Goal: Task Accomplishment & Management: Use online tool/utility

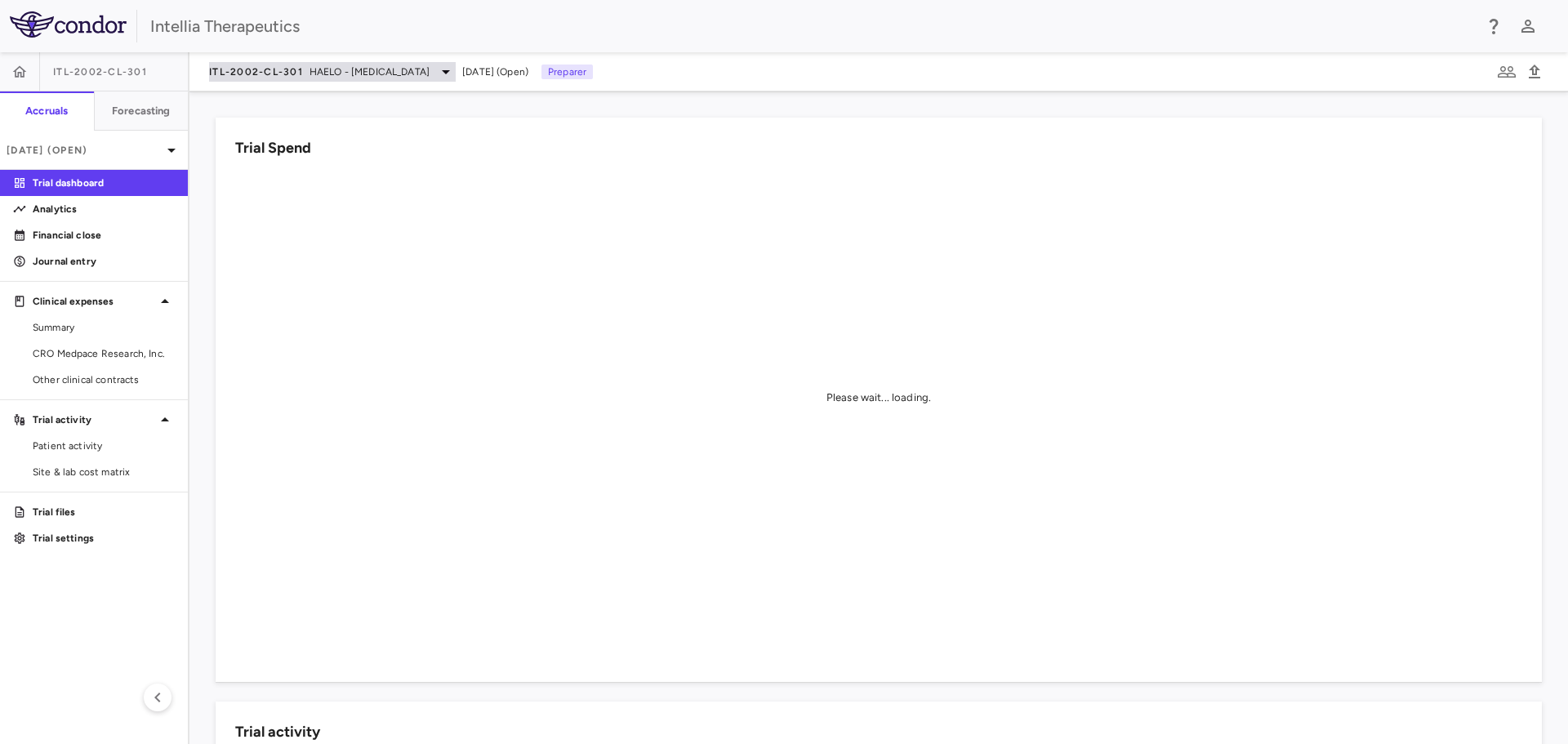
click at [429, 74] on span "HAELO - Hereditary Angioedema" at bounding box center [369, 71] width 120 height 15
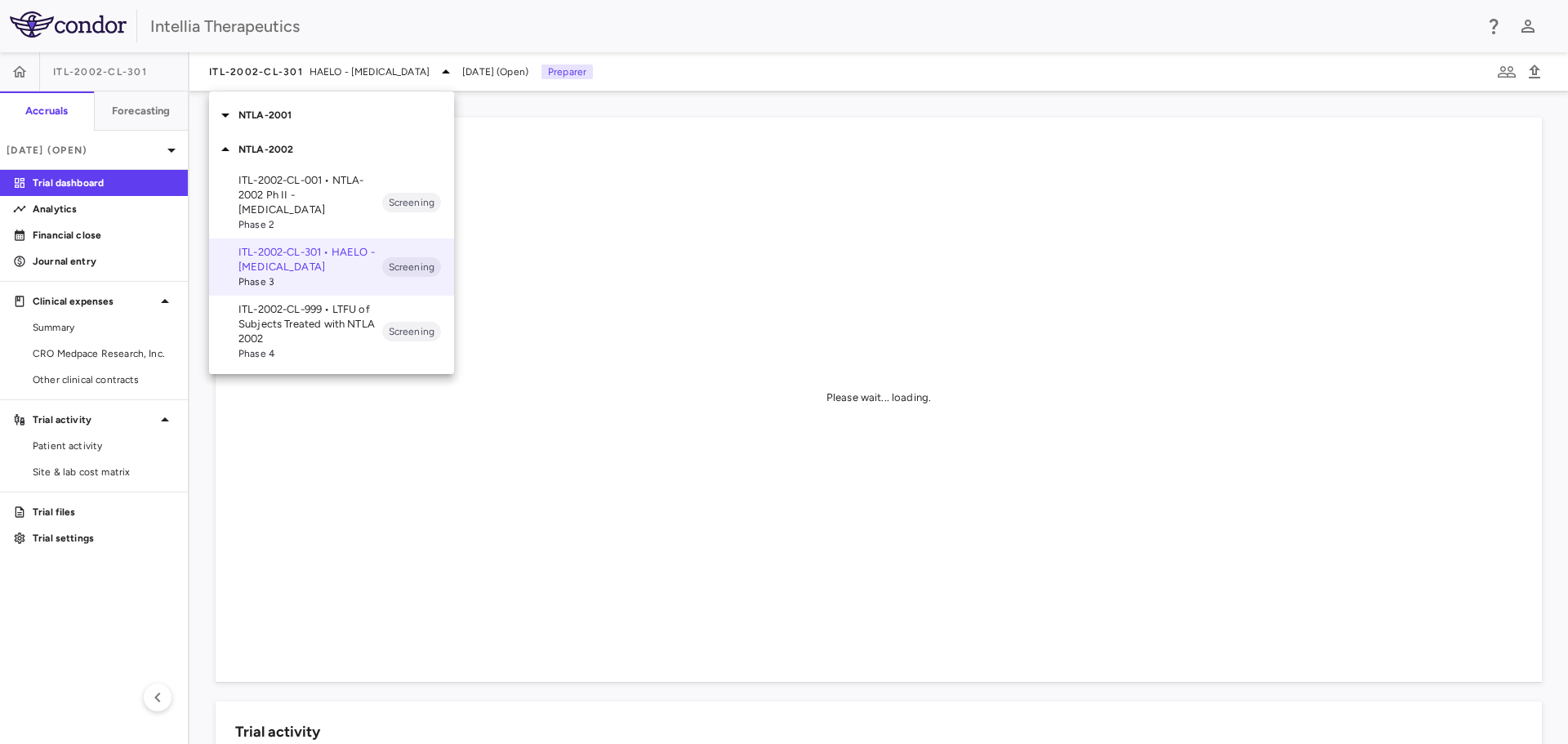
click at [311, 152] on p "NTLA-2002" at bounding box center [345, 149] width 216 height 15
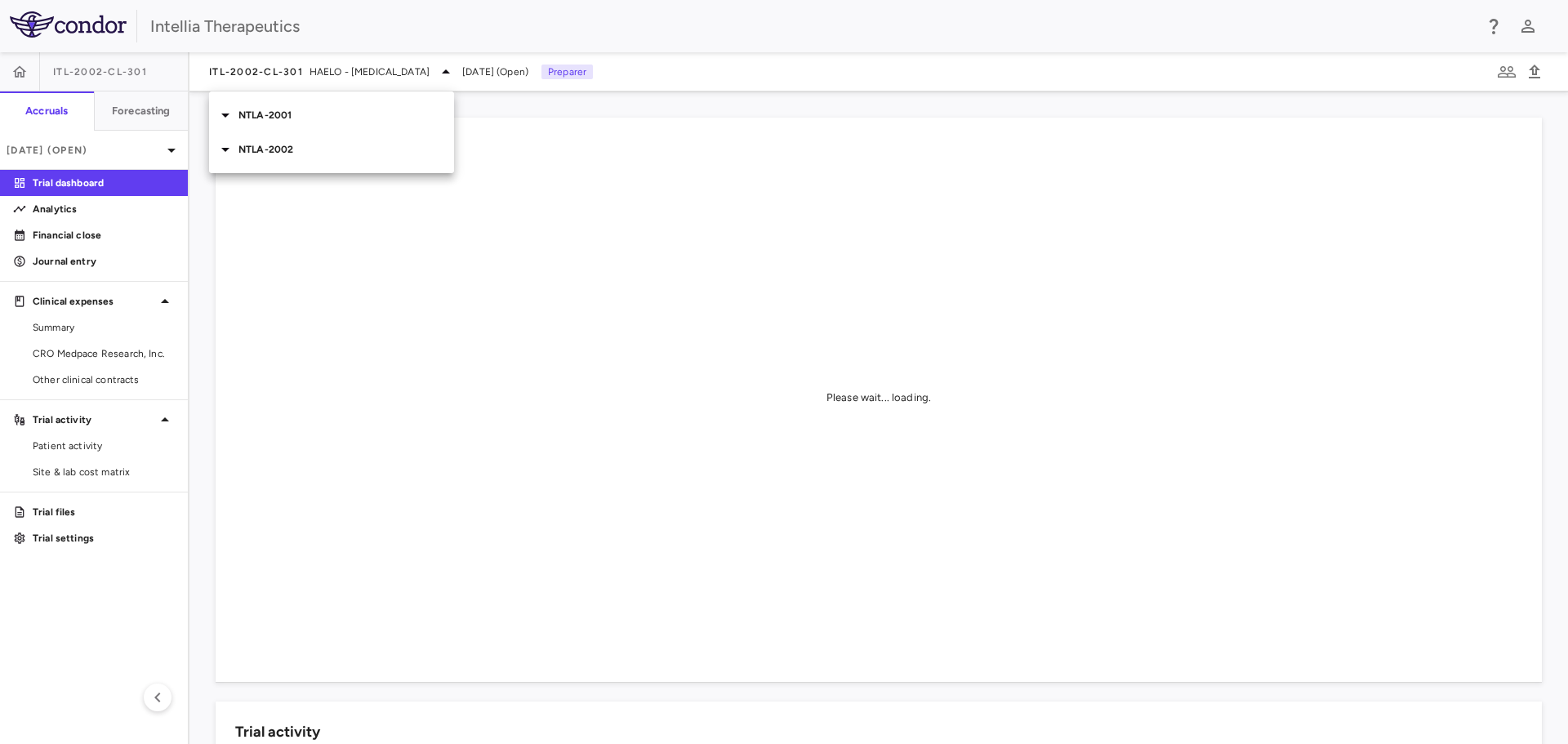
click at [294, 113] on p "NTLA-2001" at bounding box center [345, 114] width 216 height 15
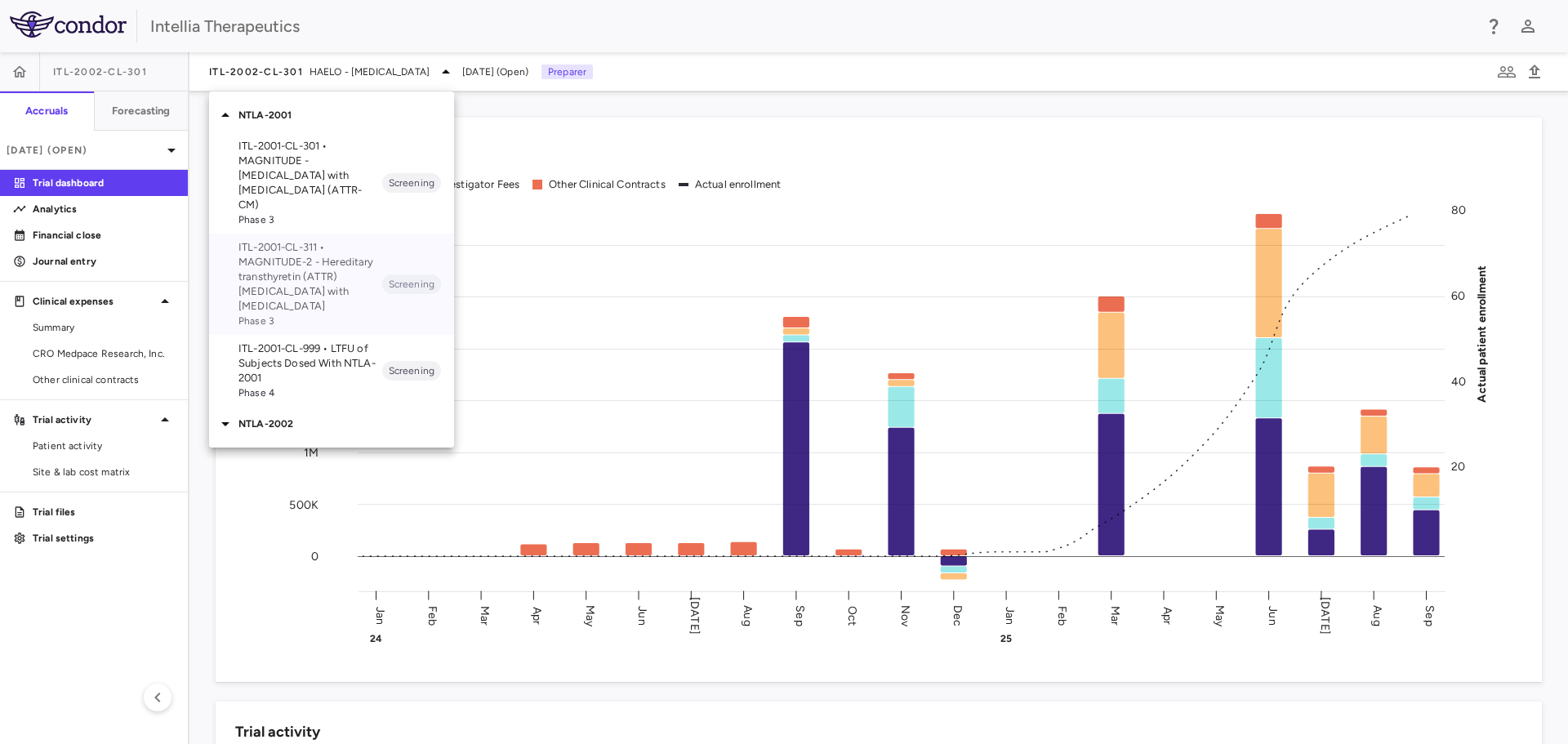
click at [331, 266] on p "ITL-2001-CL-311 • MAGNITUDE-2 - Hereditary transthyretin (ATTR) [MEDICAL_DATA] …" at bounding box center [310, 276] width 144 height 74
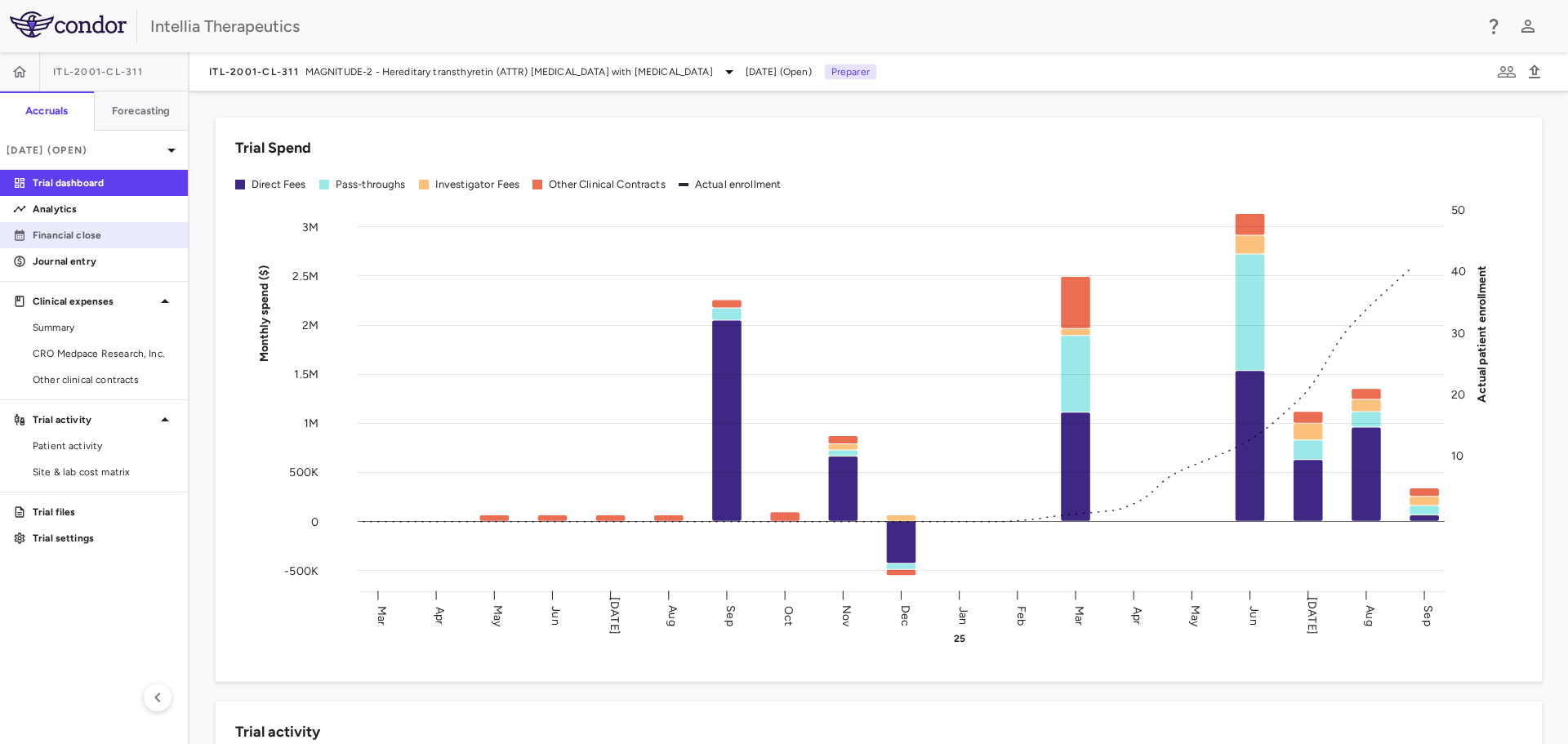
click at [64, 241] on p "Financial close" at bounding box center [104, 235] width 142 height 15
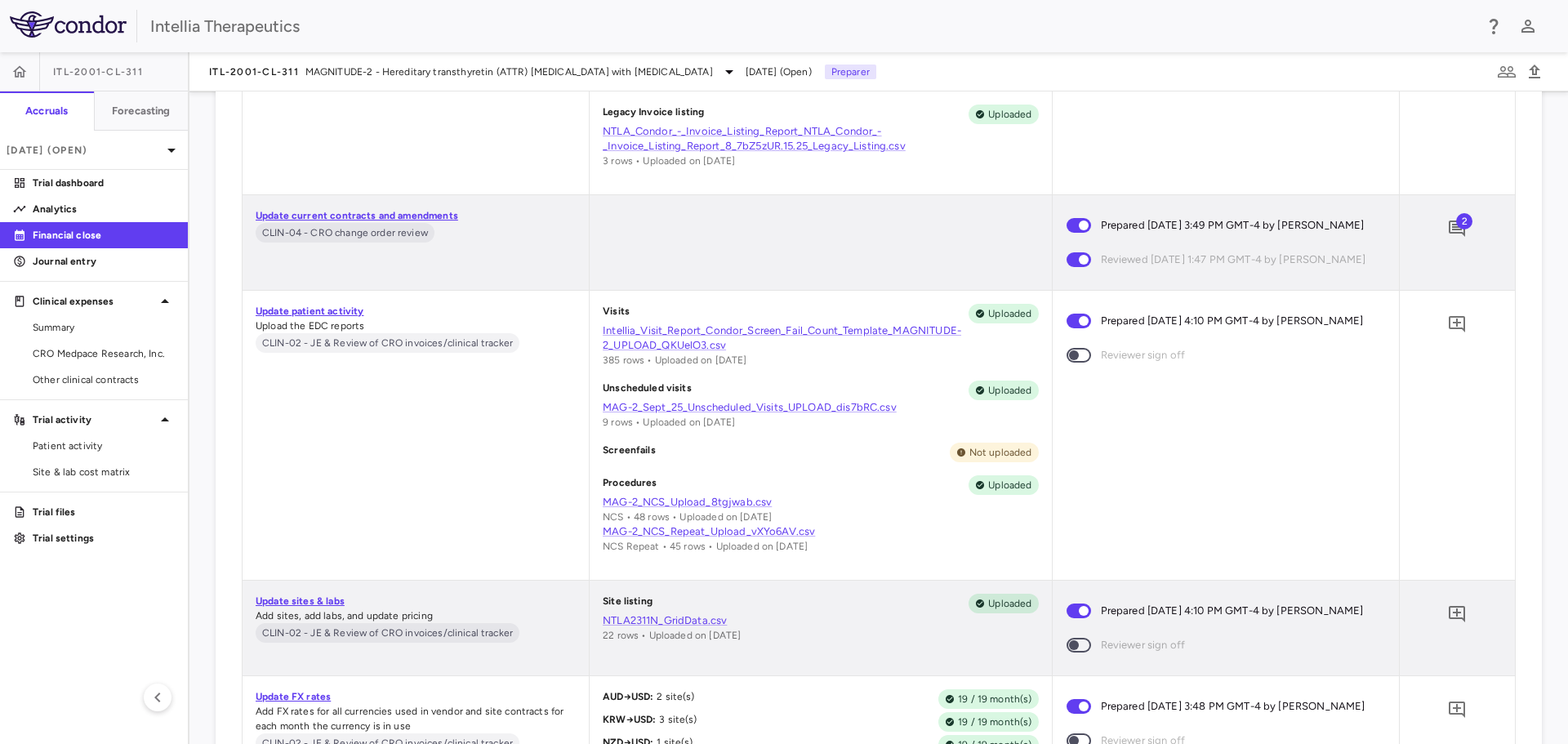
scroll to position [2465, 0]
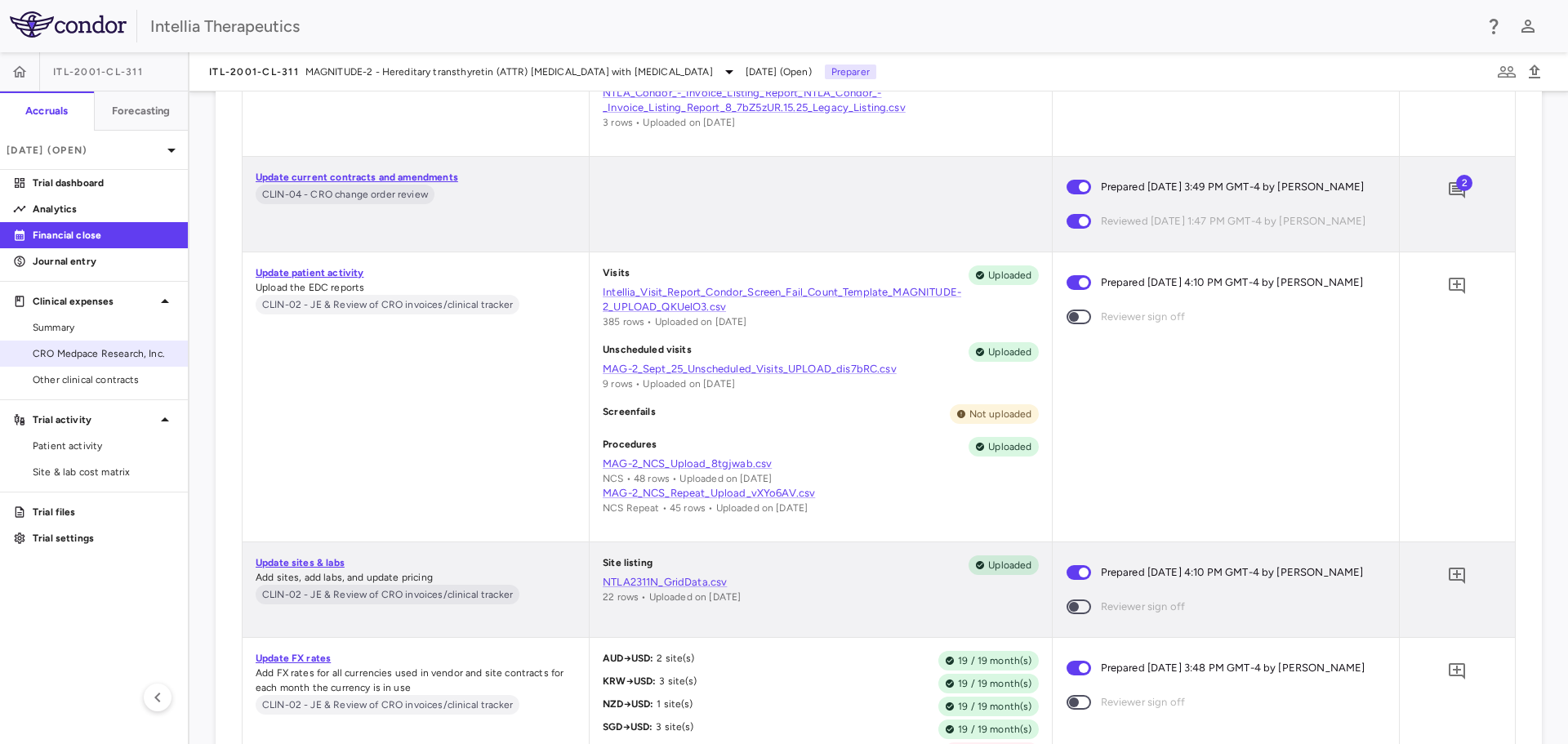
click at [137, 355] on span "CRO Medpace Research, Inc." at bounding box center [104, 353] width 142 height 15
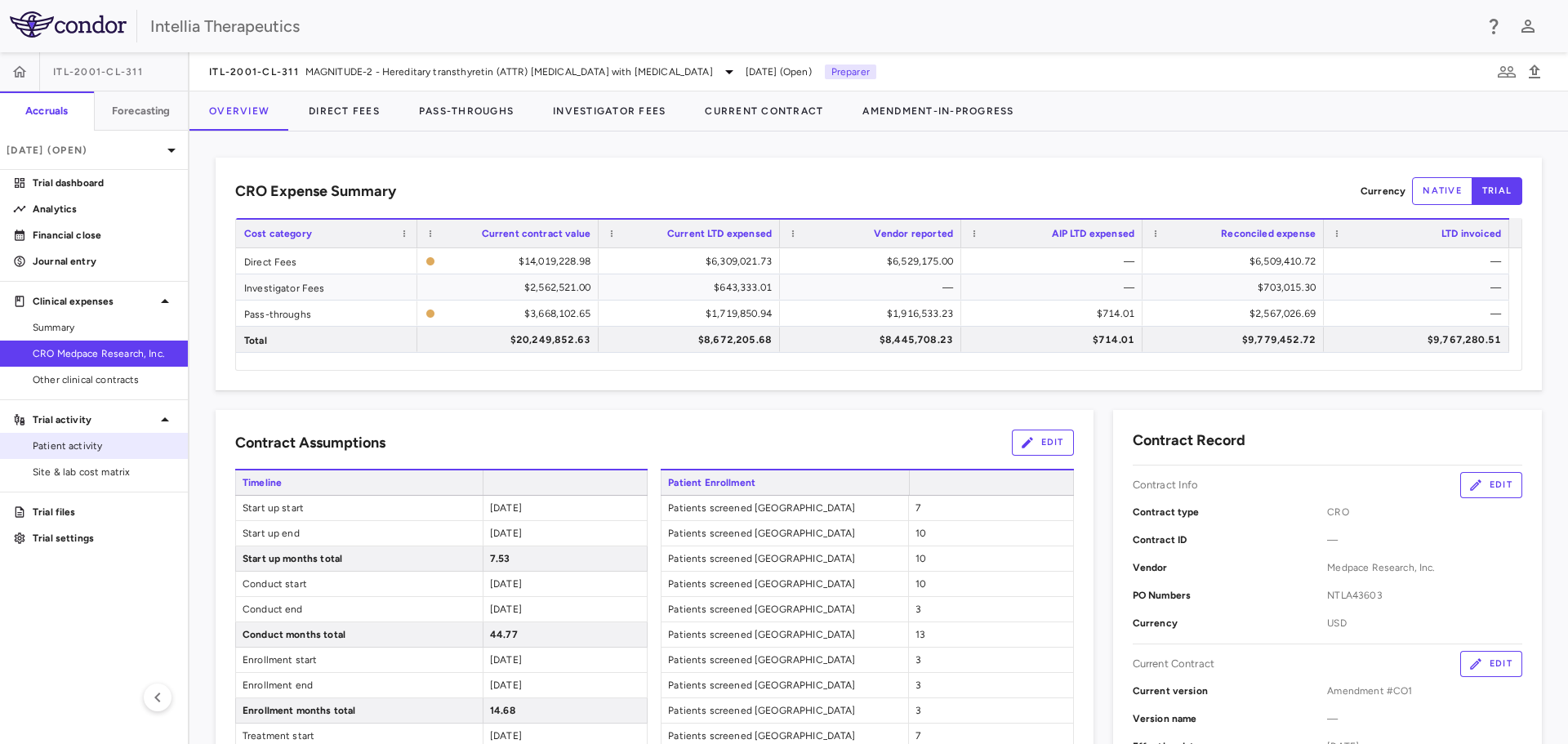
click at [132, 437] on link "Patient activity" at bounding box center [94, 446] width 188 height 24
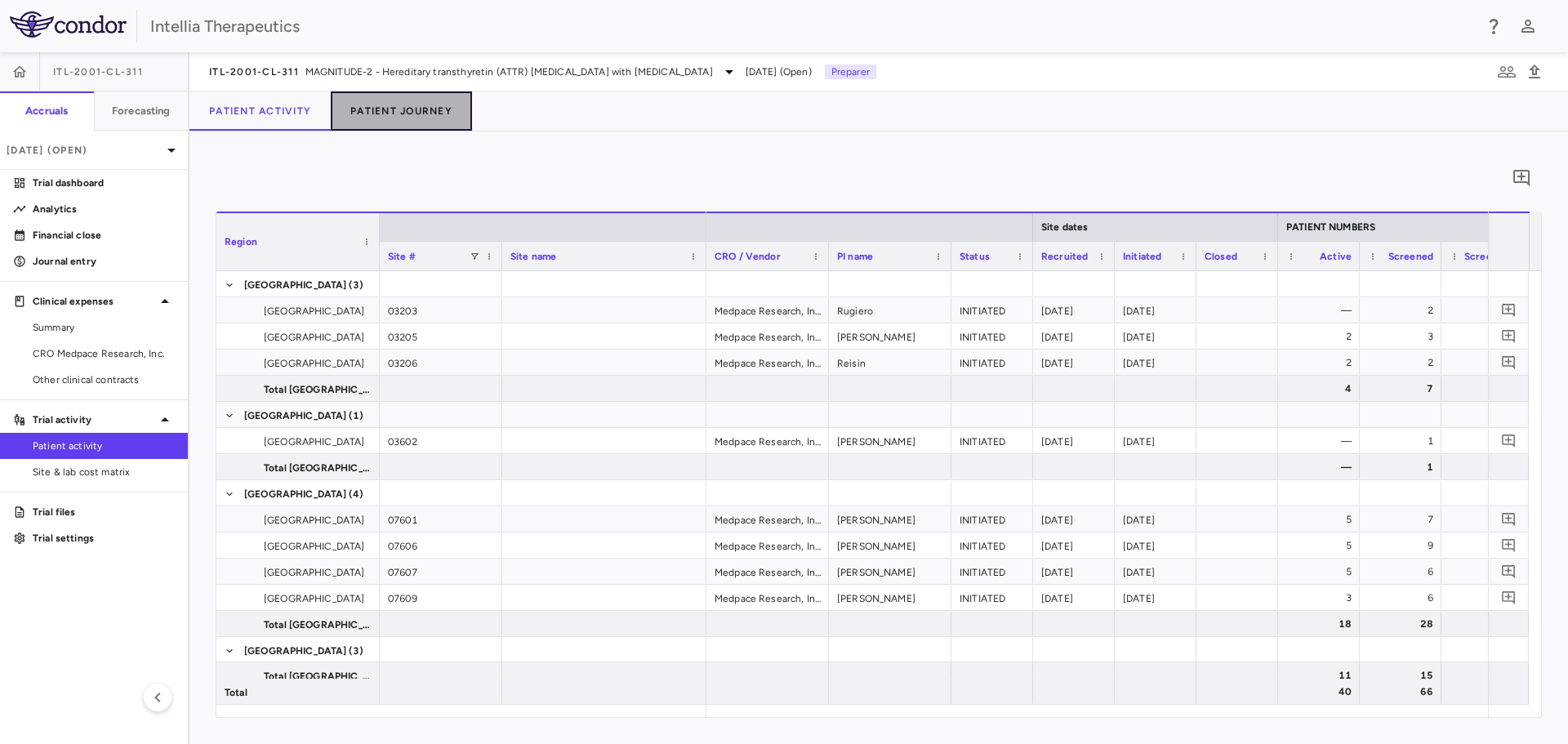
click at [434, 119] on button "Patient Journey" at bounding box center [401, 111] width 141 height 39
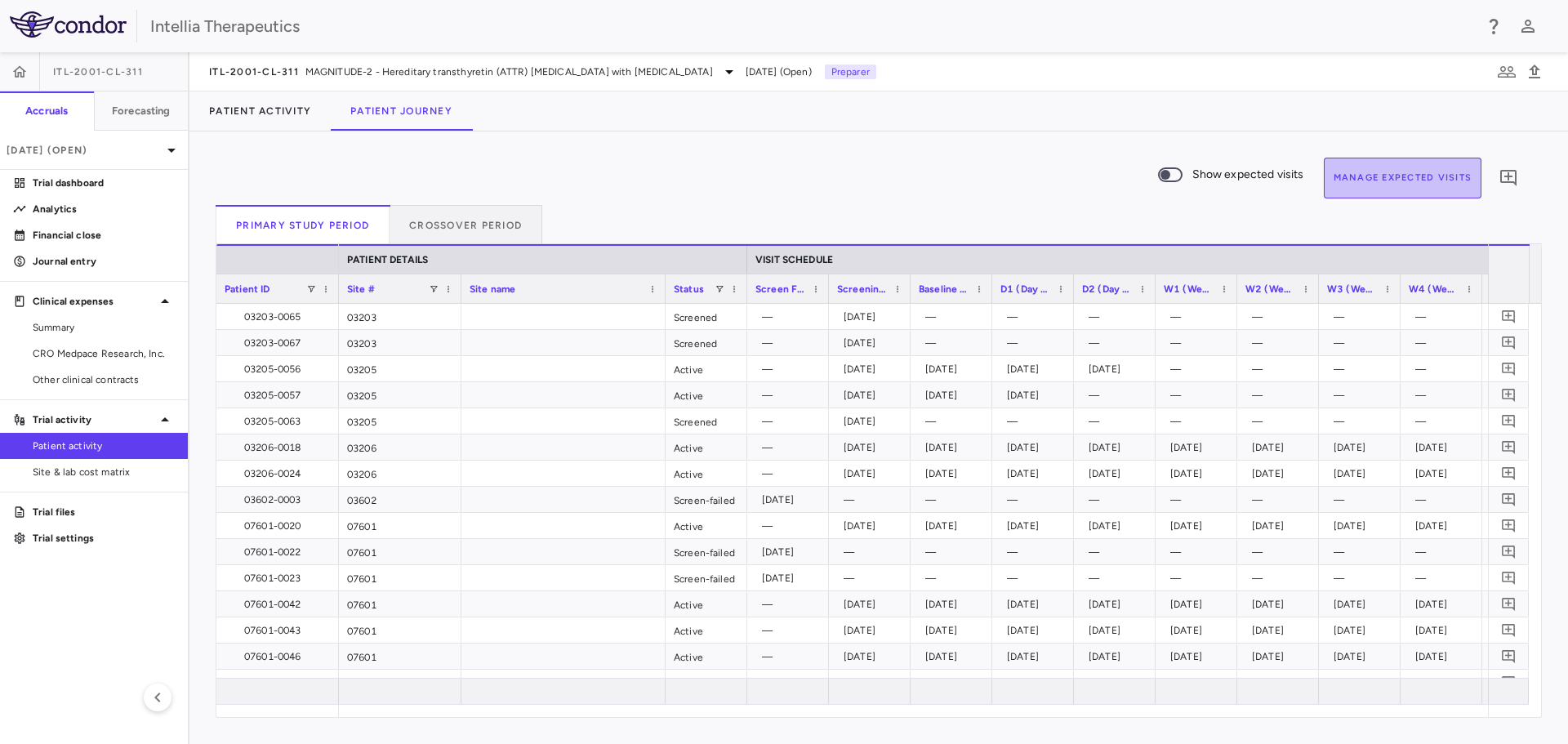
click at [1421, 188] on button "Manage Expected Visits" at bounding box center [1403, 178] width 158 height 41
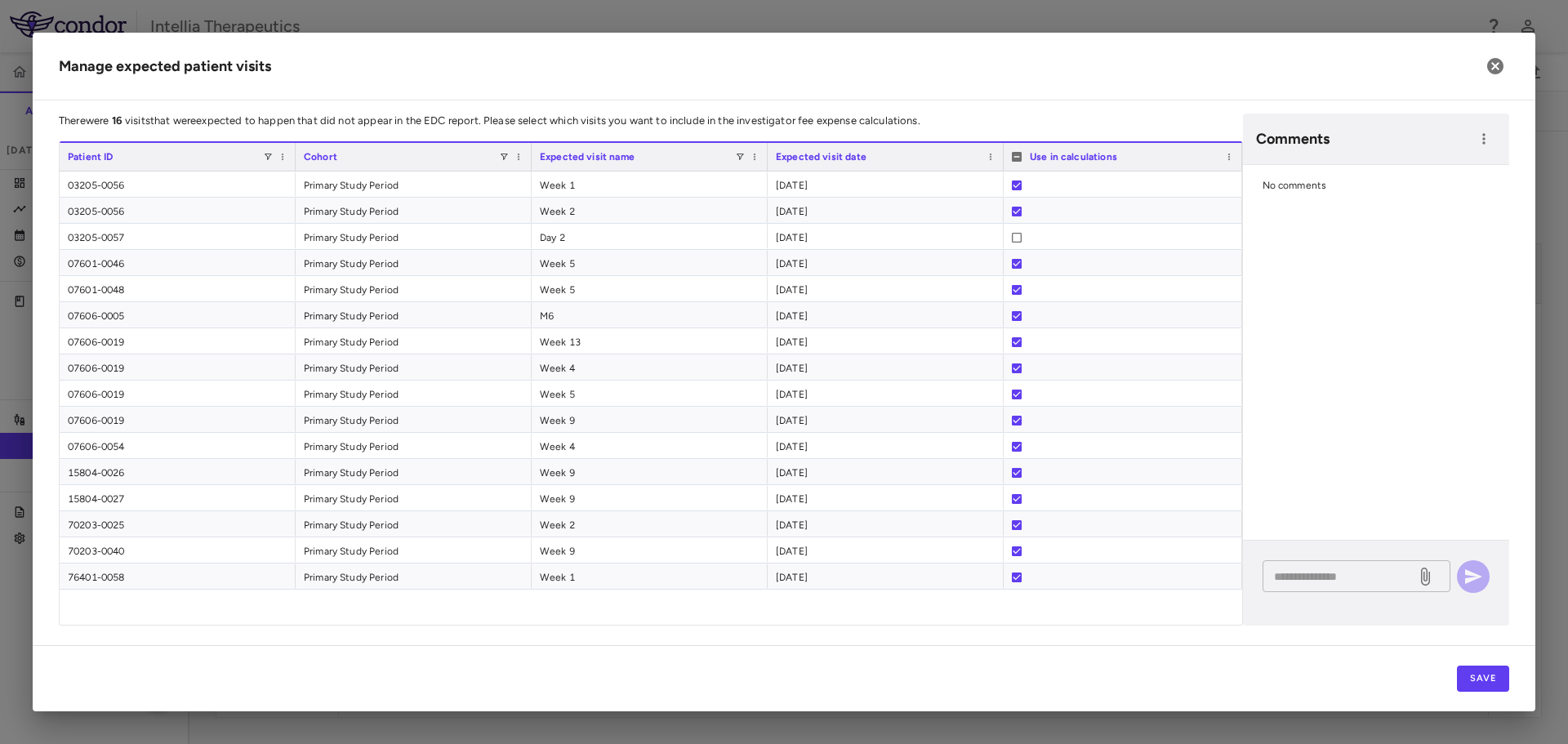
click at [1287, 573] on textarea at bounding box center [1339, 576] width 131 height 18
type textarea "**********"
click at [1393, 579] on textarea "**********" at bounding box center [1339, 576] width 131 height 18
click at [1494, 74] on icon "button" at bounding box center [1494, 66] width 16 height 16
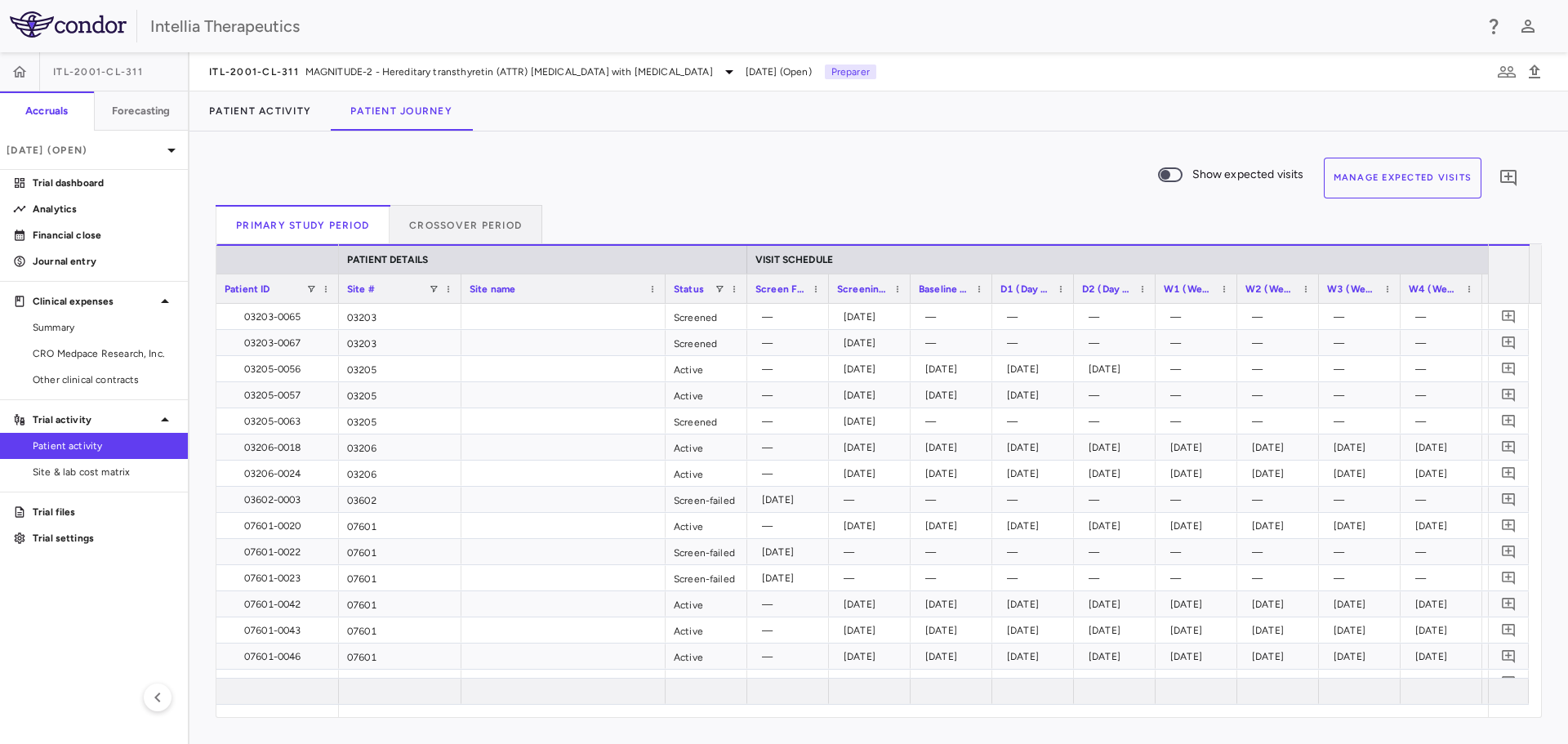
click at [1354, 171] on button "Manage Expected Visits" at bounding box center [1403, 178] width 158 height 41
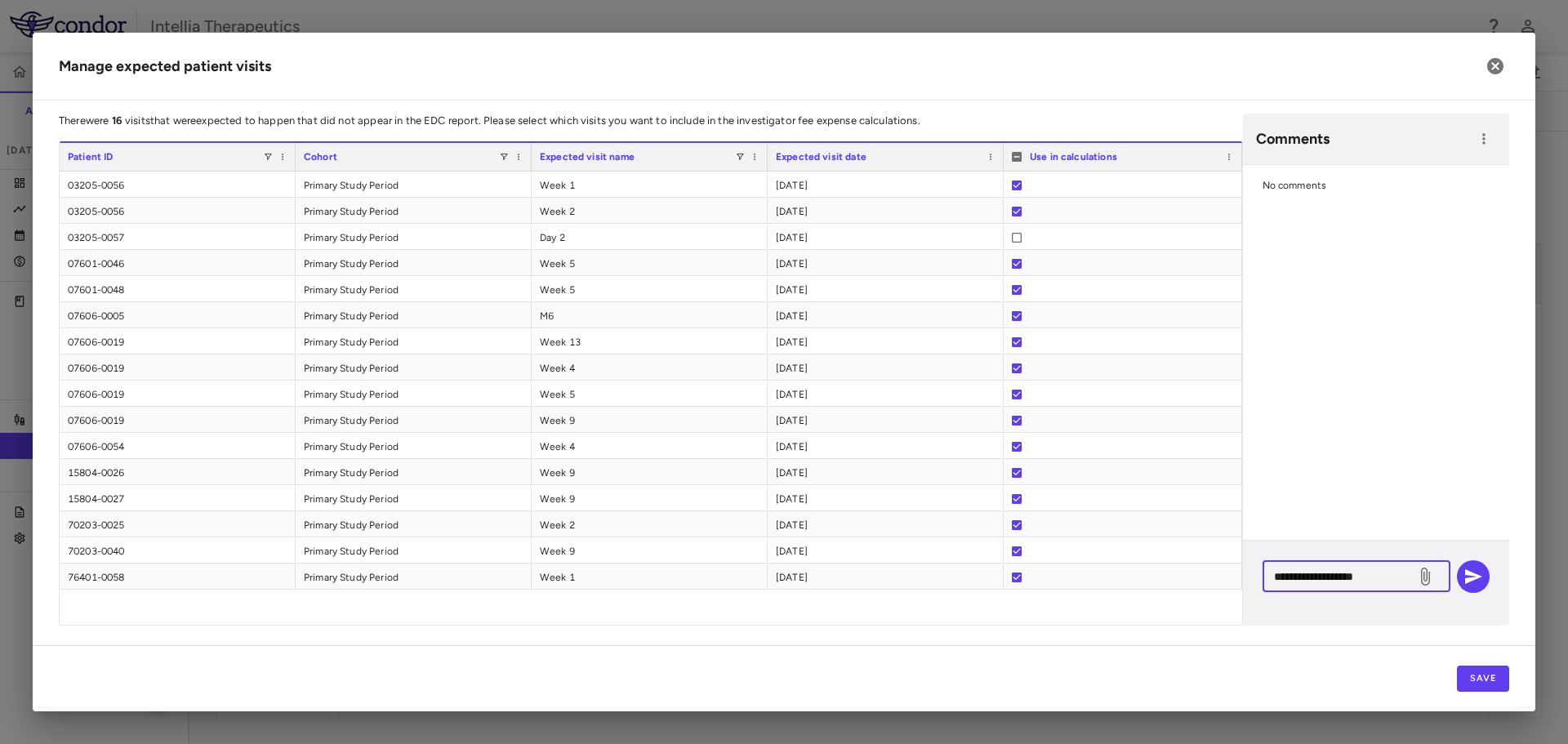
click at [1401, 578] on textarea "**********" at bounding box center [1339, 576] width 131 height 18
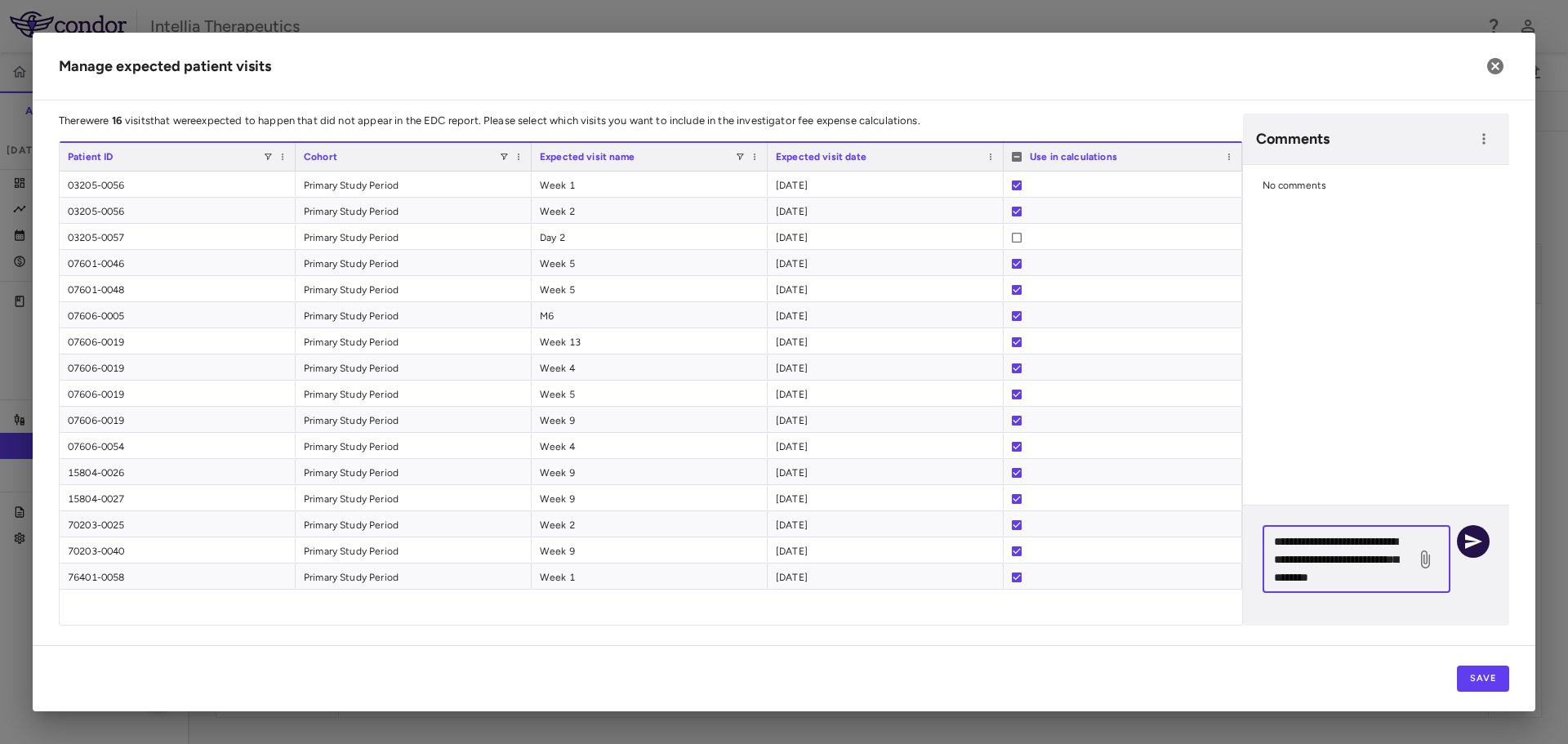
type textarea "**********"
click at [1476, 531] on button "button" at bounding box center [1473, 541] width 33 height 33
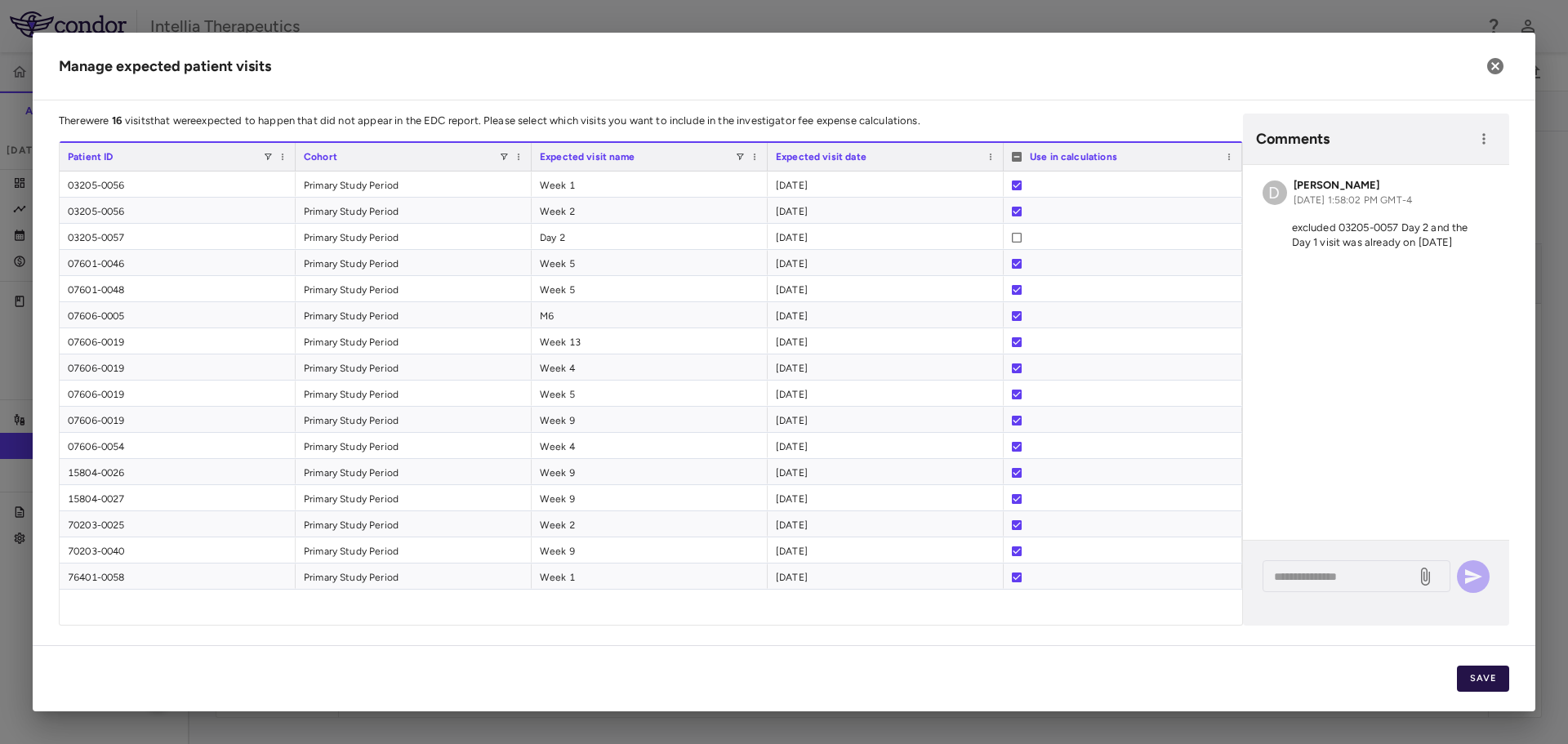
click at [1481, 683] on button "Save" at bounding box center [1482, 679] width 52 height 26
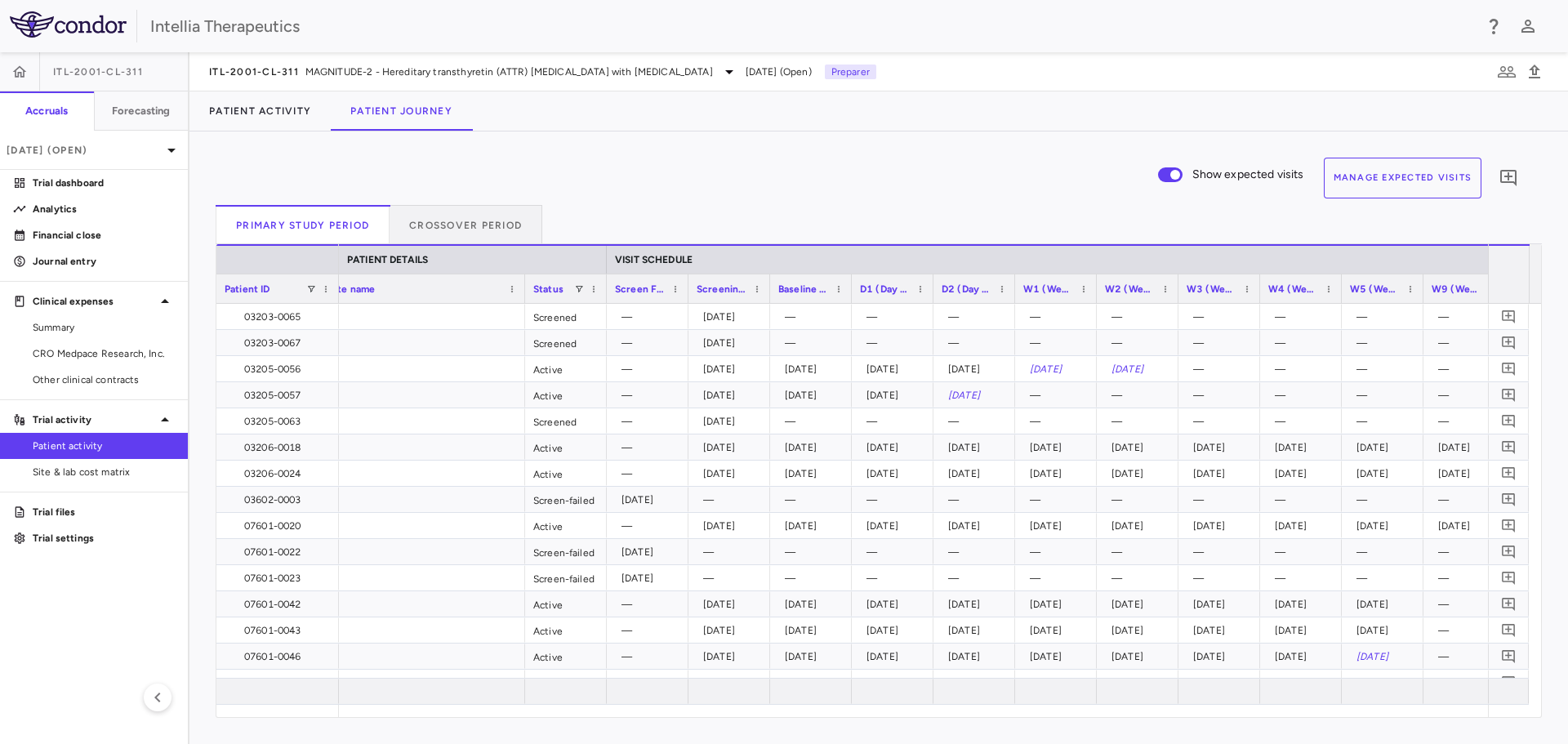
click at [1416, 182] on button "Manage Expected Visits" at bounding box center [1403, 178] width 158 height 41
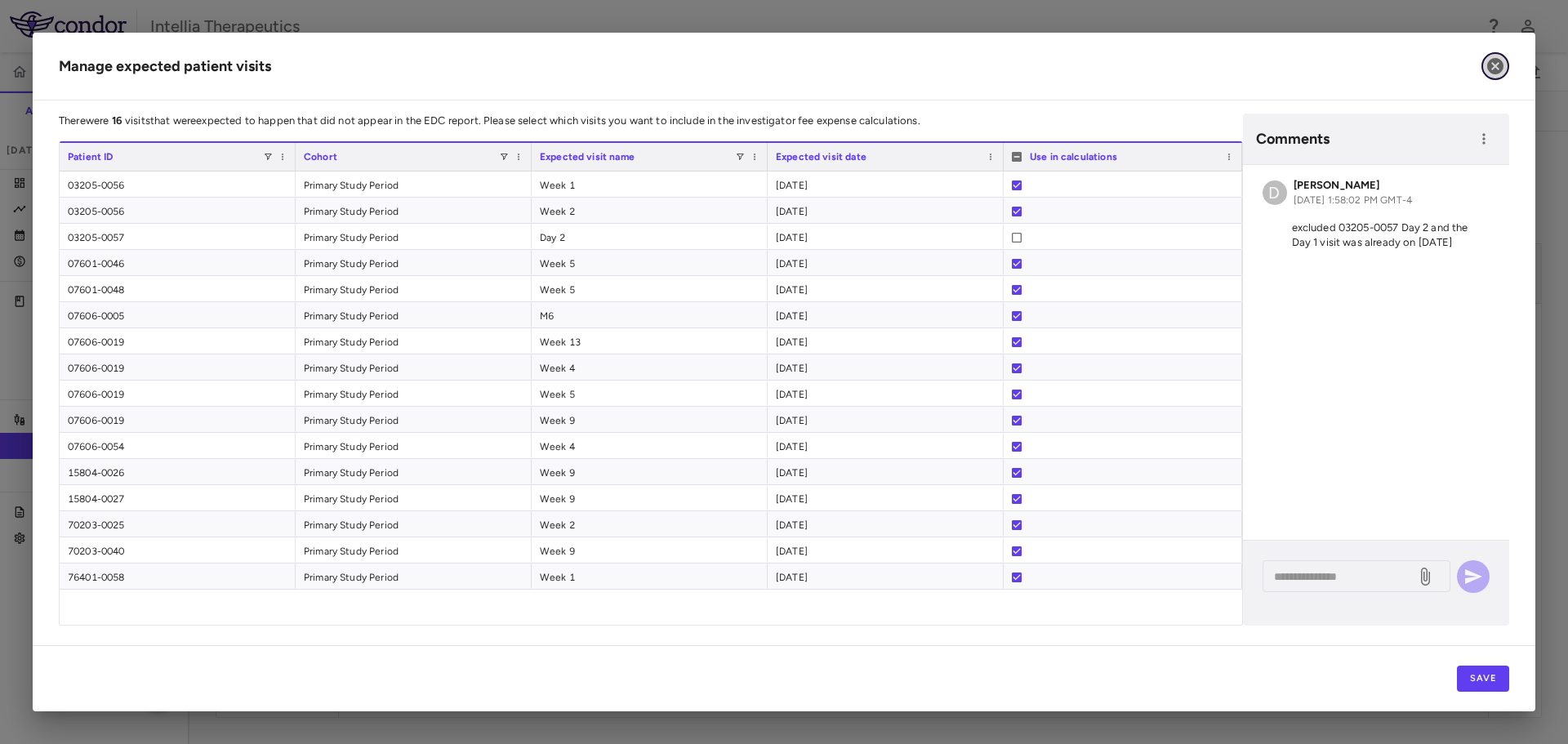
click at [1498, 68] on icon "button" at bounding box center [1494, 66] width 20 height 20
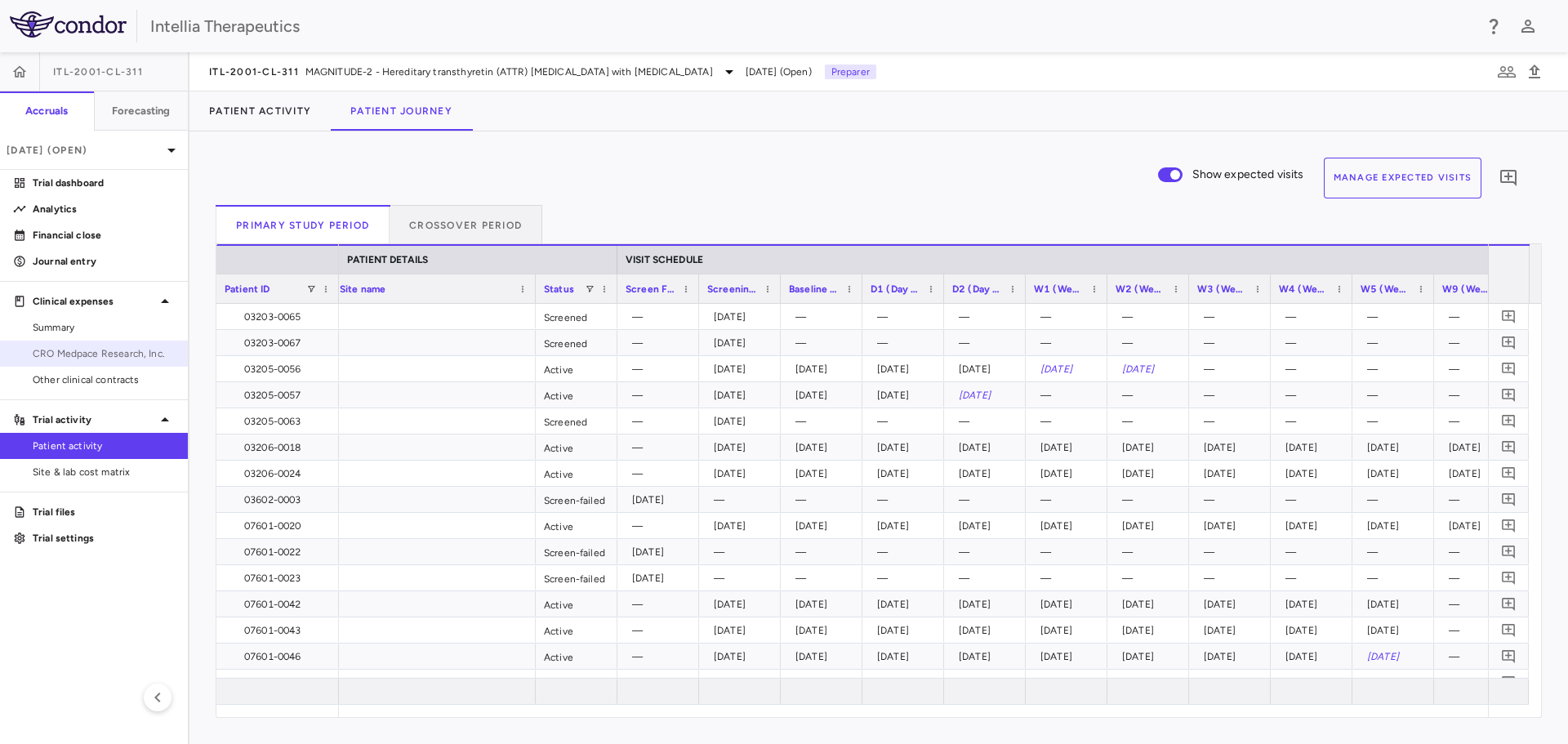
click at [113, 348] on span "CRO Medpace Research, Inc." at bounding box center [104, 353] width 142 height 15
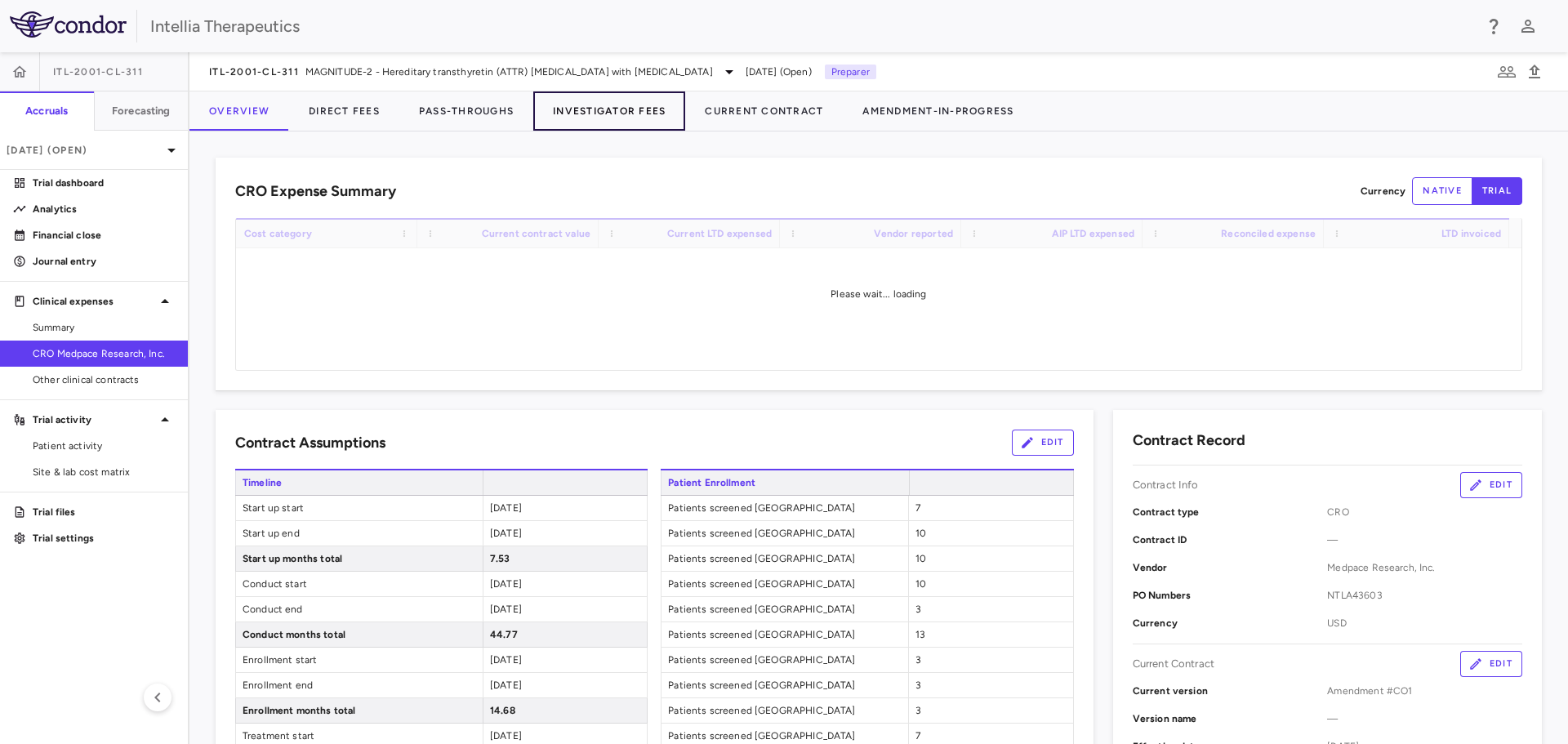
click at [550, 108] on button "Investigator Fees" at bounding box center [609, 111] width 152 height 39
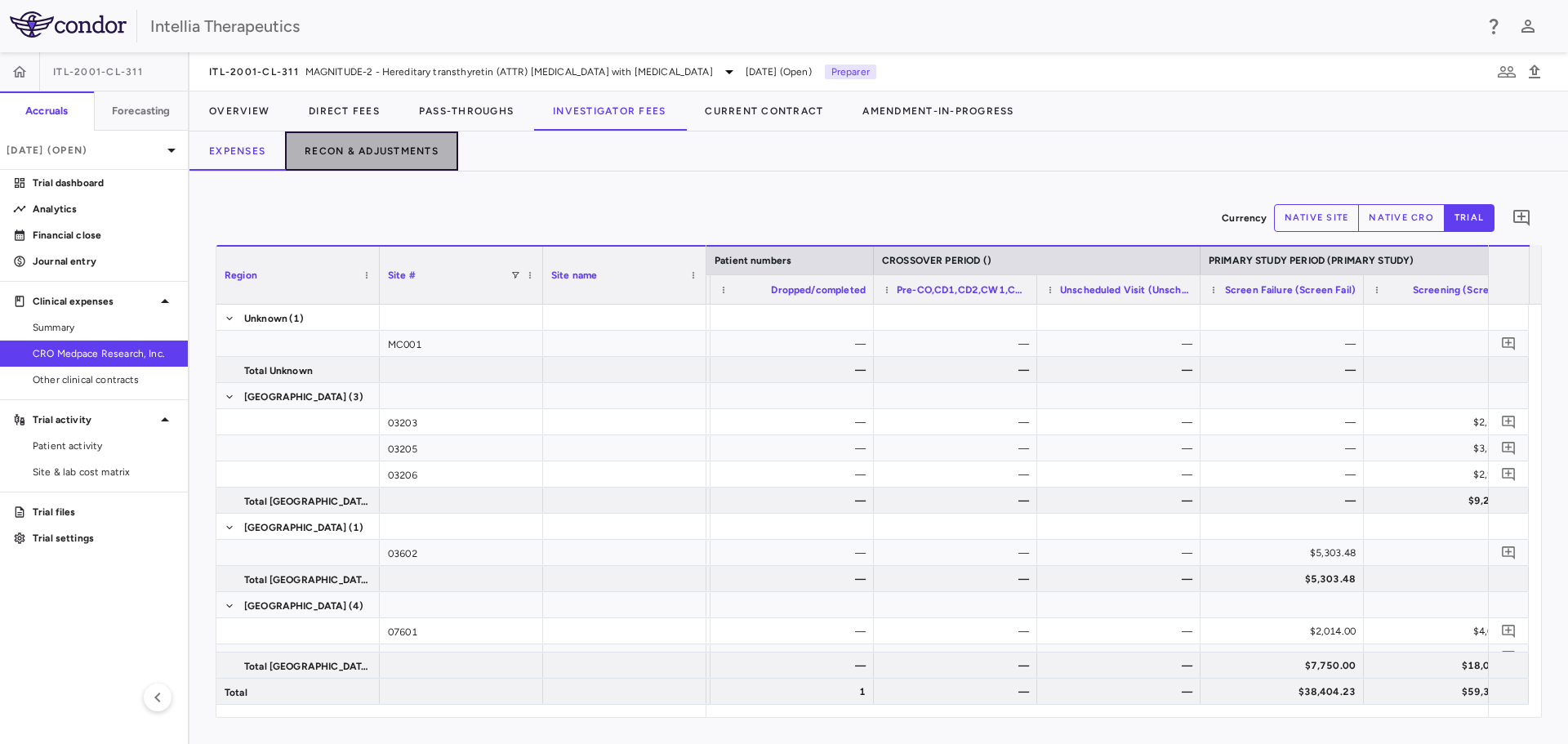
click at [403, 143] on button "Recon & Adjustments" at bounding box center [371, 151] width 173 height 39
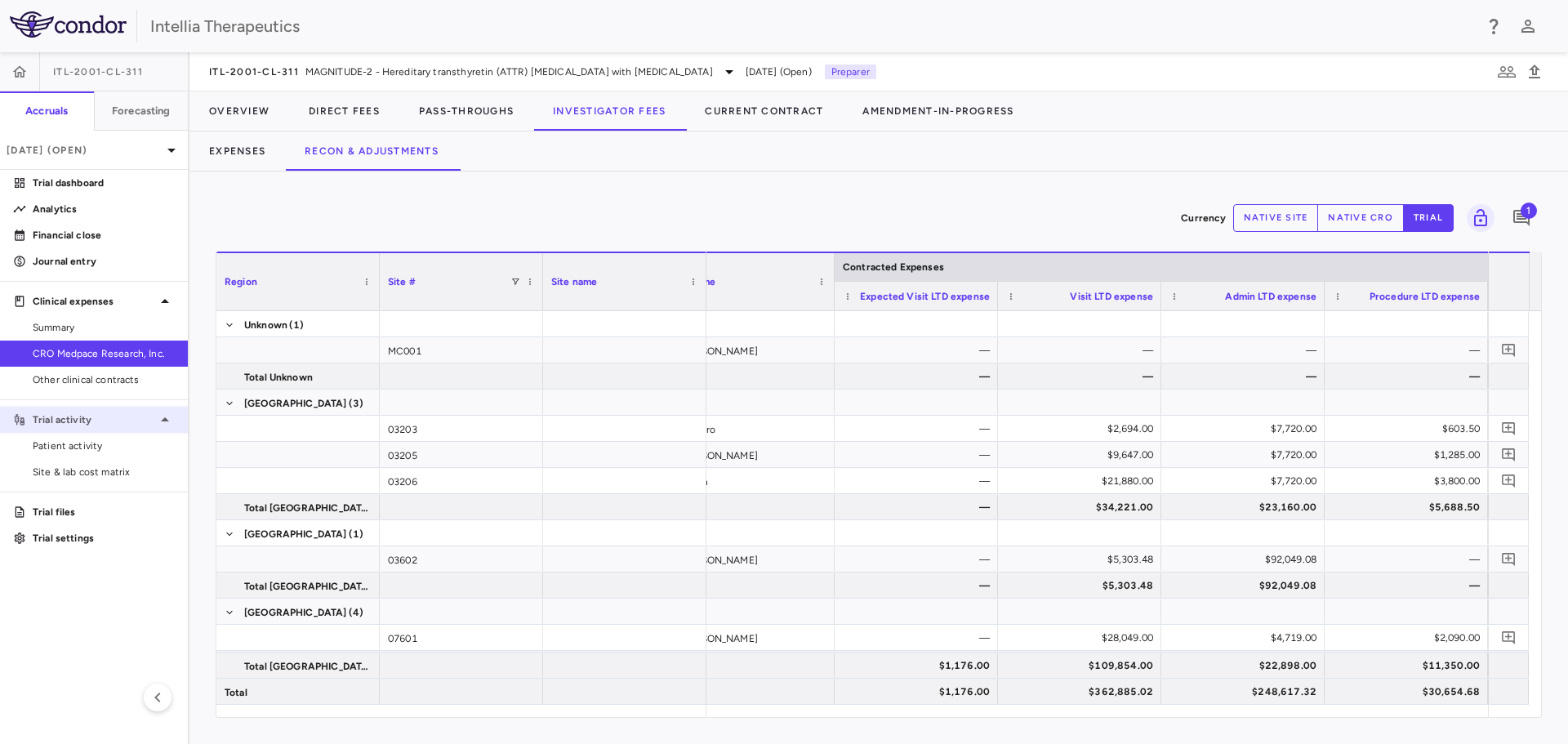
click at [93, 431] on div "Trial activity" at bounding box center [94, 420] width 188 height 29
click at [81, 448] on aside "ITL-2001-CL-311 Accruals Forecasting Sep 2025 (Open) Trial dashboard Analytics …" at bounding box center [94, 398] width 190 height 692
click at [112, 426] on p "Trial activity" at bounding box center [94, 419] width 122 height 15
click at [95, 447] on span "Patient activity" at bounding box center [104, 445] width 142 height 15
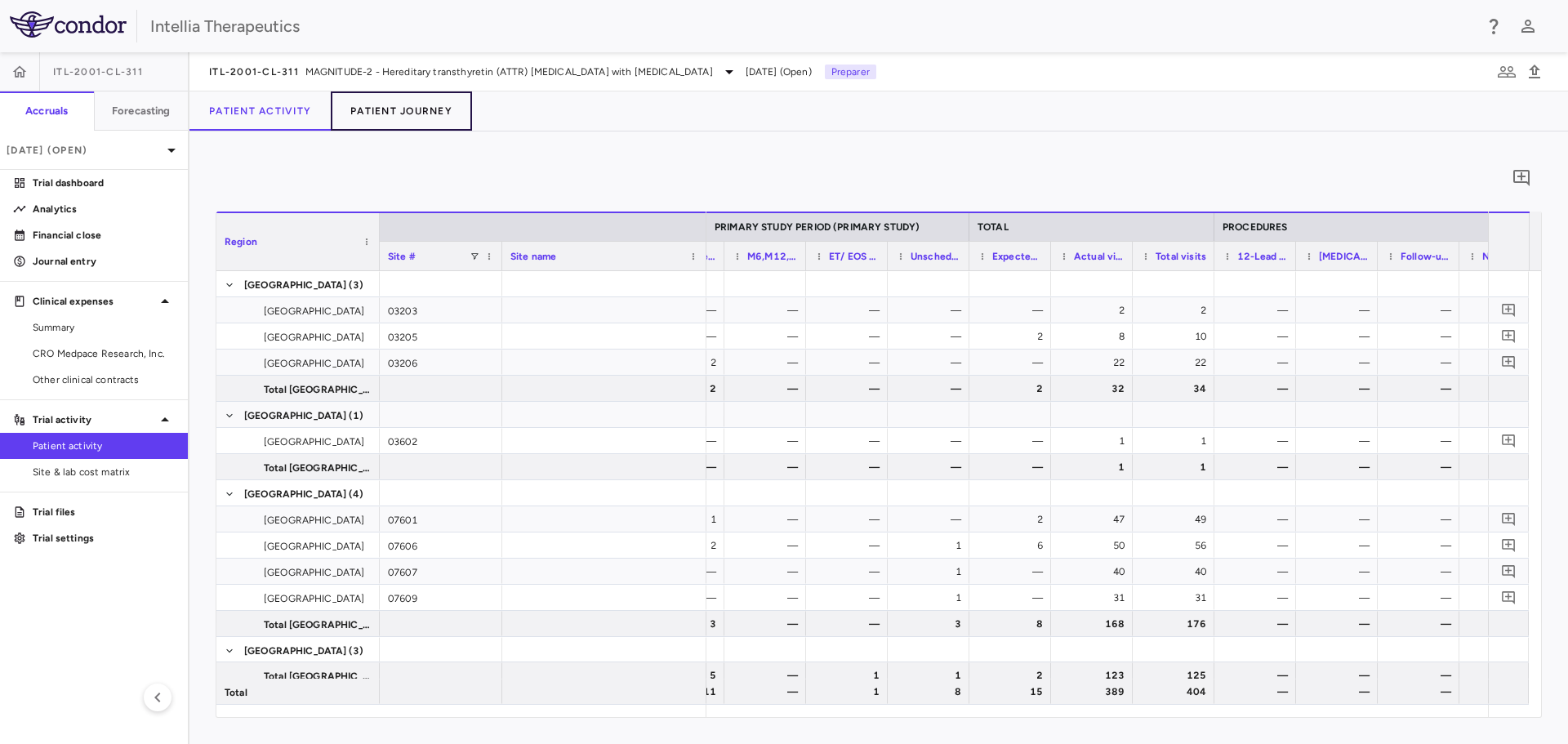
click at [385, 120] on button "Patient Journey" at bounding box center [401, 111] width 141 height 39
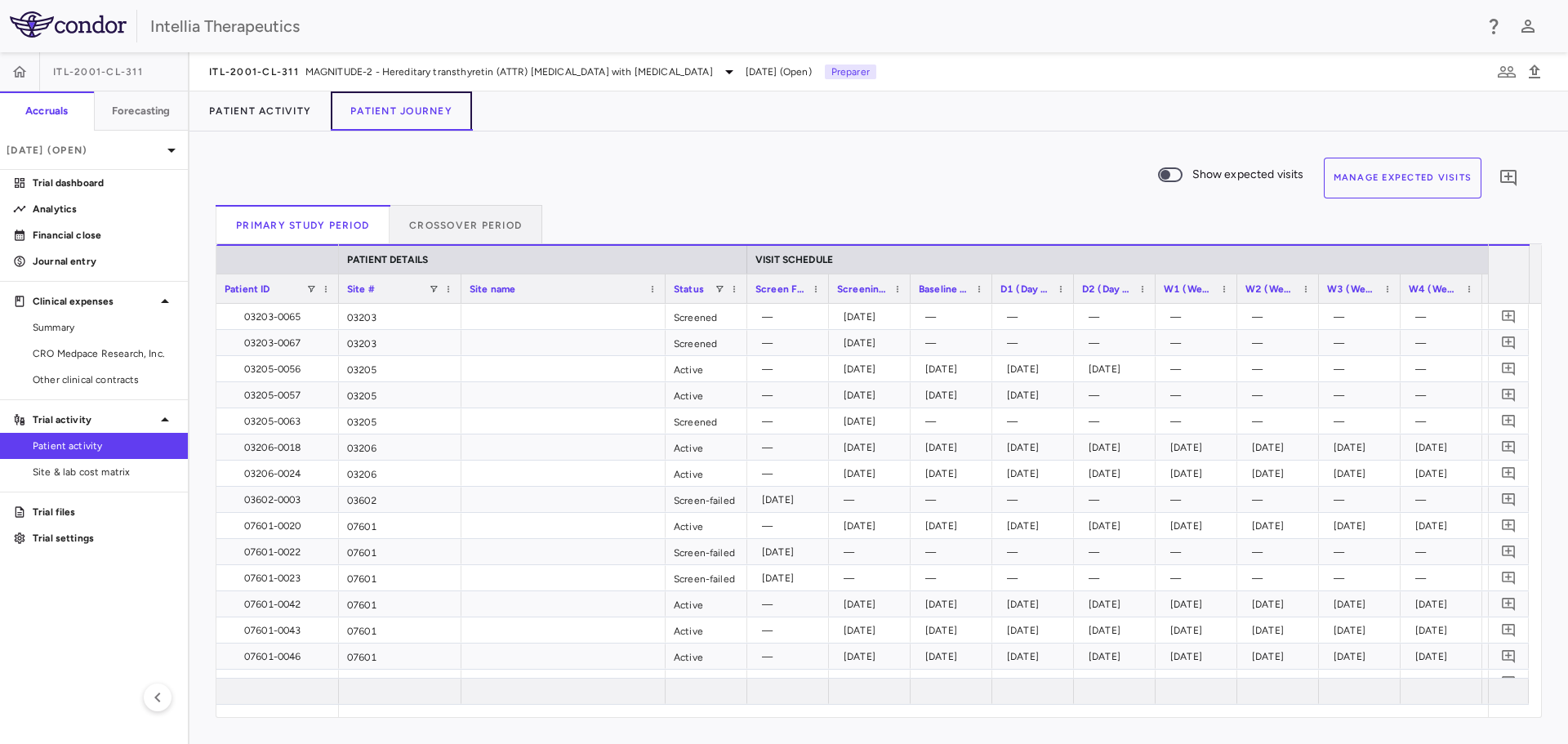
scroll to position [0, 3]
click at [1455, 179] on button "Manage Expected Visits" at bounding box center [1403, 178] width 158 height 41
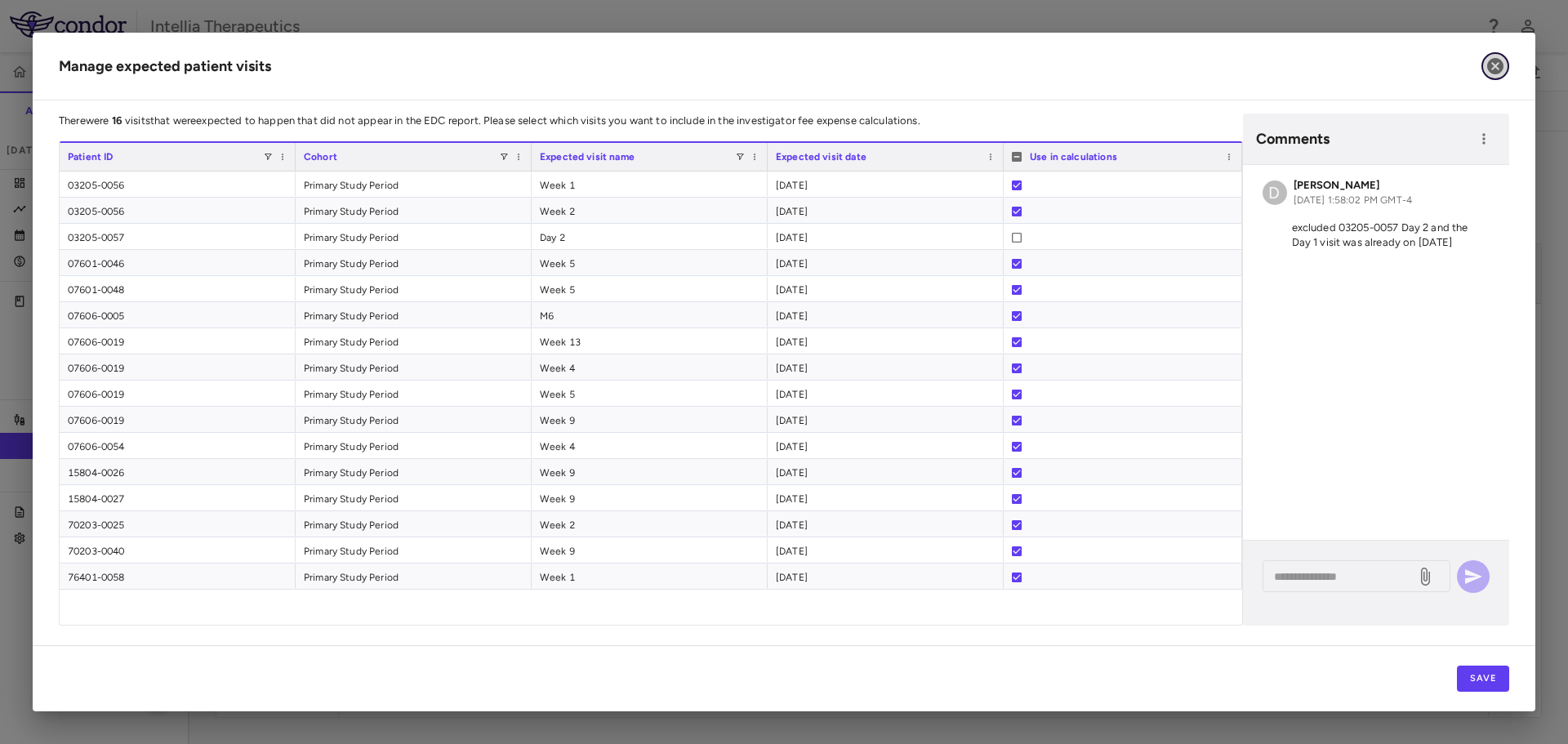
click at [1492, 72] on icon "button" at bounding box center [1494, 66] width 16 height 16
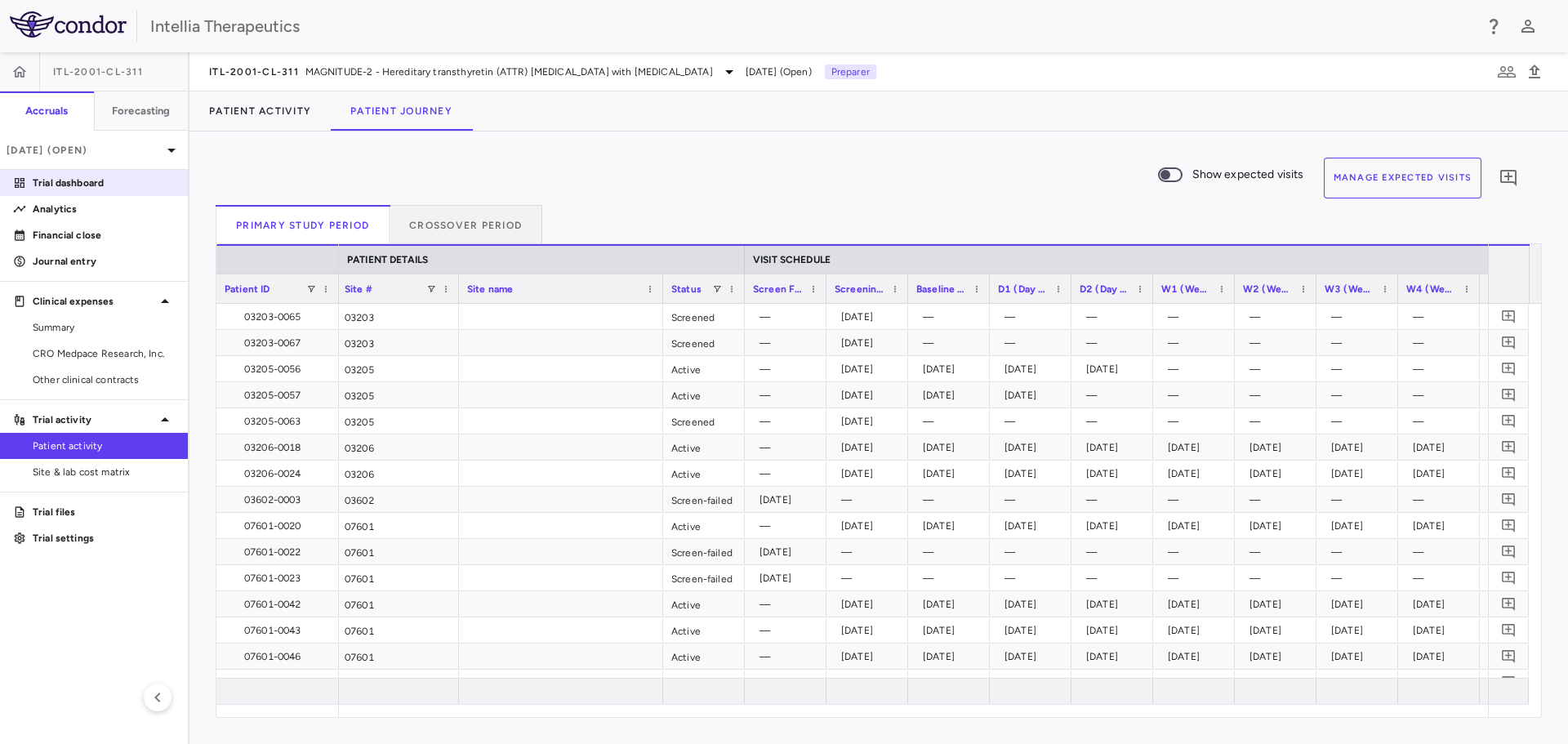
click at [146, 178] on p "Trial dashboard" at bounding box center [104, 183] width 142 height 15
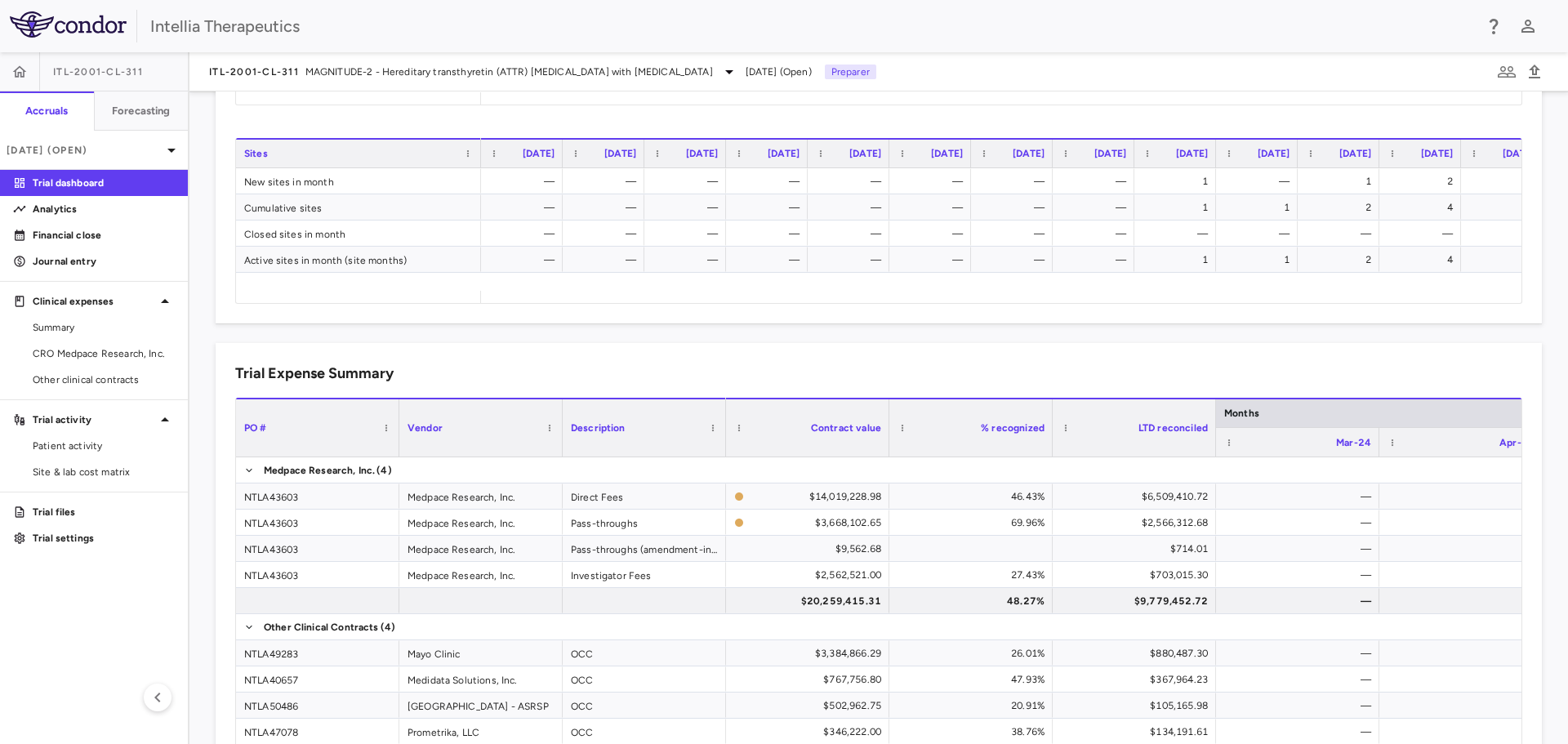
scroll to position [980, 0]
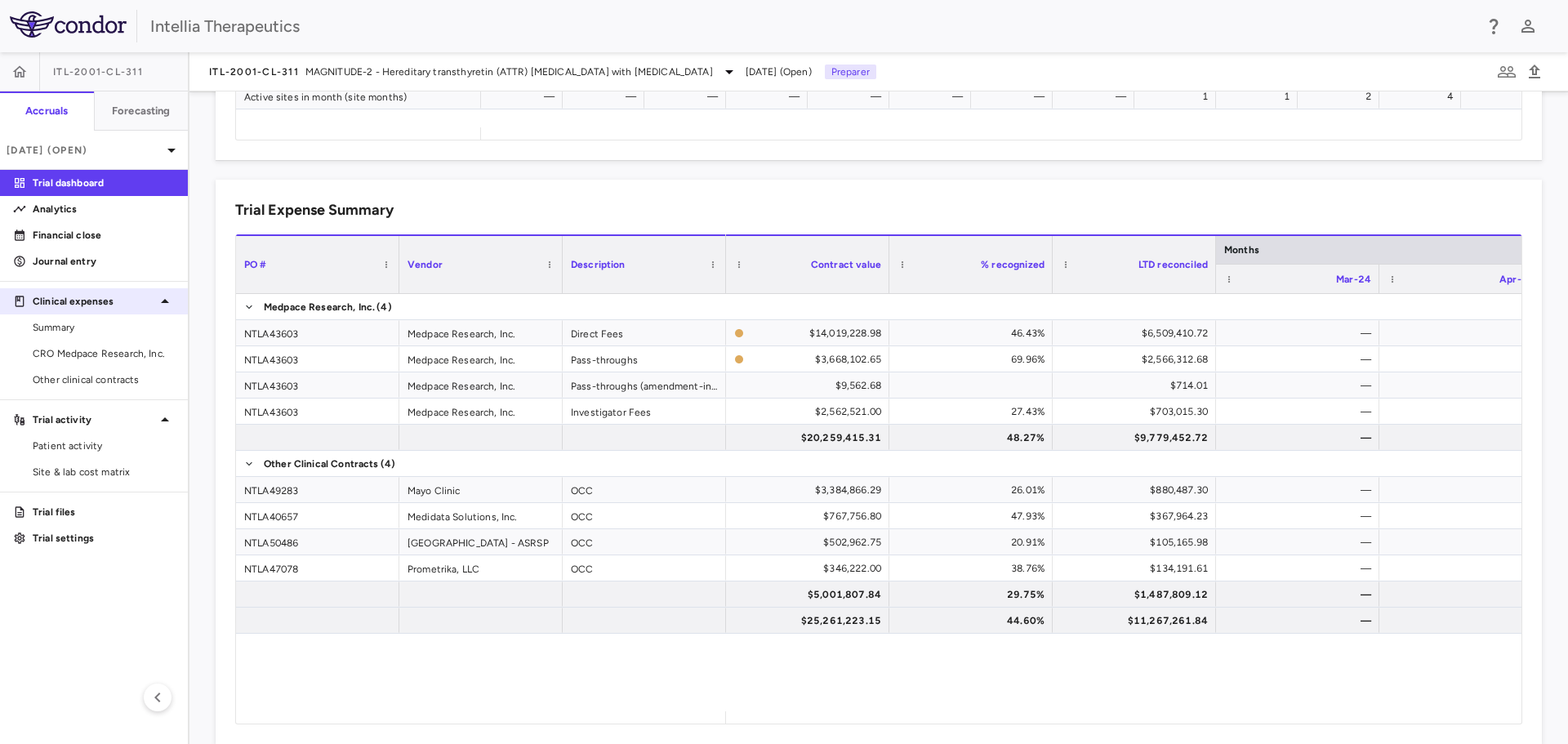
drag, startPoint x: 58, startPoint y: 342, endPoint x: 125, endPoint y: 314, distance: 72.6
click at [58, 342] on link "CRO Medpace Research, Inc." at bounding box center [94, 353] width 188 height 24
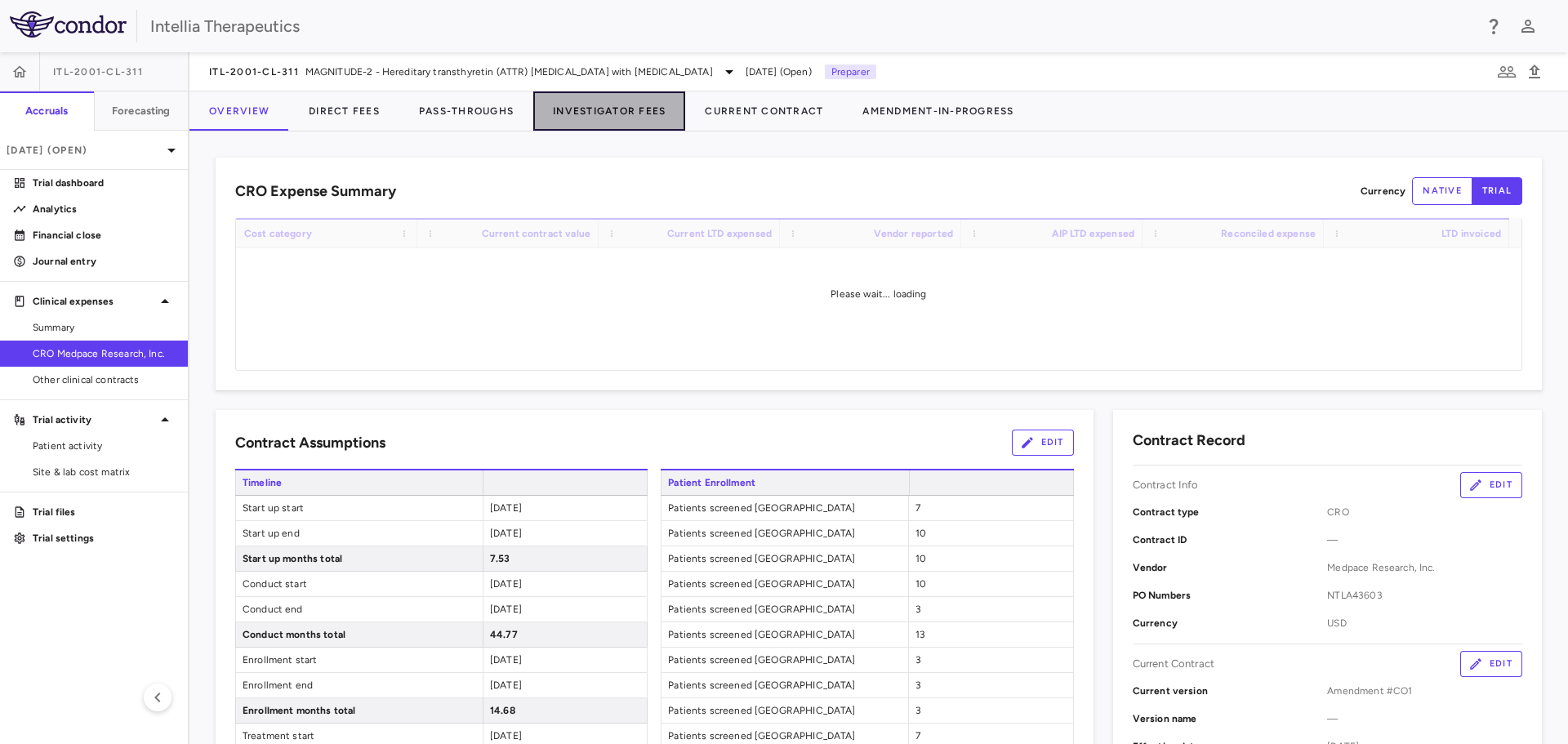
click at [601, 103] on button "Investigator Fees" at bounding box center [609, 111] width 152 height 39
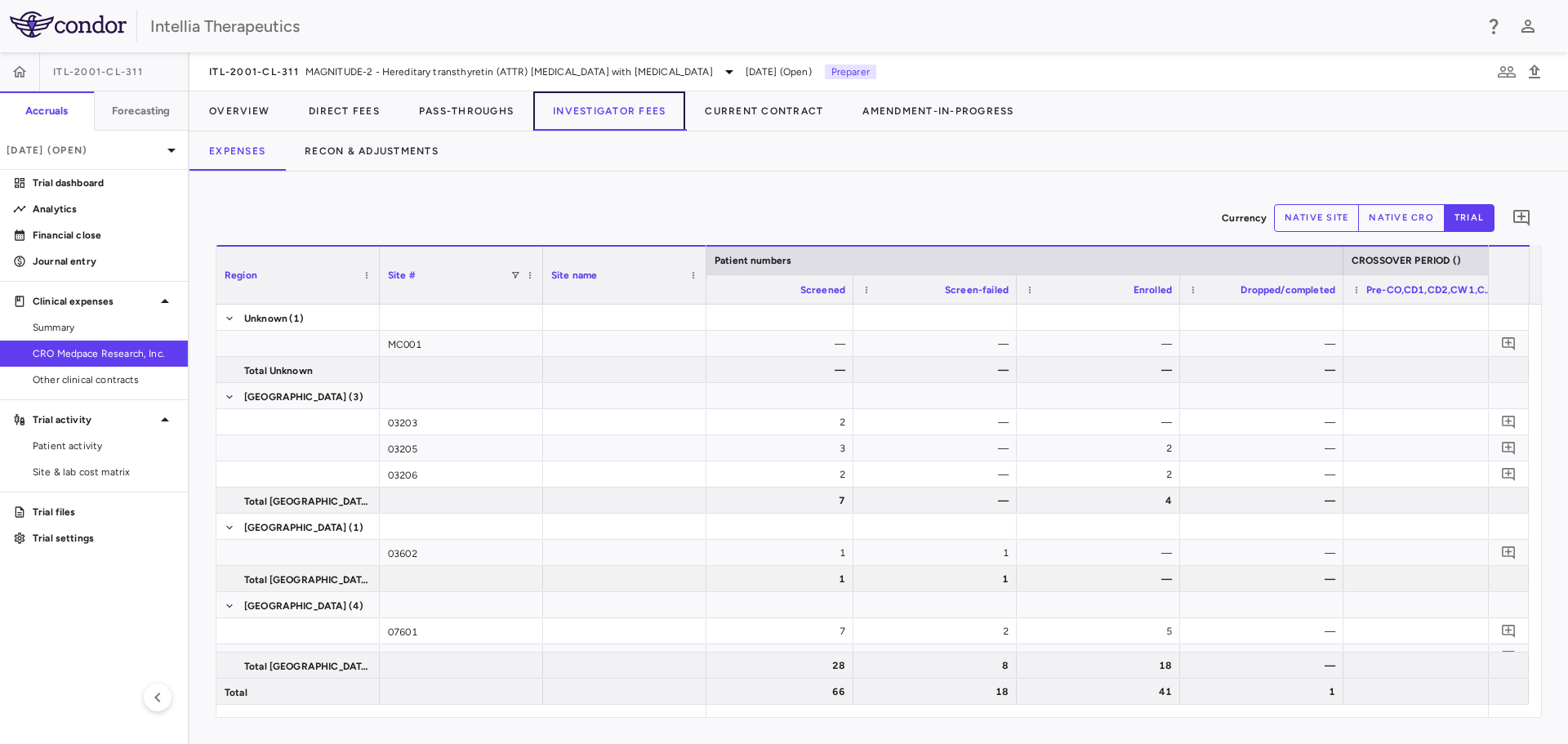
scroll to position [0, 492]
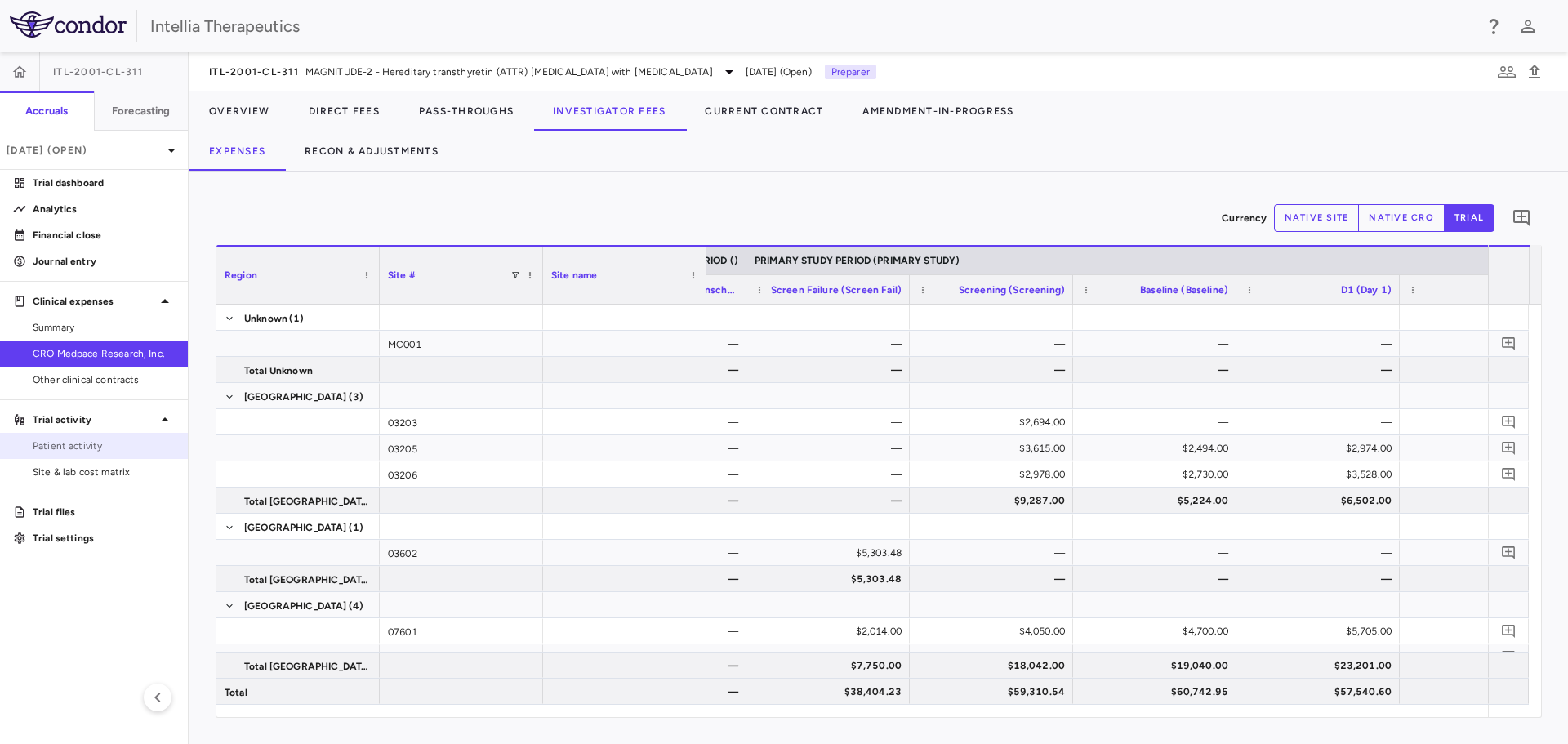
click at [119, 439] on span "Patient activity" at bounding box center [104, 445] width 142 height 15
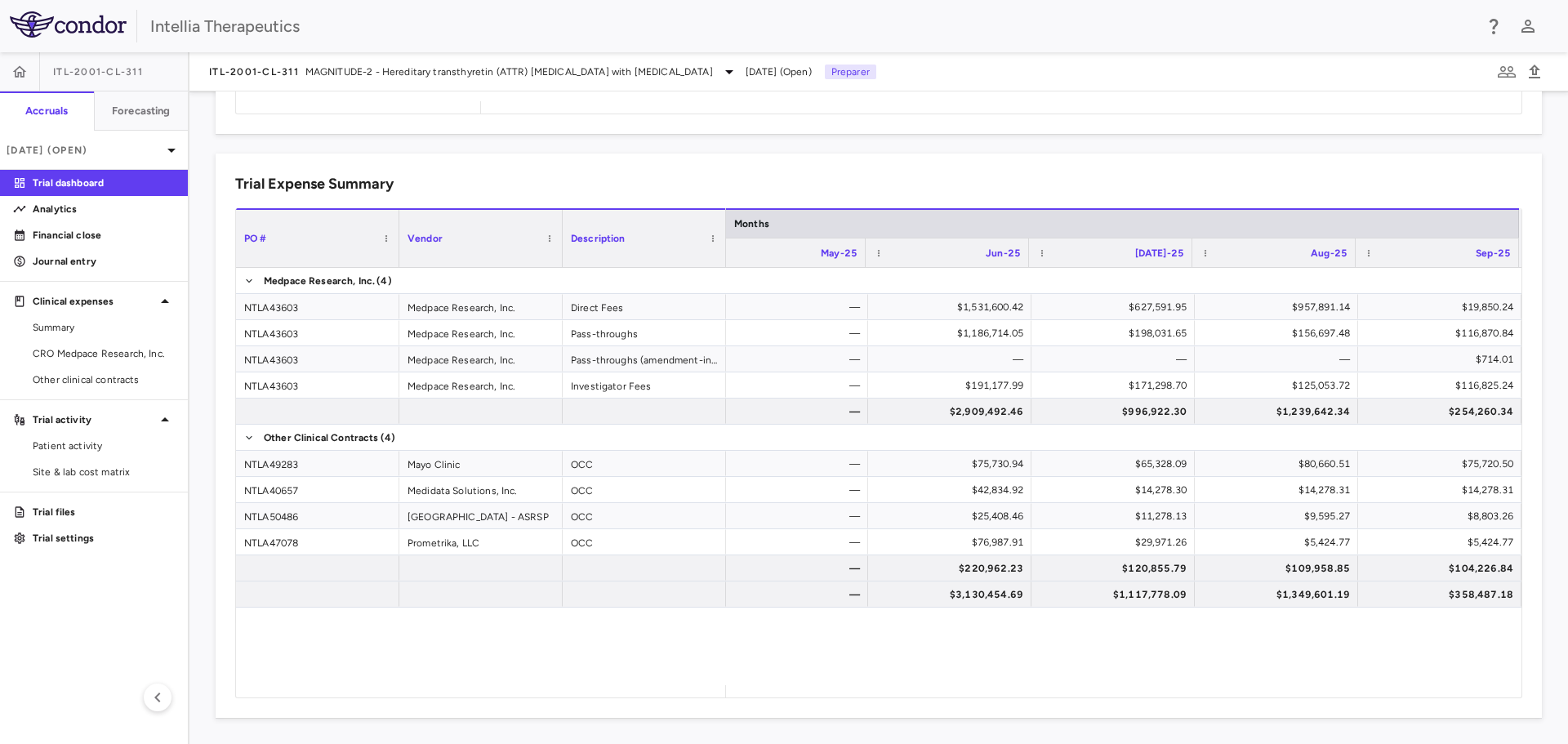
drag, startPoint x: 59, startPoint y: 347, endPoint x: 223, endPoint y: 280, distance: 177.2
click at [59, 347] on span "CRO Medpace Research, Inc." at bounding box center [104, 353] width 142 height 15
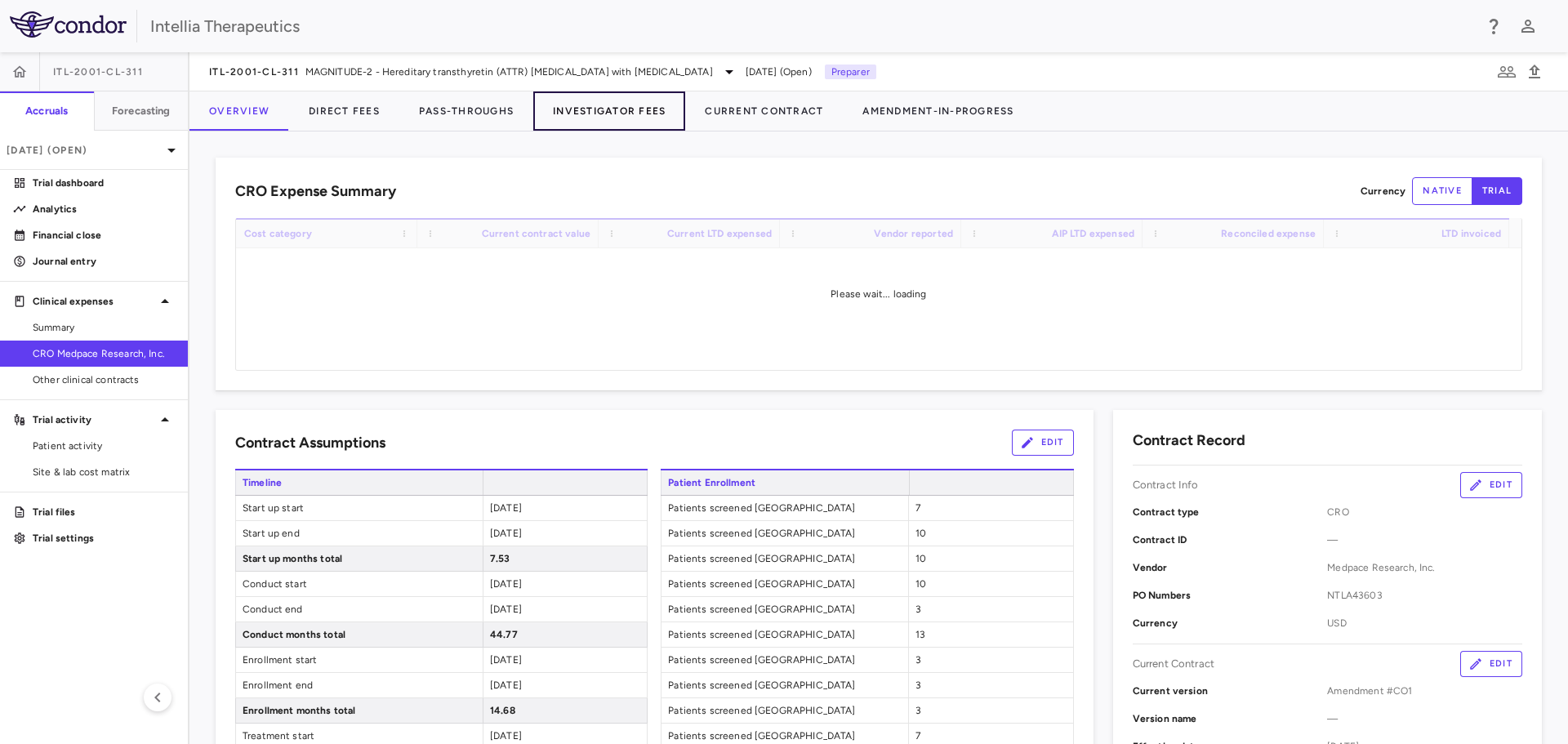
click at [574, 104] on button "Investigator Fees" at bounding box center [609, 111] width 152 height 39
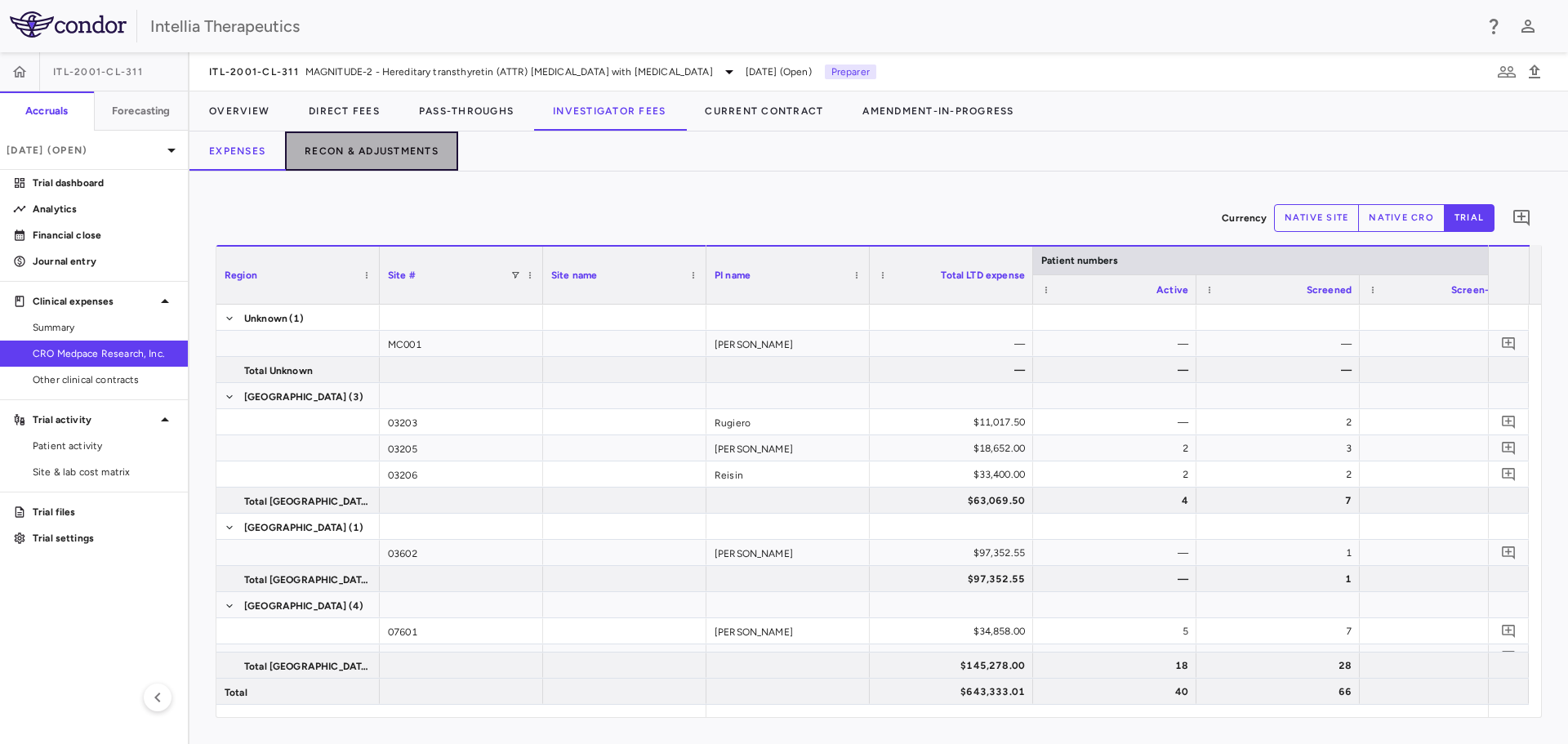
click at [376, 160] on button "Recon & Adjustments" at bounding box center [371, 151] width 173 height 39
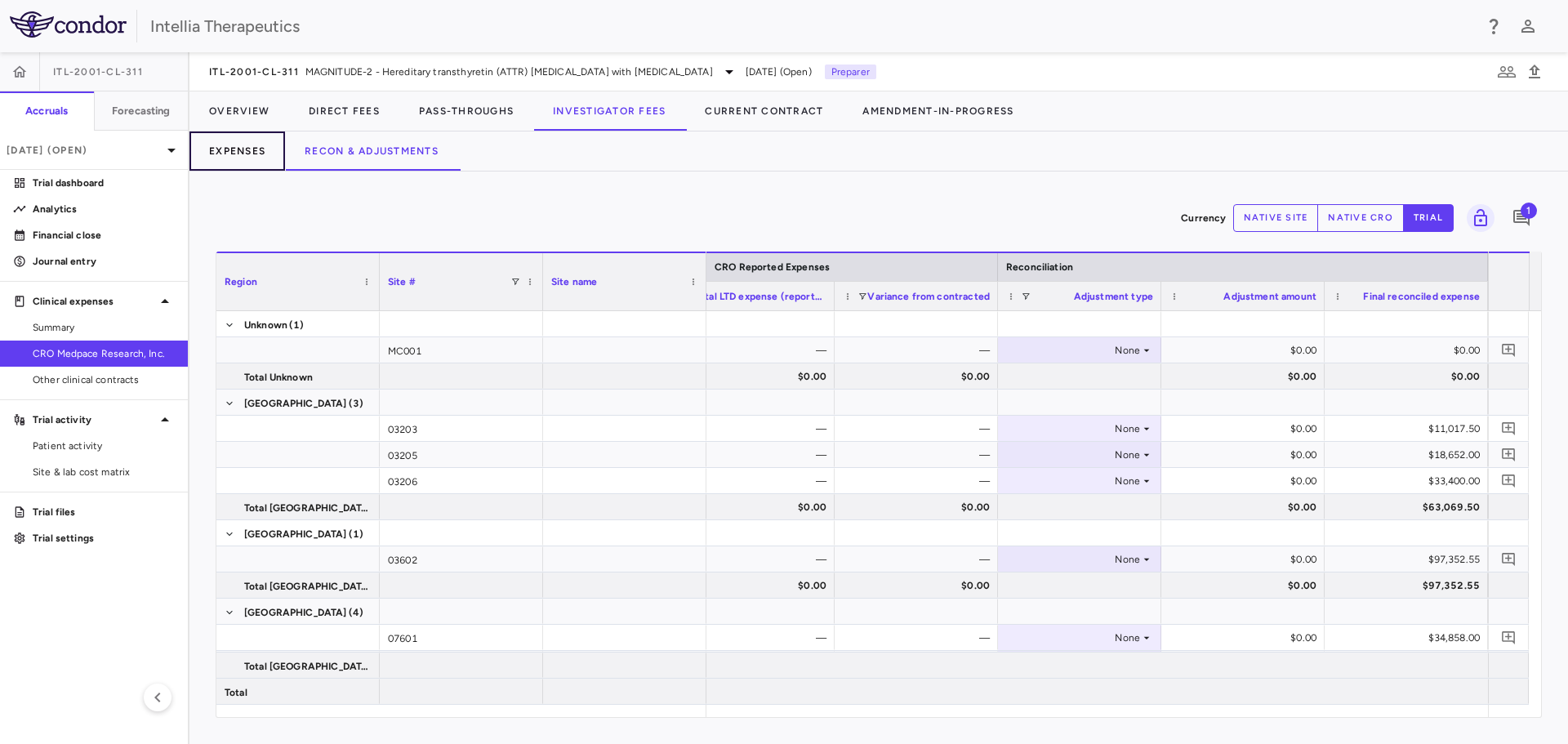
click at [251, 150] on button "Expenses" at bounding box center [237, 151] width 95 height 39
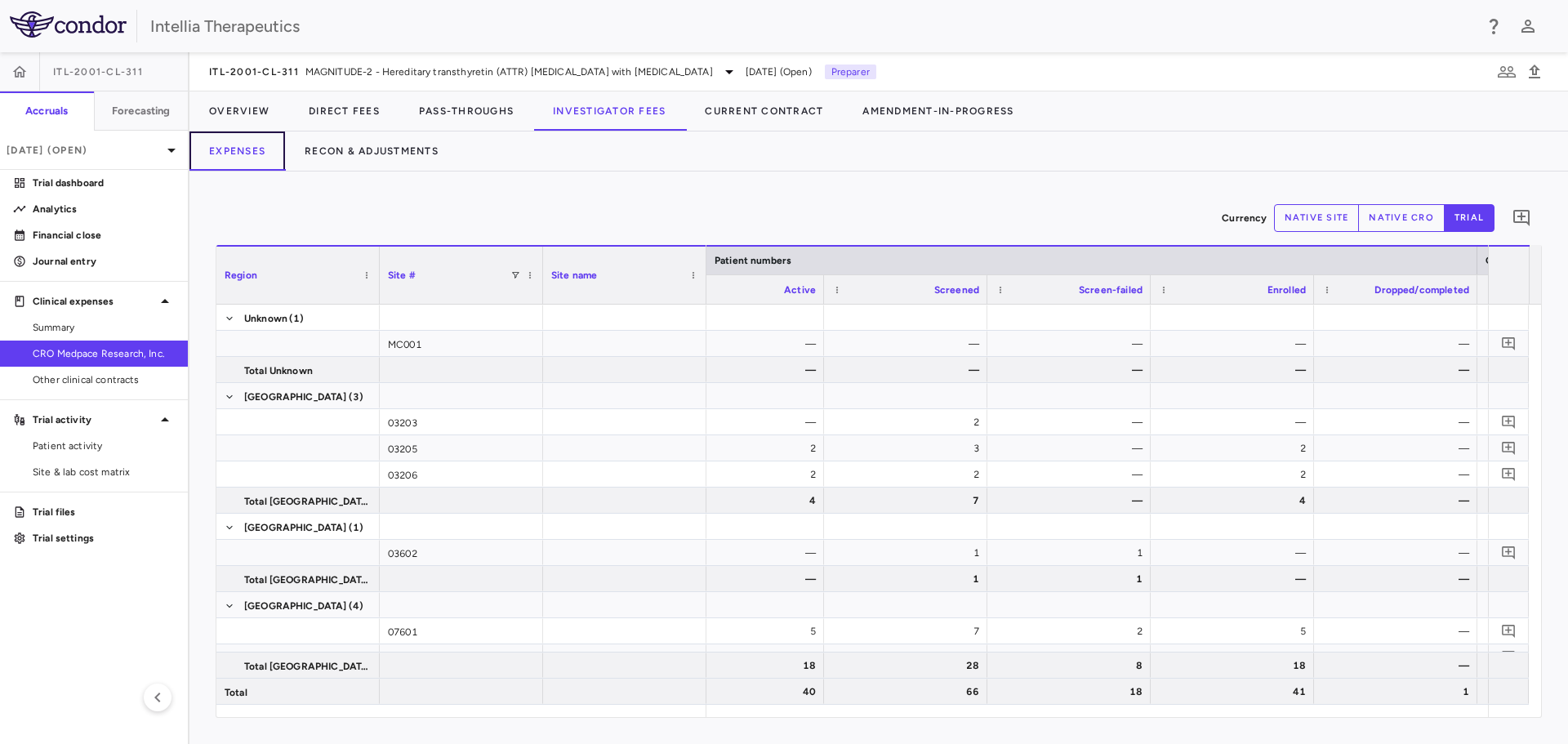
scroll to position [0, 462]
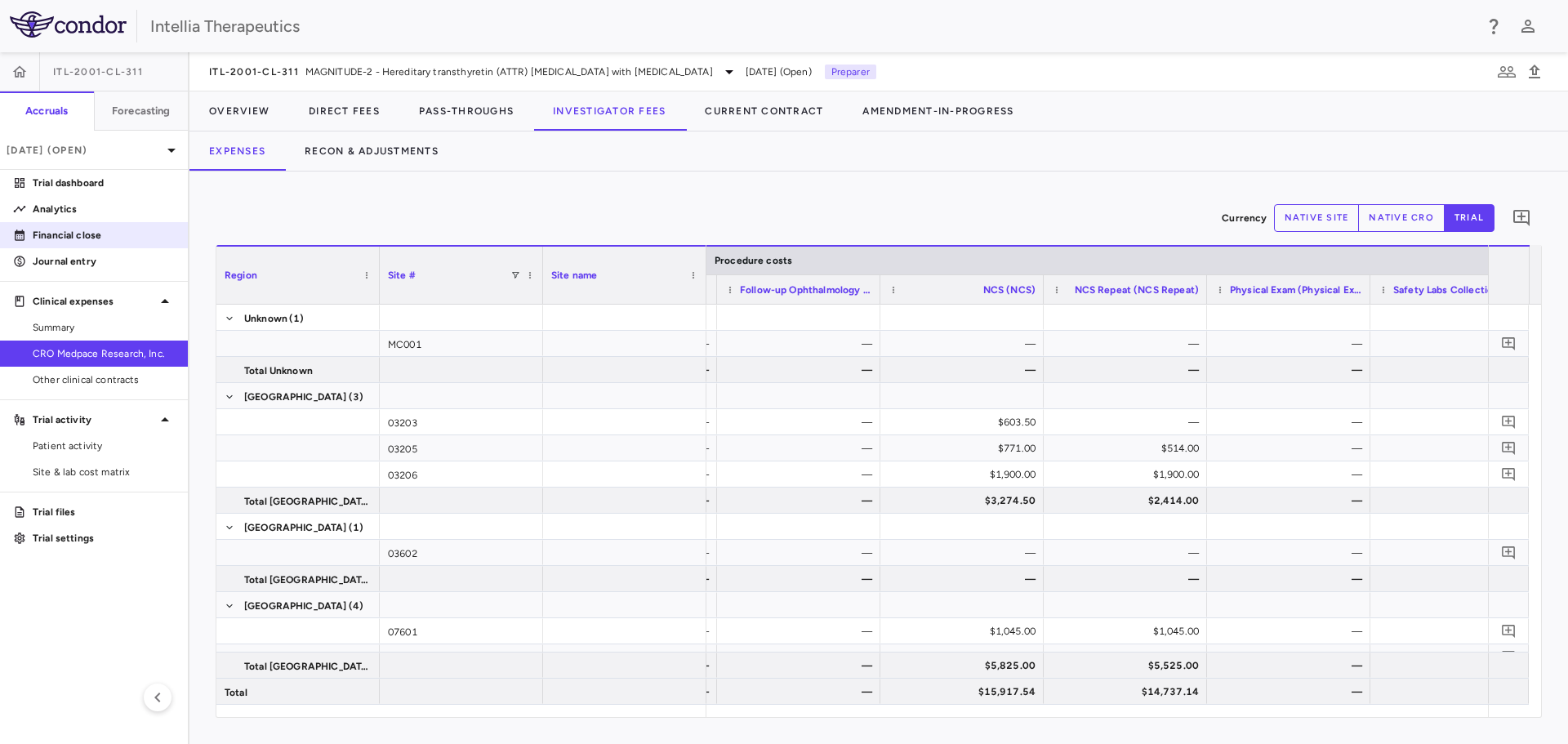
click at [68, 248] on div "Financial close" at bounding box center [94, 235] width 188 height 26
click at [67, 241] on p "Financial close" at bounding box center [104, 235] width 142 height 15
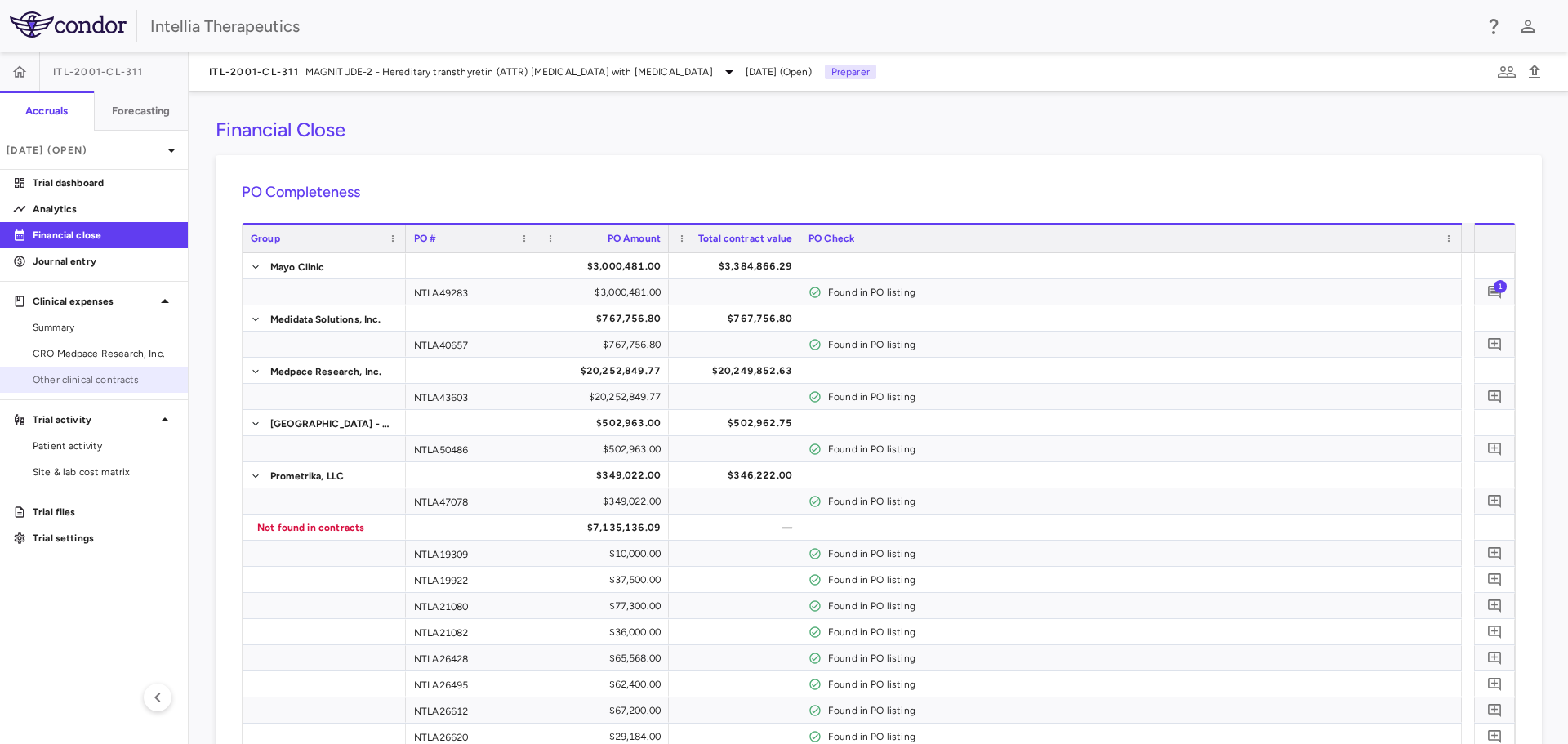
click at [95, 385] on span "Other clinical contracts" at bounding box center [104, 379] width 142 height 15
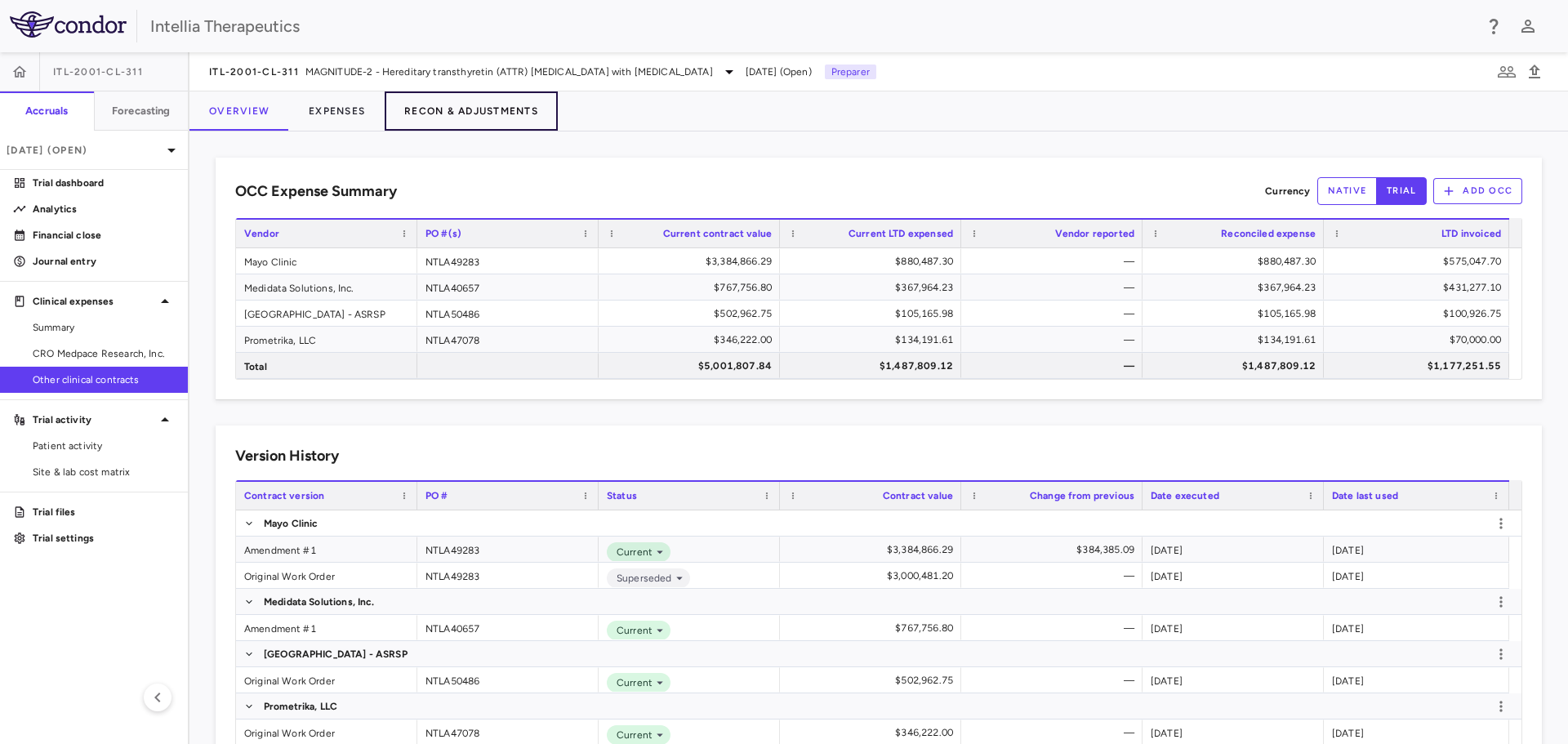
click at [420, 116] on button "Recon & Adjustments" at bounding box center [471, 111] width 173 height 39
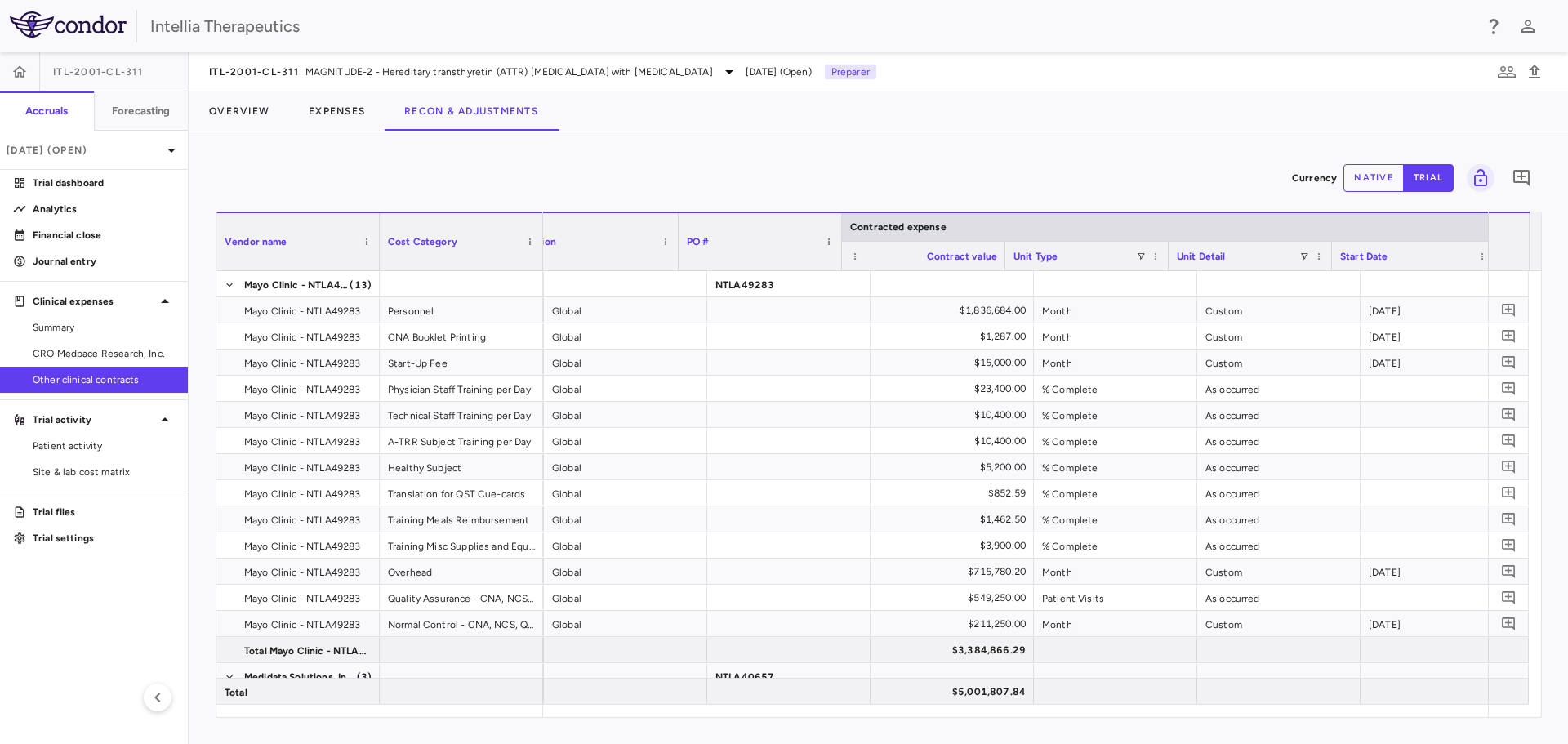
scroll to position [0, 223]
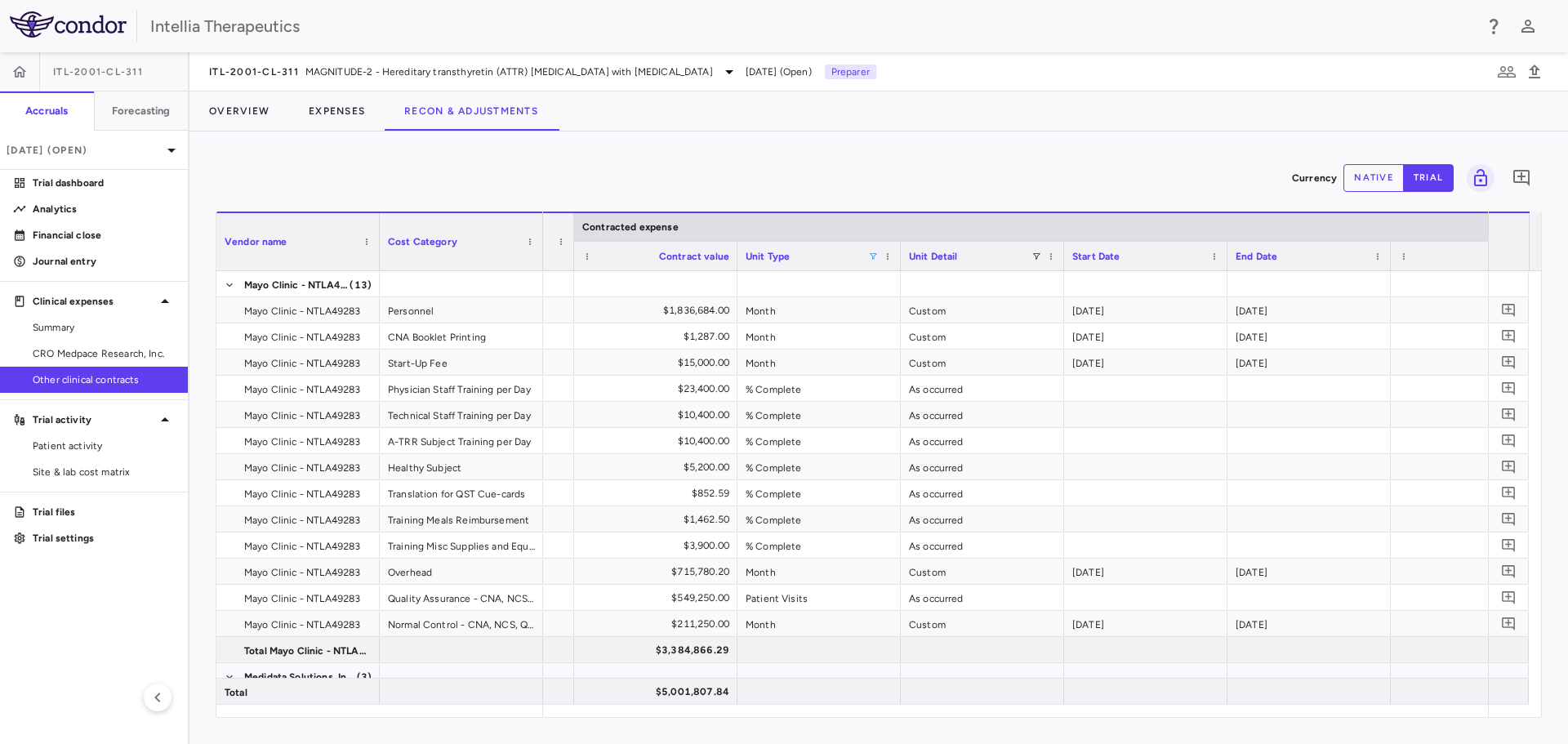
click at [869, 256] on span at bounding box center [872, 256] width 10 height 10
click at [904, 180] on div "Currency native trial" at bounding box center [878, 178] width 1326 height 41
click at [120, 363] on link "CRO Medpace Research, Inc." at bounding box center [94, 353] width 188 height 24
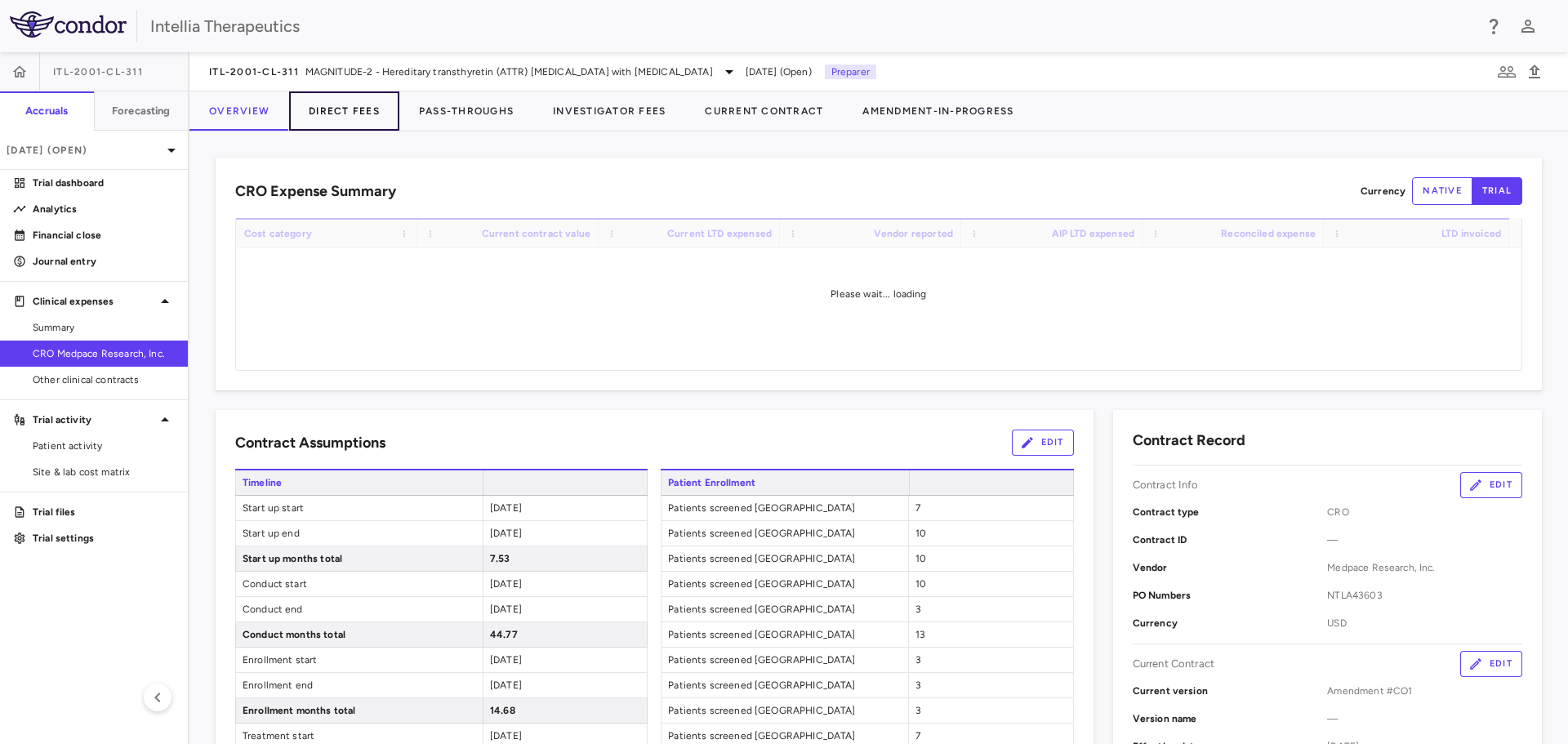
click at [359, 120] on button "Direct Fees" at bounding box center [344, 111] width 110 height 39
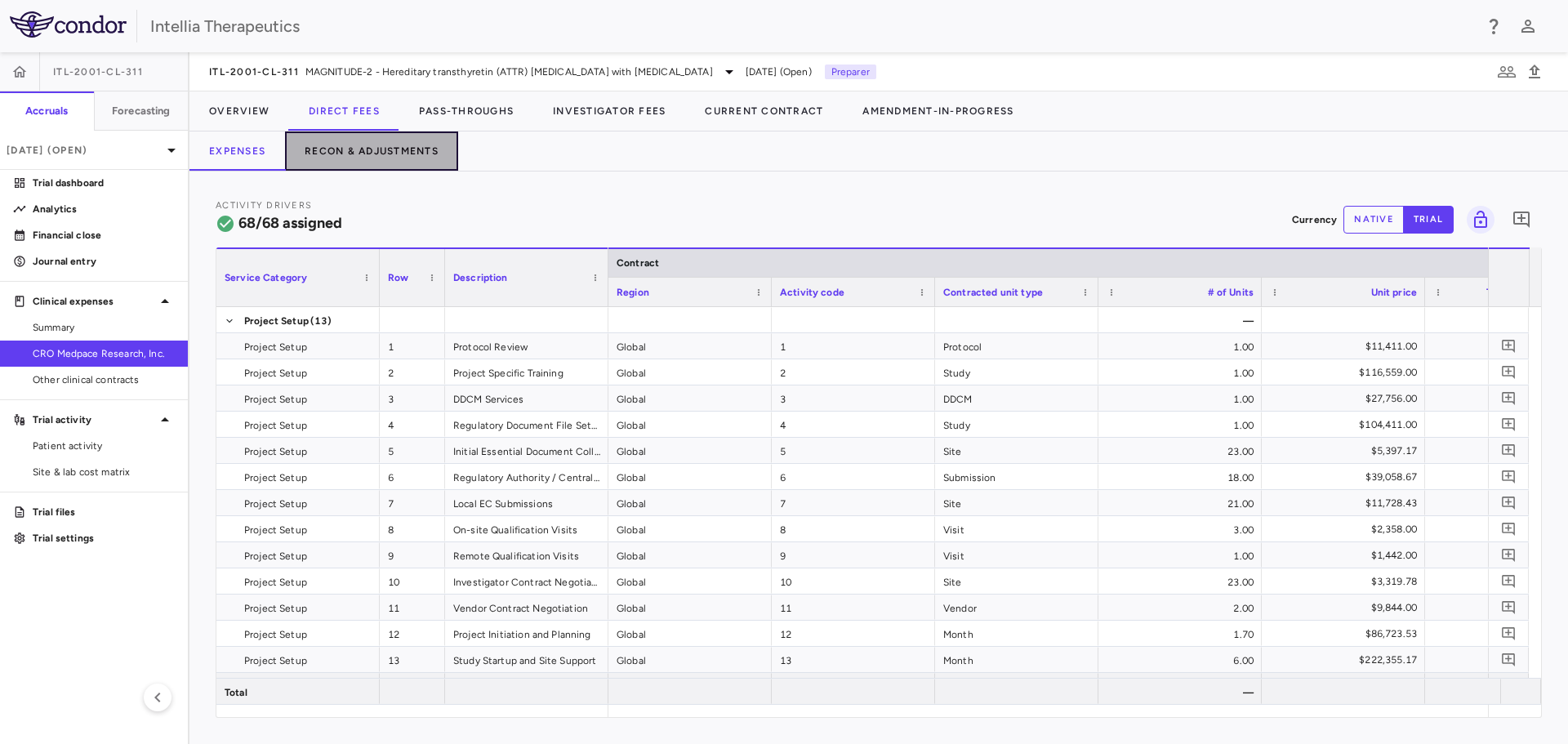
click at [413, 159] on button "Recon & Adjustments" at bounding box center [371, 151] width 173 height 39
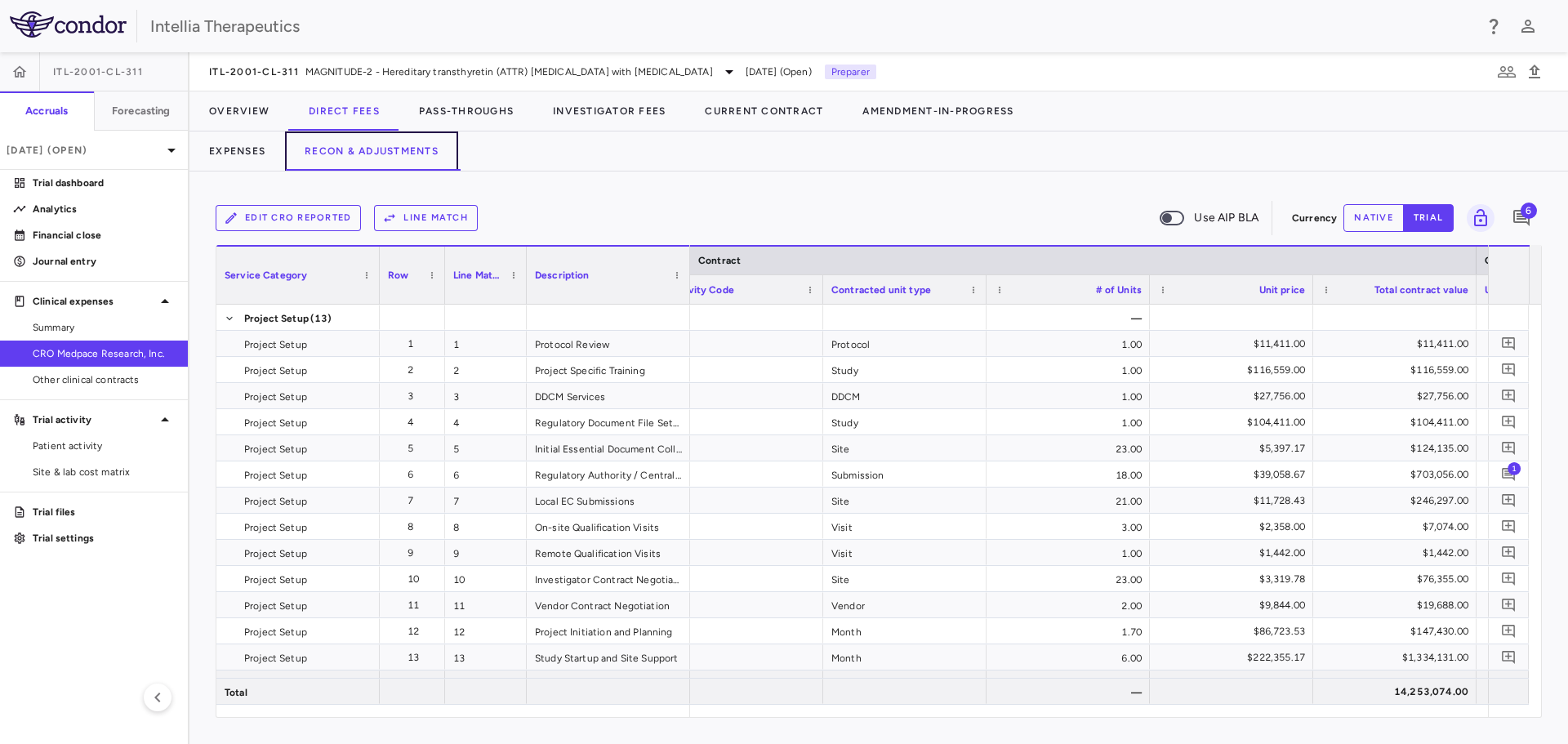
scroll to position [0, 223]
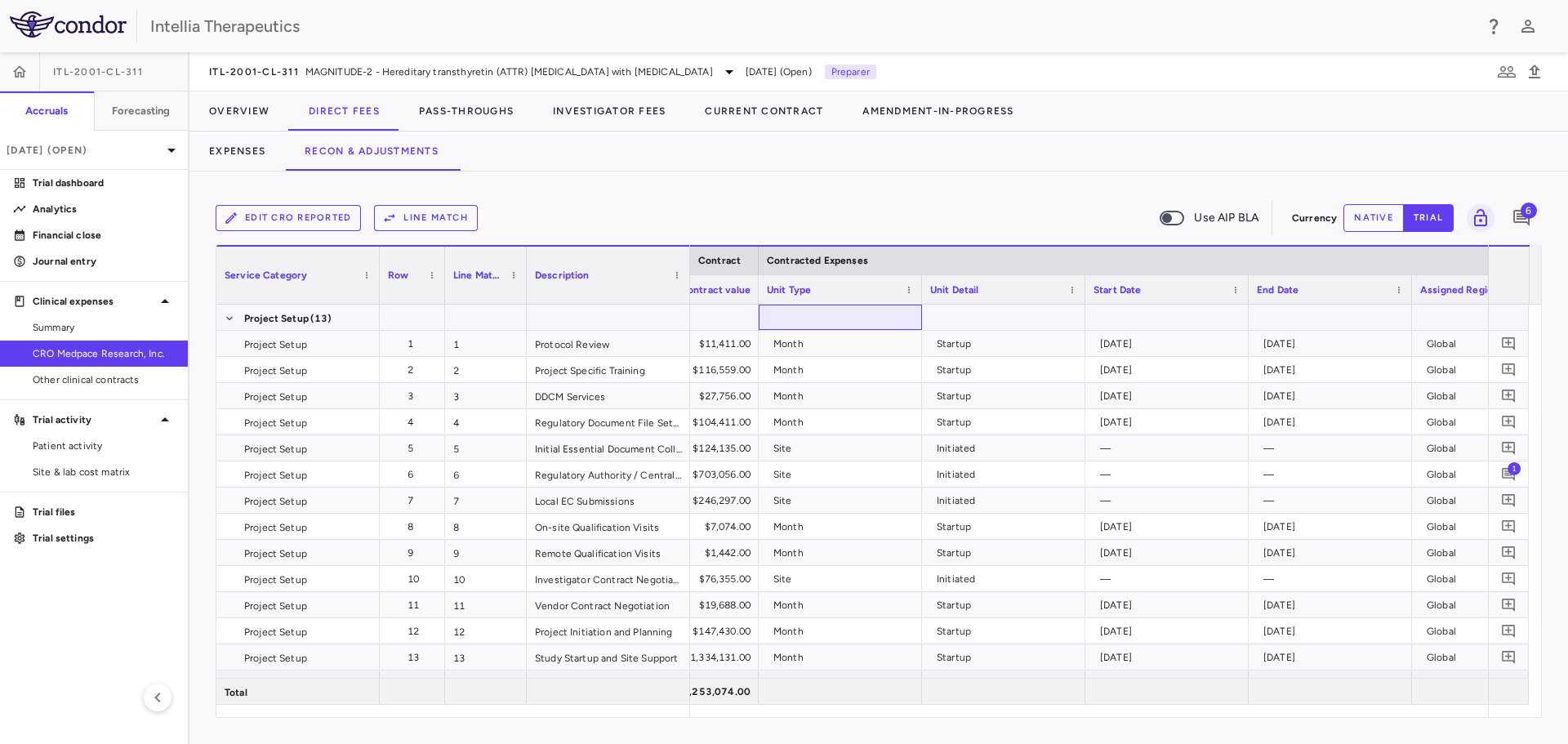
click at [864, 305] on div at bounding box center [840, 317] width 164 height 25
click at [913, 286] on span at bounding box center [908, 289] width 10 height 10
click at [920, 212] on div "Edit CRO reported Line Match Use AIP BLA" at bounding box center [750, 218] width 1069 height 35
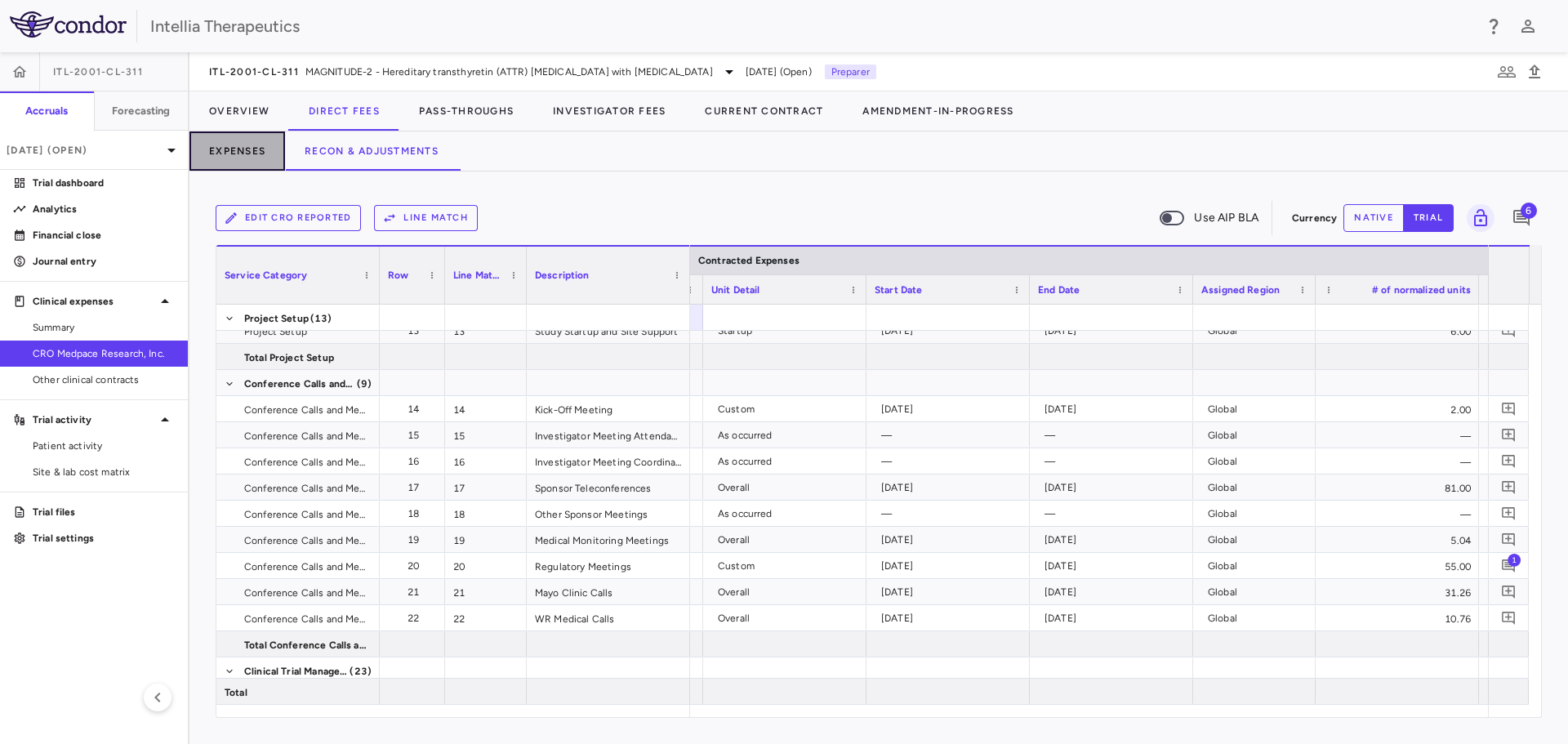
click at [227, 151] on button "Expenses" at bounding box center [237, 151] width 95 height 39
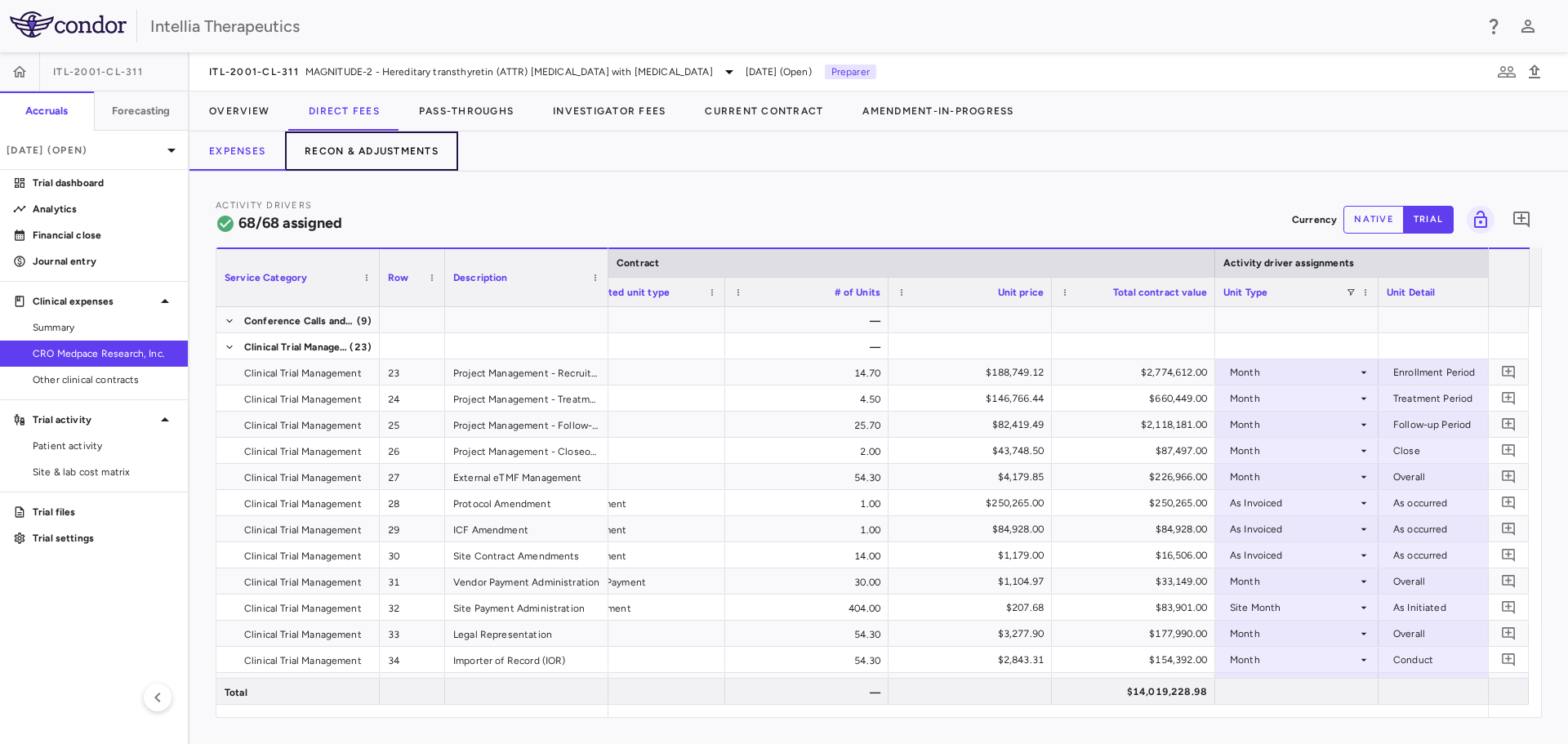
click at [424, 147] on button "Recon & Adjustments" at bounding box center [371, 151] width 173 height 39
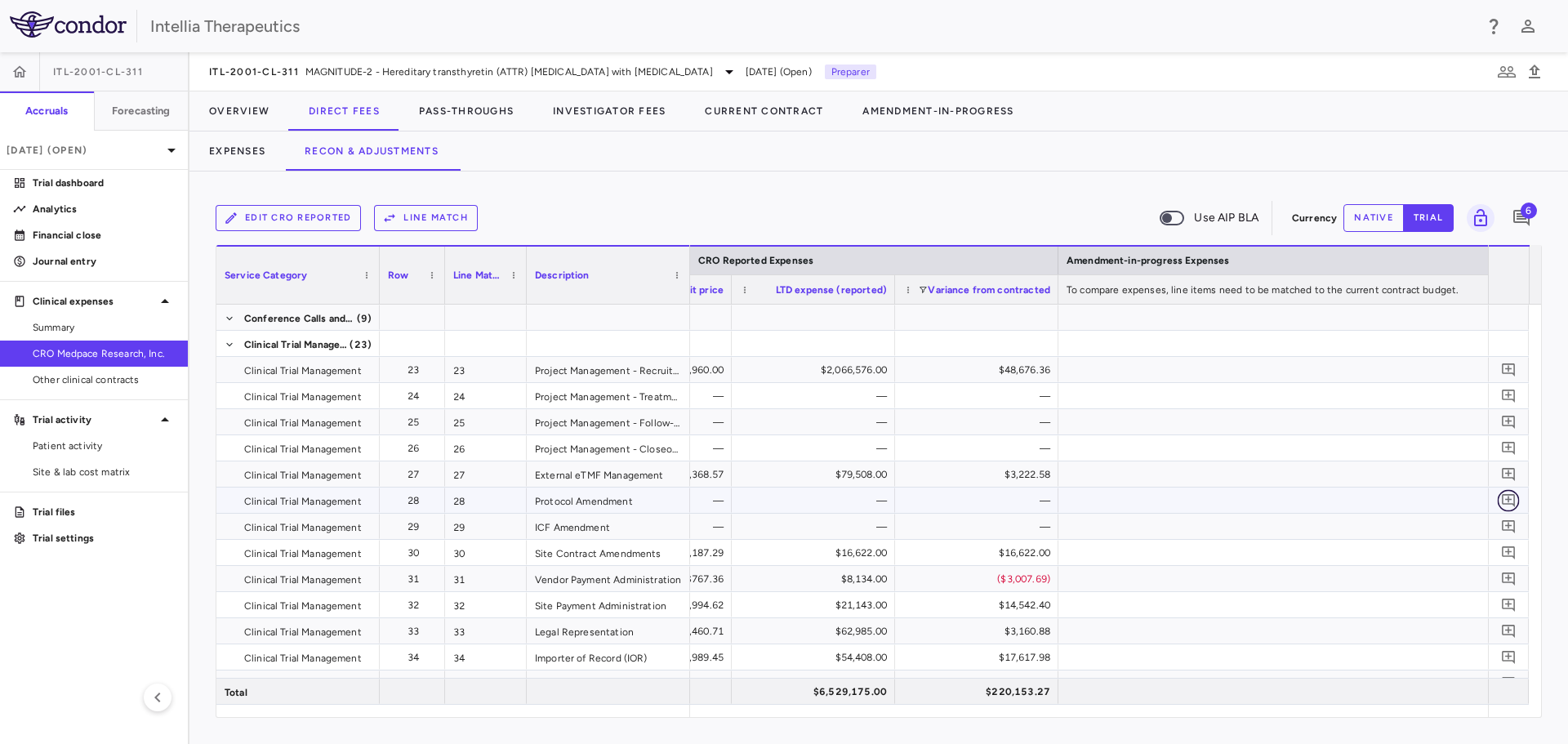
click at [1511, 500] on icon "Add comment" at bounding box center [1507, 501] width 13 height 13
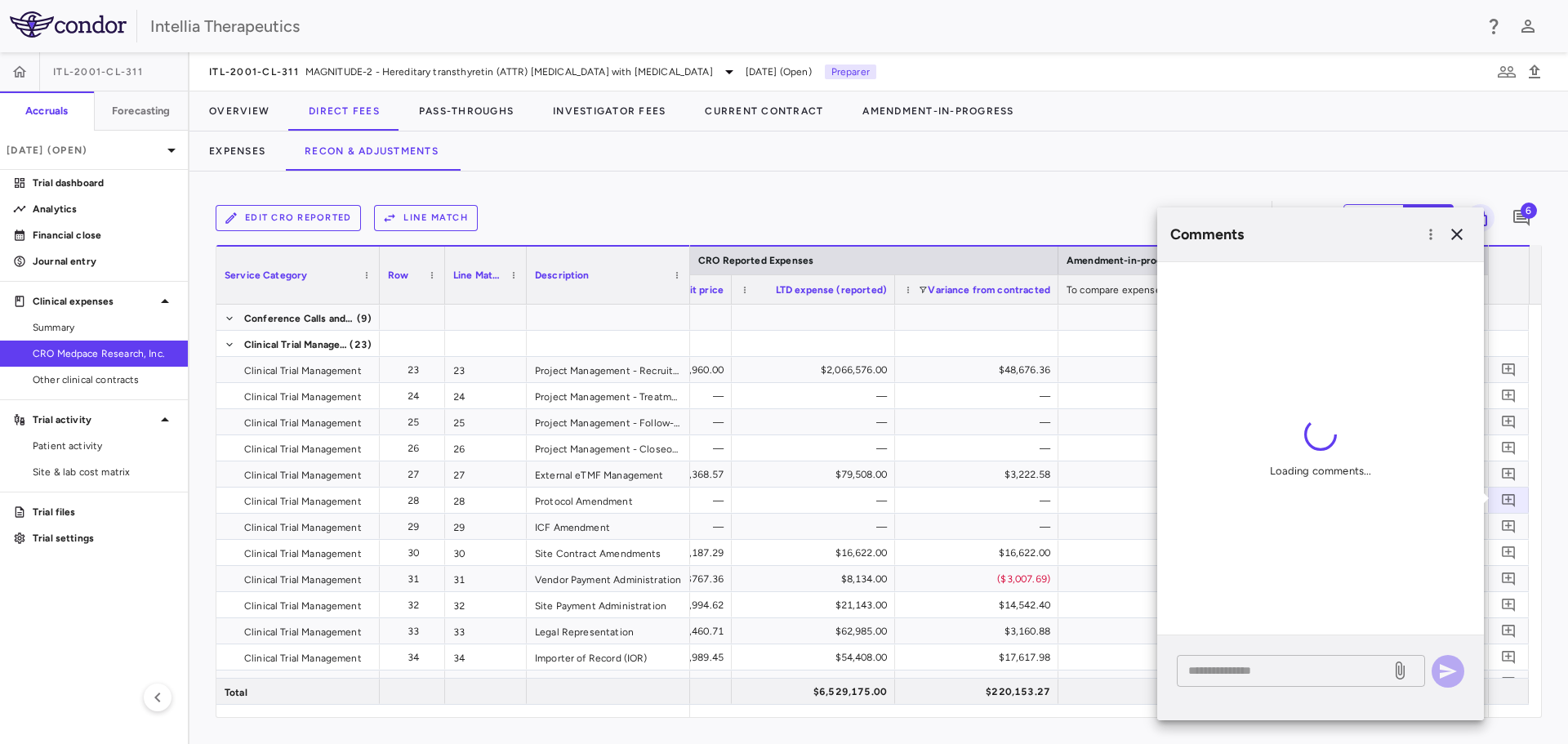
click at [1313, 675] on textarea at bounding box center [1283, 670] width 191 height 18
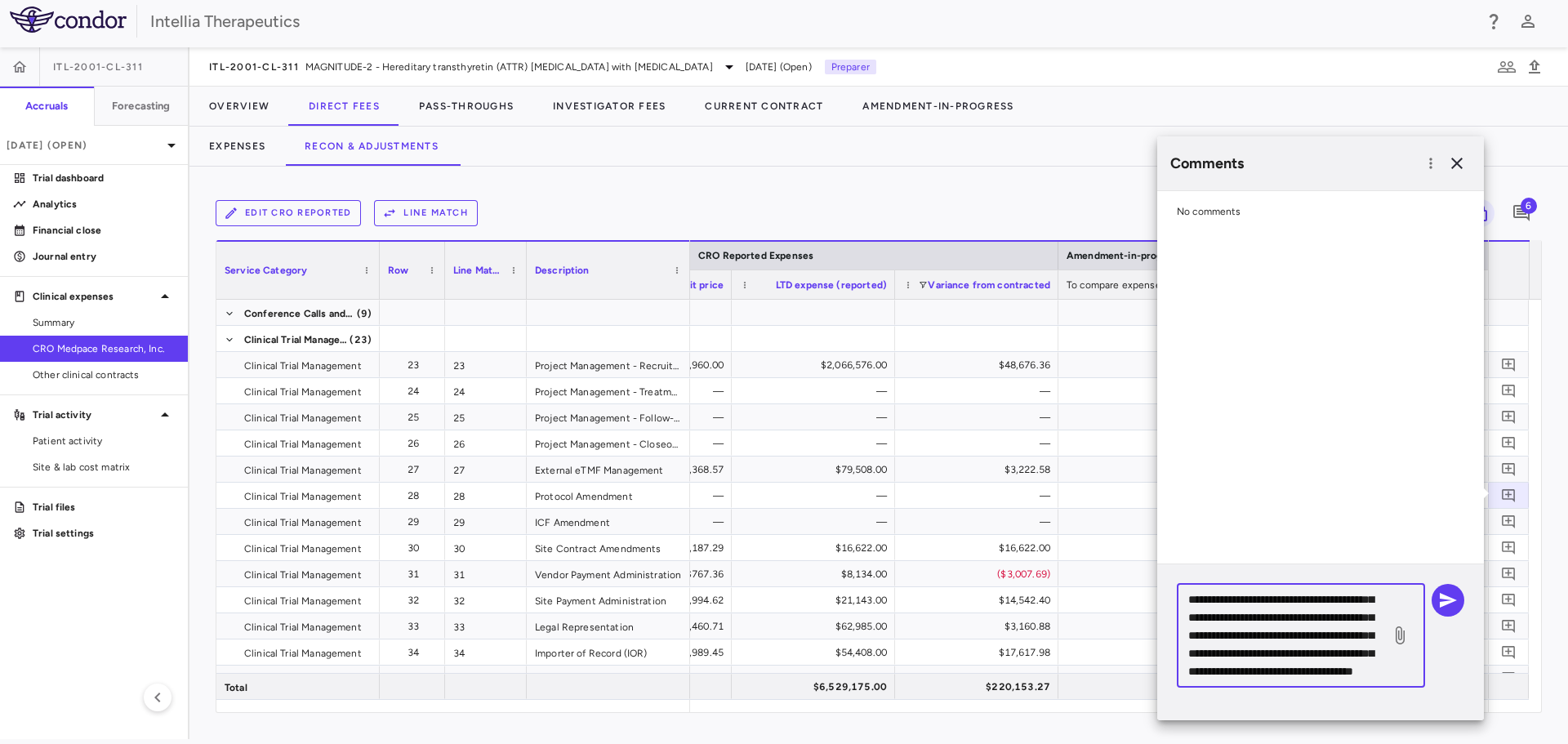
scroll to position [123, 0]
type textarea "**********"
click at [1454, 606] on icon "button" at bounding box center [1448, 600] width 20 height 20
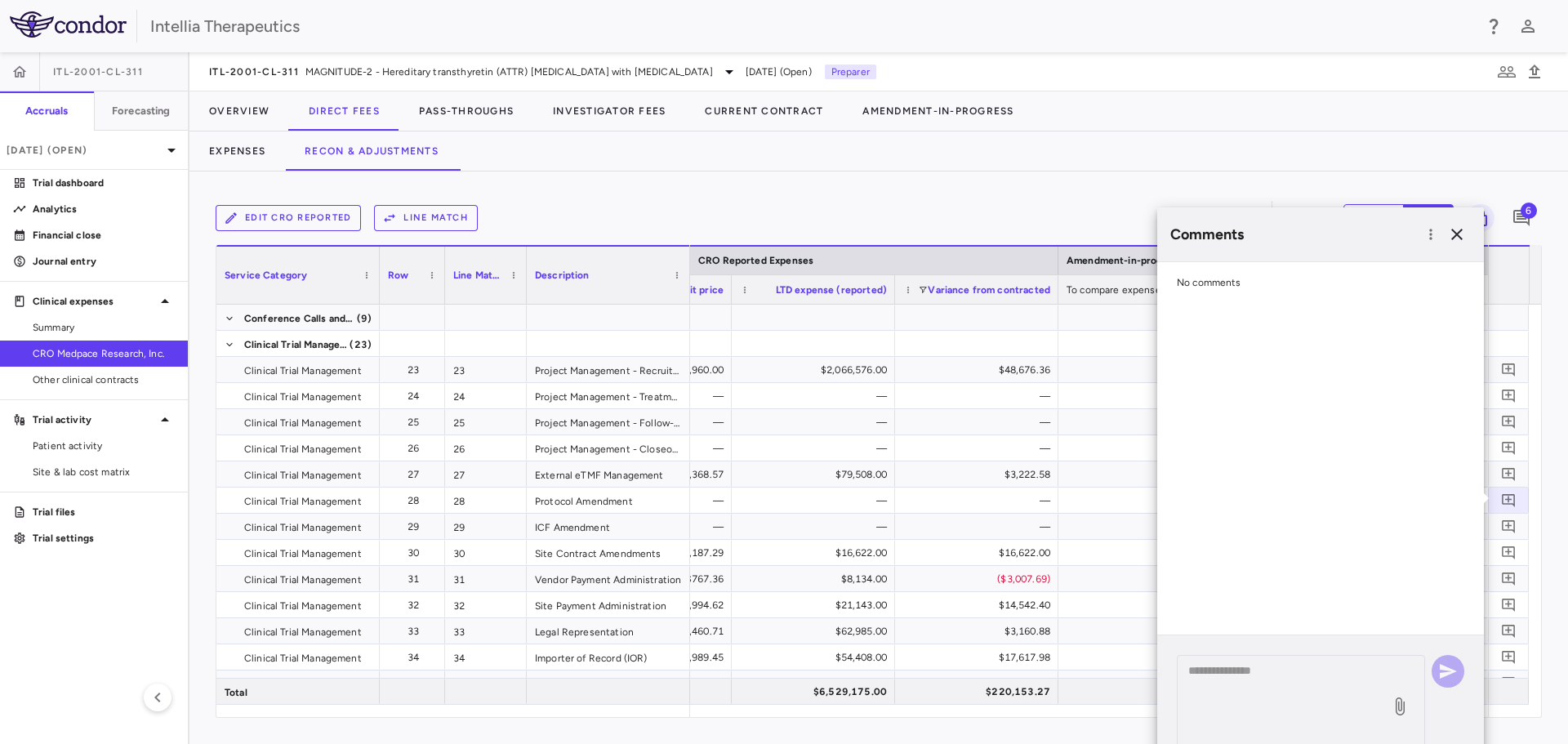
scroll to position [0, 0]
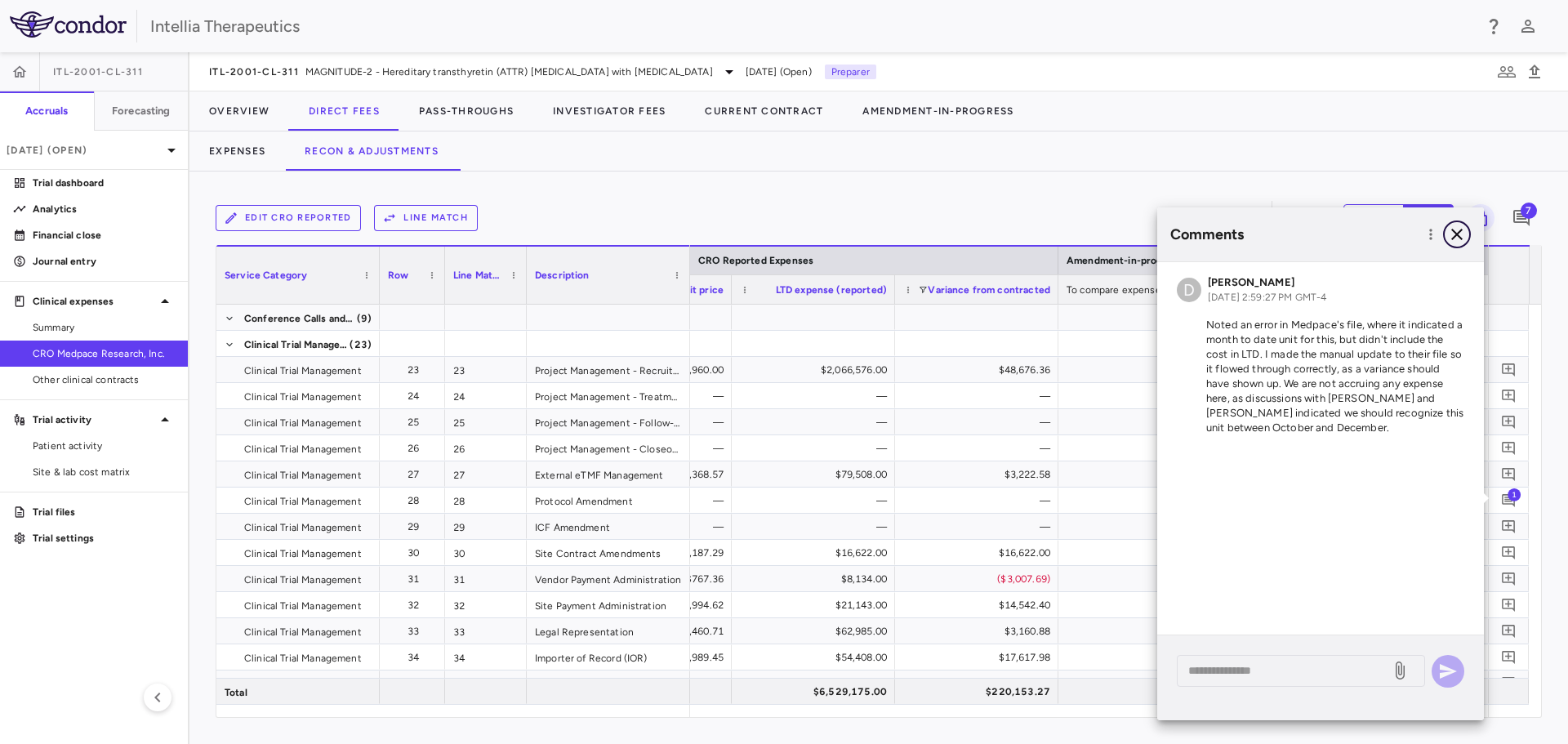
click at [1461, 223] on button "button" at bounding box center [1456, 235] width 28 height 28
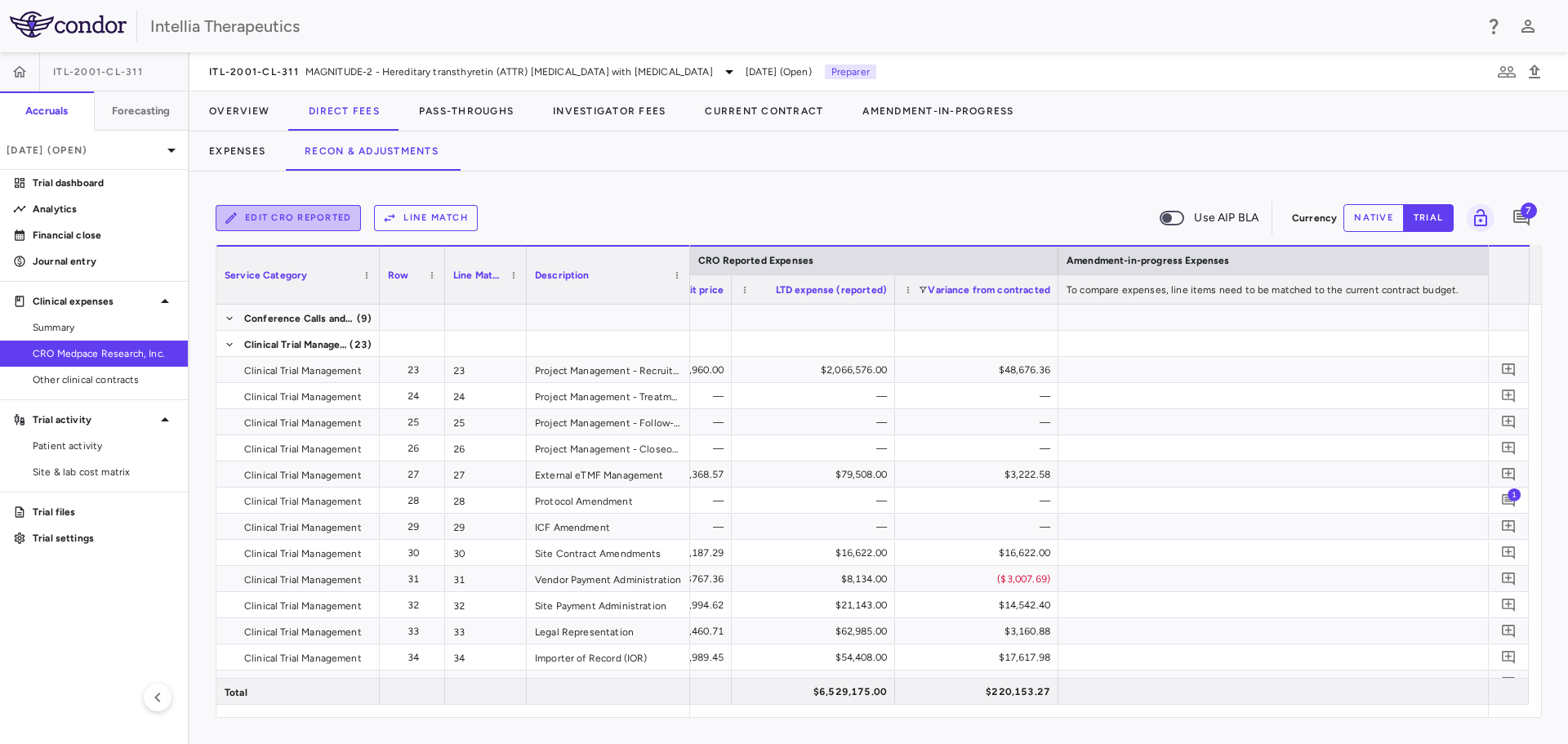
click at [319, 222] on button "Edit CRO reported" at bounding box center [288, 218] width 145 height 26
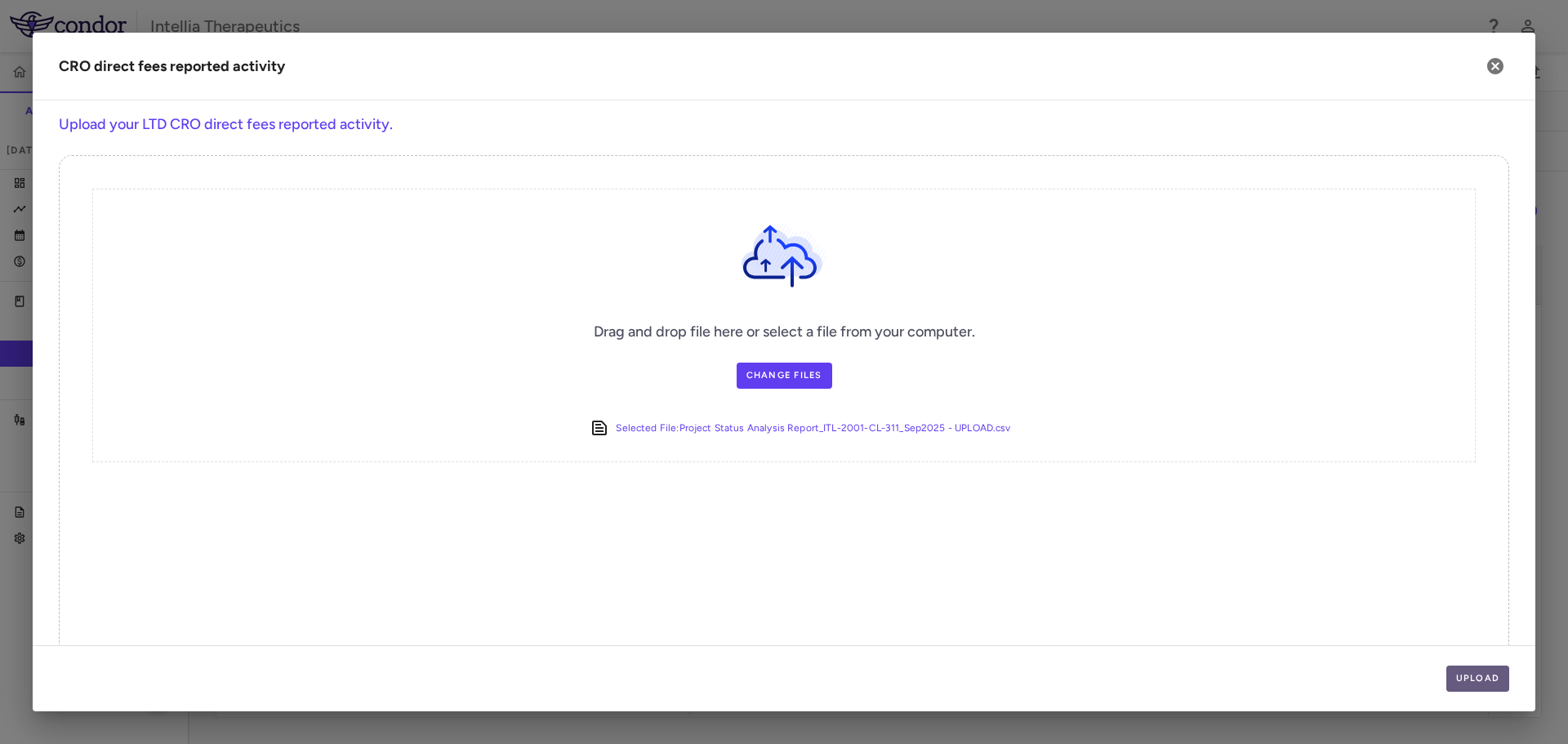
click at [1472, 688] on button "Upload" at bounding box center [1478, 679] width 64 height 26
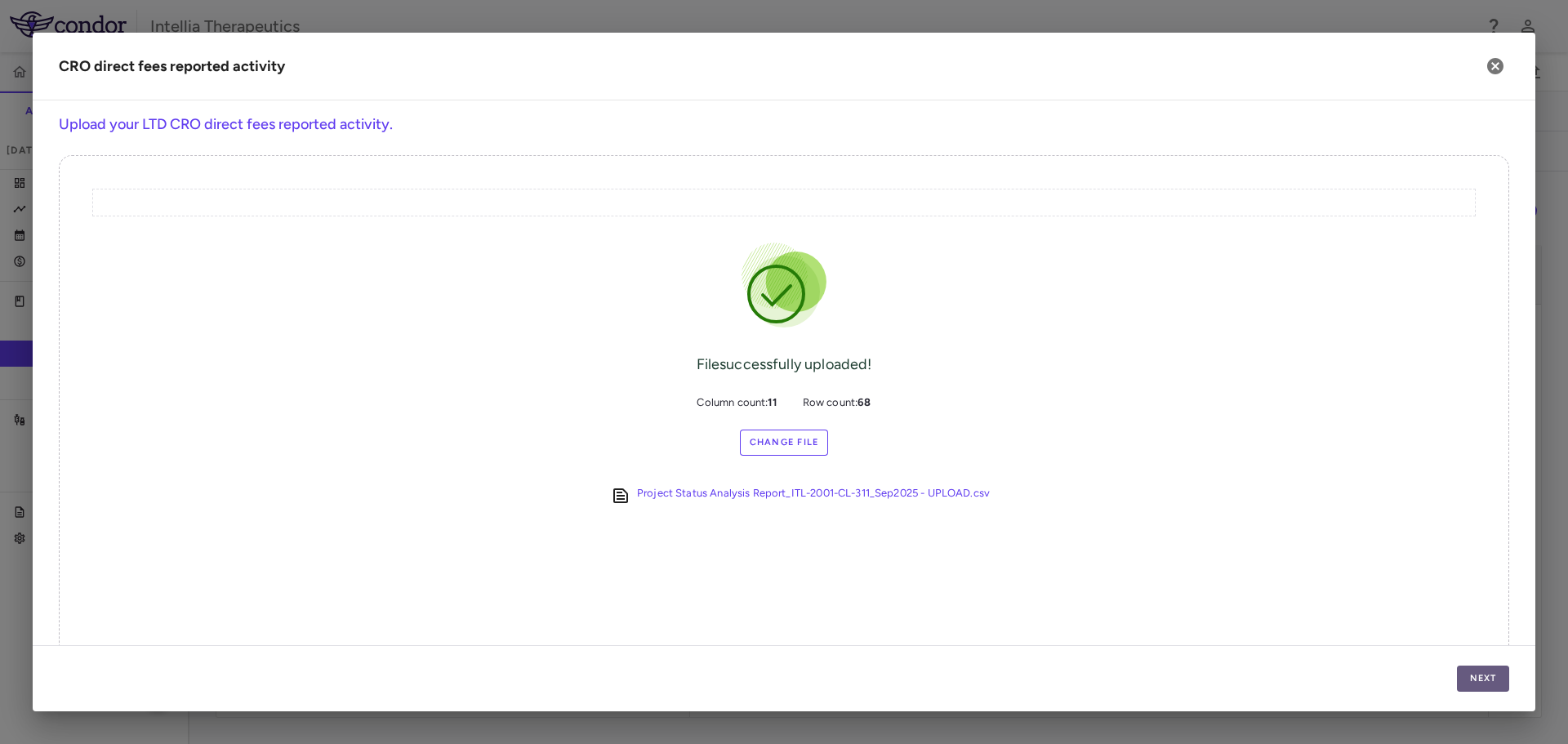
click at [1476, 681] on button "Next" at bounding box center [1482, 679] width 52 height 26
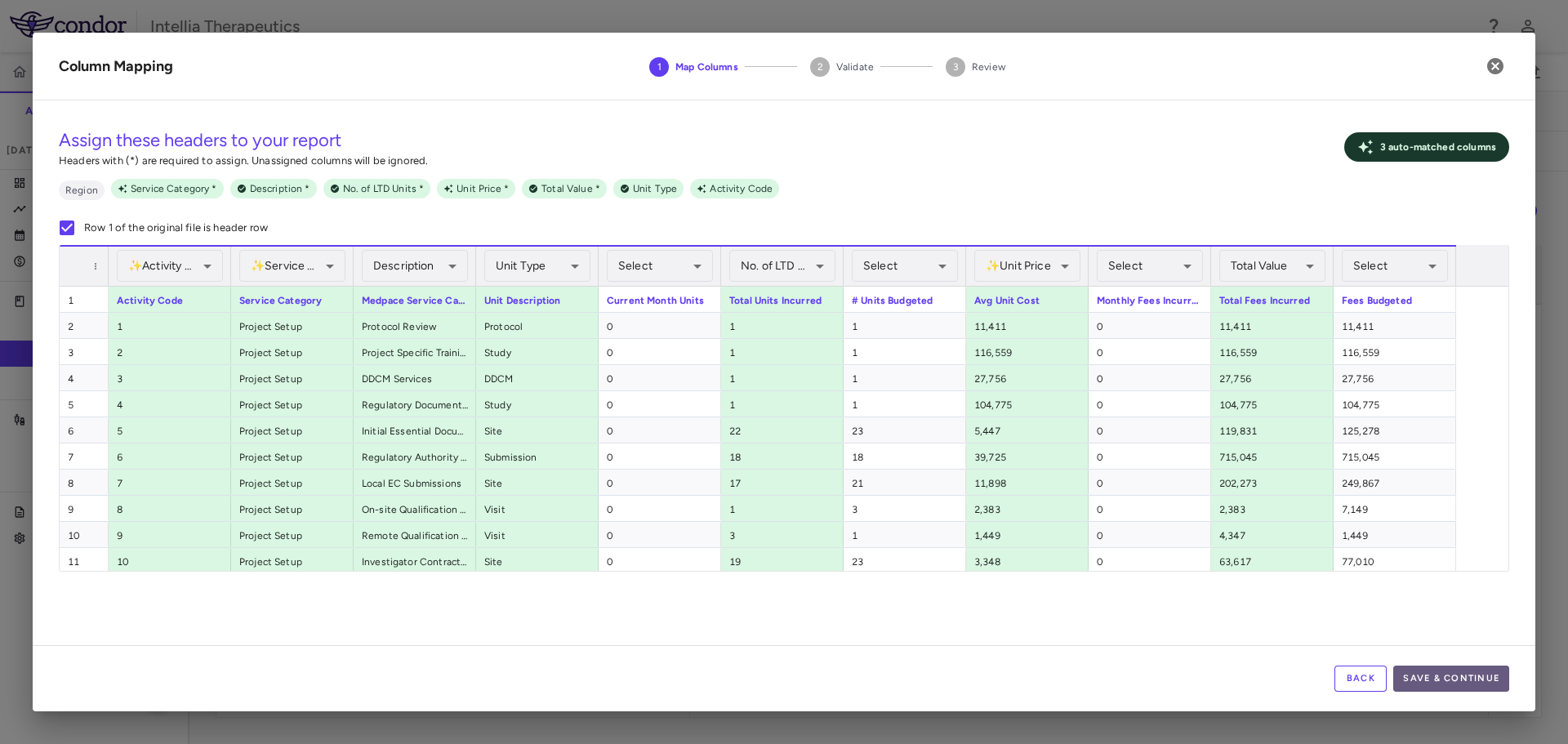
click at [1441, 677] on button "Save & Continue" at bounding box center [1451, 679] width 116 height 26
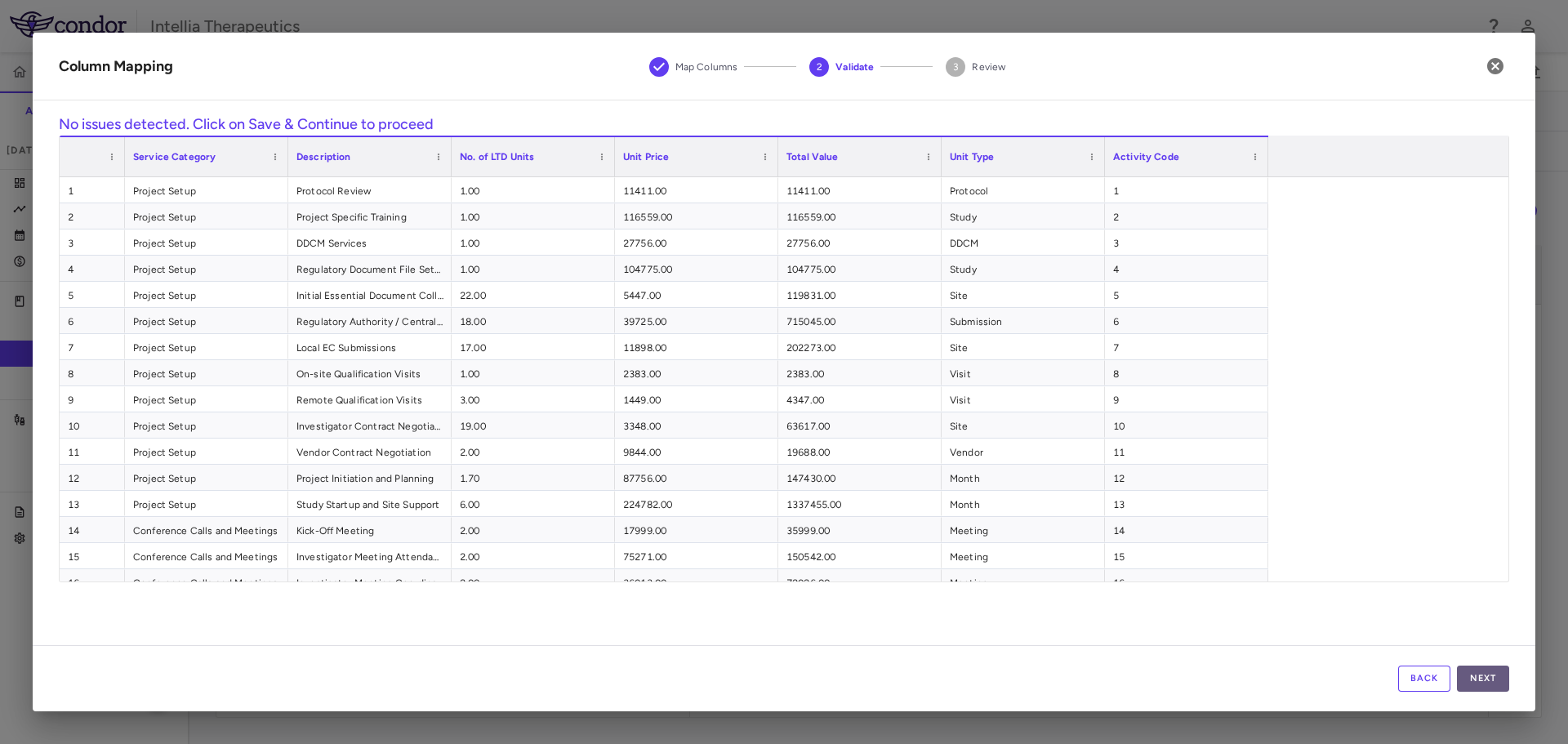
click at [1463, 676] on button "Next" at bounding box center [1482, 679] width 52 height 26
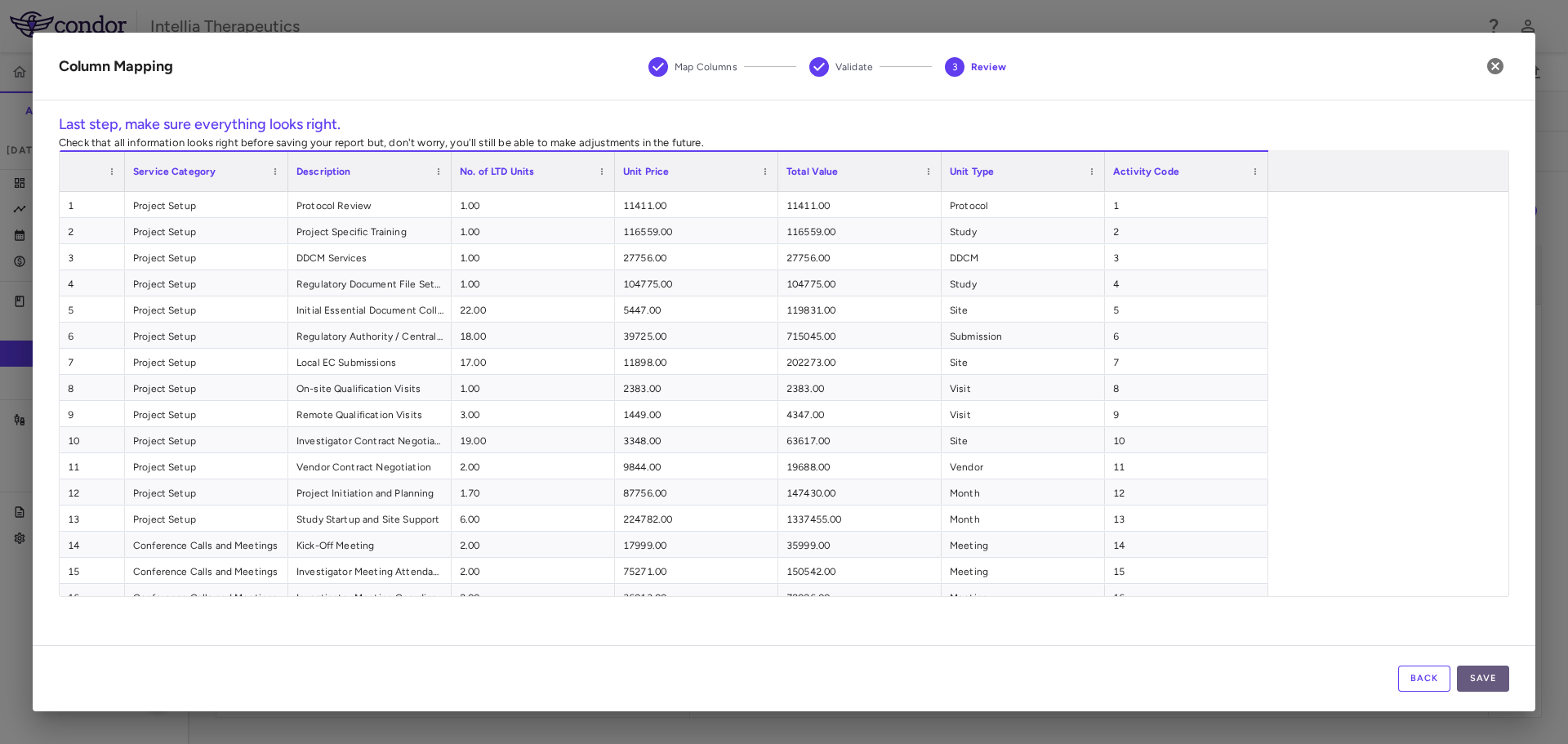
click at [1482, 689] on button "Save" at bounding box center [1482, 679] width 52 height 26
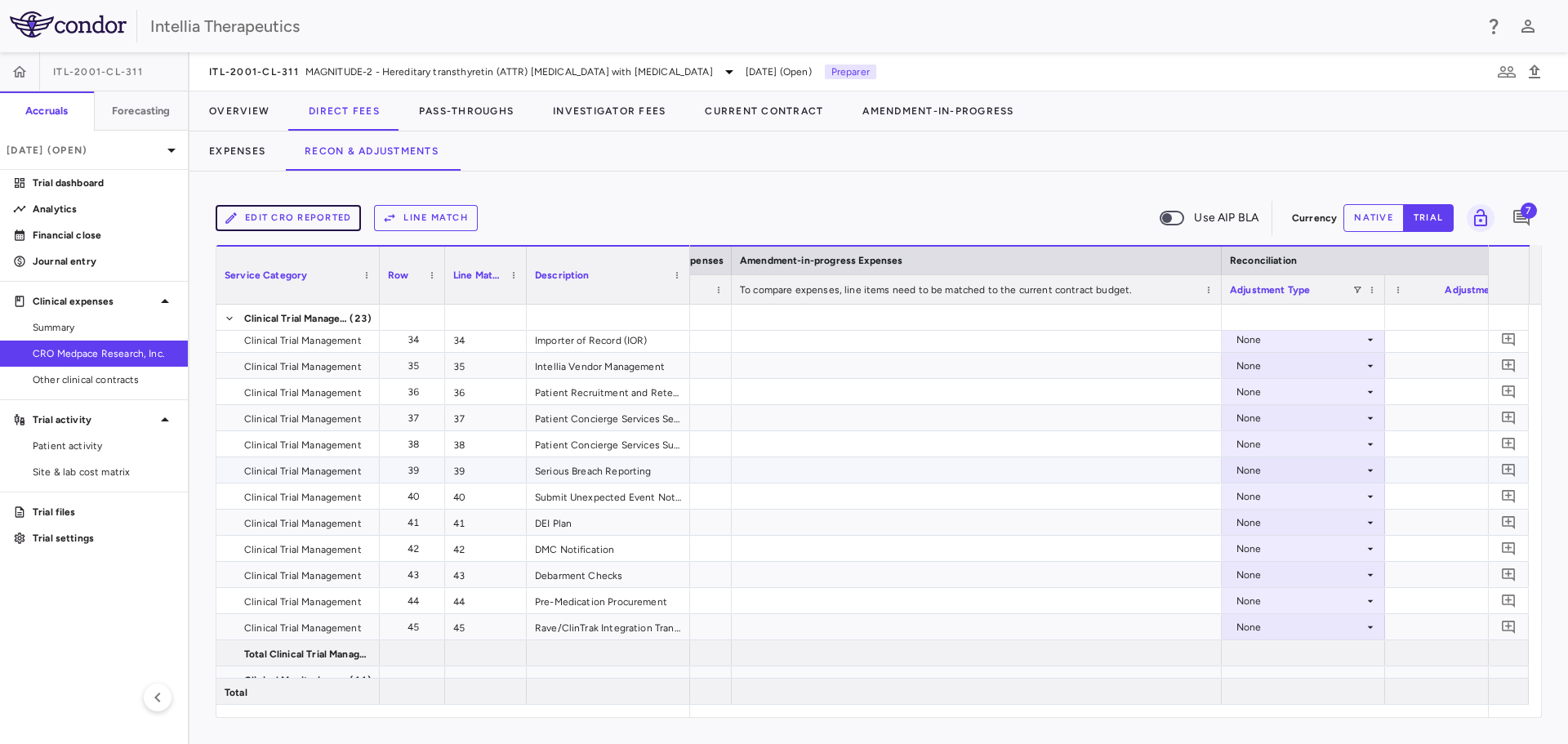
scroll to position [980, 0]
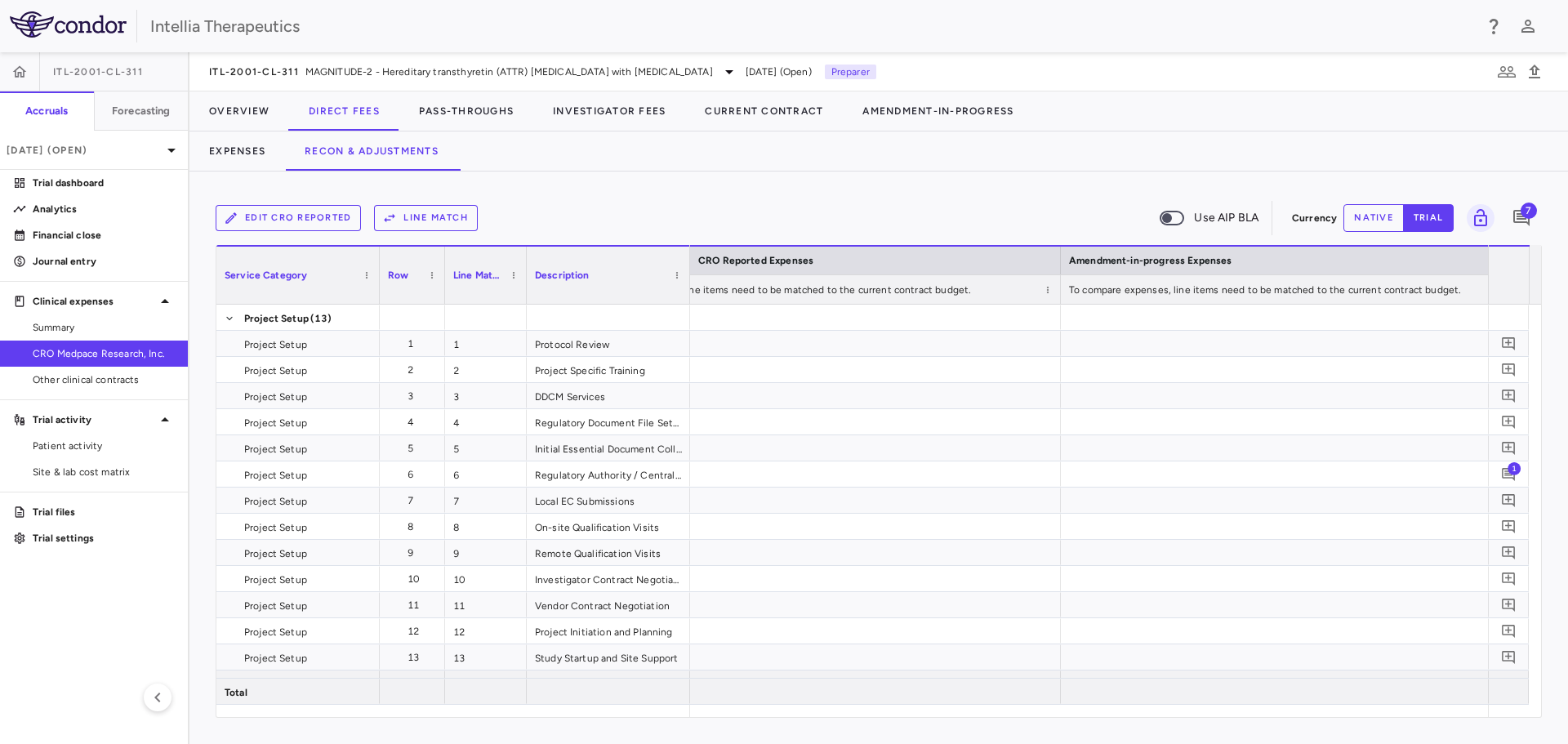
click at [451, 215] on button "Line Match" at bounding box center [426, 218] width 104 height 26
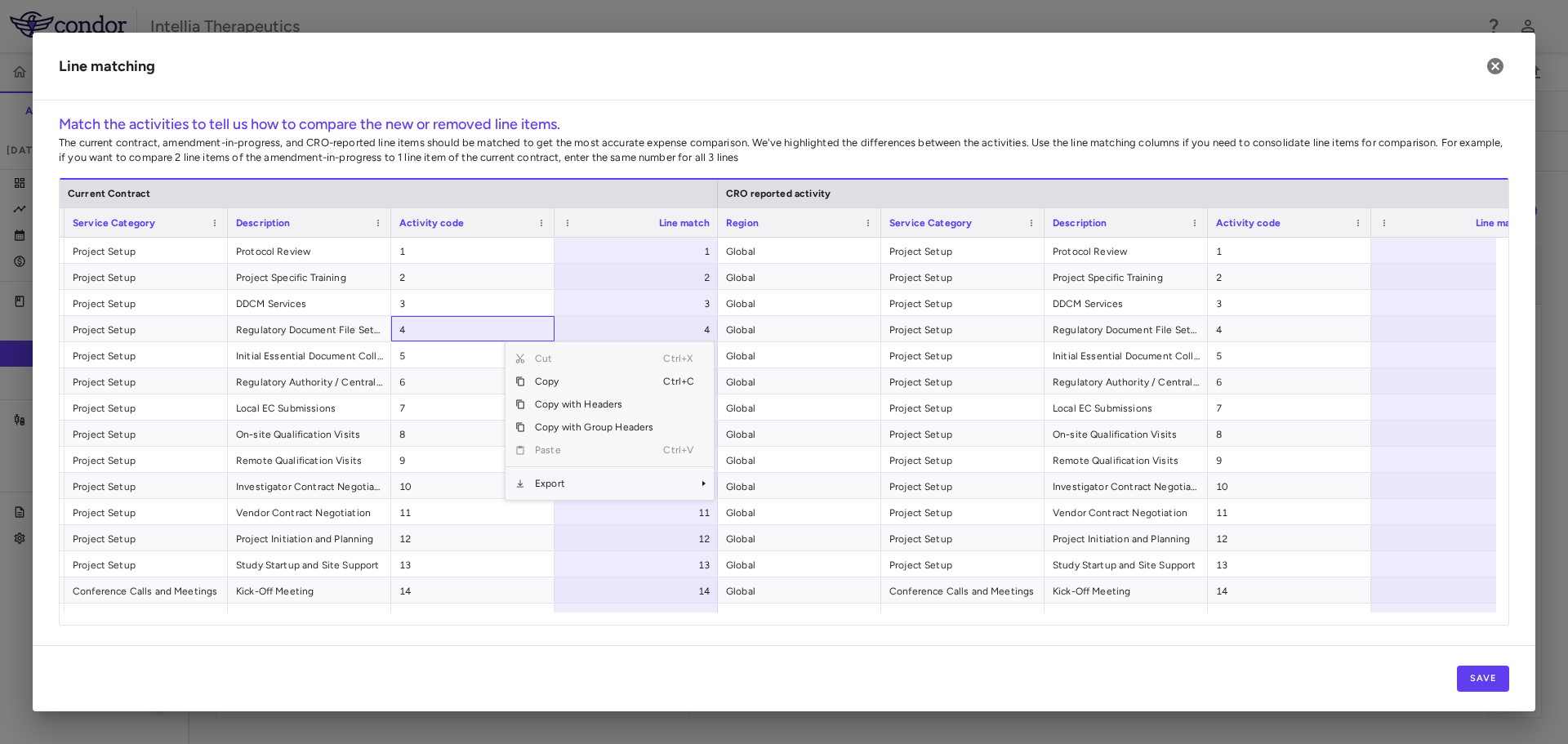
click at [547, 489] on span "Export" at bounding box center [593, 483] width 138 height 23
click at [753, 514] on span "Excel Export" at bounding box center [768, 512] width 77 height 23
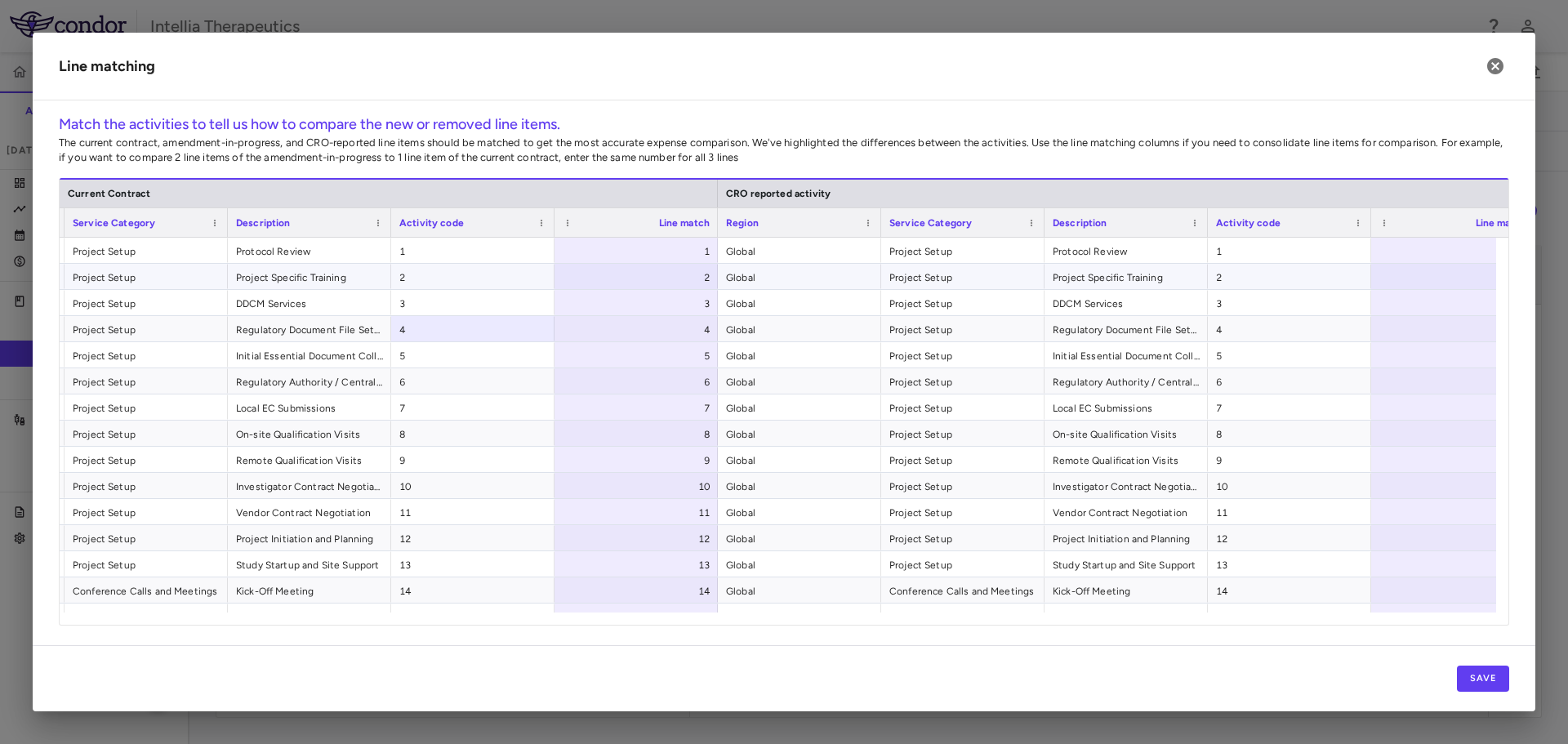
drag, startPoint x: 1452, startPoint y: 261, endPoint x: 1447, endPoint y: 248, distance: 13.9
click at [1447, 248] on div at bounding box center [1452, 249] width 164 height 25
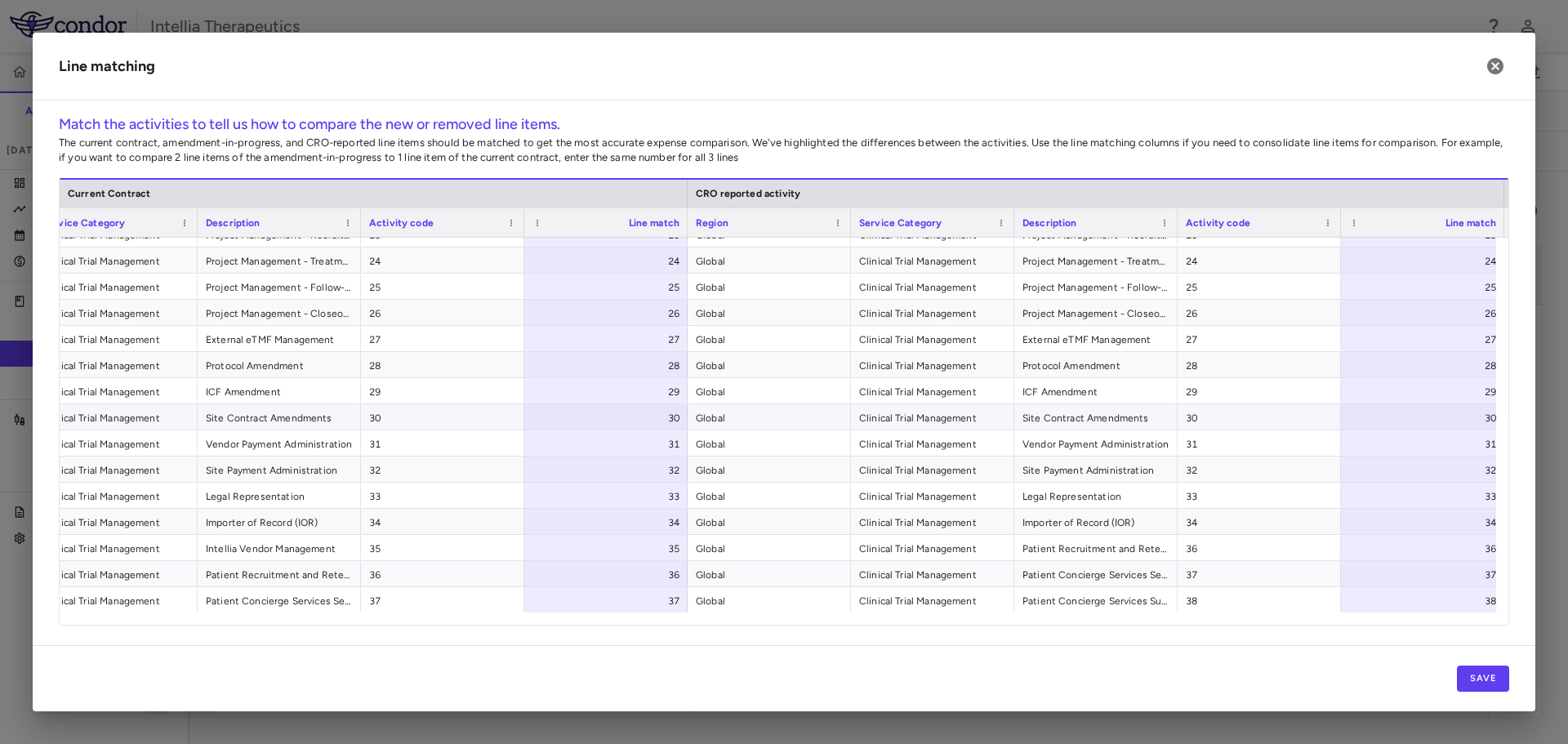
scroll to position [585, 0]
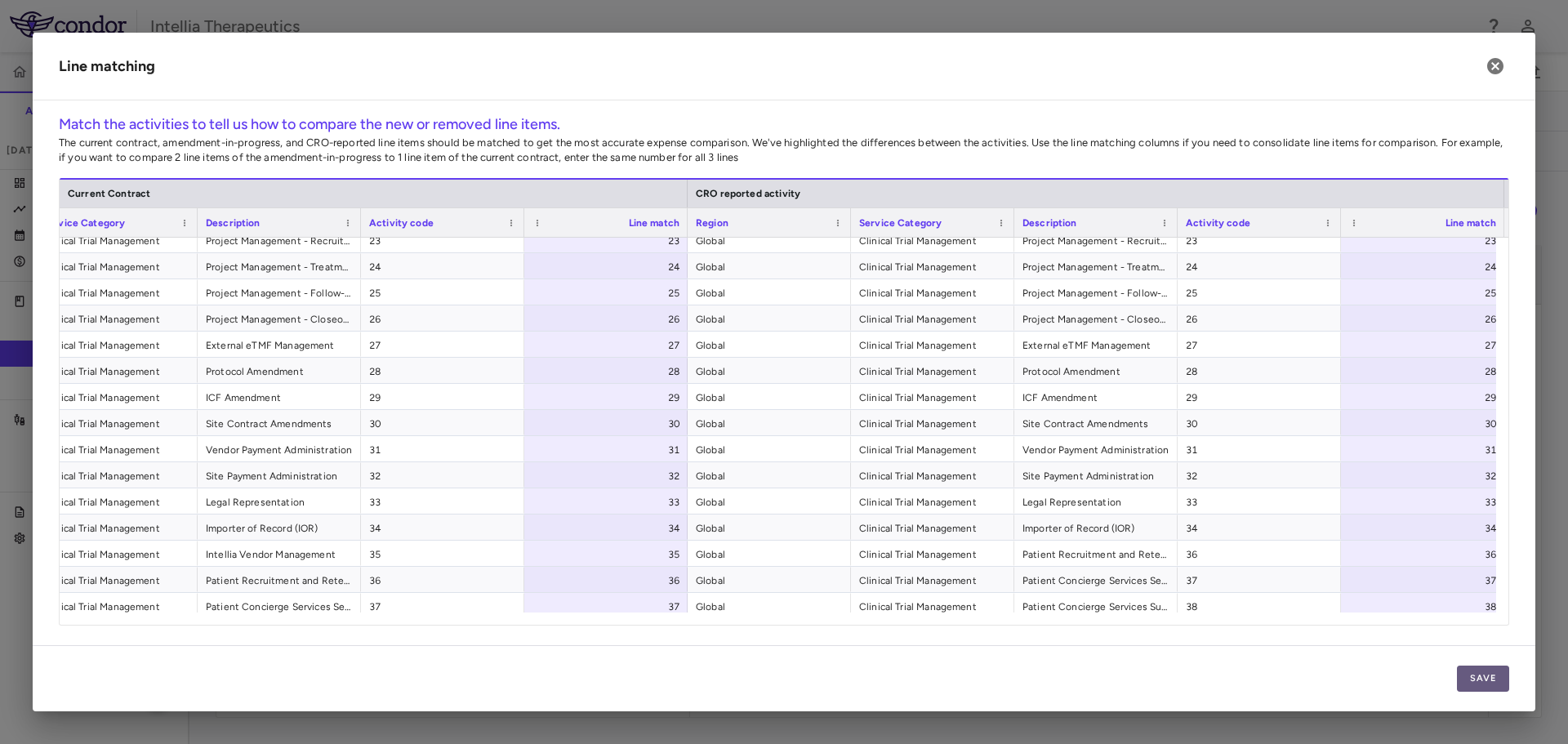
click at [1488, 683] on button "Save" at bounding box center [1482, 679] width 52 height 26
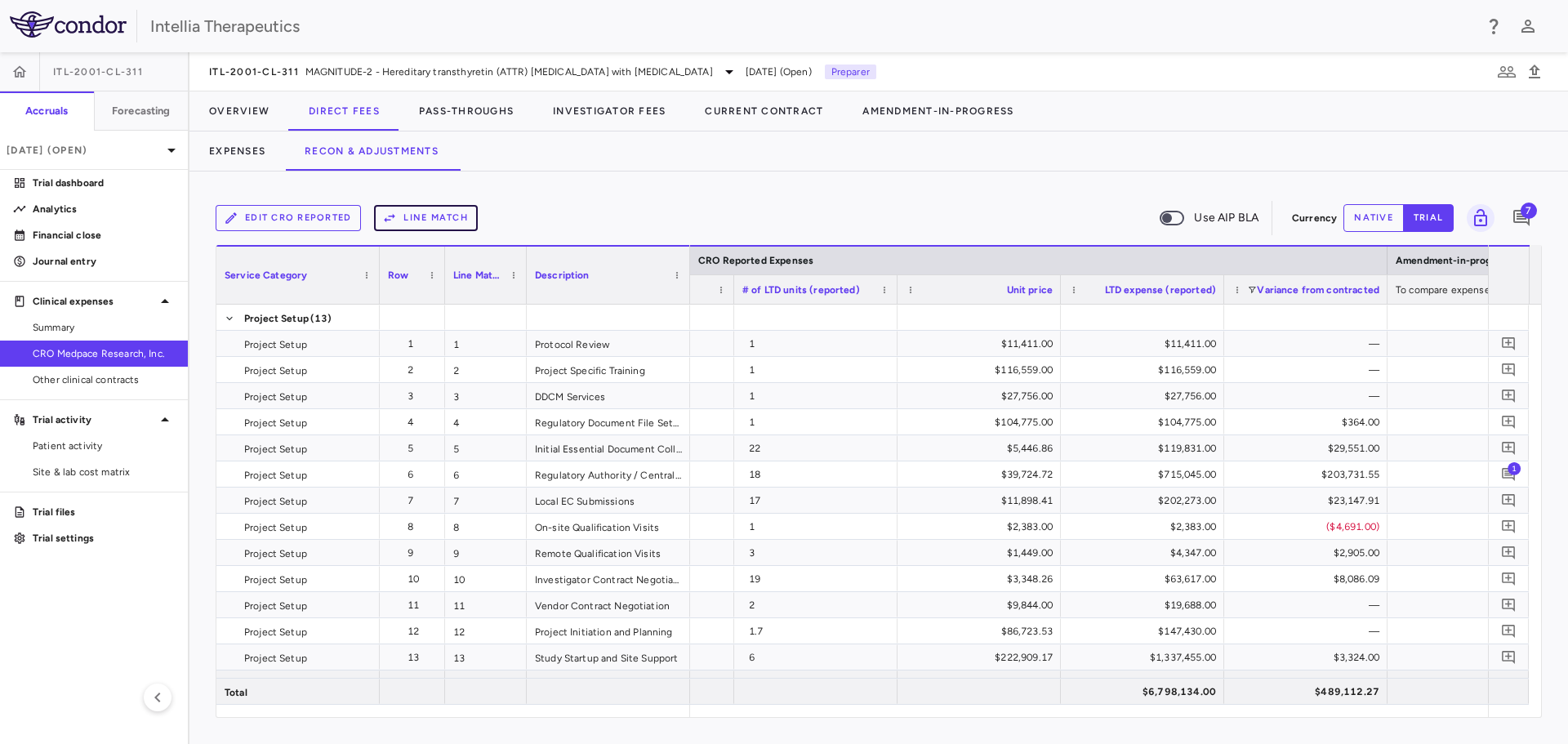
scroll to position [0, 2634]
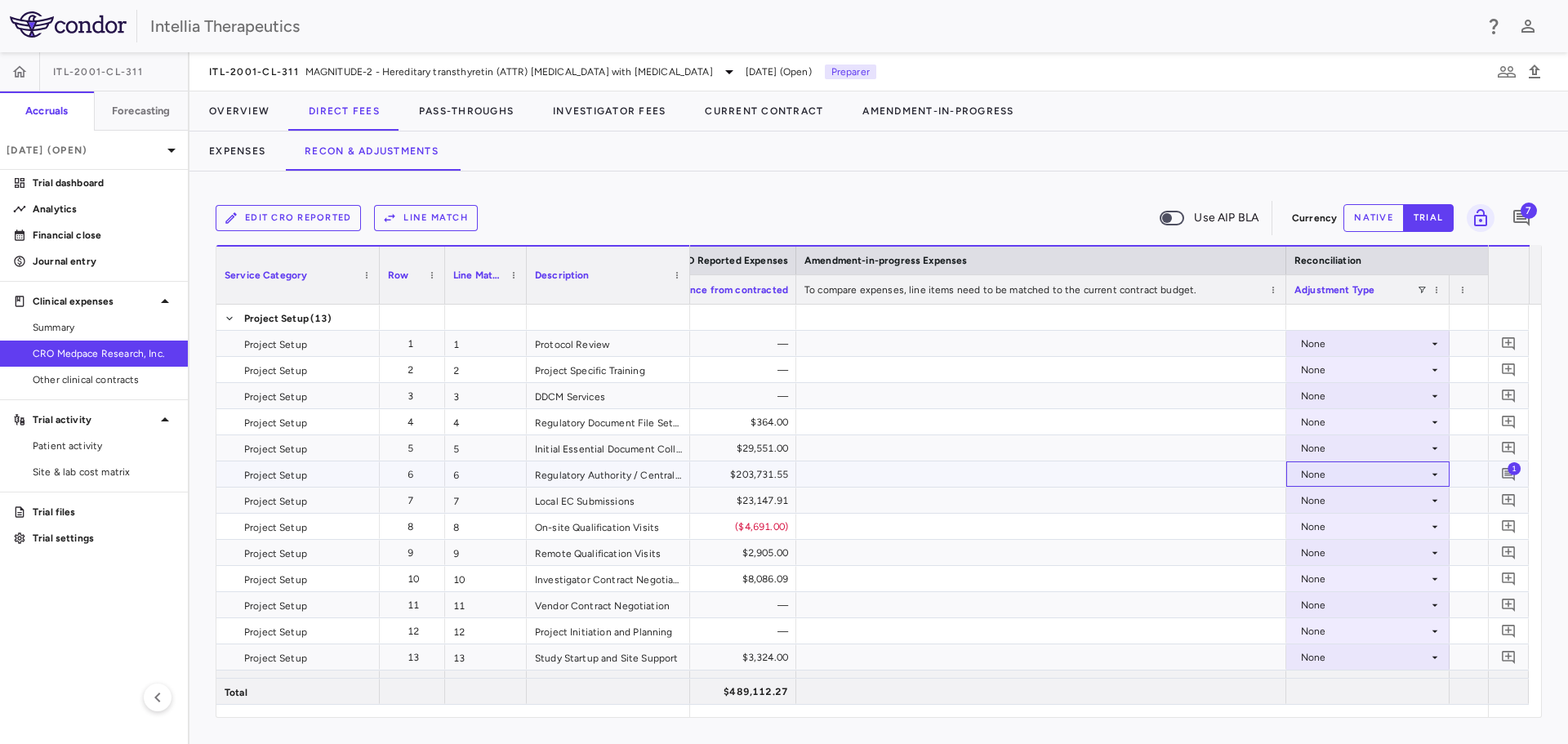
click at [1352, 478] on div "None" at bounding box center [1364, 475] width 127 height 26
drag, startPoint x: 748, startPoint y: 281, endPoint x: 789, endPoint y: 199, distance: 91.7
click at [789, 199] on div at bounding box center [784, 372] width 1568 height 744
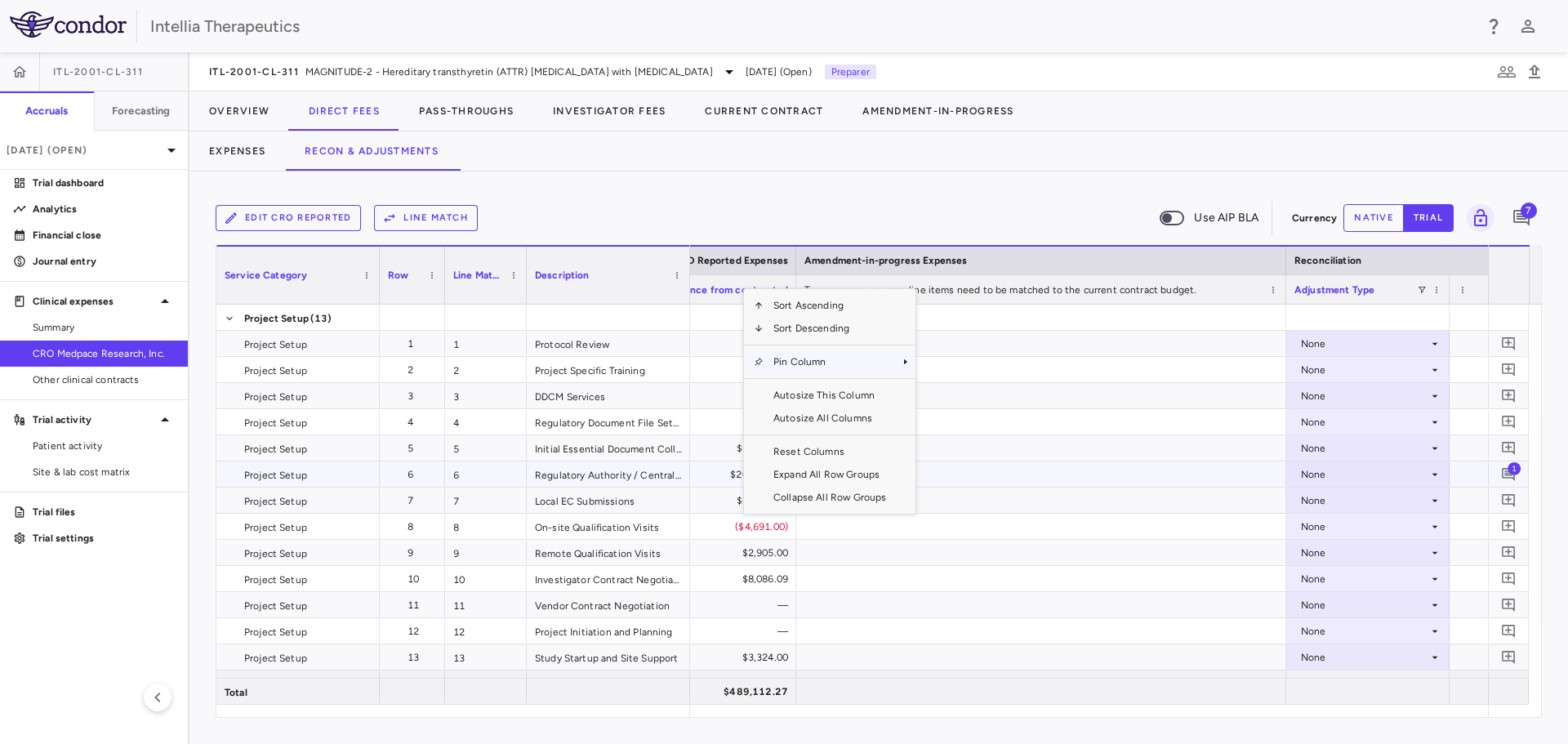
click at [820, 367] on span "Pin Column" at bounding box center [829, 362] width 132 height 23
click at [960, 385] on span "Pin Left" at bounding box center [962, 391] width 61 height 23
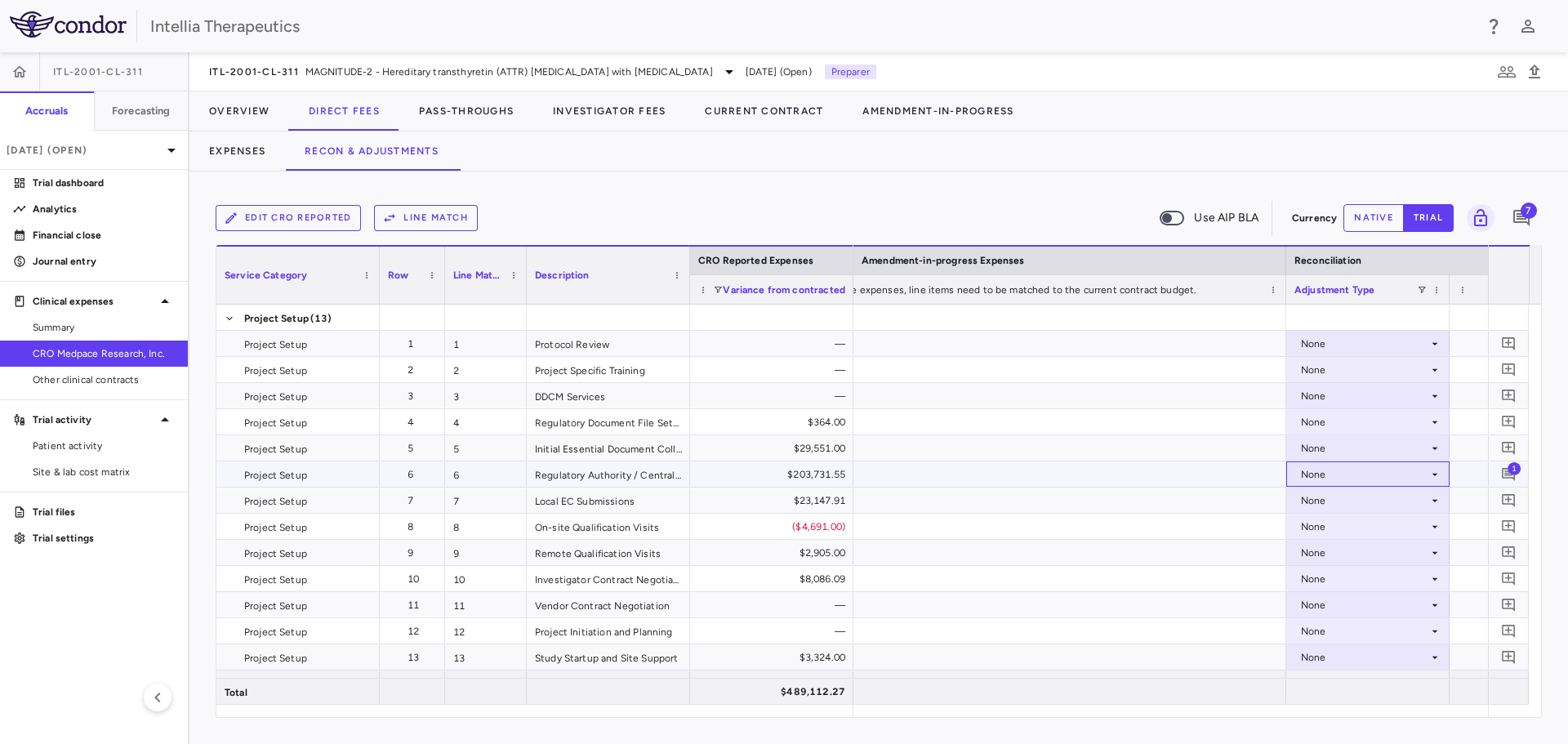
click at [1383, 474] on div "None" at bounding box center [1364, 475] width 127 height 26
click at [1509, 468] on div at bounding box center [784, 372] width 1568 height 744
click at [1501, 468] on icon "Add comment" at bounding box center [1508, 474] width 16 height 16
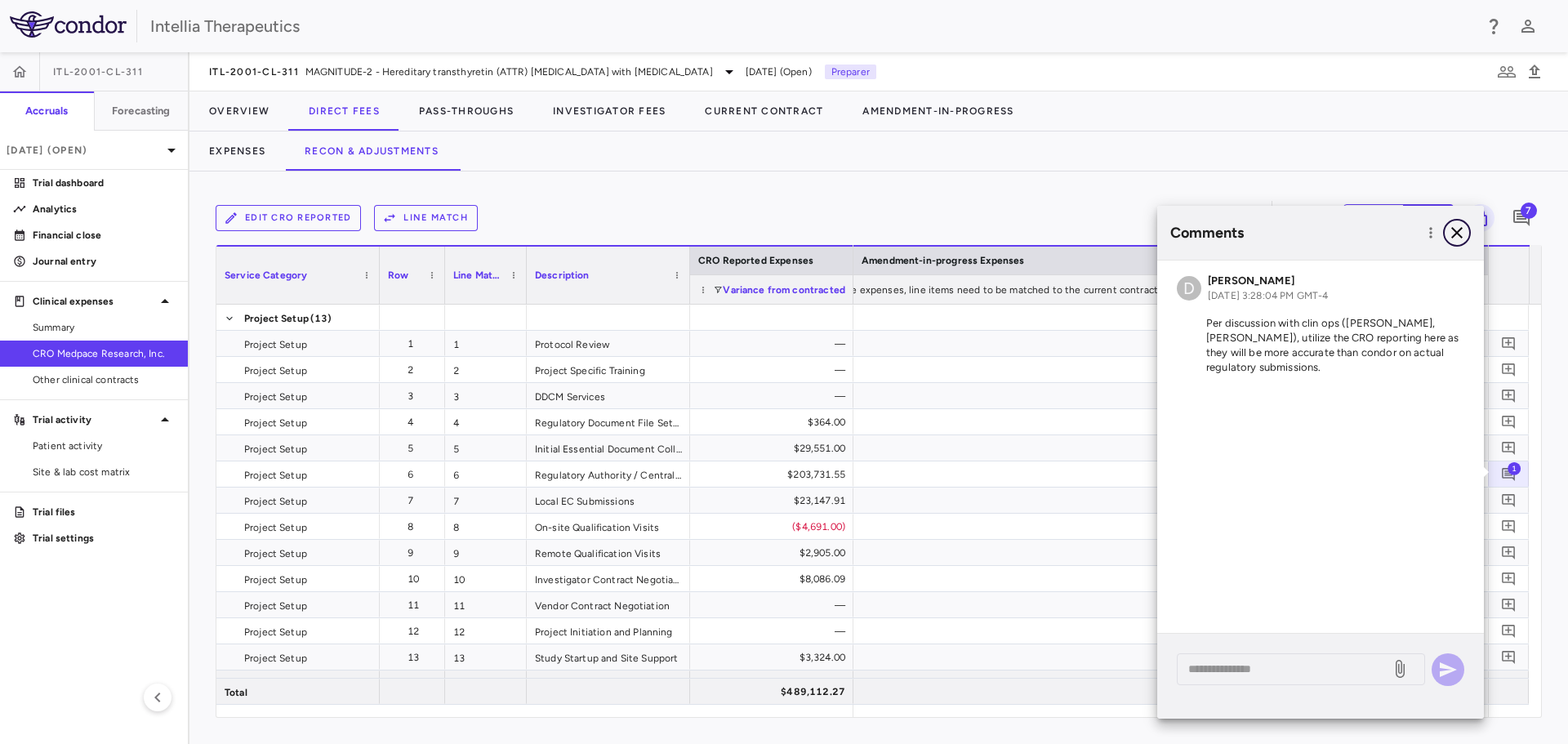
click at [1459, 234] on icon "button" at bounding box center [1456, 232] width 20 height 20
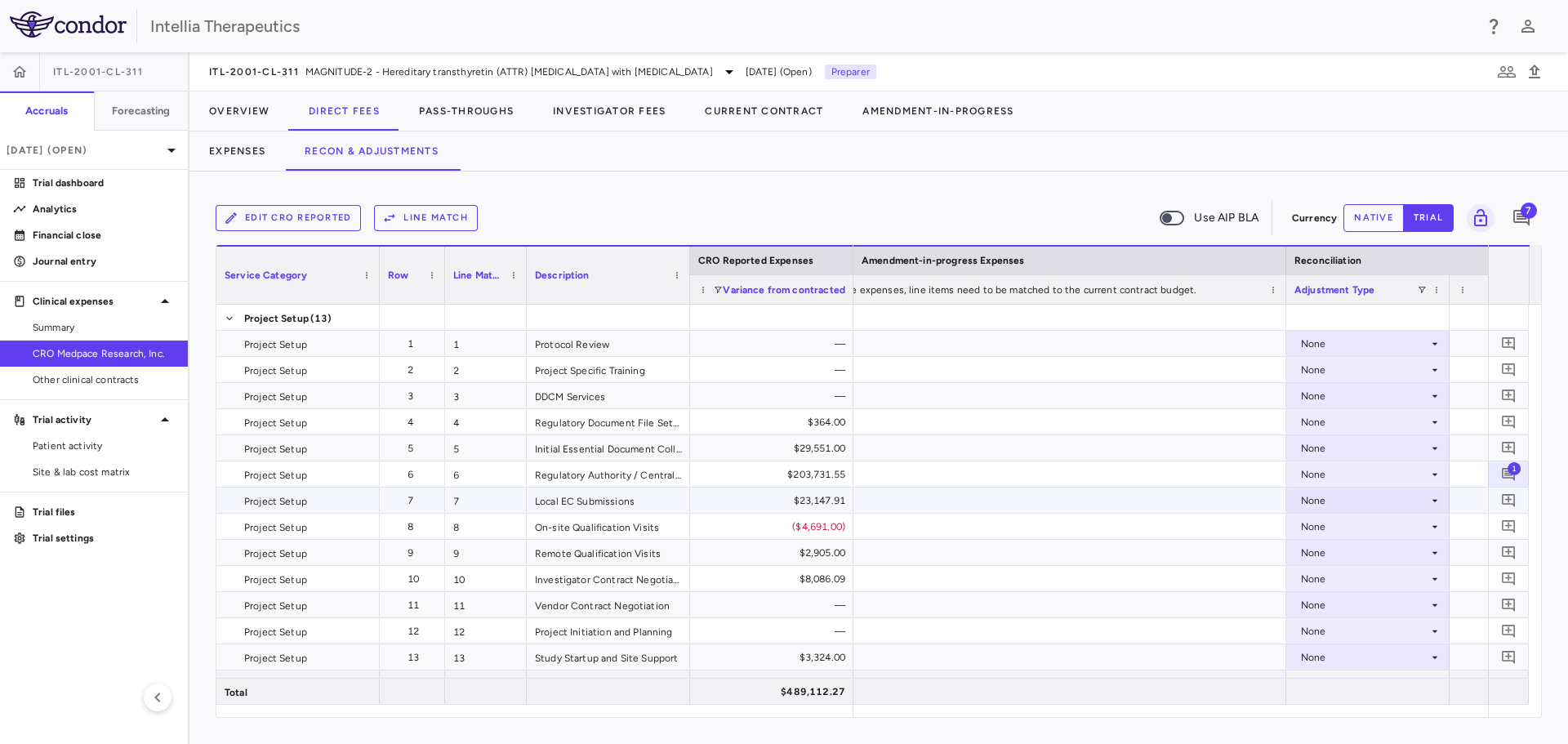
click at [1403, 490] on div "None" at bounding box center [1364, 501] width 127 height 26
click at [1407, 476] on div at bounding box center [784, 372] width 1568 height 744
click at [1395, 480] on div "None" at bounding box center [1364, 475] width 127 height 26
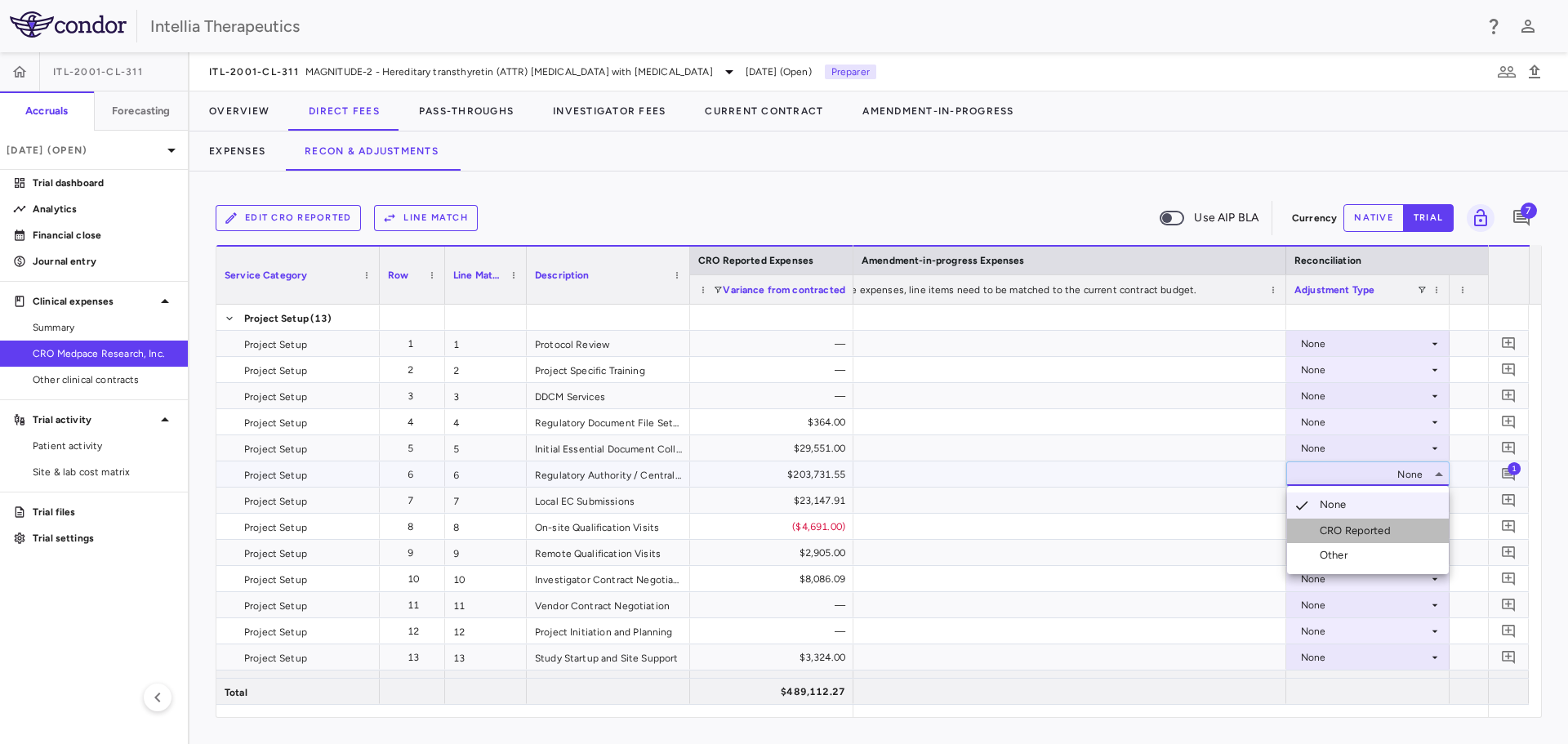
click at [1388, 533] on div "CRO Reported" at bounding box center [1358, 530] width 78 height 15
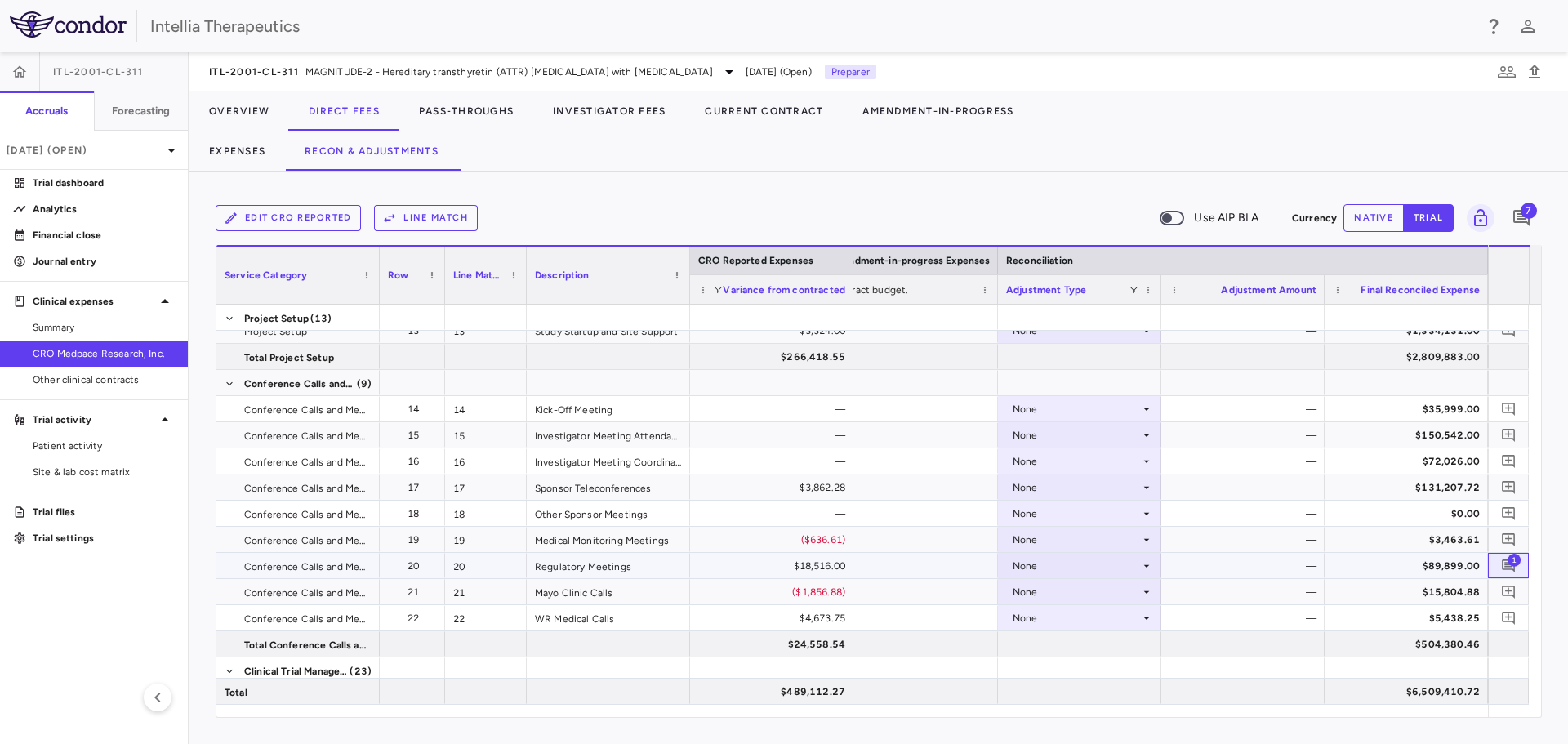
click at [1511, 560] on span "1" at bounding box center [1513, 559] width 13 height 13
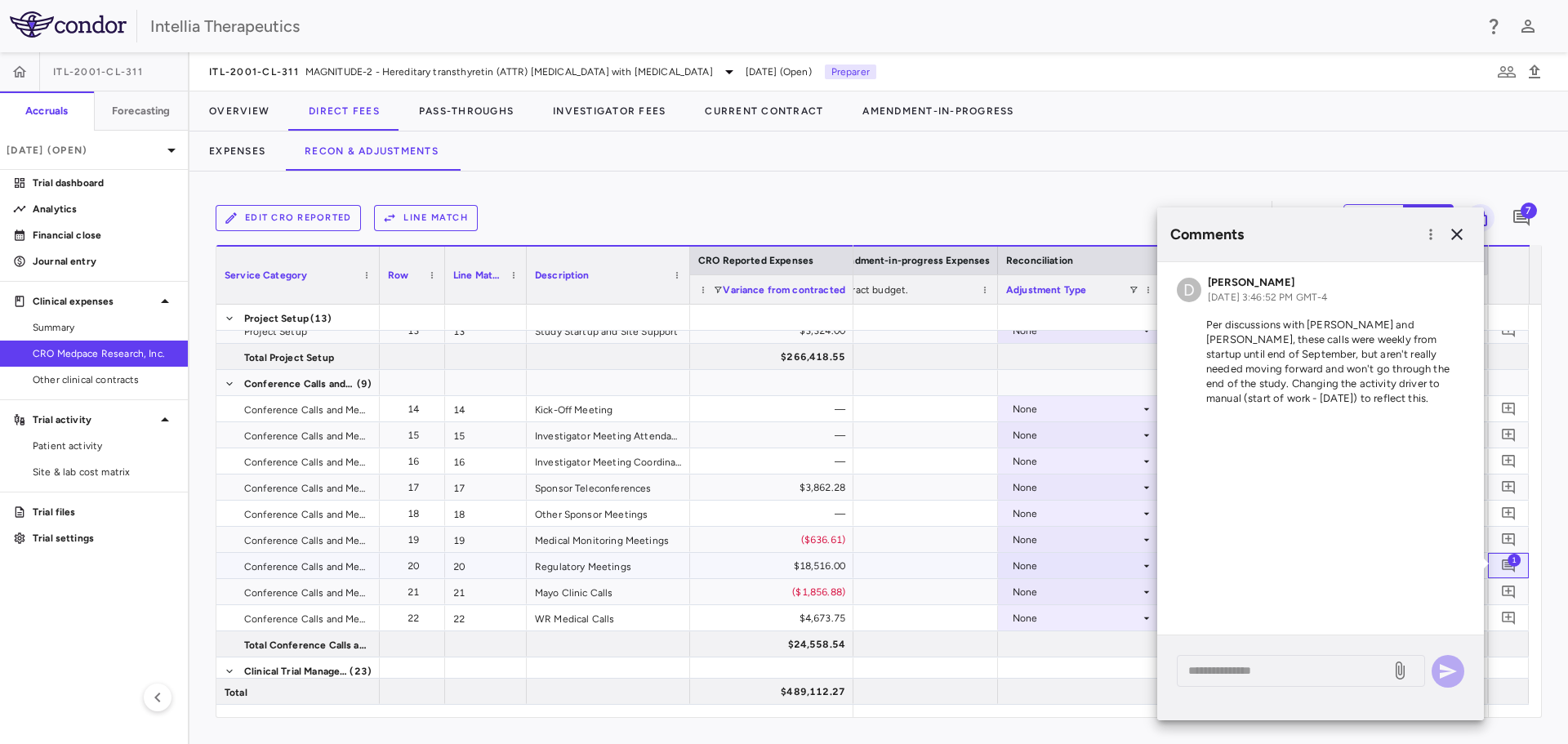
click at [1511, 560] on span "1" at bounding box center [1513, 559] width 13 height 13
drag, startPoint x: 1465, startPoint y: 227, endPoint x: 1449, endPoint y: 403, distance: 176.7
click at [1465, 228] on icon "button" at bounding box center [1456, 234] width 20 height 20
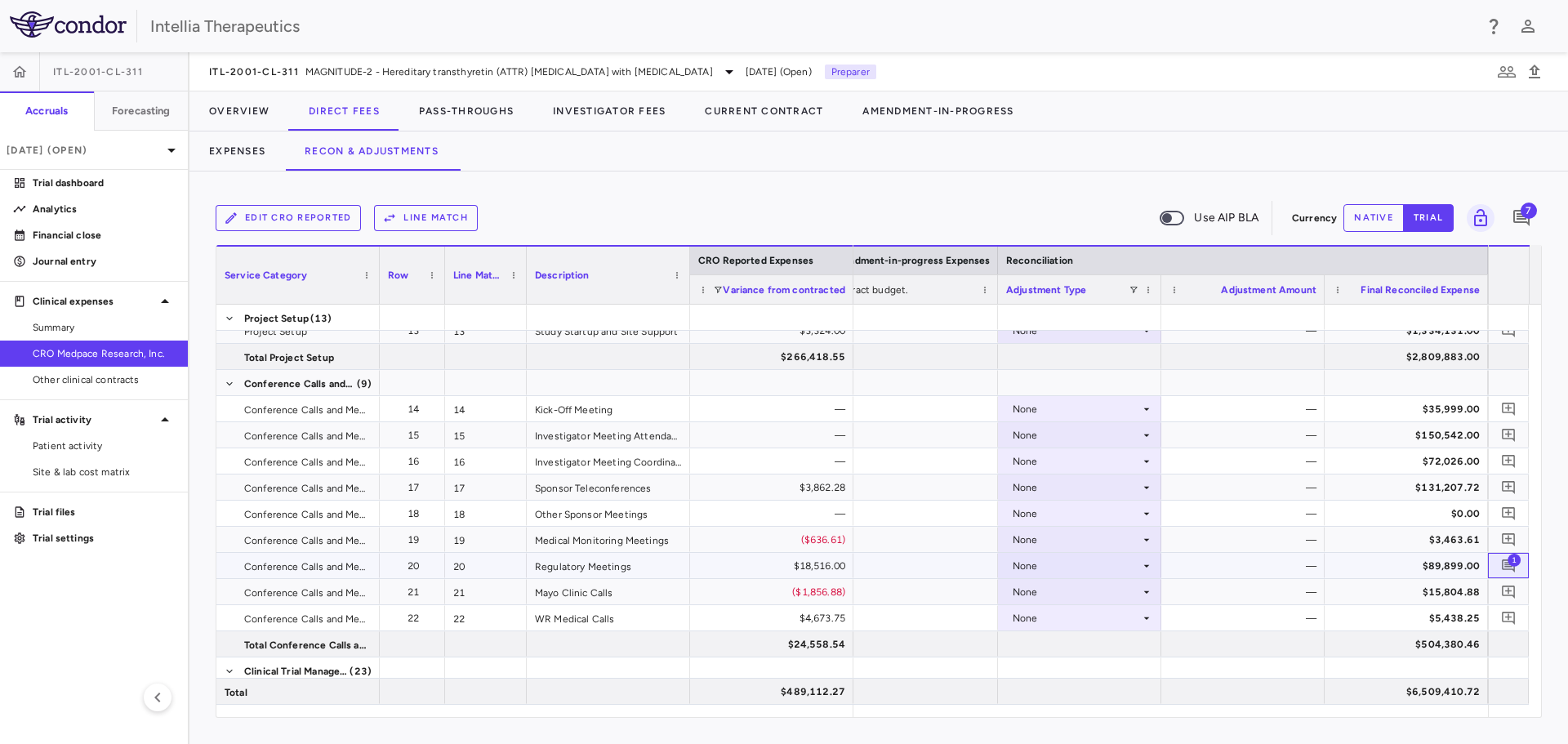
click at [1511, 560] on span "1" at bounding box center [1513, 559] width 13 height 13
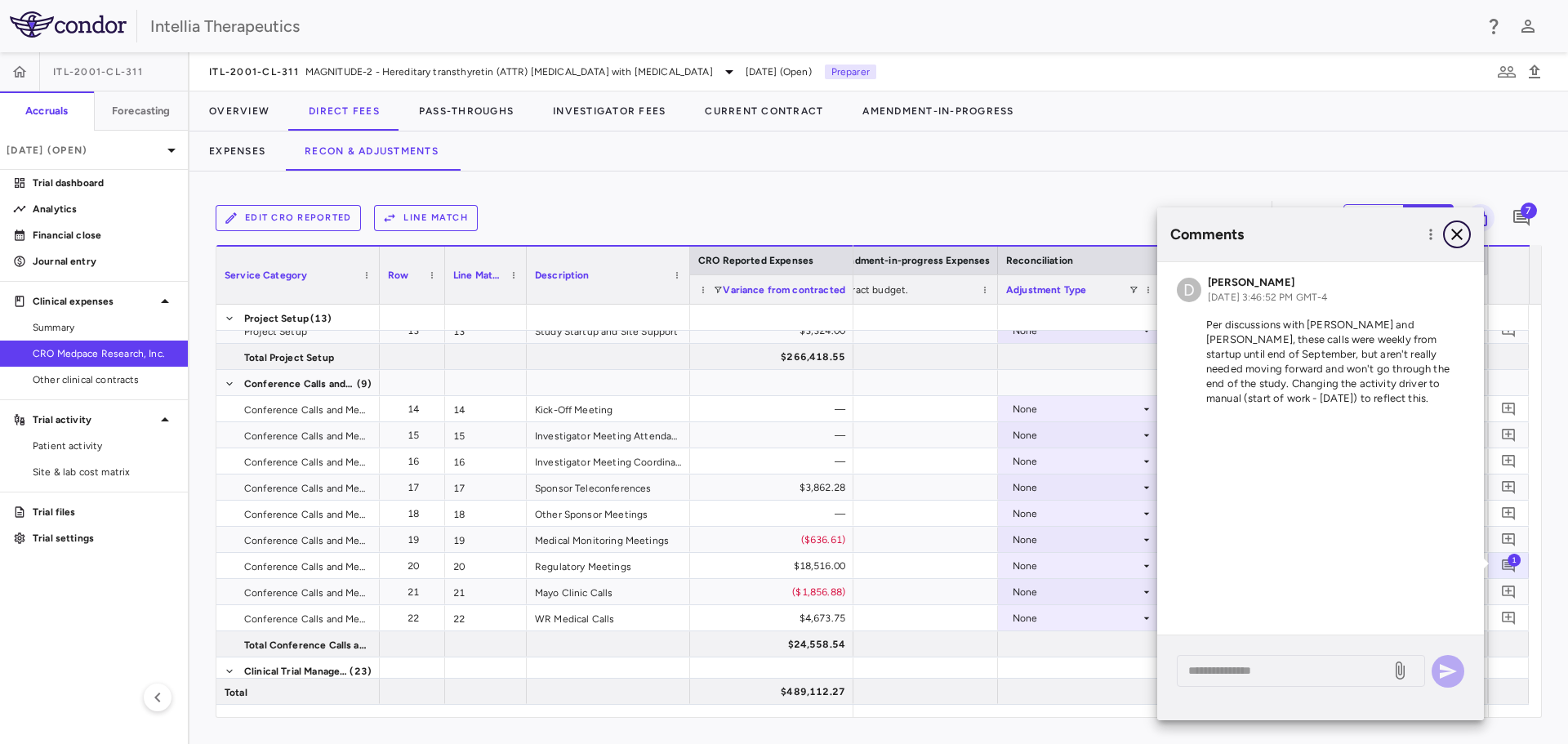
click at [1465, 226] on icon "button" at bounding box center [1456, 234] width 20 height 20
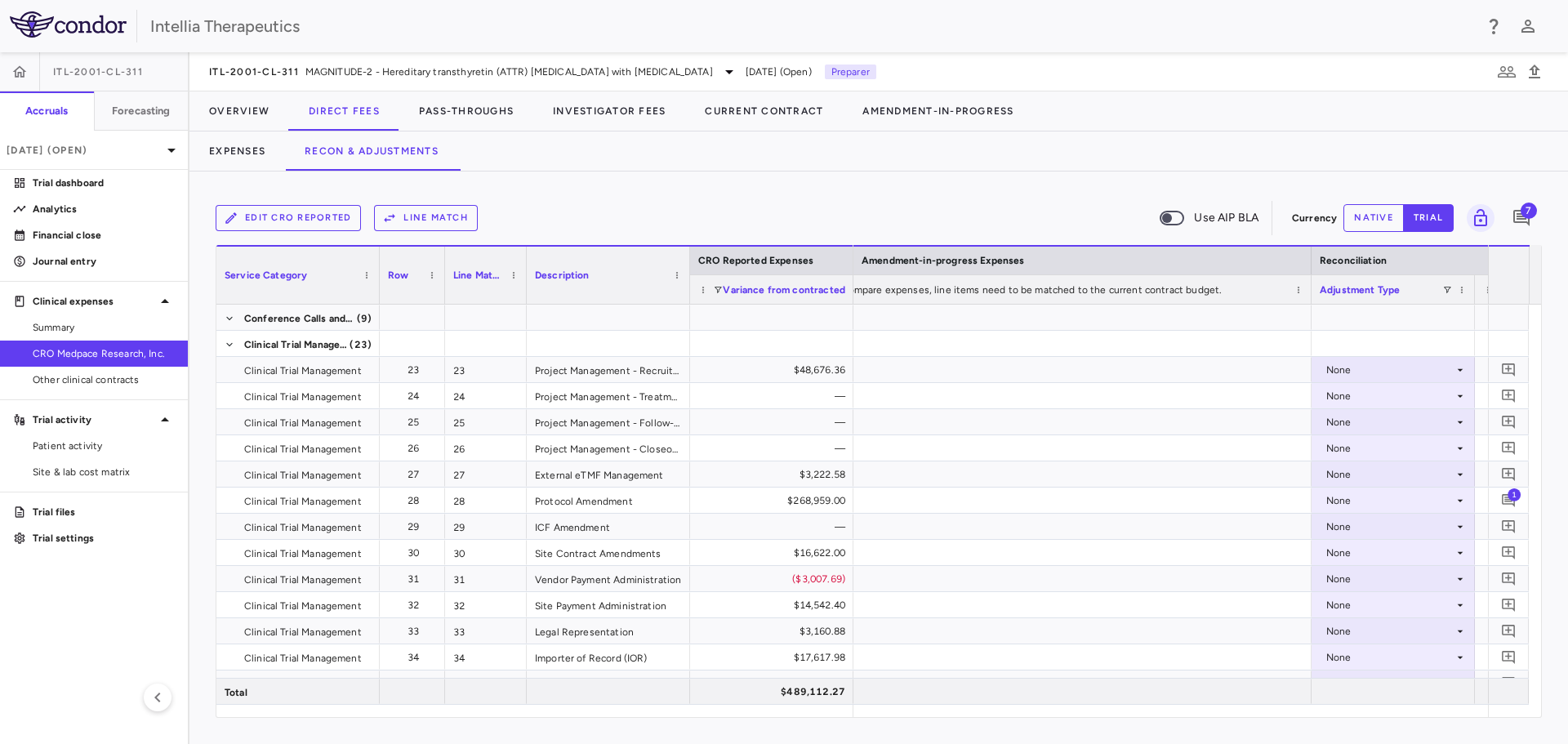
scroll to position [0, 2752]
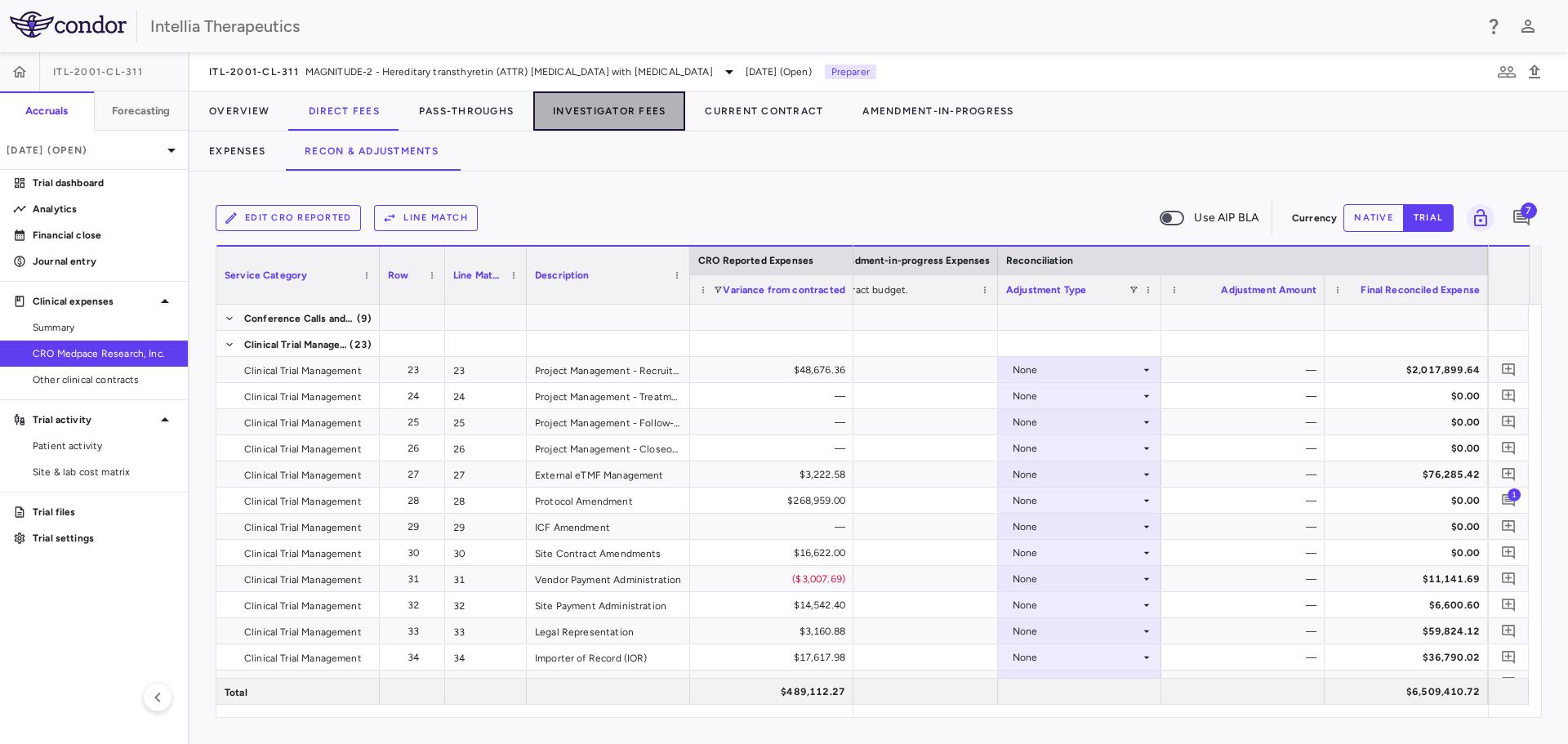
click at [615, 110] on button "Investigator Fees" at bounding box center [609, 111] width 152 height 39
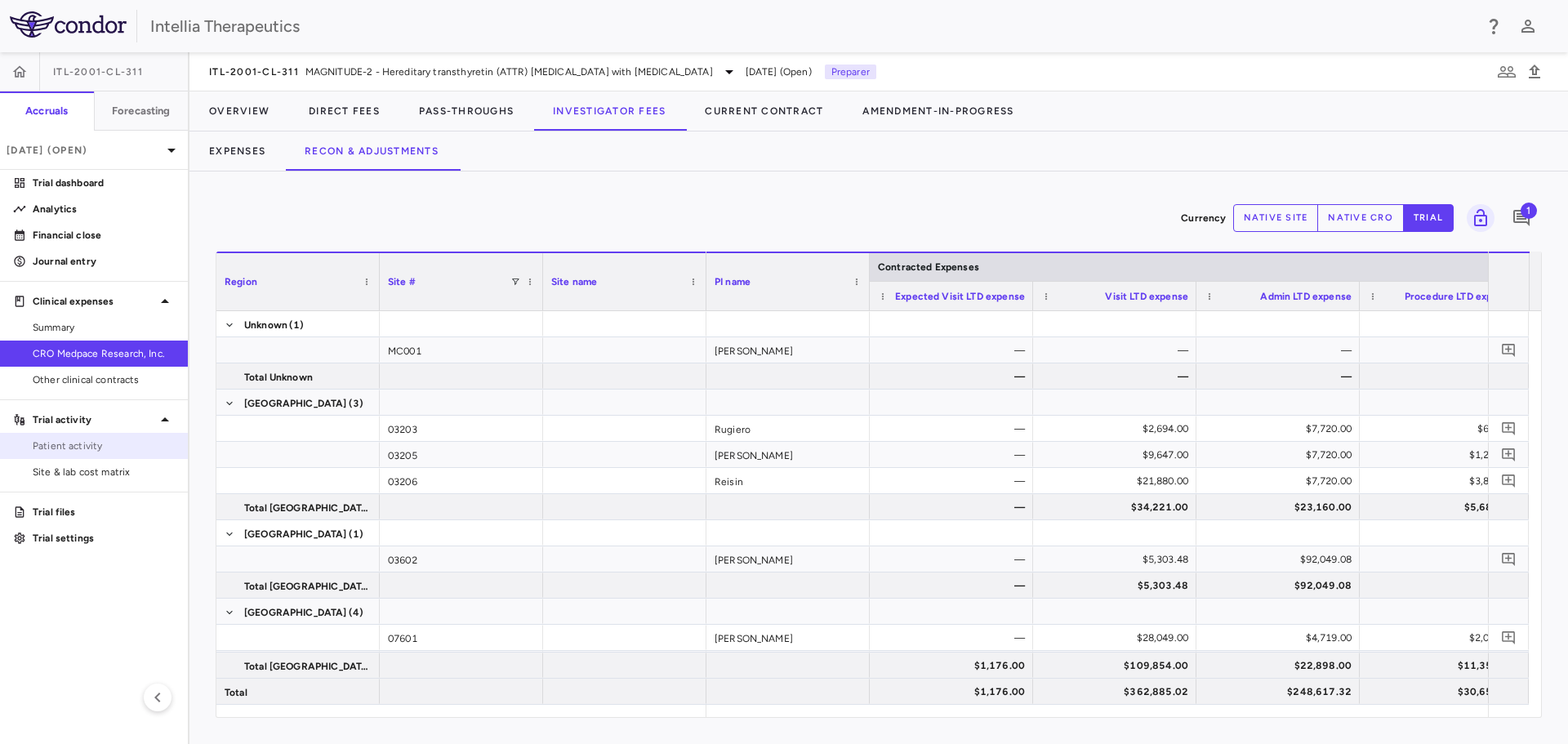
click at [97, 444] on span "Patient activity" at bounding box center [104, 445] width 142 height 15
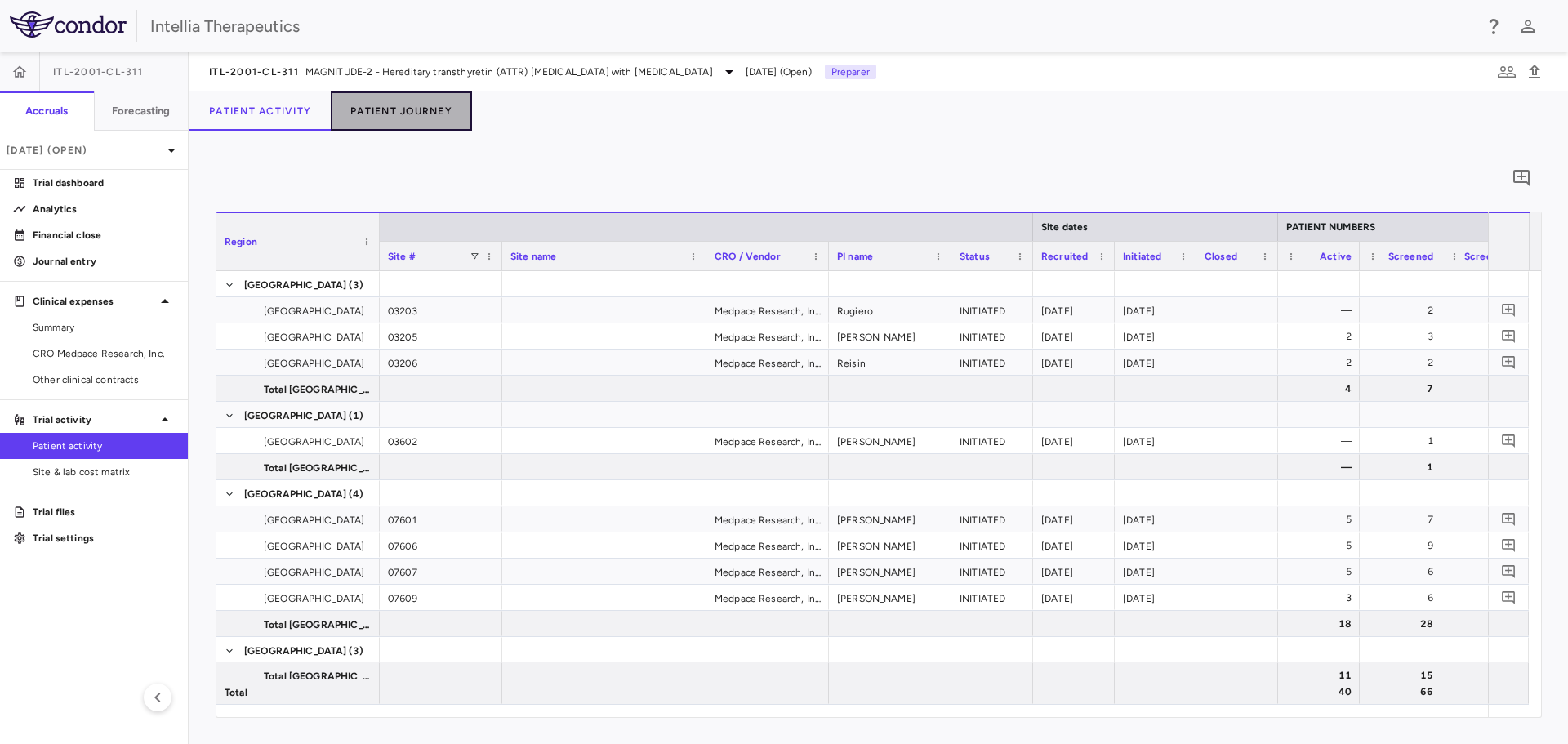
click at [373, 126] on button "Patient Journey" at bounding box center [401, 111] width 141 height 39
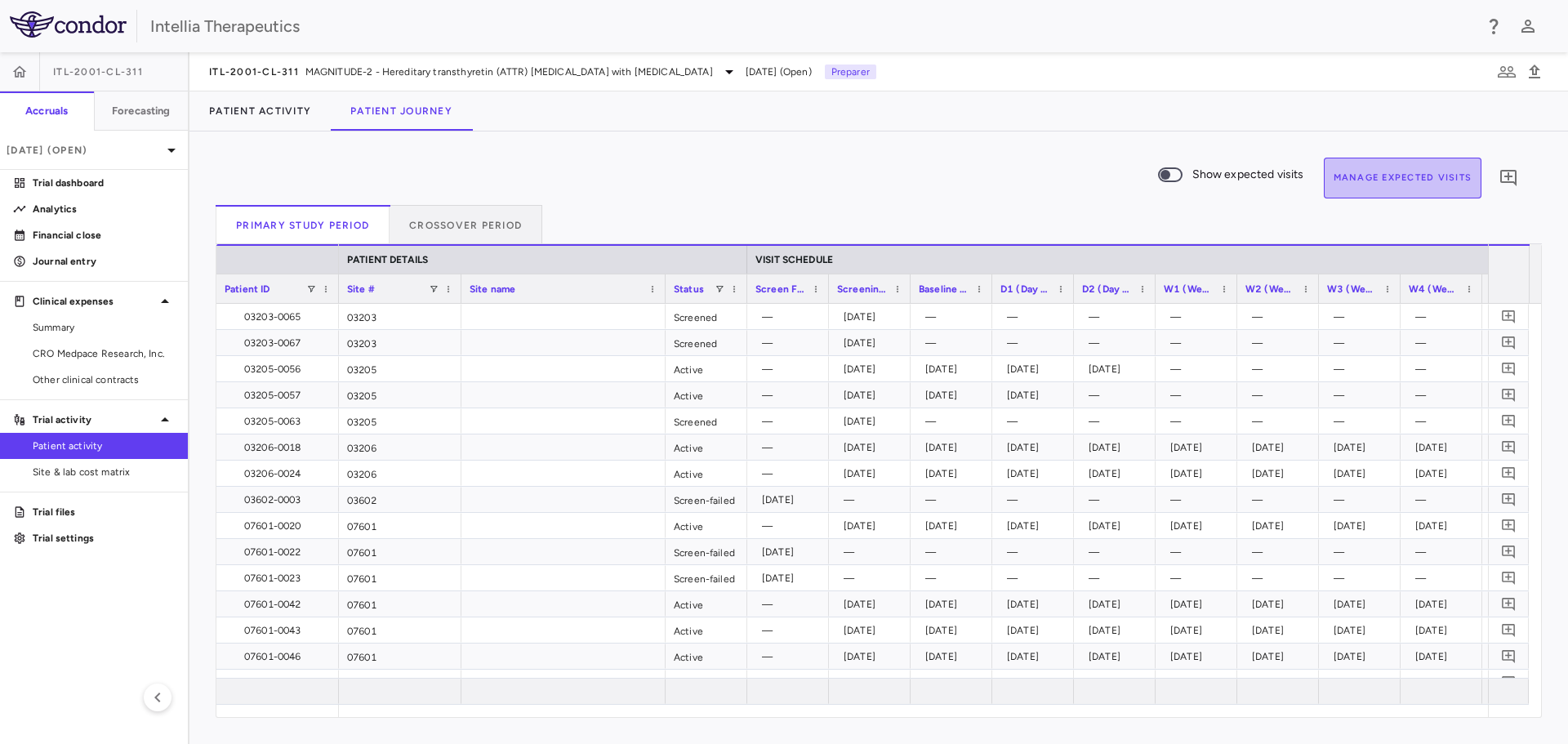
click at [1400, 180] on button "Manage Expected Visits" at bounding box center [1403, 178] width 158 height 41
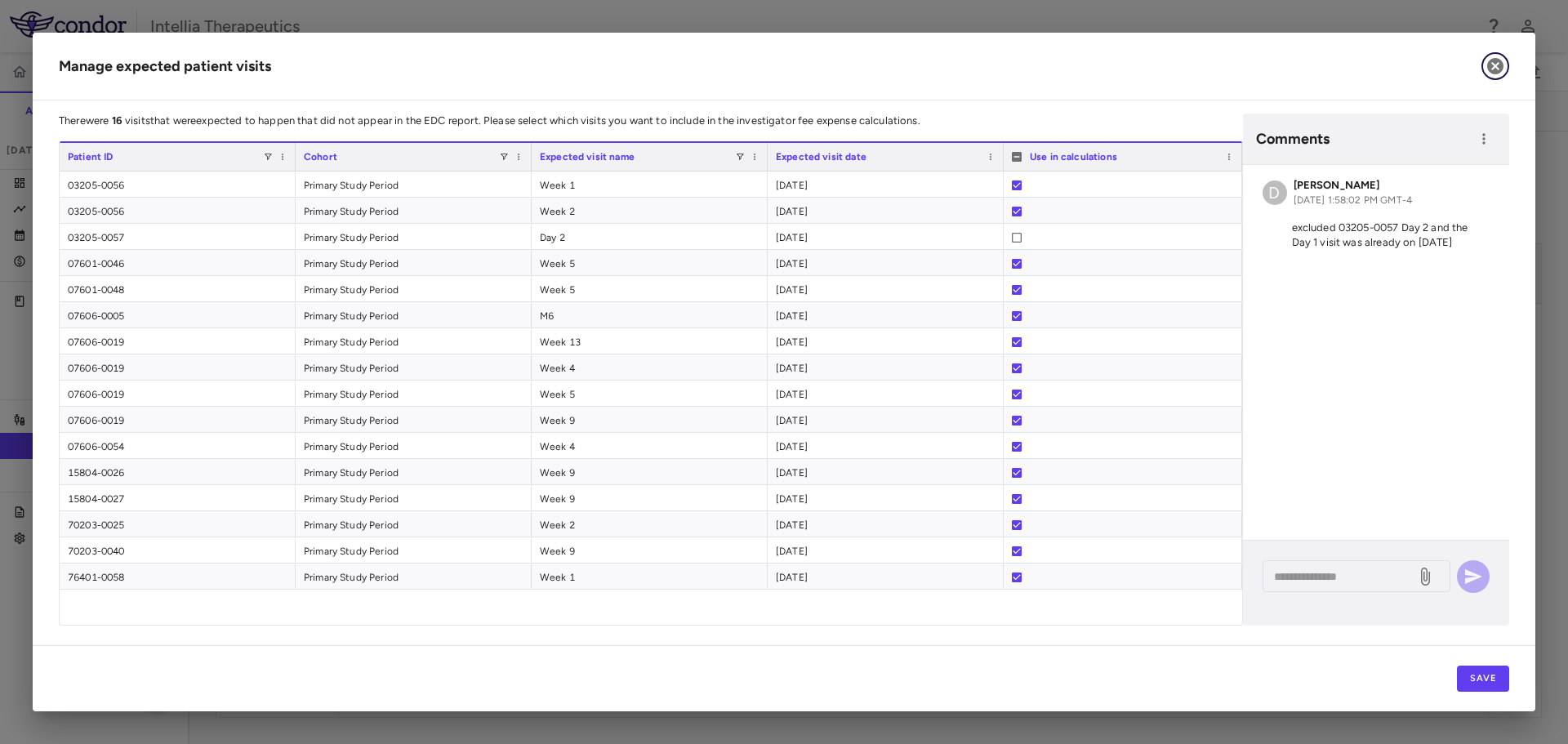
click at [1495, 69] on icon "button" at bounding box center [1494, 66] width 16 height 16
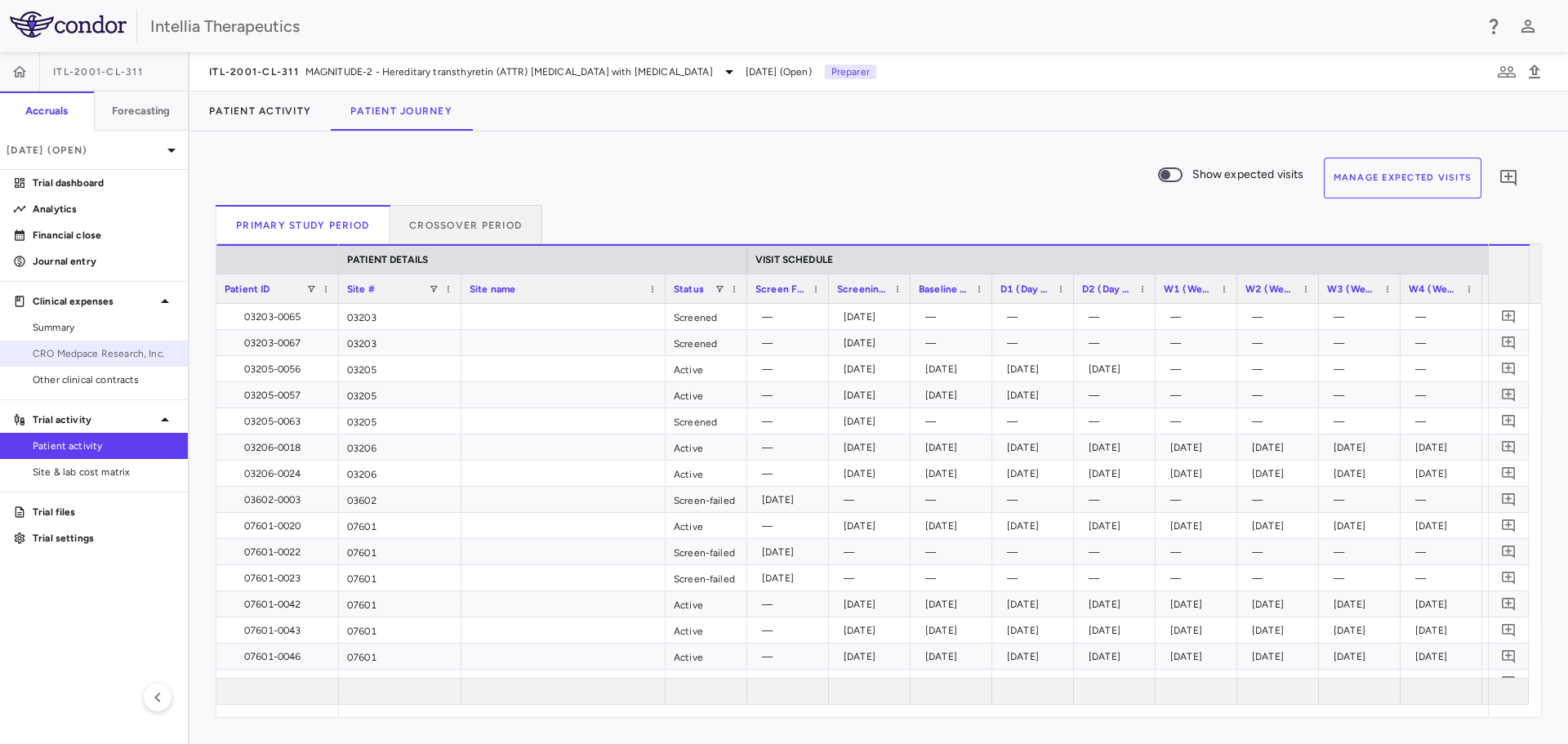
click at [87, 352] on span "CRO Medpace Research, Inc." at bounding box center [104, 353] width 142 height 15
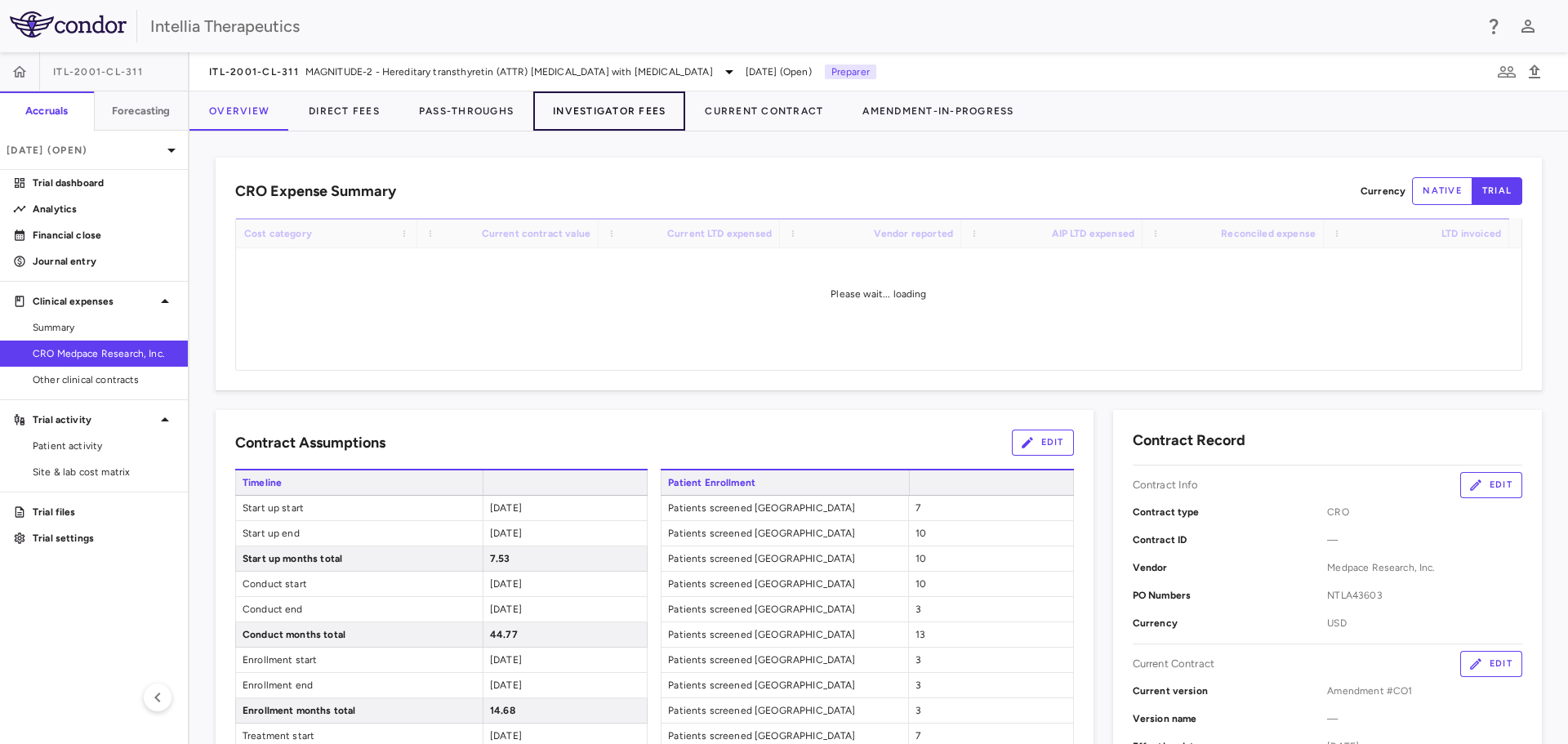
click at [552, 109] on button "Investigator Fees" at bounding box center [609, 111] width 152 height 39
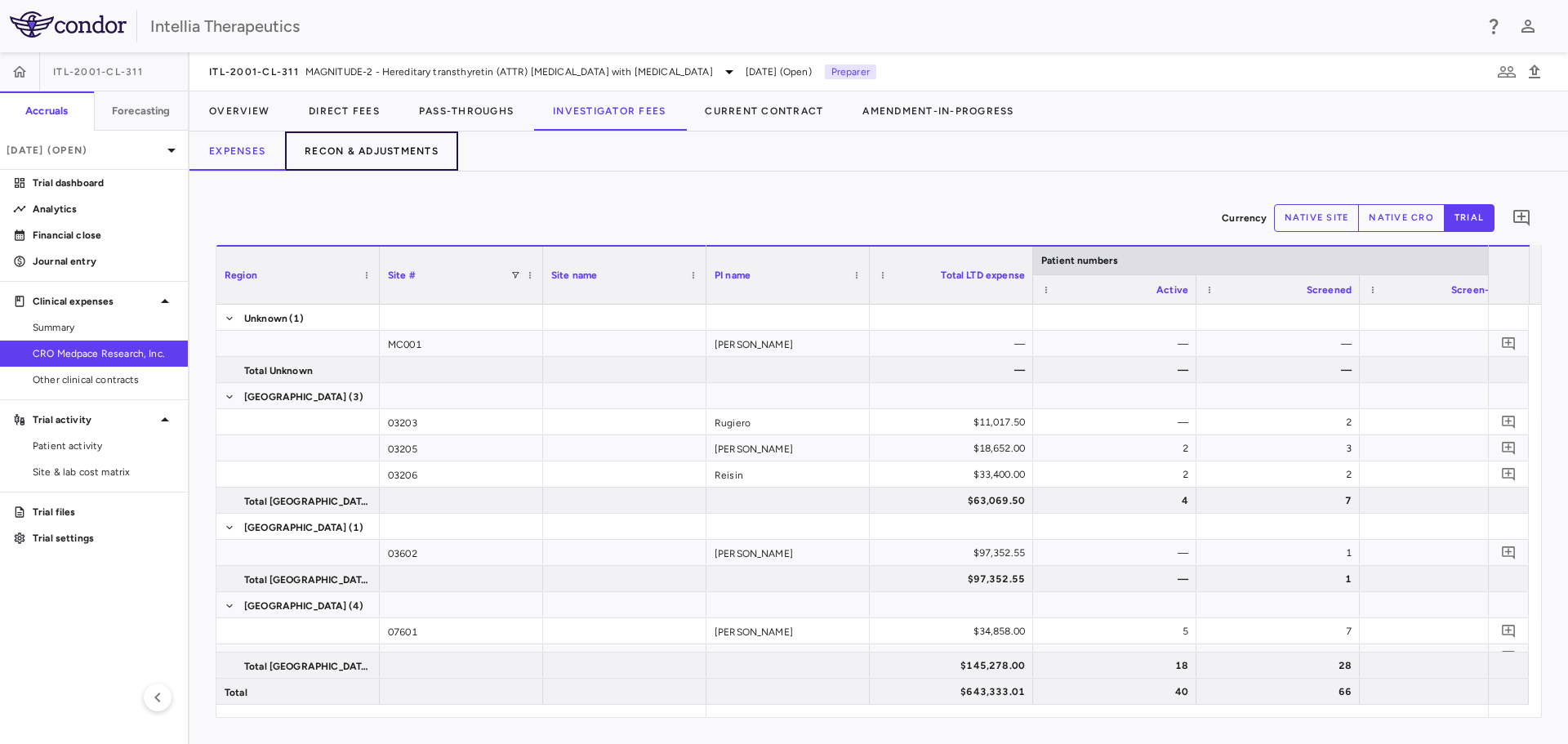
click at [406, 156] on button "Recon & Adjustments" at bounding box center [371, 151] width 173 height 39
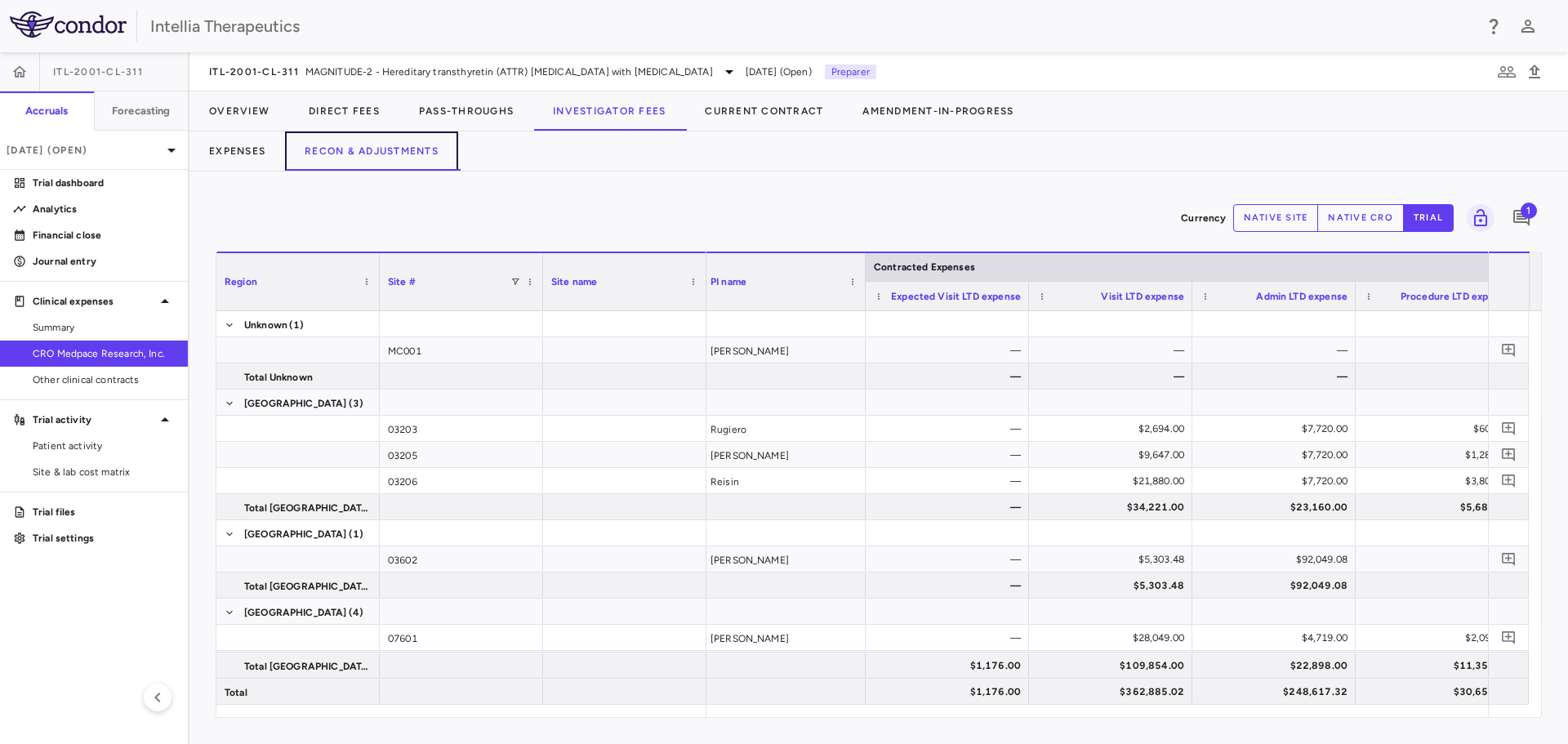
scroll to position [0, 101]
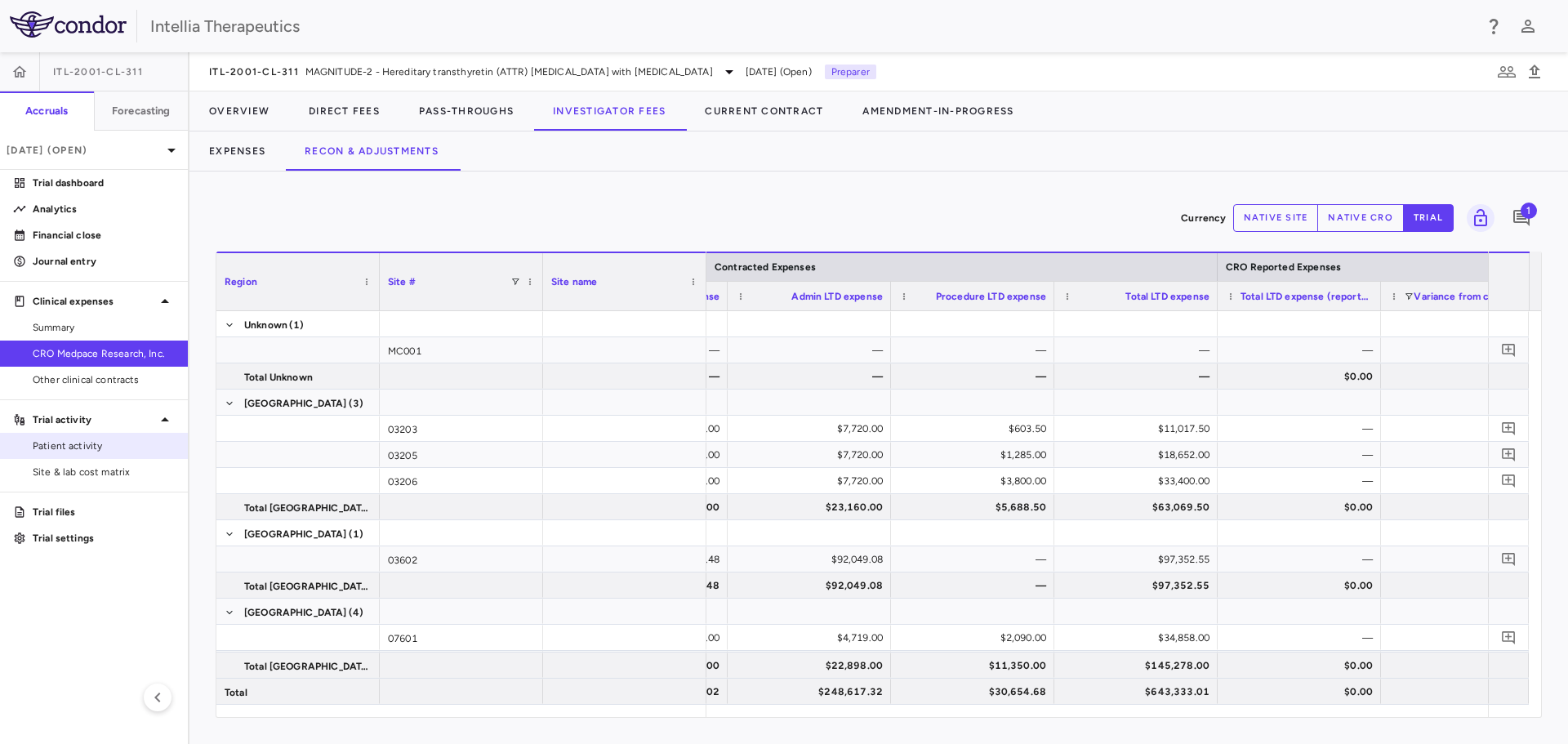
click at [87, 437] on link "Patient activity" at bounding box center [94, 446] width 188 height 24
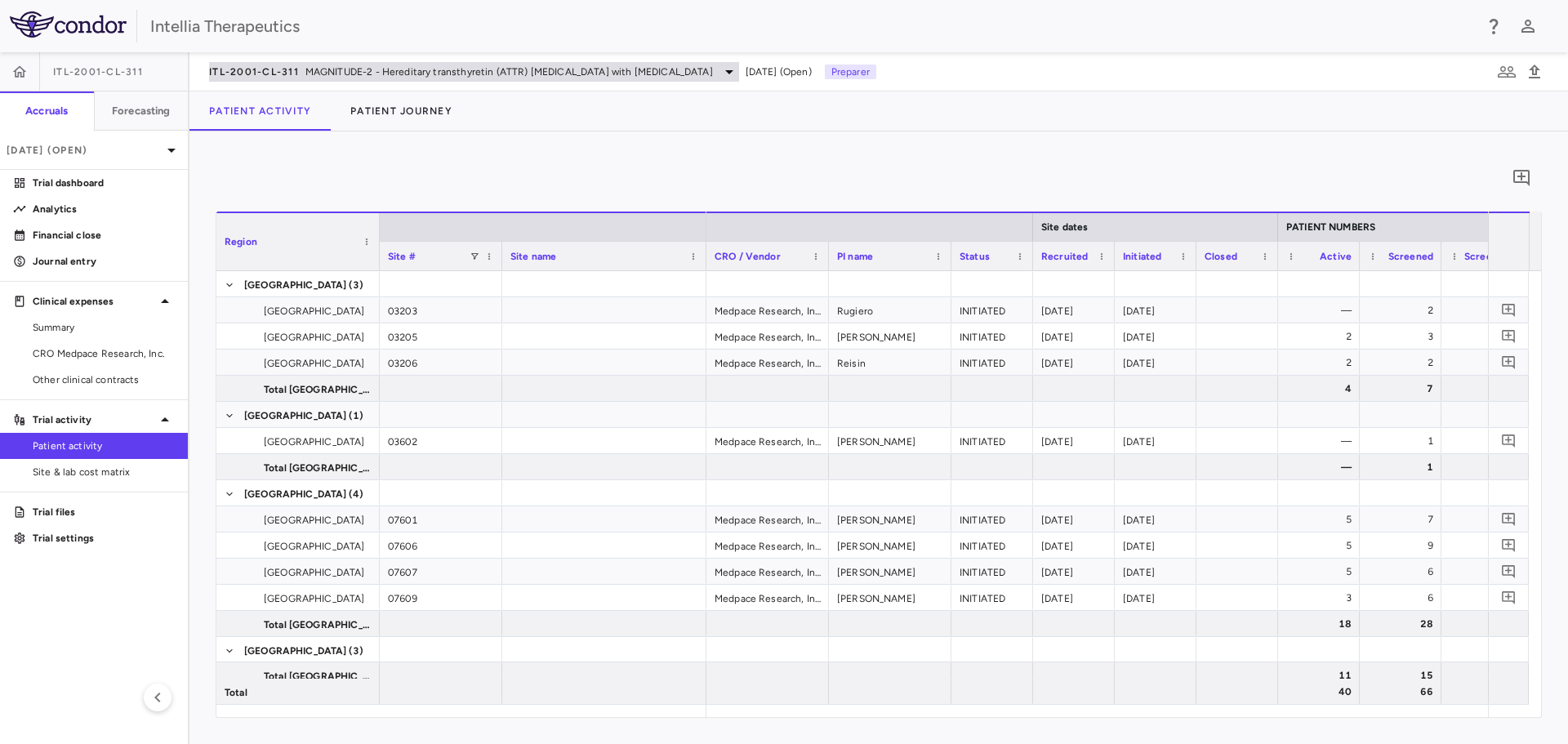
click at [618, 68] on span "MAGNITUDE-2 - Hereditary transthyretin (ATTR) amyloidosis with polyneuropathy" at bounding box center [509, 71] width 408 height 15
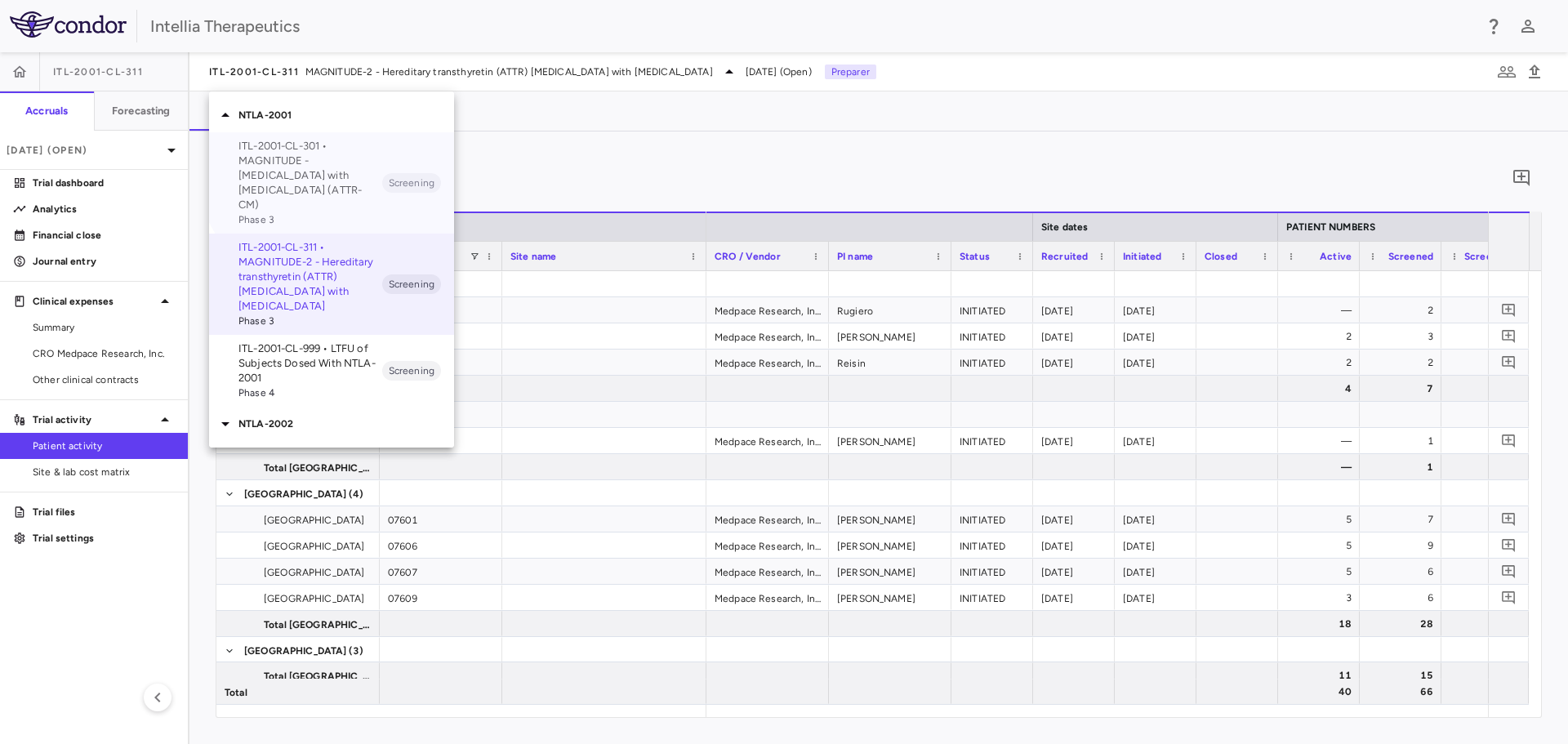
click at [349, 152] on p "ITL-2001-CL-301 • MAGNITUDE - Transthyretin Amyloidosis with Cardiomyopathy (AT…" at bounding box center [310, 175] width 144 height 74
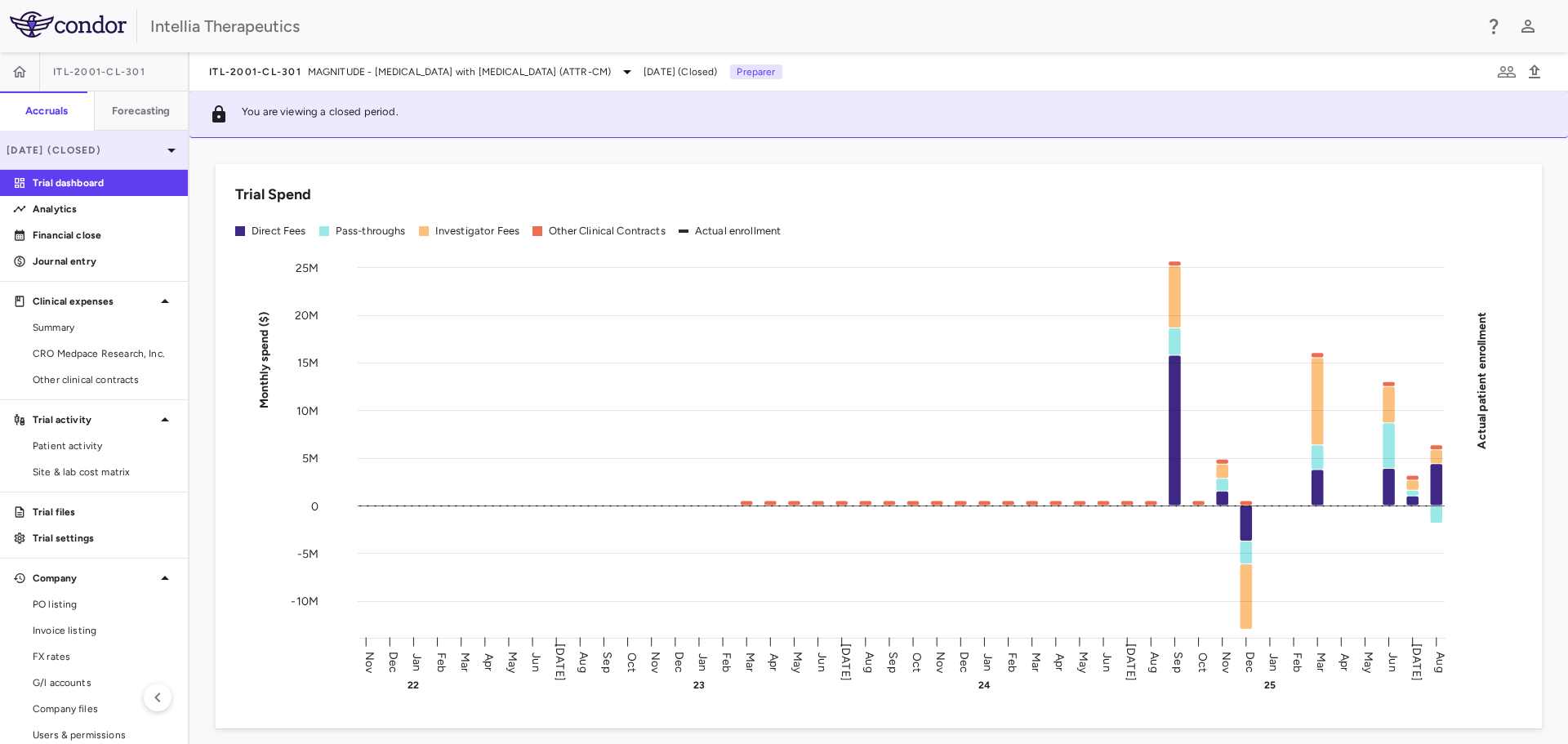
click at [121, 152] on p "Aug 2025 (Closed)" at bounding box center [84, 150] width 155 height 15
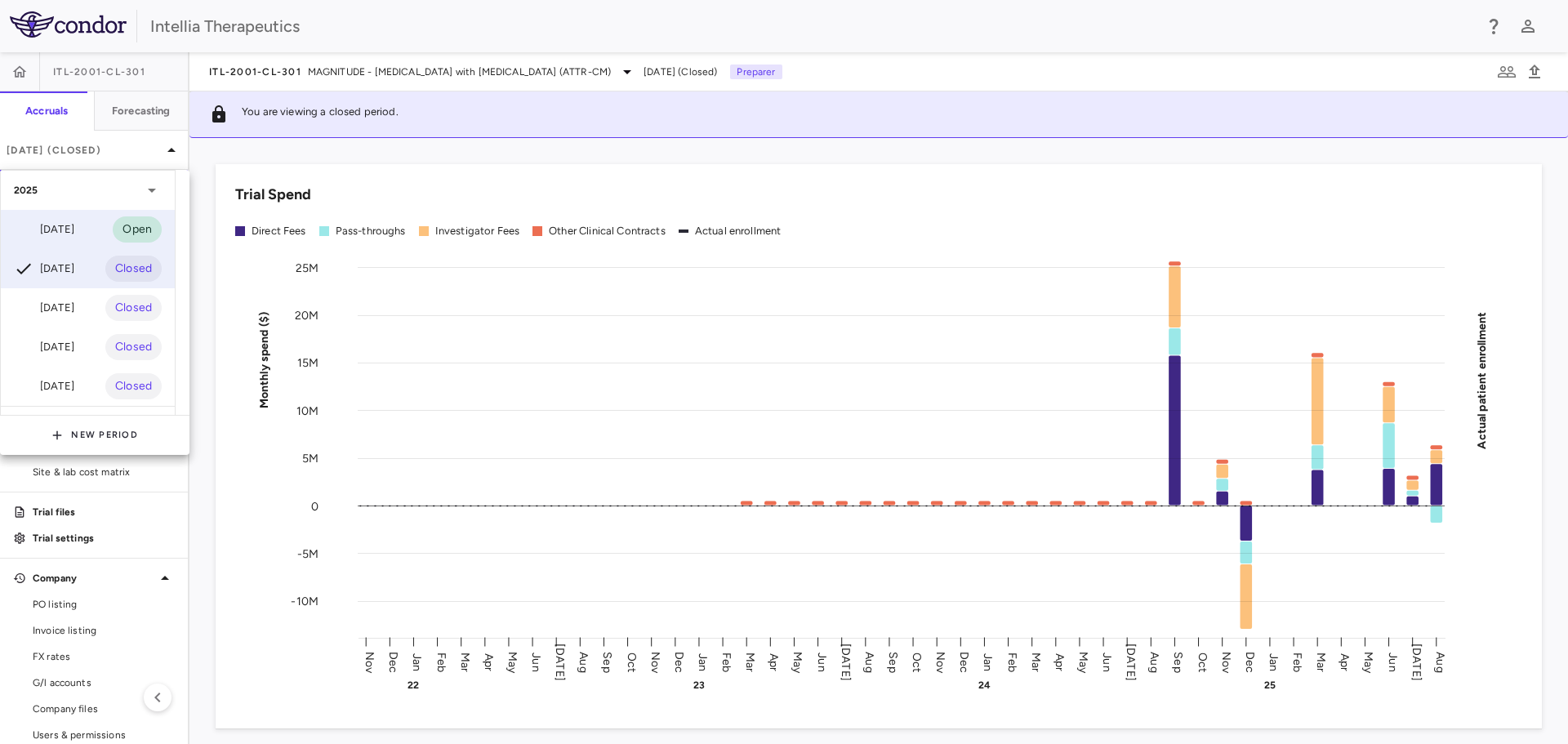
click at [102, 215] on div "Sep 2025 Open" at bounding box center [87, 229] width 174 height 39
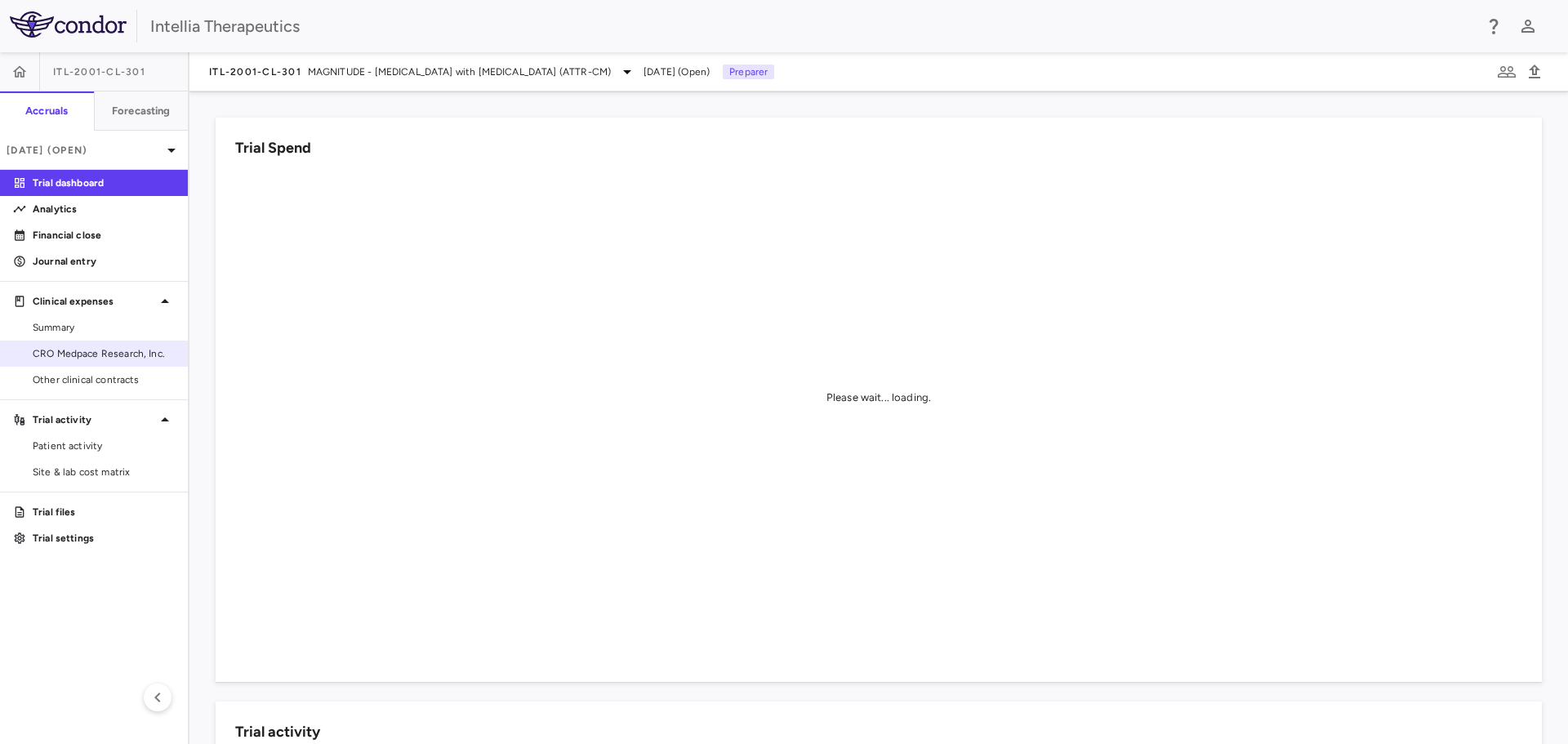
click at [112, 358] on span "CRO Medpace Research, Inc." at bounding box center [104, 353] width 142 height 15
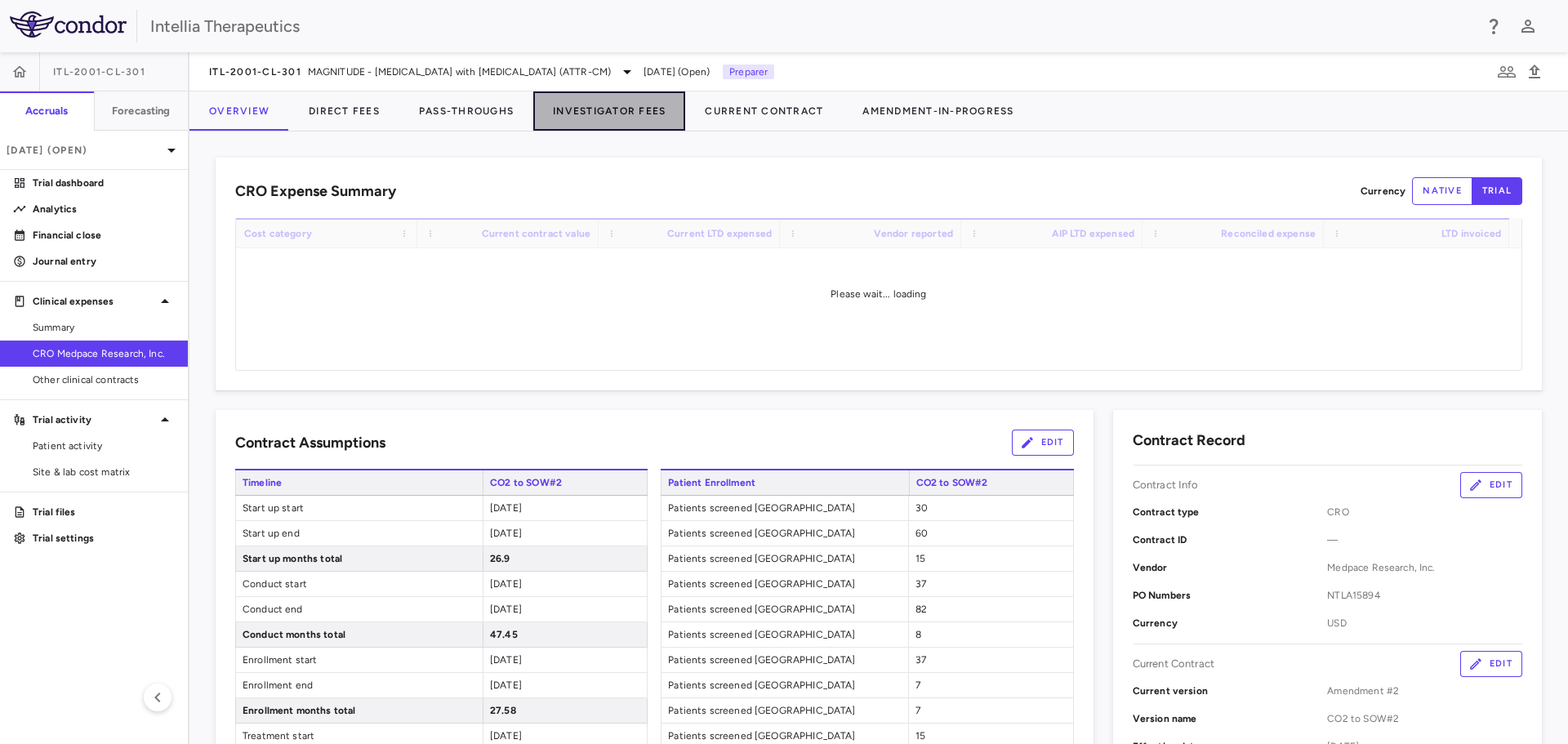
click at [606, 113] on button "Investigator Fees" at bounding box center [609, 111] width 152 height 39
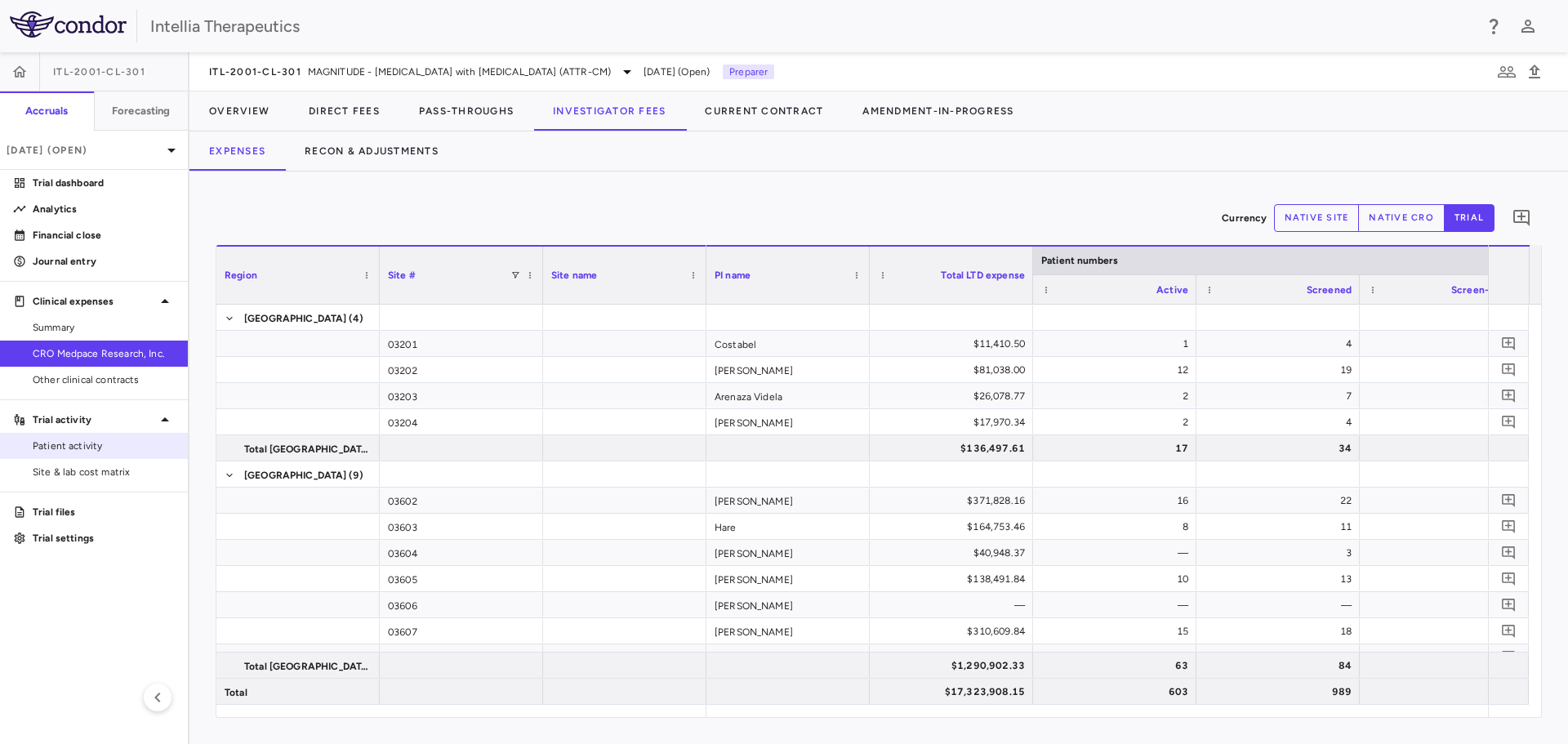
click at [76, 454] on link "Patient activity" at bounding box center [94, 446] width 188 height 24
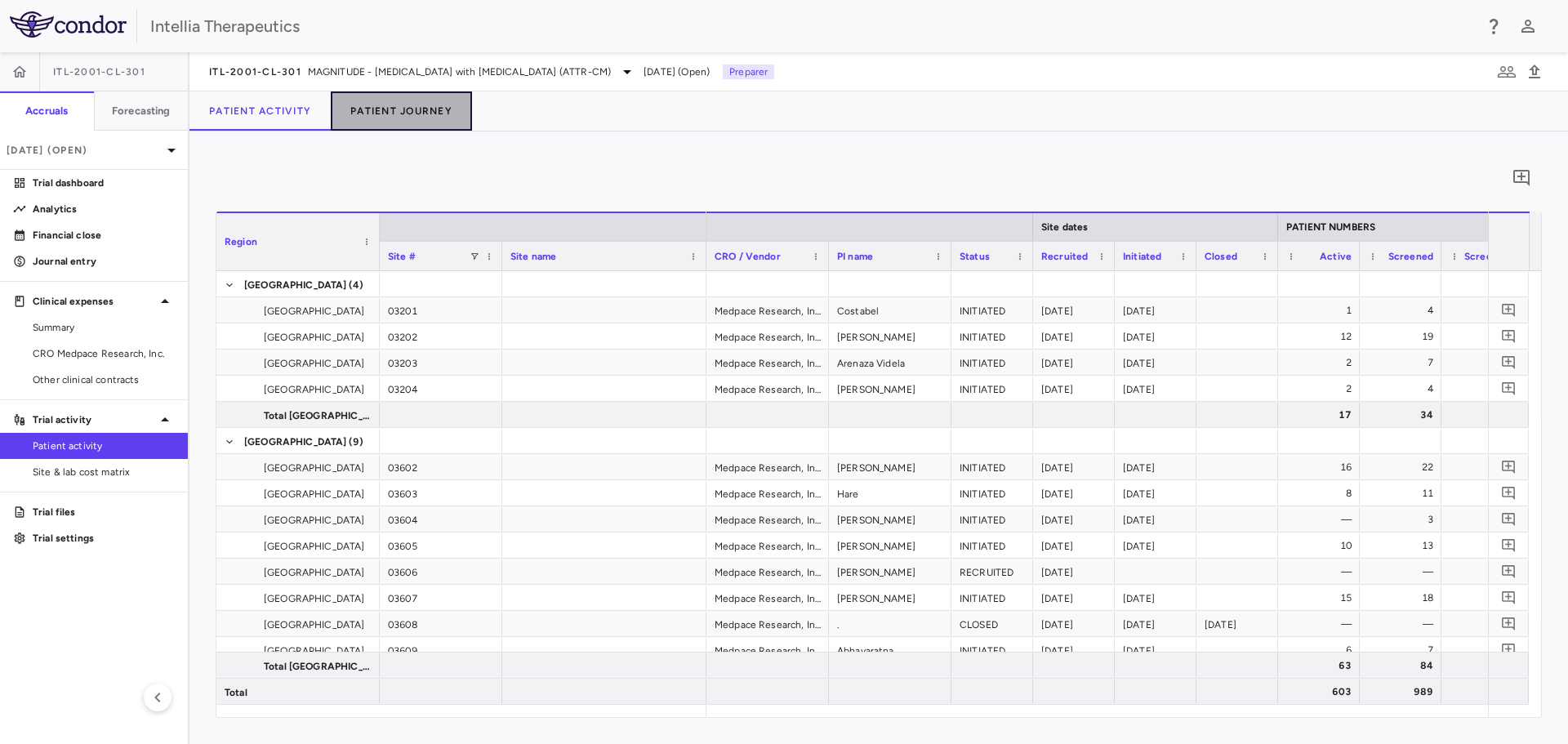
click at [407, 116] on button "Patient Journey" at bounding box center [401, 111] width 141 height 39
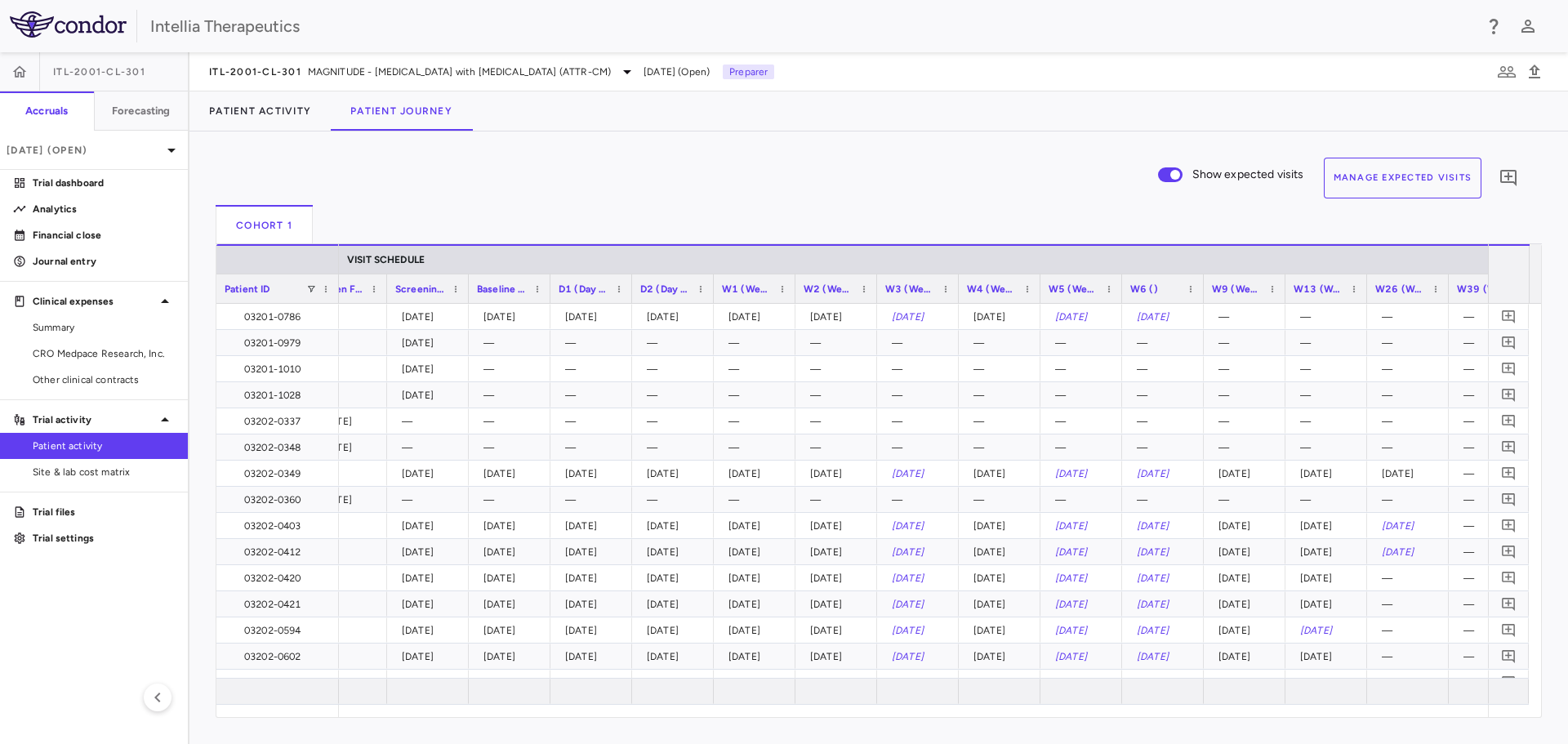
click at [1176, 169] on span "Show expected visits to the end of the period." at bounding box center [1170, 174] width 24 height 15
click at [1371, 189] on button "Manage Expected Visits" at bounding box center [1403, 178] width 158 height 41
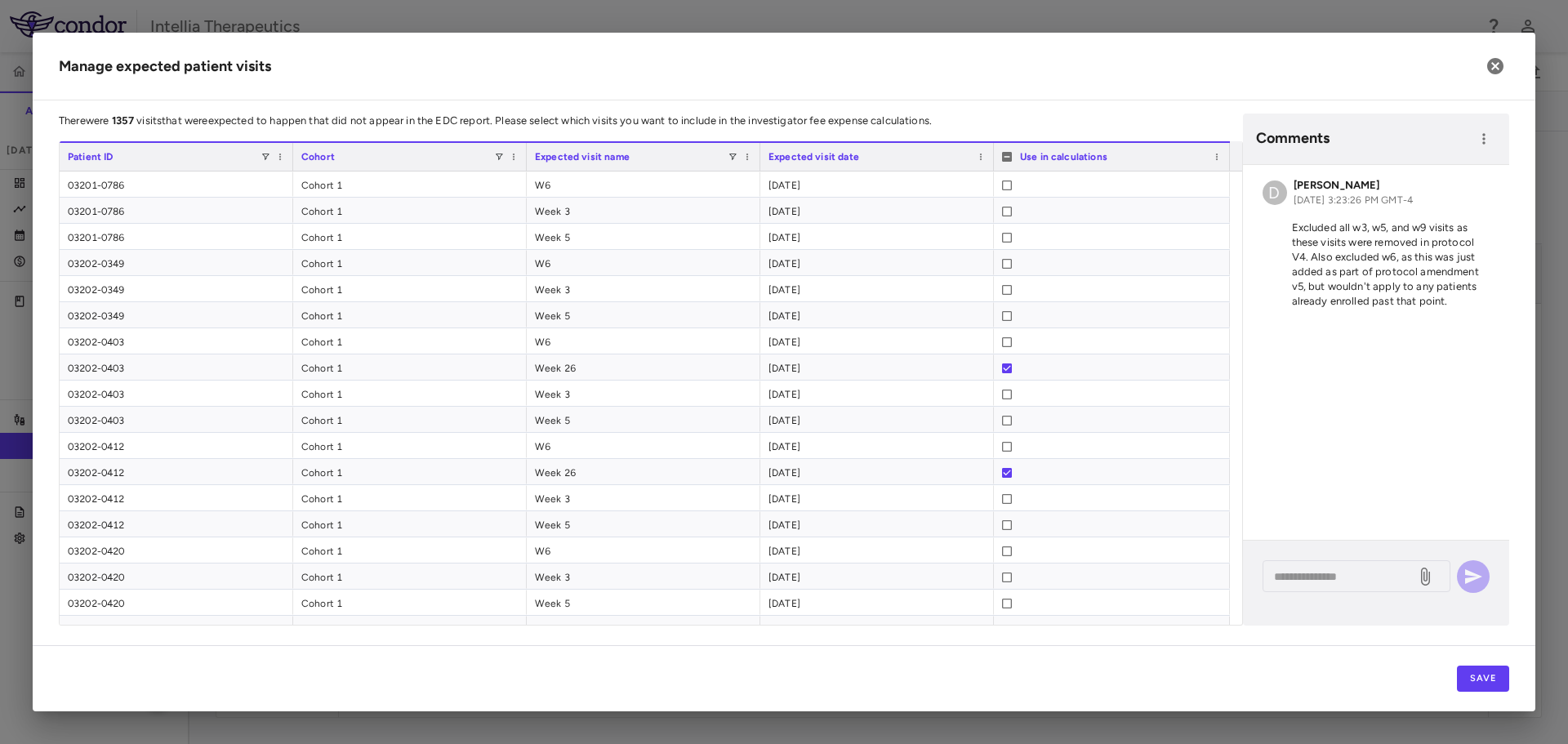
click at [735, 151] on div "Expected visit name" at bounding box center [643, 157] width 217 height 28
click at [735, 152] on span at bounding box center [732, 156] width 10 height 10
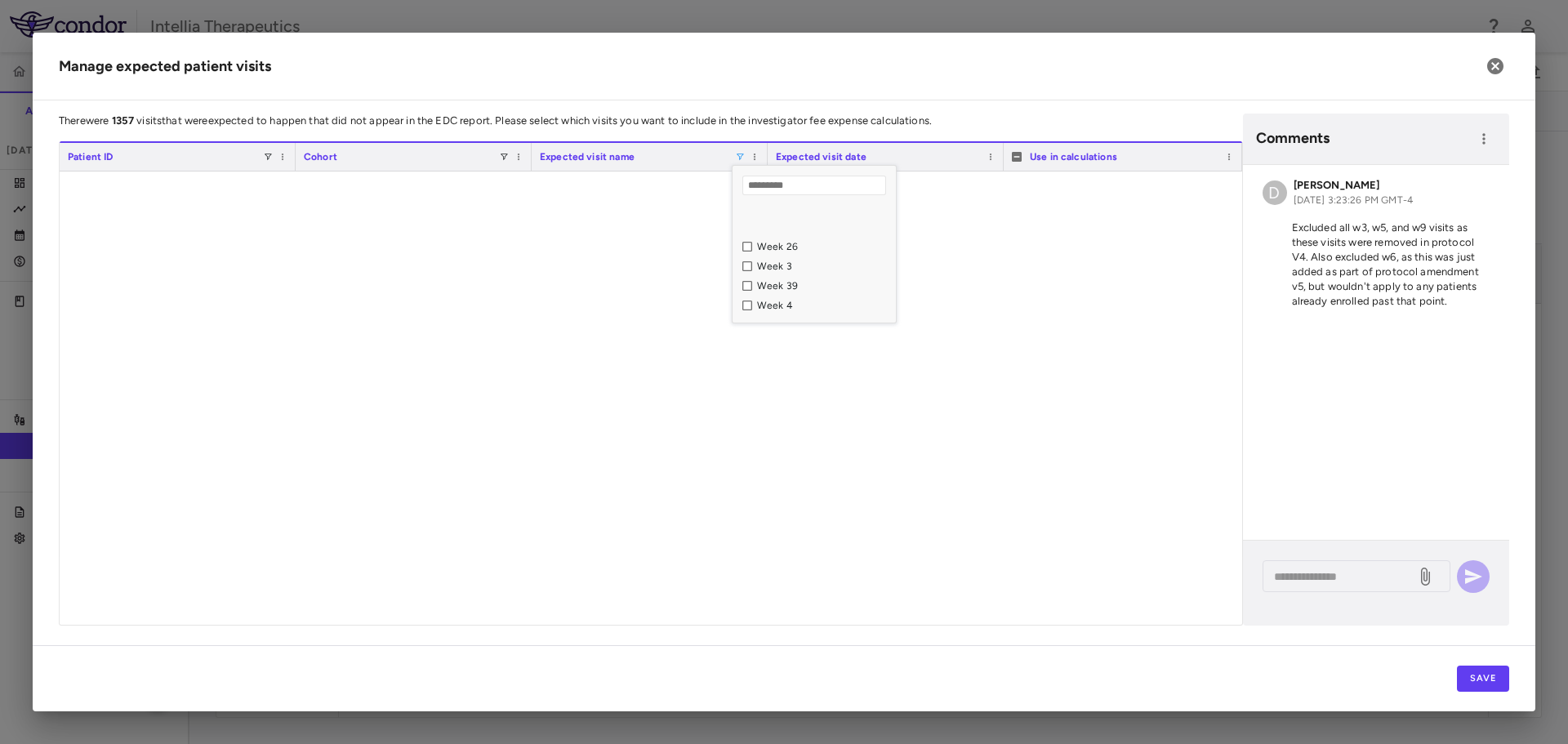
scroll to position [164, 0]
click at [752, 234] on div "Week 3" at bounding box center [818, 230] width 153 height 20
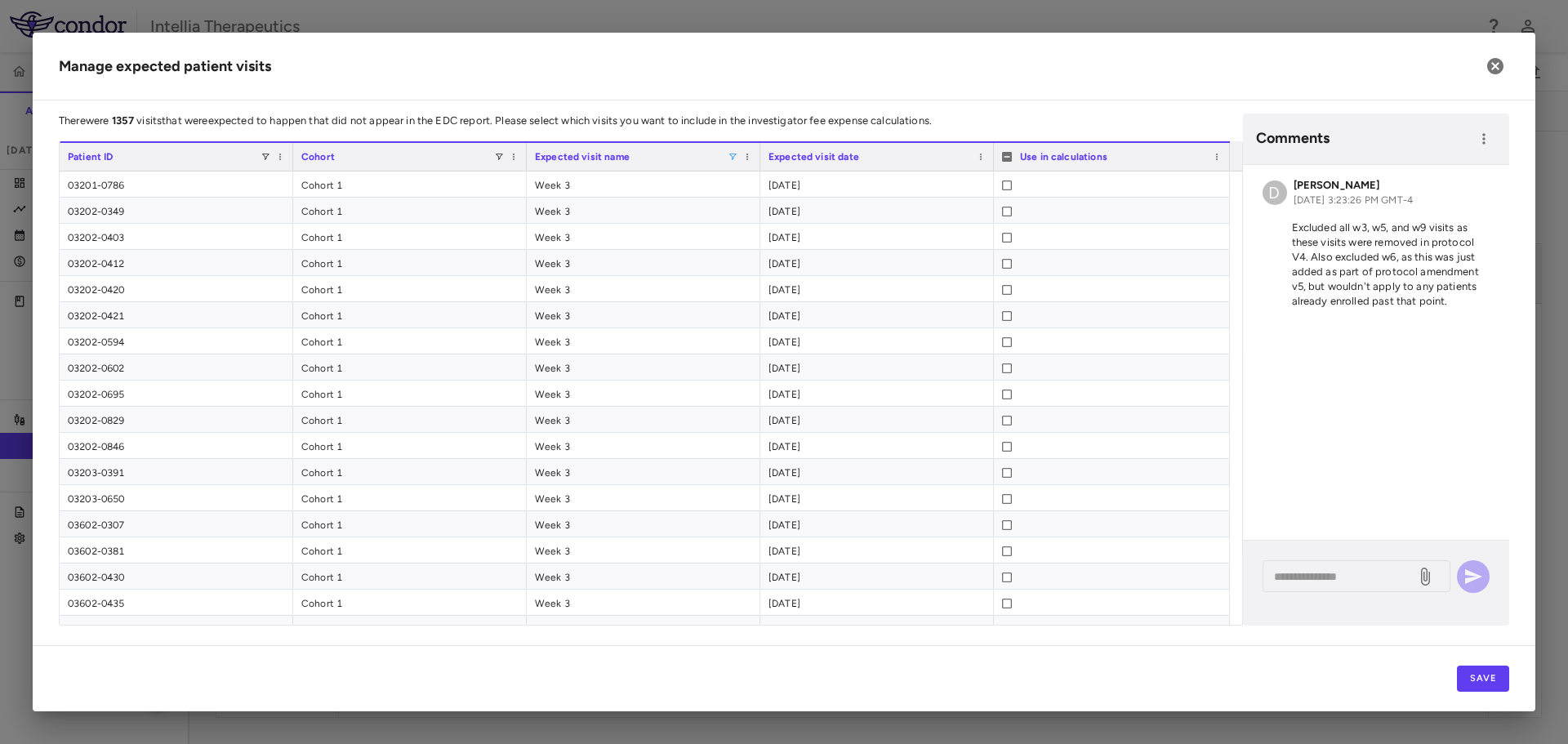
click at [964, 81] on h2 "Manage expected patient visits" at bounding box center [784, 67] width 1502 height 68
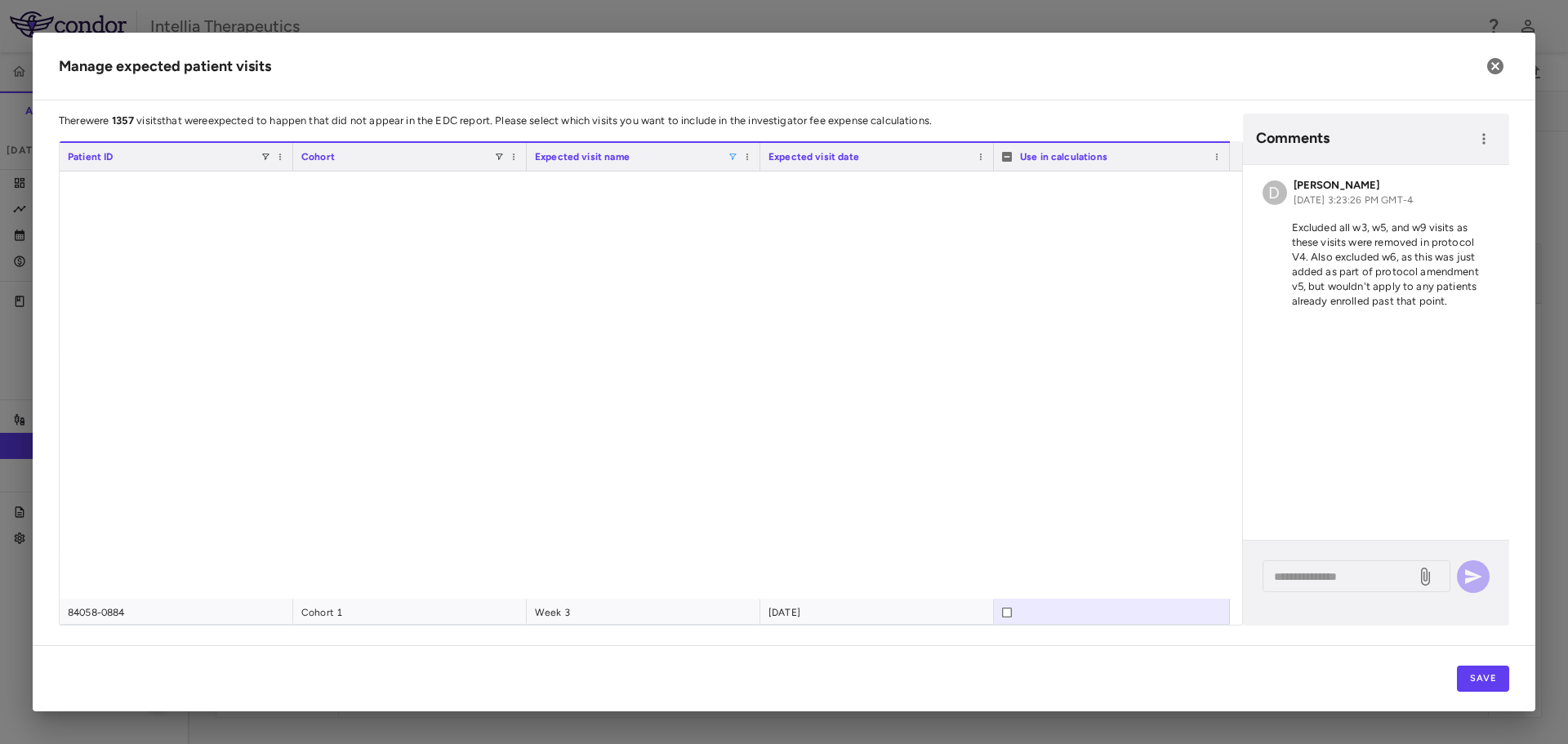
scroll to position [0, 0]
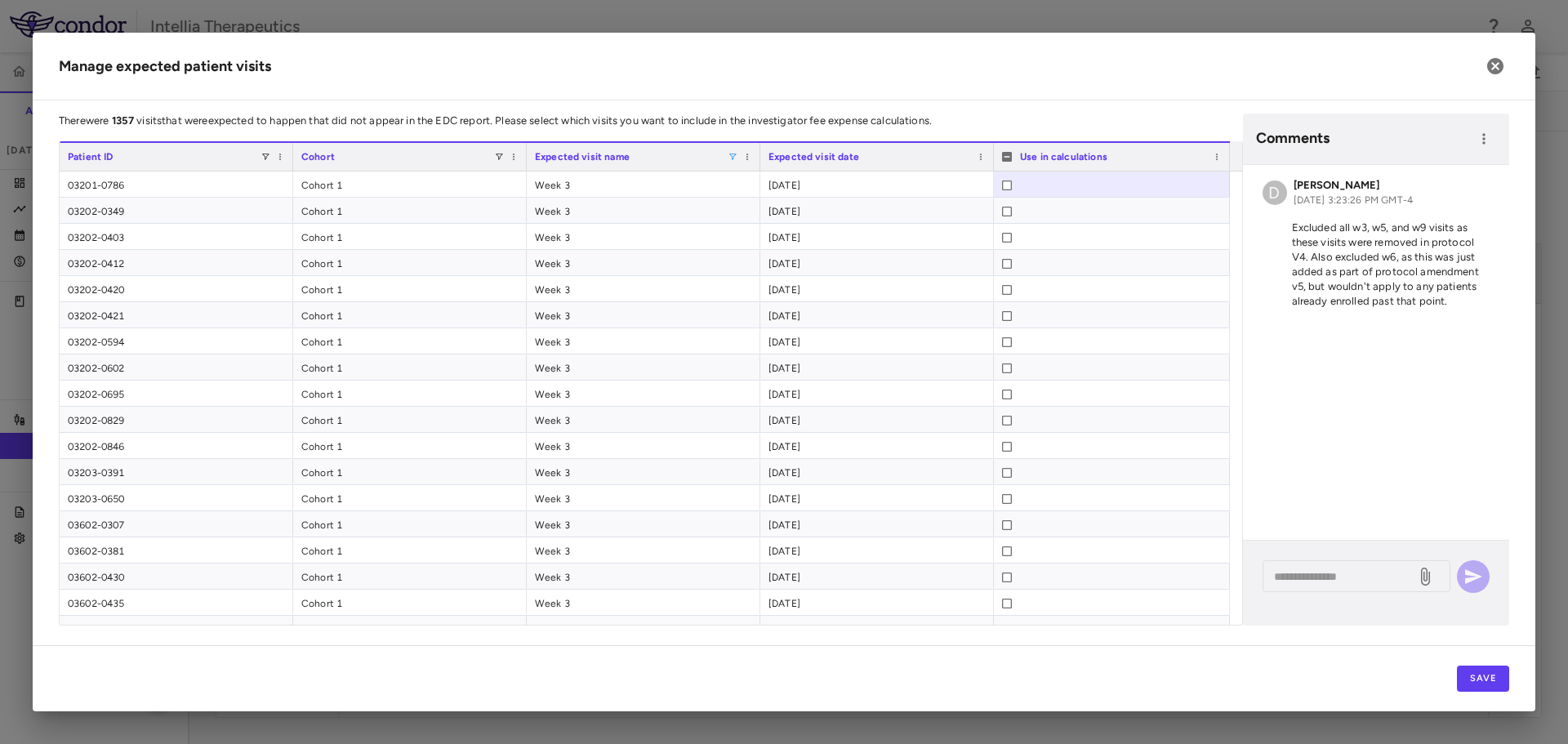
click at [1061, 84] on h2 "Manage expected patient visits" at bounding box center [784, 67] width 1502 height 68
click at [1488, 61] on icon "button" at bounding box center [1494, 66] width 20 height 20
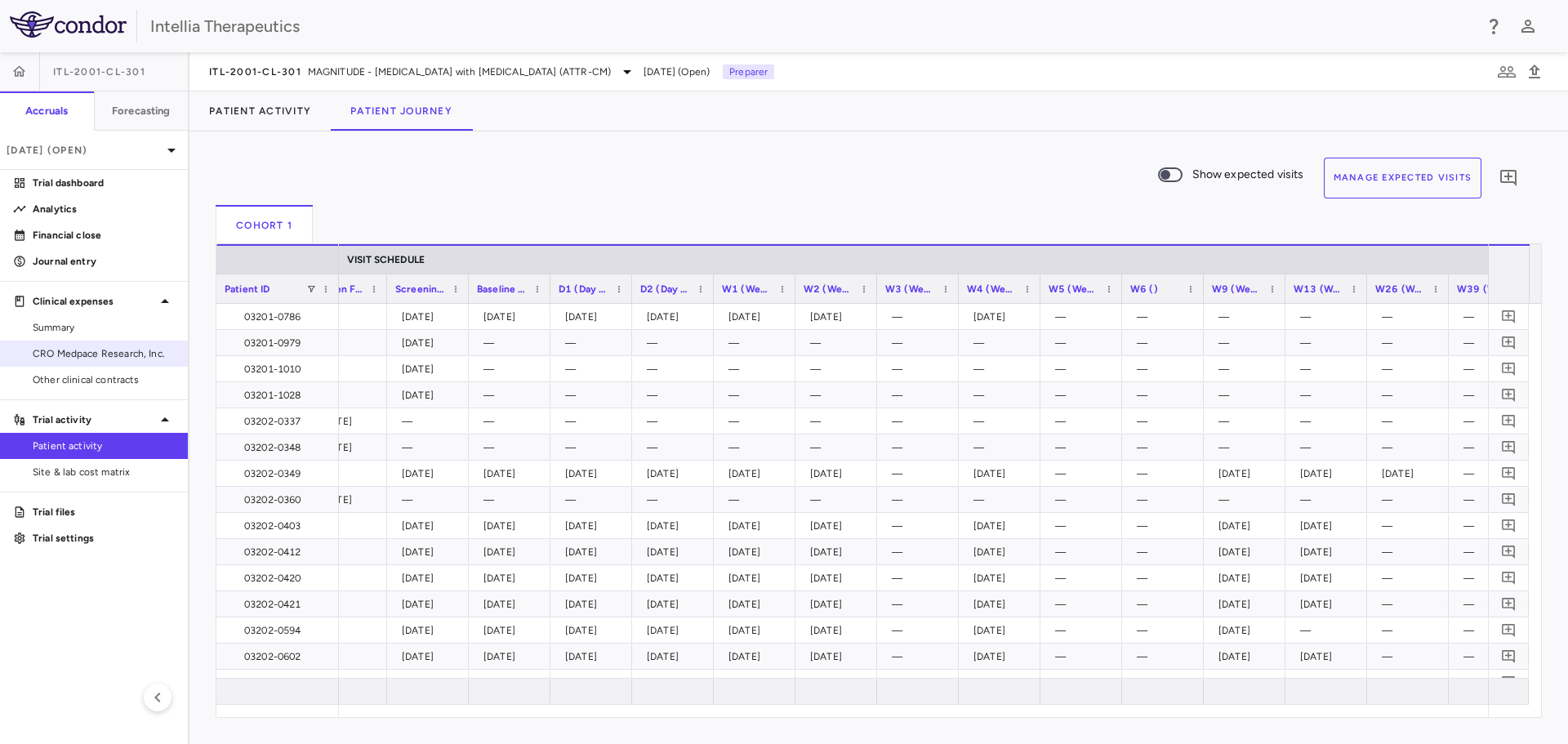
click at [97, 351] on span "CRO Medpace Research, Inc." at bounding box center [104, 353] width 142 height 15
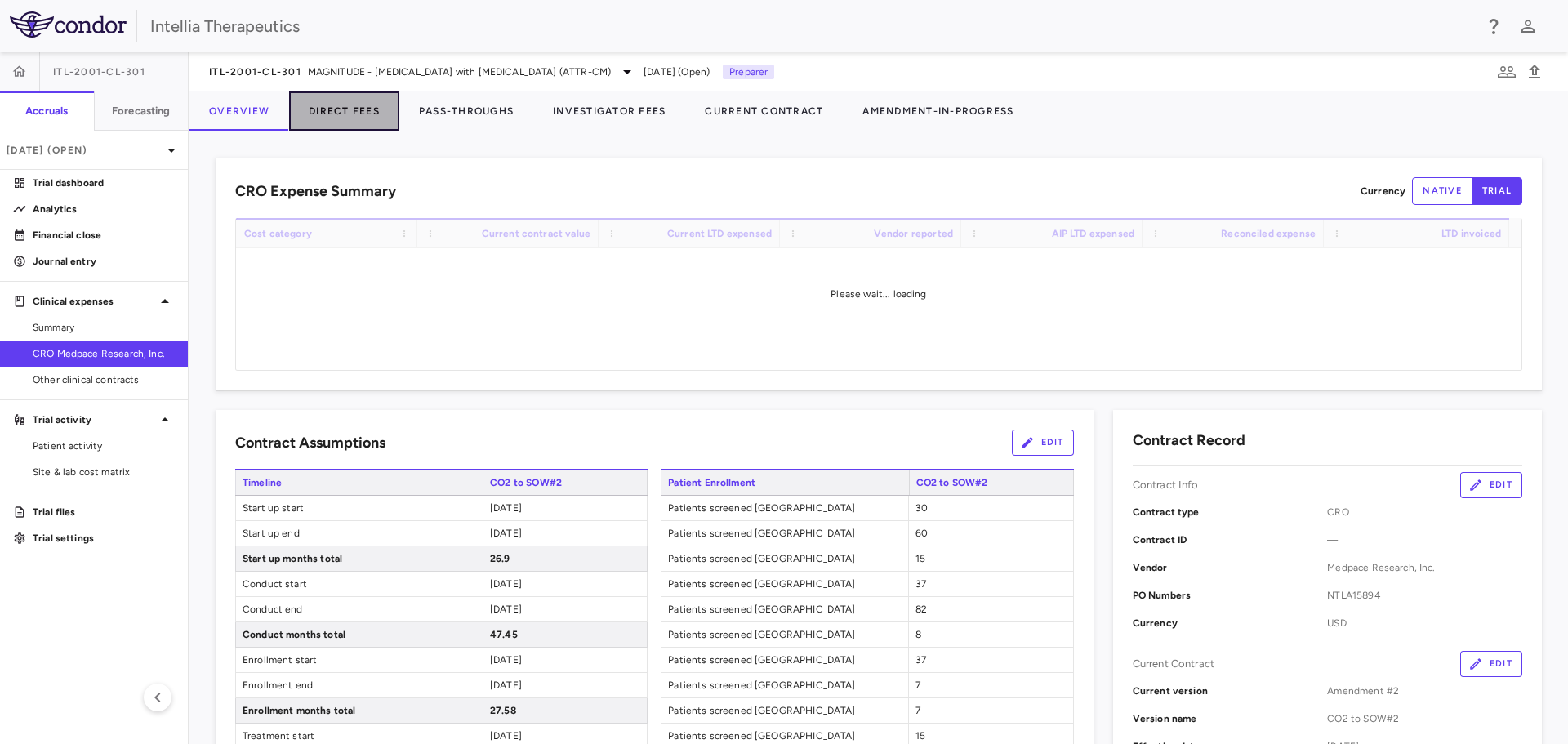
click at [382, 113] on button "Direct Fees" at bounding box center [344, 111] width 110 height 39
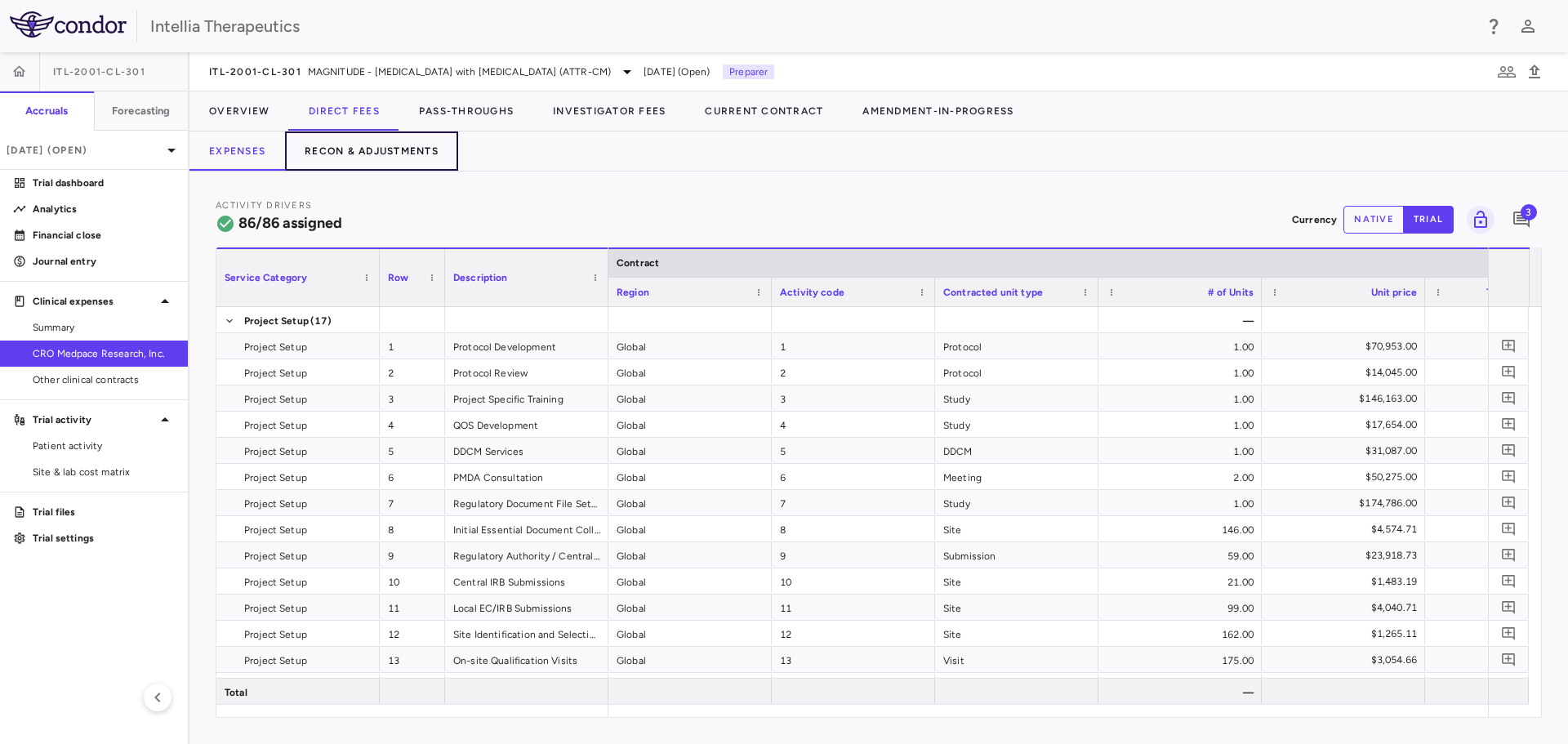
click at [352, 152] on button "Recon & Adjustments" at bounding box center [371, 151] width 173 height 39
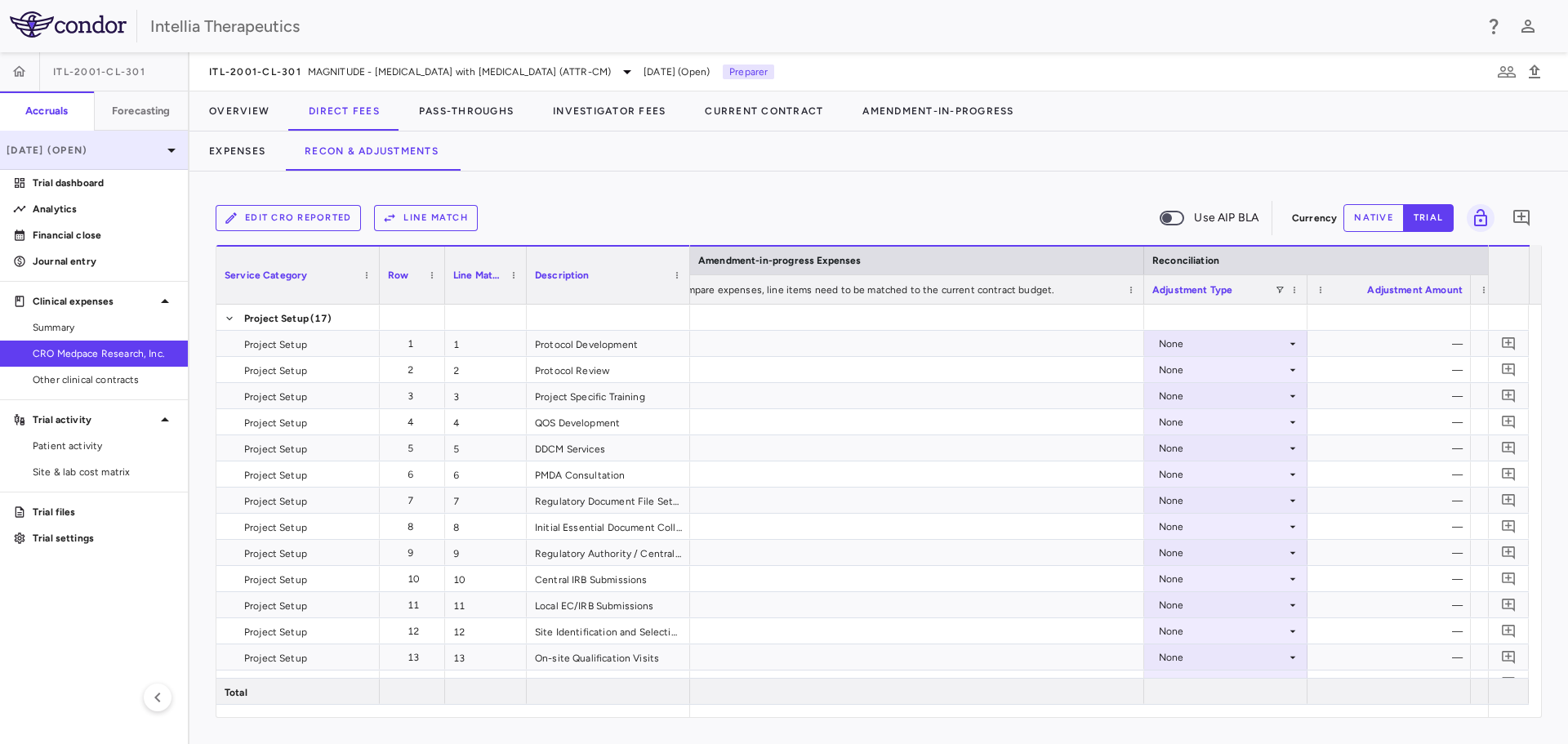
click at [160, 155] on p "Sep 2025 (Open)" at bounding box center [84, 150] width 155 height 15
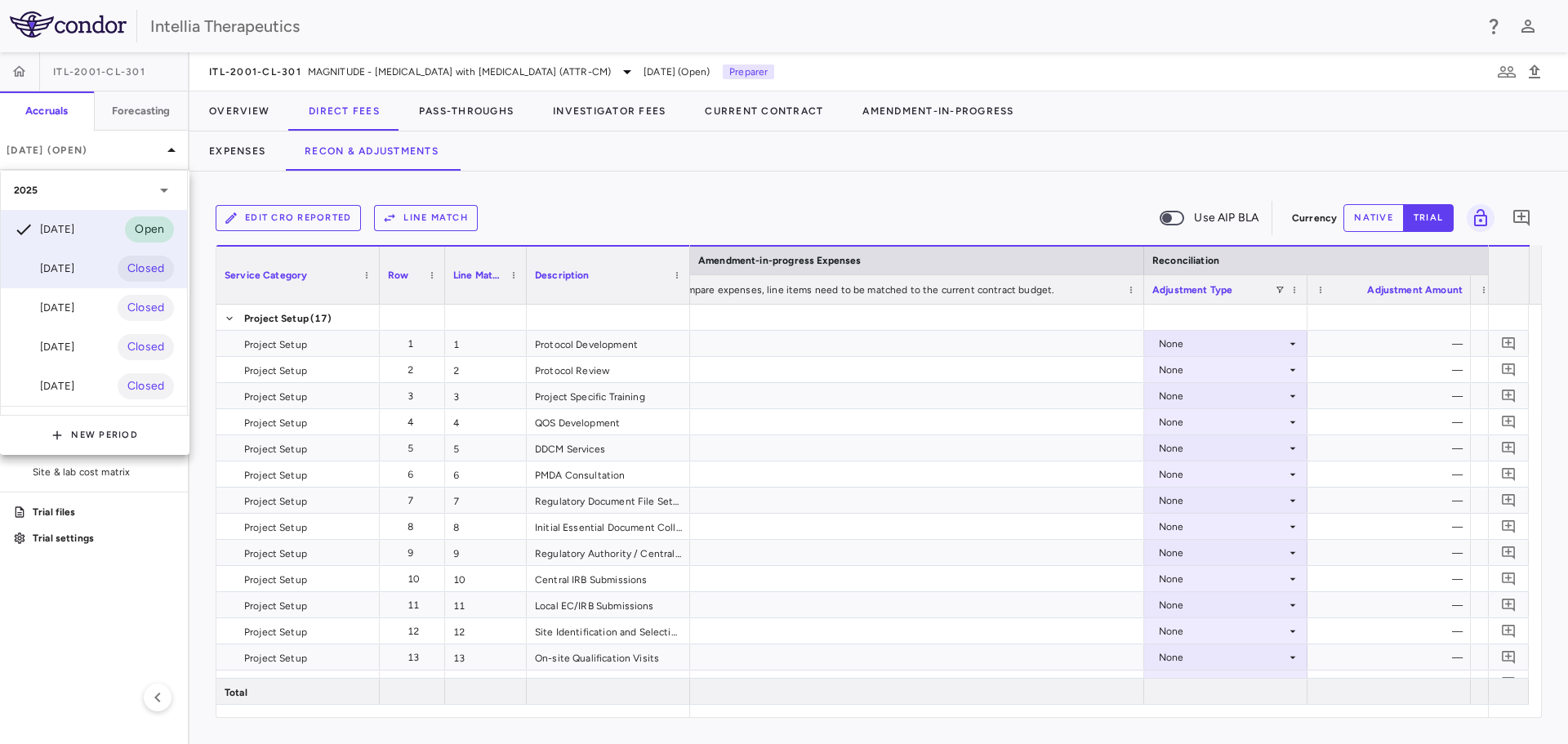
click at [100, 268] on div "Aug 2025 Closed" at bounding box center [94, 268] width 186 height 39
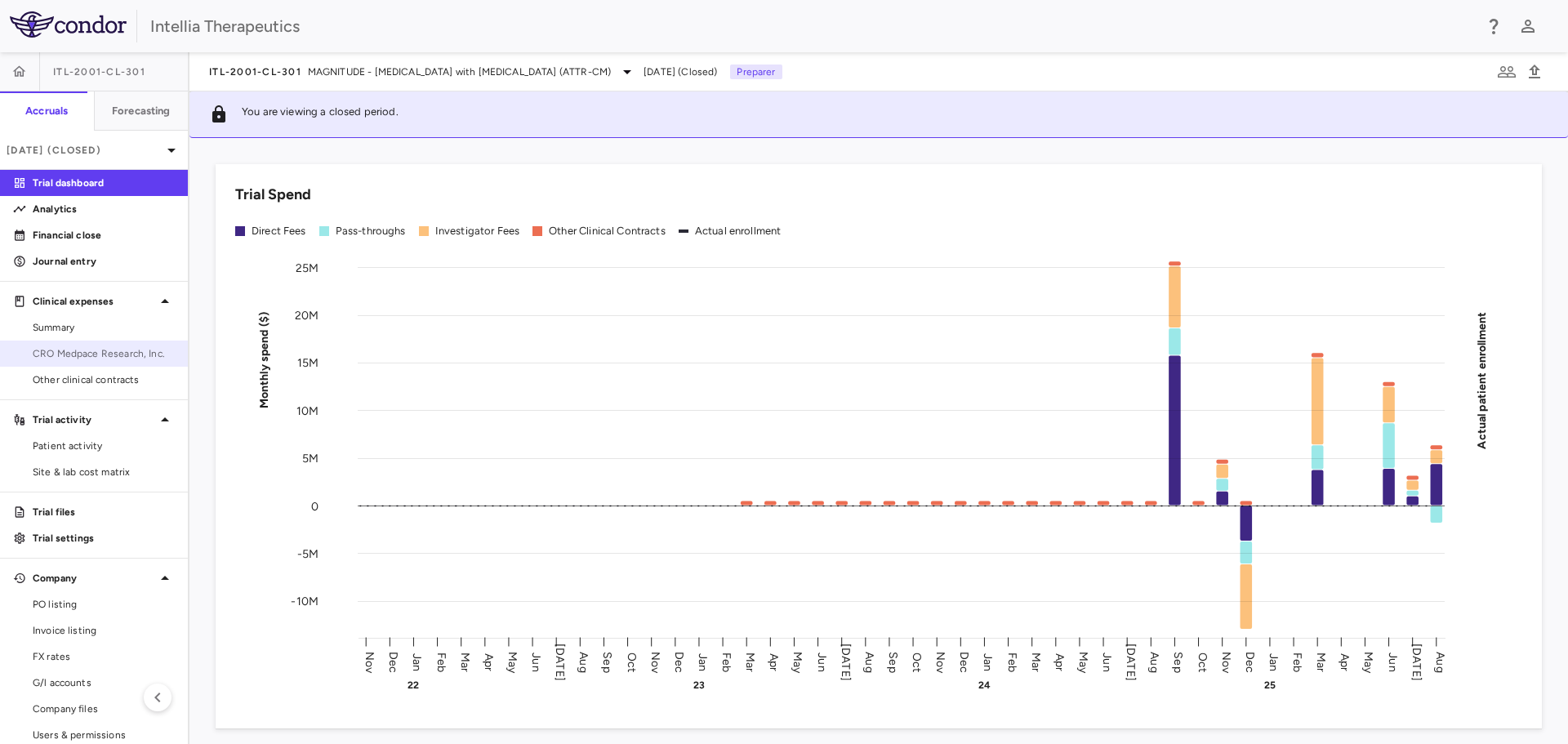
click at [122, 353] on span "CRO Medpace Research, Inc." at bounding box center [104, 353] width 142 height 15
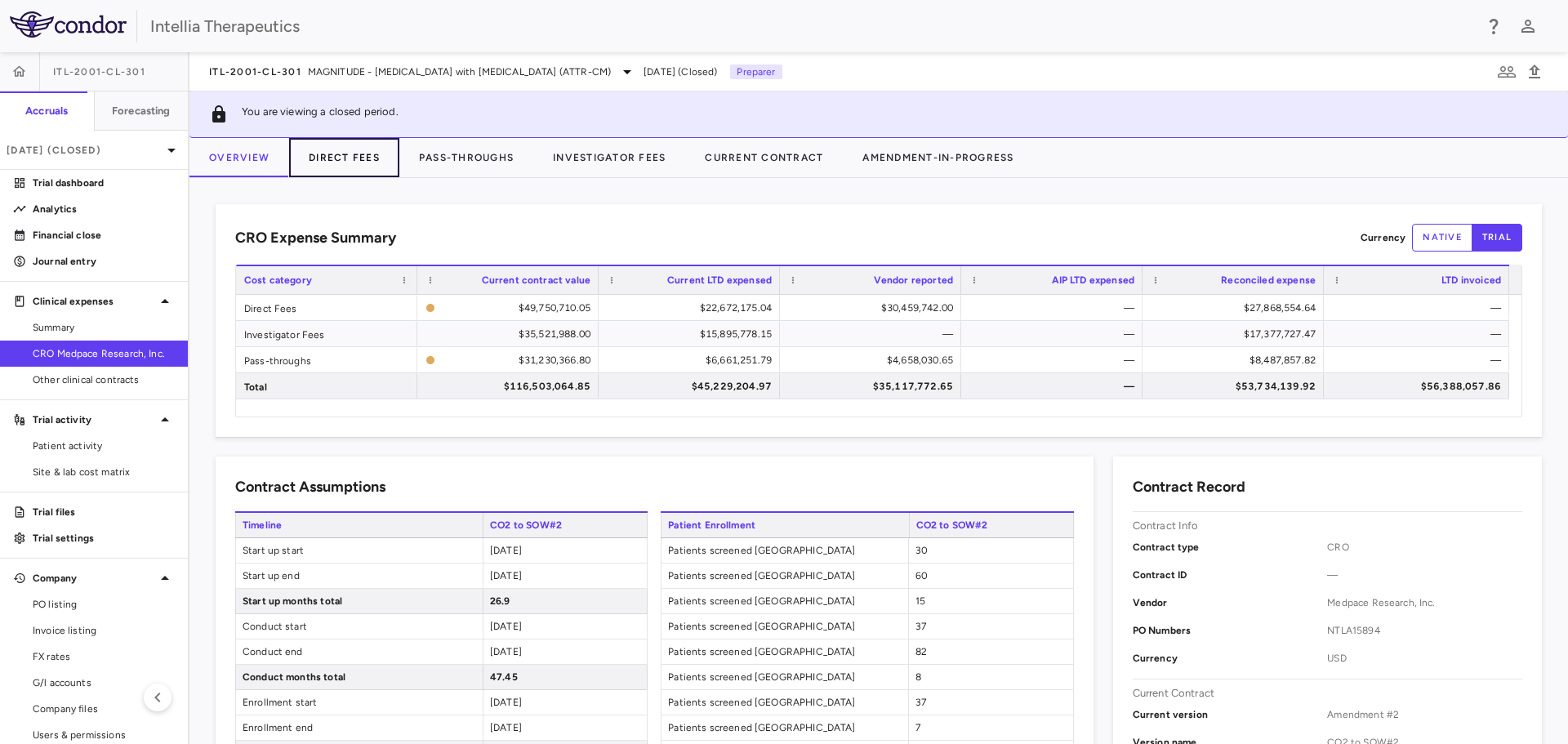
click at [308, 156] on button "Direct Fees" at bounding box center [344, 157] width 110 height 39
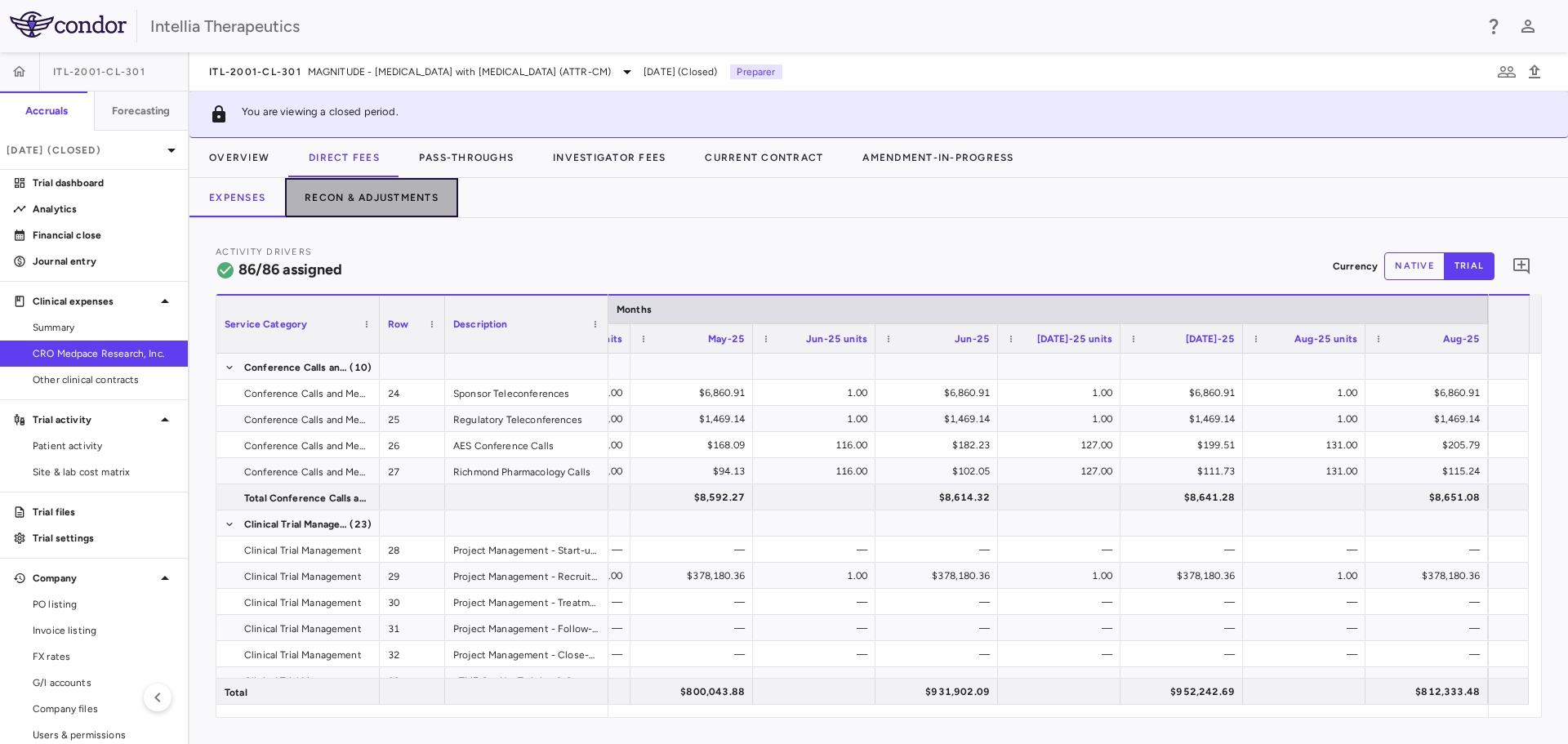
click at [334, 194] on button "Recon & Adjustments" at bounding box center [371, 197] width 173 height 39
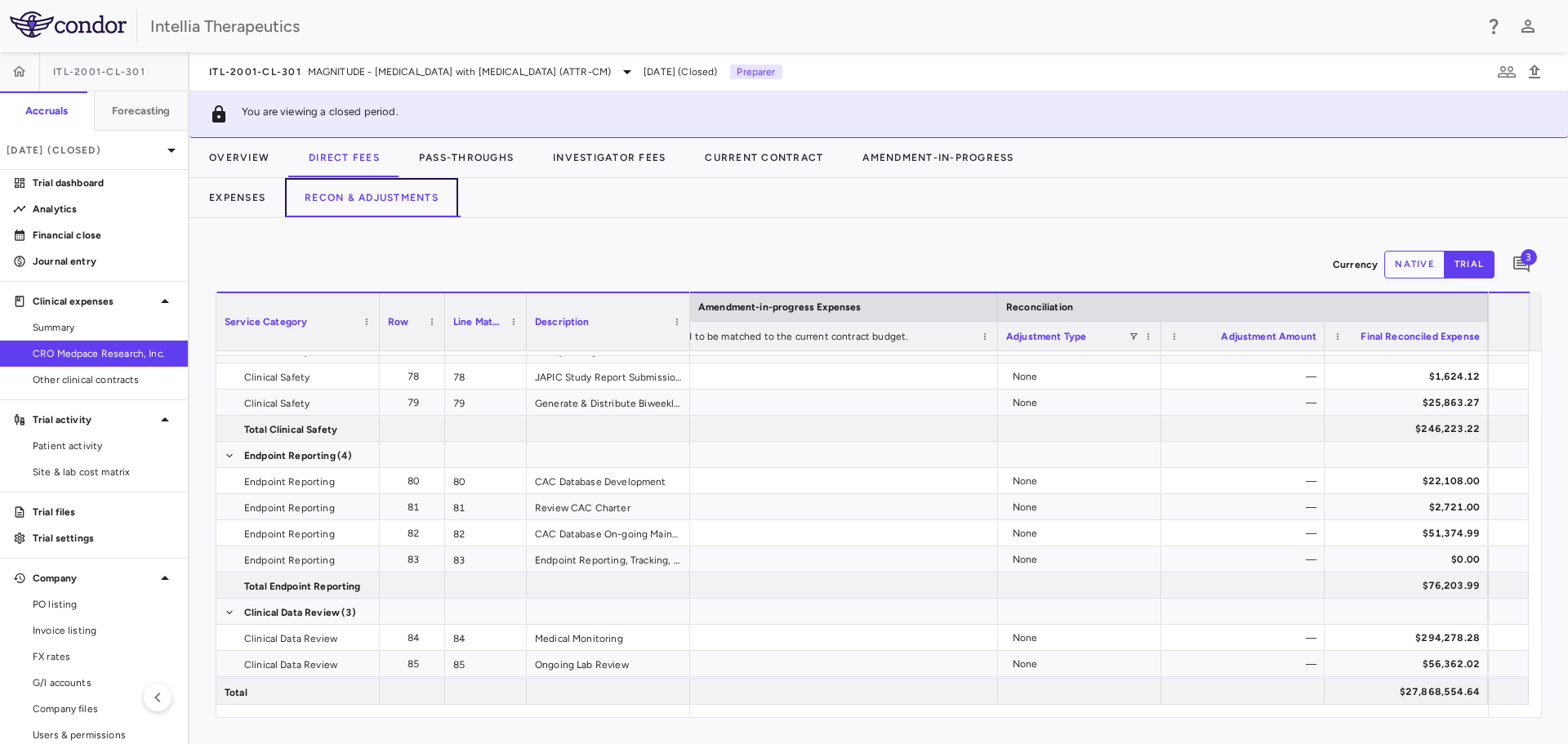
scroll to position [2402, 0]
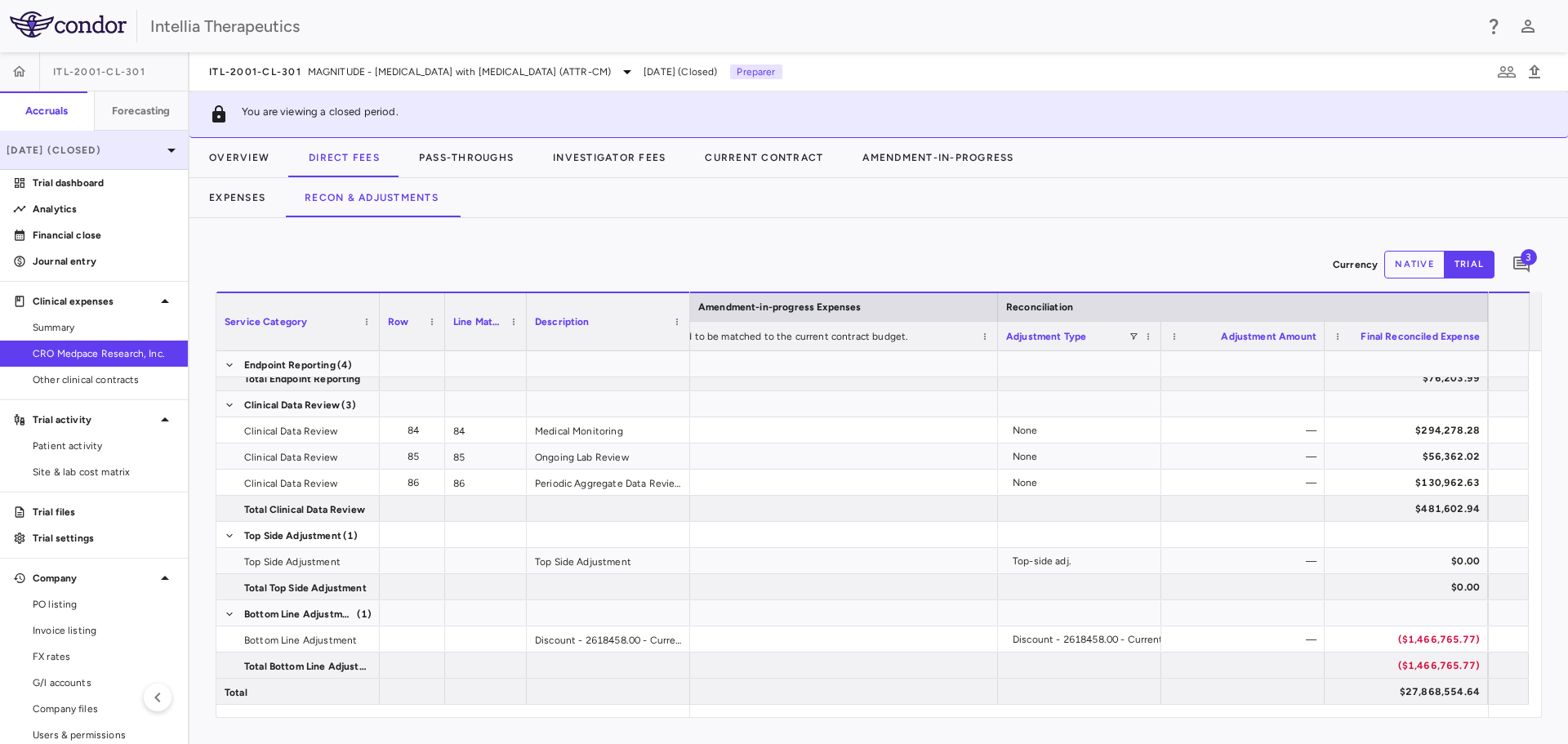
click at [74, 150] on p "Aug 2025 (Closed)" at bounding box center [84, 150] width 155 height 15
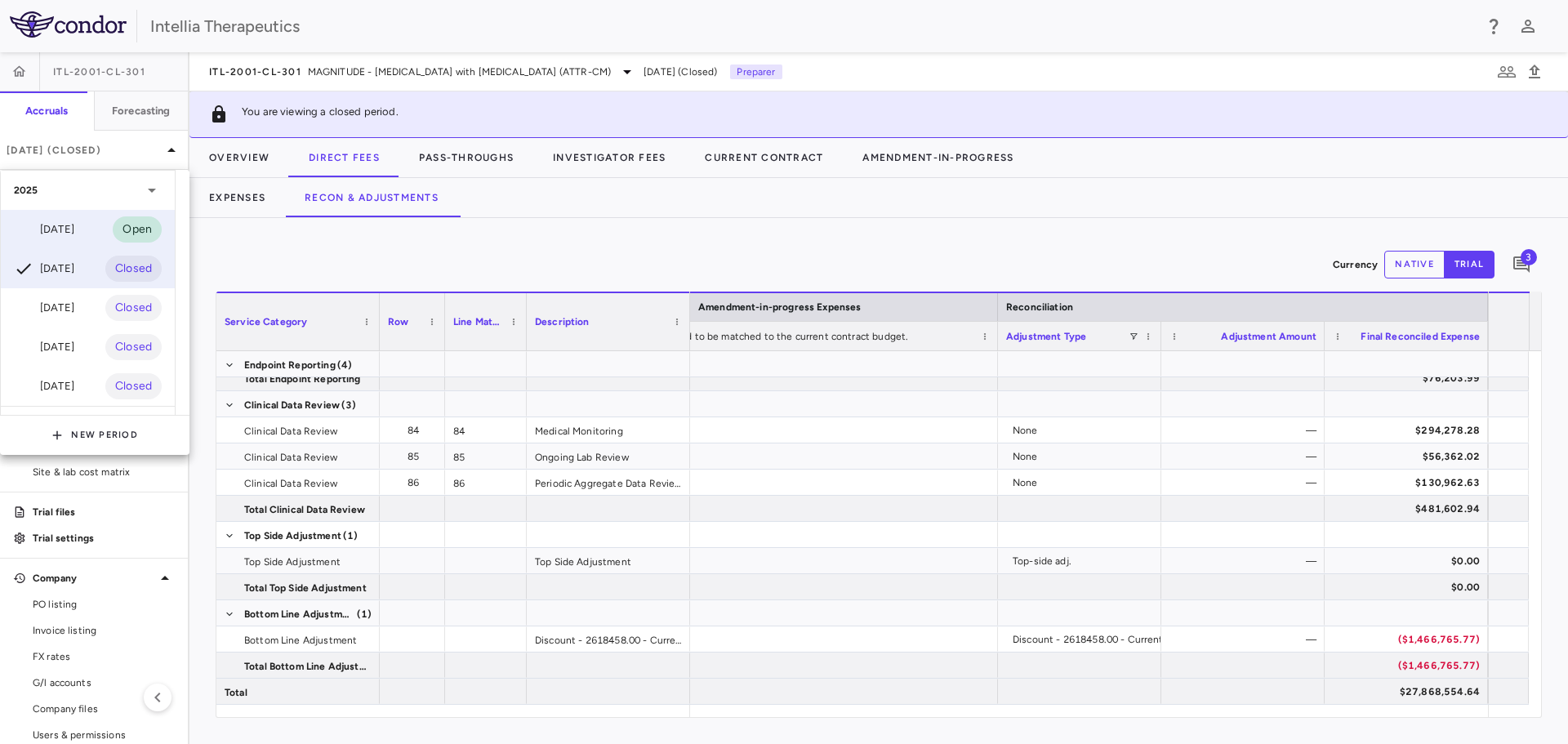
click at [93, 226] on div "Sep 2025 Open" at bounding box center [87, 229] width 174 height 39
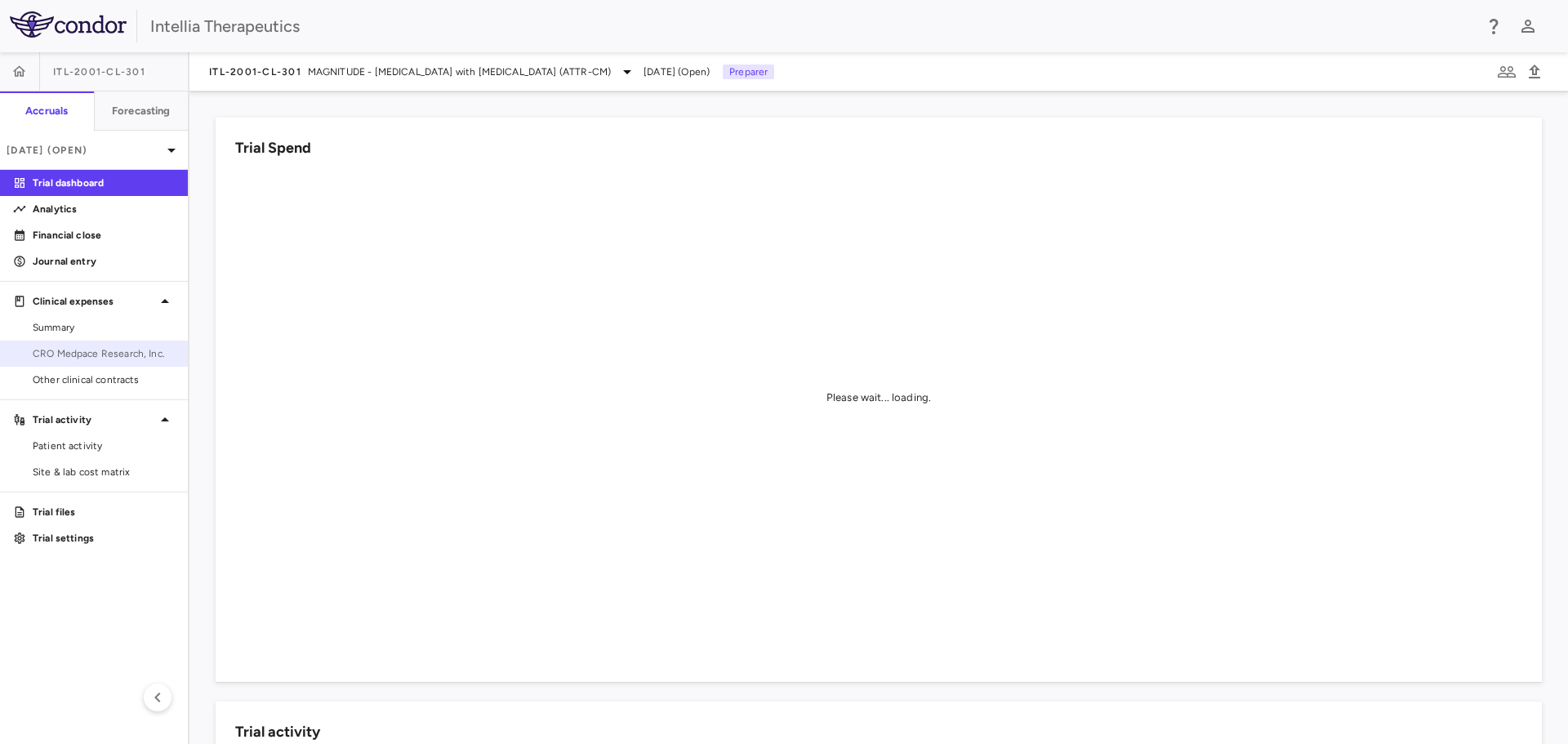
click at [102, 351] on span "CRO Medpace Research, Inc." at bounding box center [104, 353] width 142 height 15
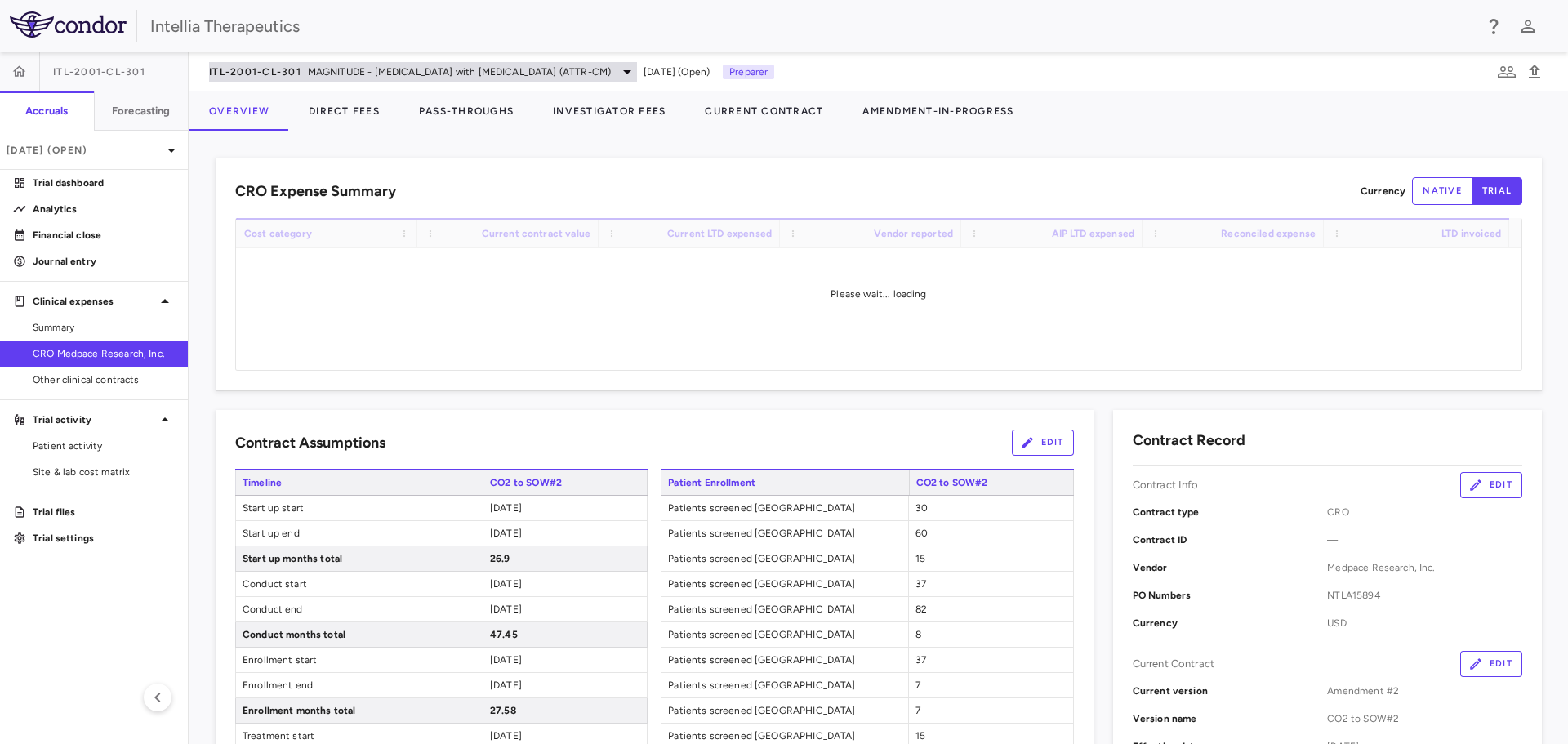
click at [261, 65] on span "ITL-2001-CL-301" at bounding box center [255, 71] width 93 height 13
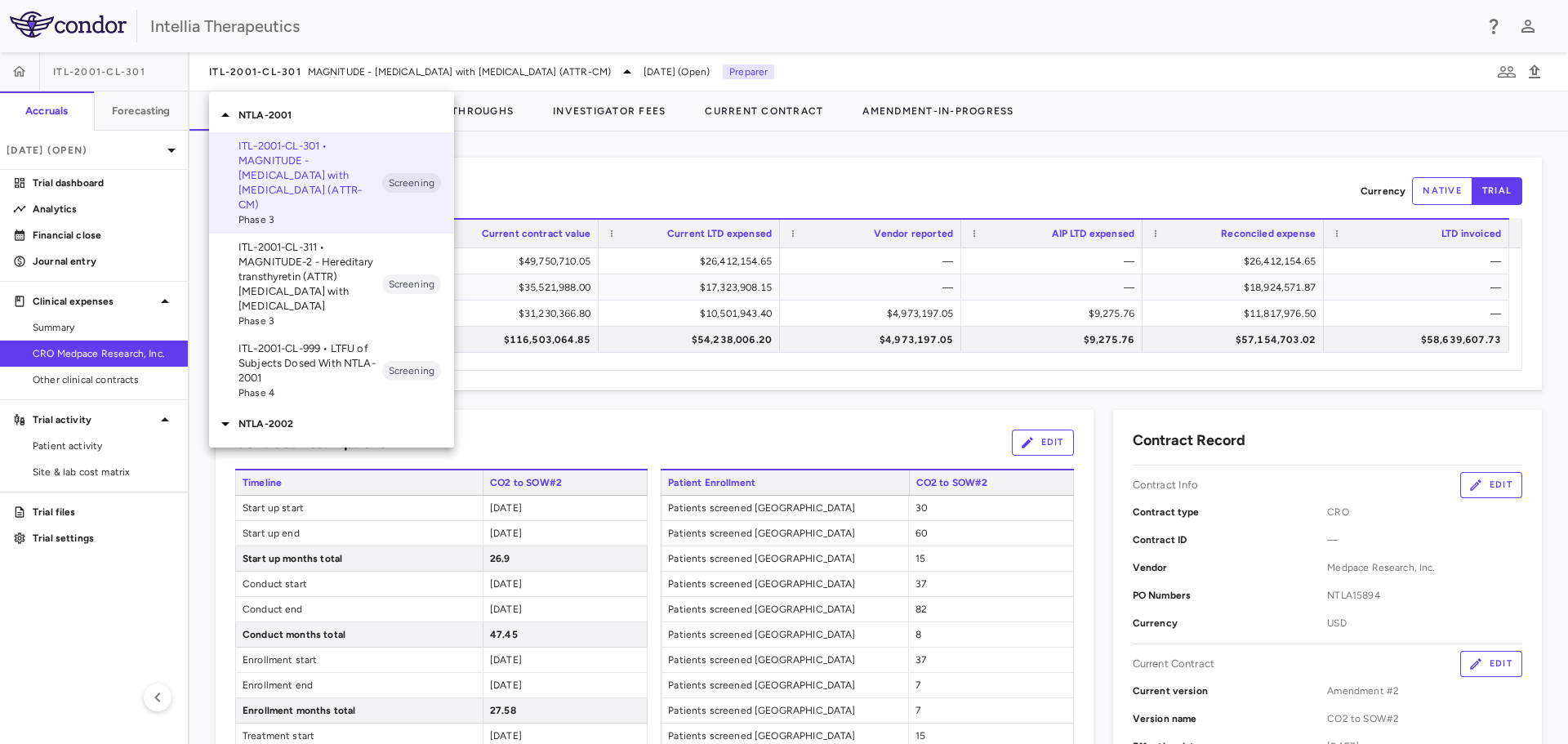
click at [335, 254] on p "ITL-2001-CL-311 • MAGNITUDE-2 - Hereditary transthyretin (ATTR) amyloidosis wit…" at bounding box center [310, 276] width 144 height 74
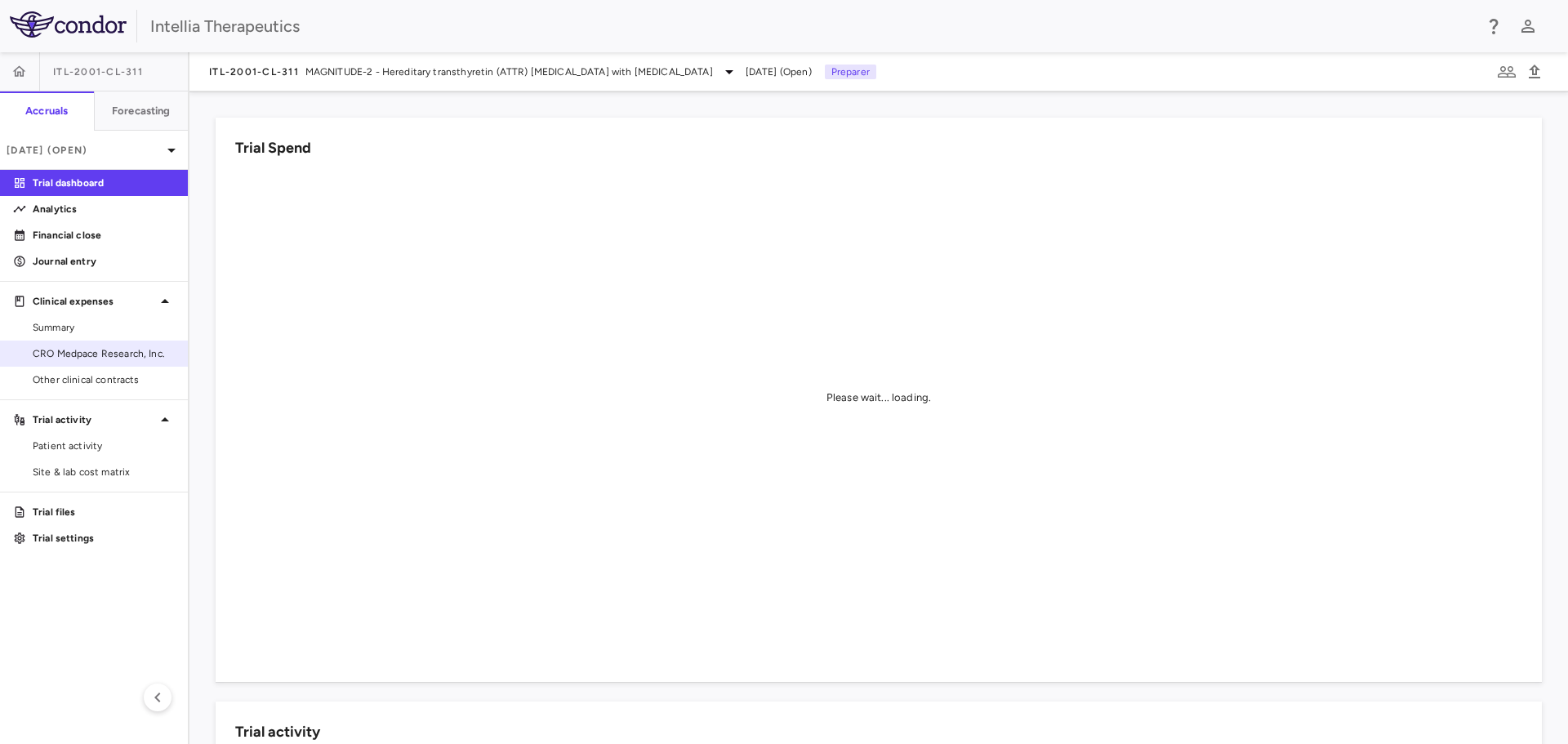
click at [81, 351] on span "CRO Medpace Research, Inc." at bounding box center [104, 353] width 142 height 15
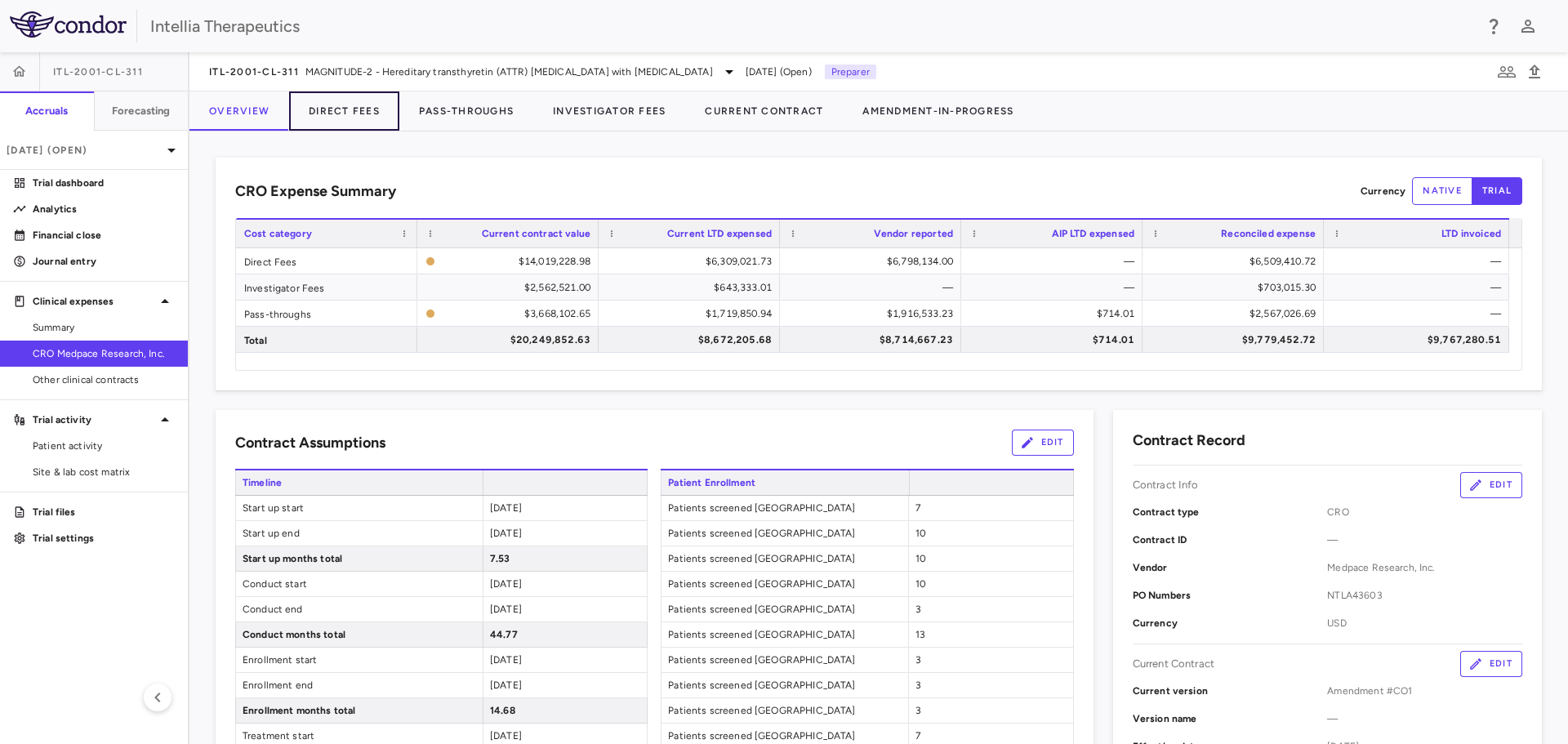
click at [371, 118] on button "Direct Fees" at bounding box center [344, 111] width 110 height 39
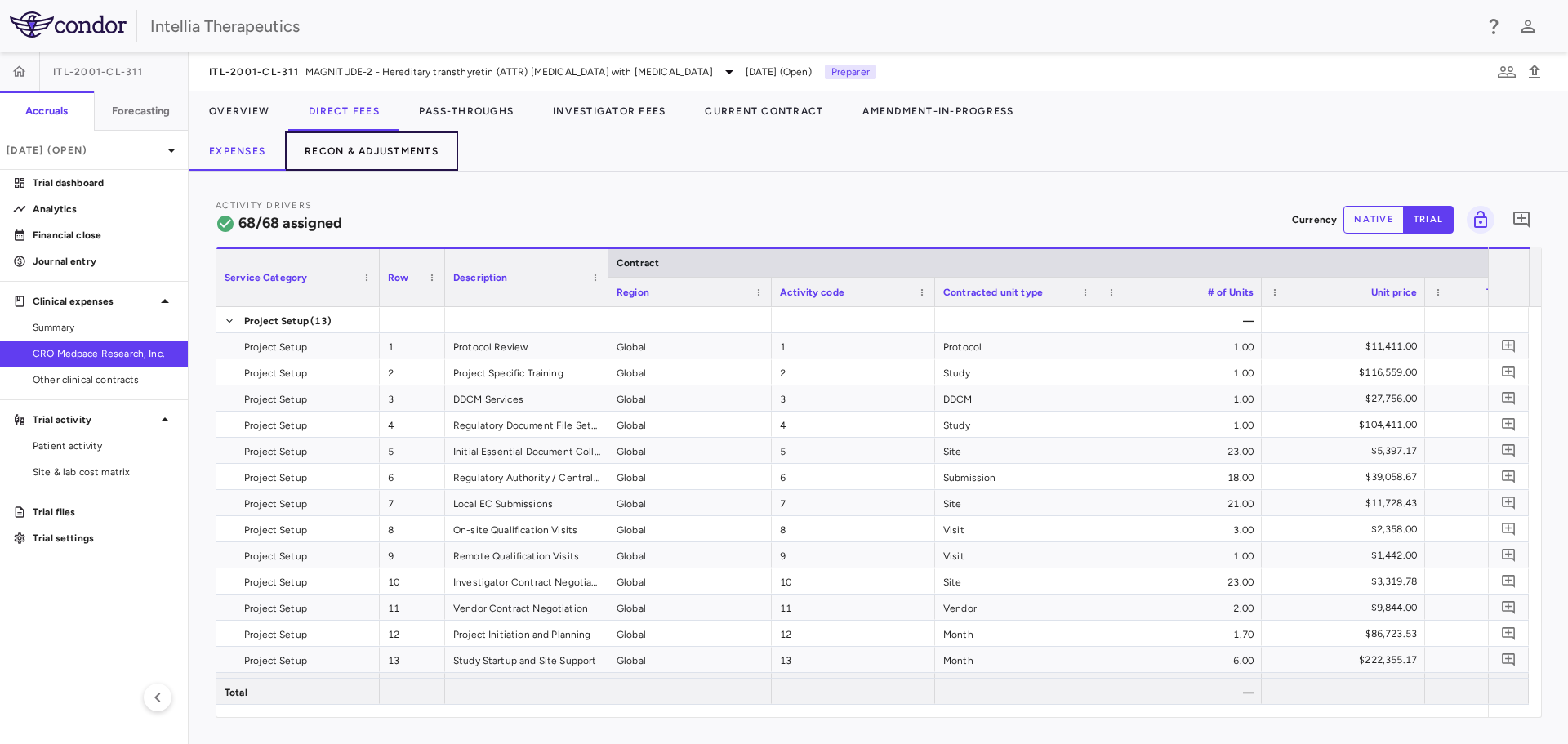
click at [377, 152] on button "Recon & Adjustments" at bounding box center [371, 151] width 173 height 39
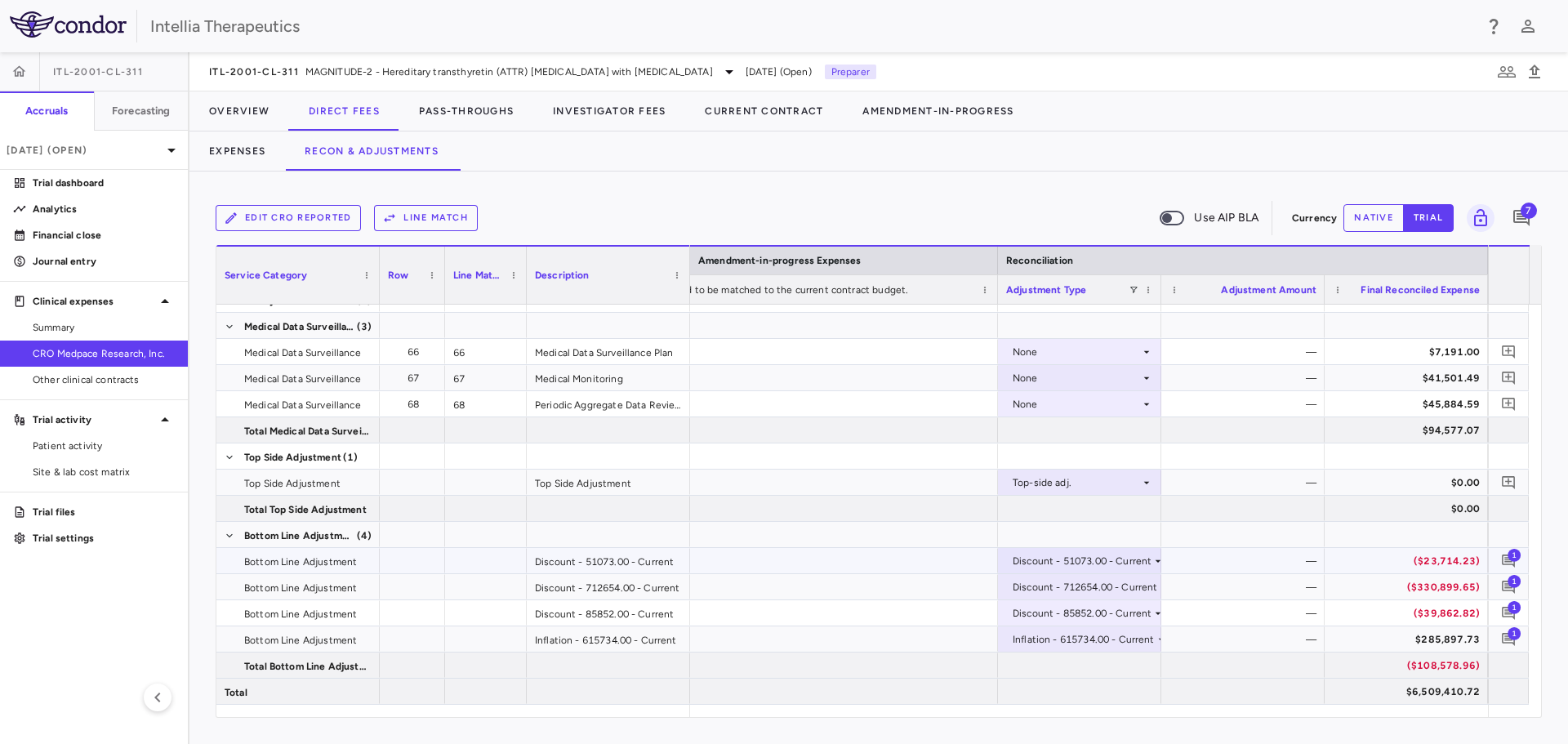
click at [1151, 558] on div "Discount - 51073.00 - Current" at bounding box center [1081, 561] width 139 height 26
click at [1196, 534] on div at bounding box center [784, 372] width 1568 height 744
click at [1355, 210] on button "native" at bounding box center [1373, 218] width 61 height 28
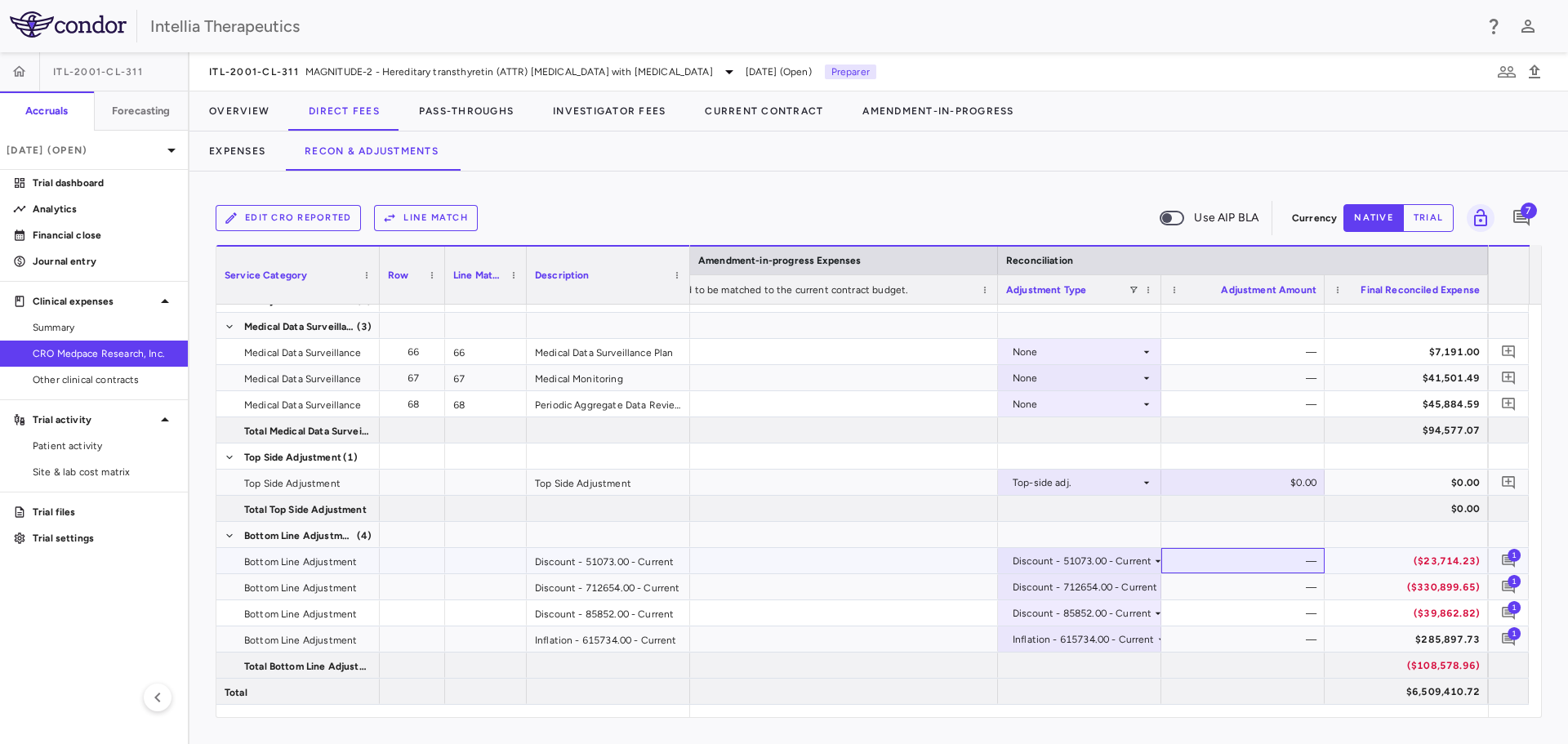
click at [1300, 566] on div "—" at bounding box center [1246, 561] width 140 height 26
click at [1145, 565] on div "Discount - 51073.00 - Current" at bounding box center [1081, 561] width 139 height 26
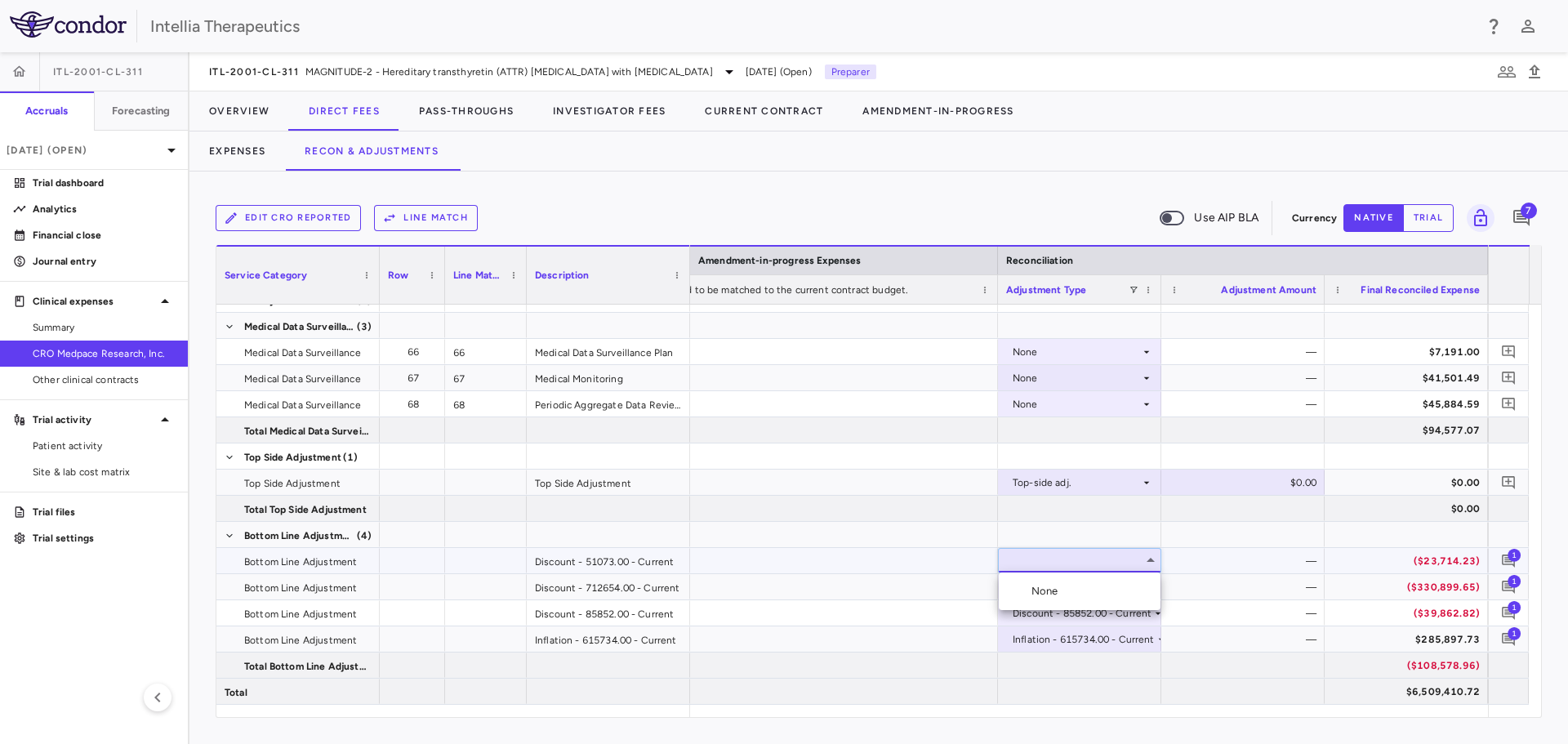
click at [1238, 556] on div at bounding box center [784, 372] width 1568 height 744
click at [141, 237] on p "Financial close" at bounding box center [104, 235] width 142 height 15
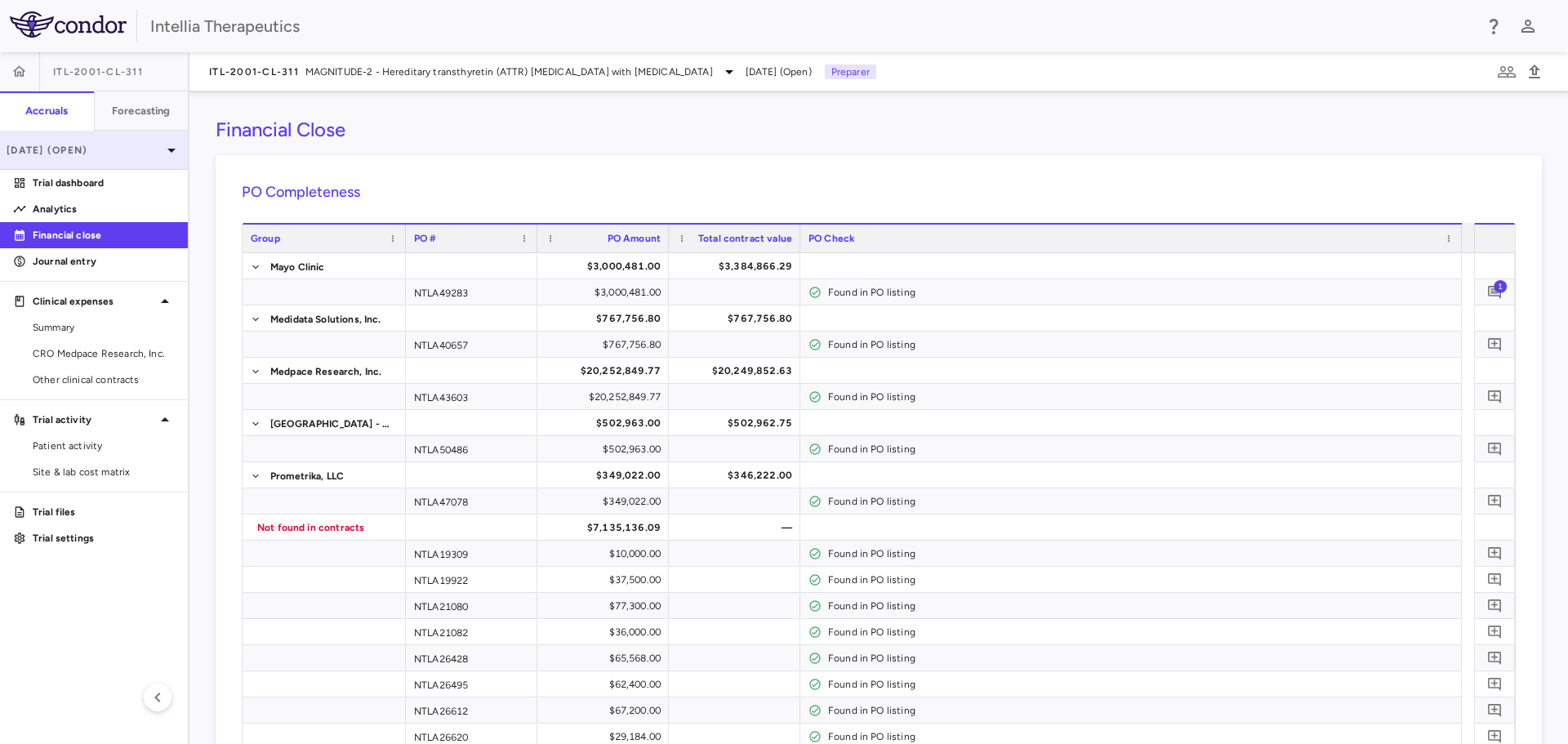
click at [169, 158] on icon at bounding box center [171, 150] width 20 height 20
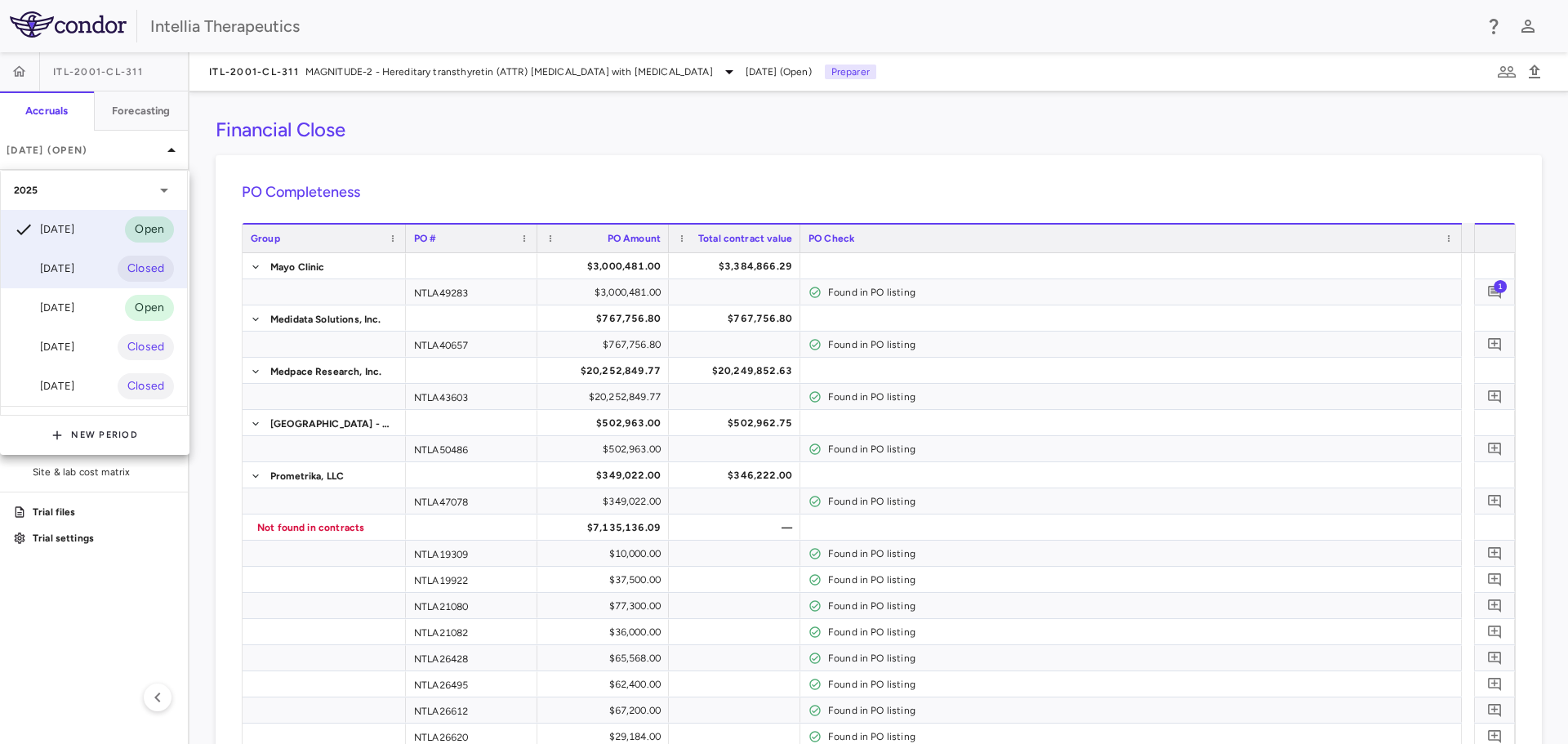
click at [100, 271] on div "Aug 2025 Closed" at bounding box center [94, 268] width 186 height 39
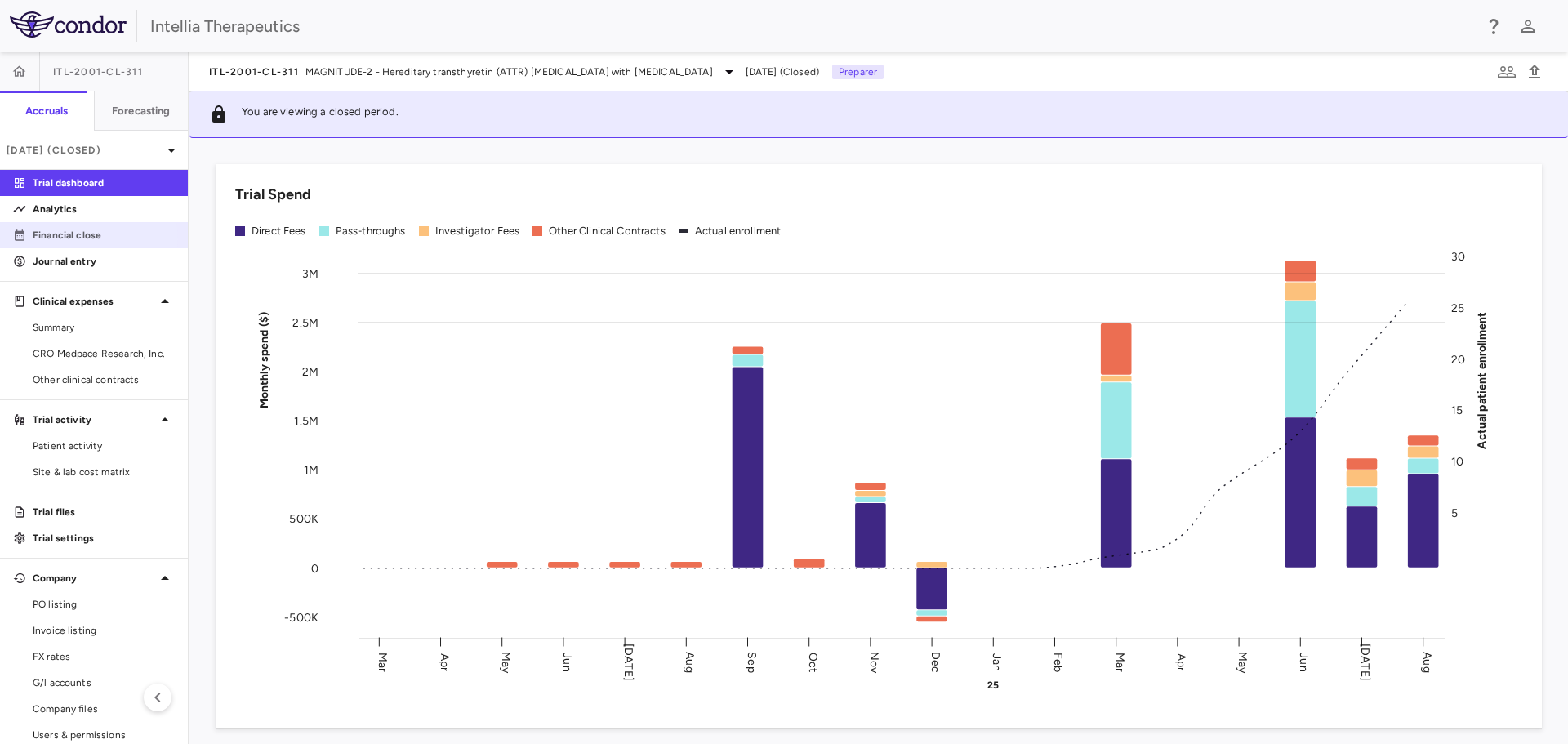
click at [87, 238] on p "Financial close" at bounding box center [104, 235] width 142 height 15
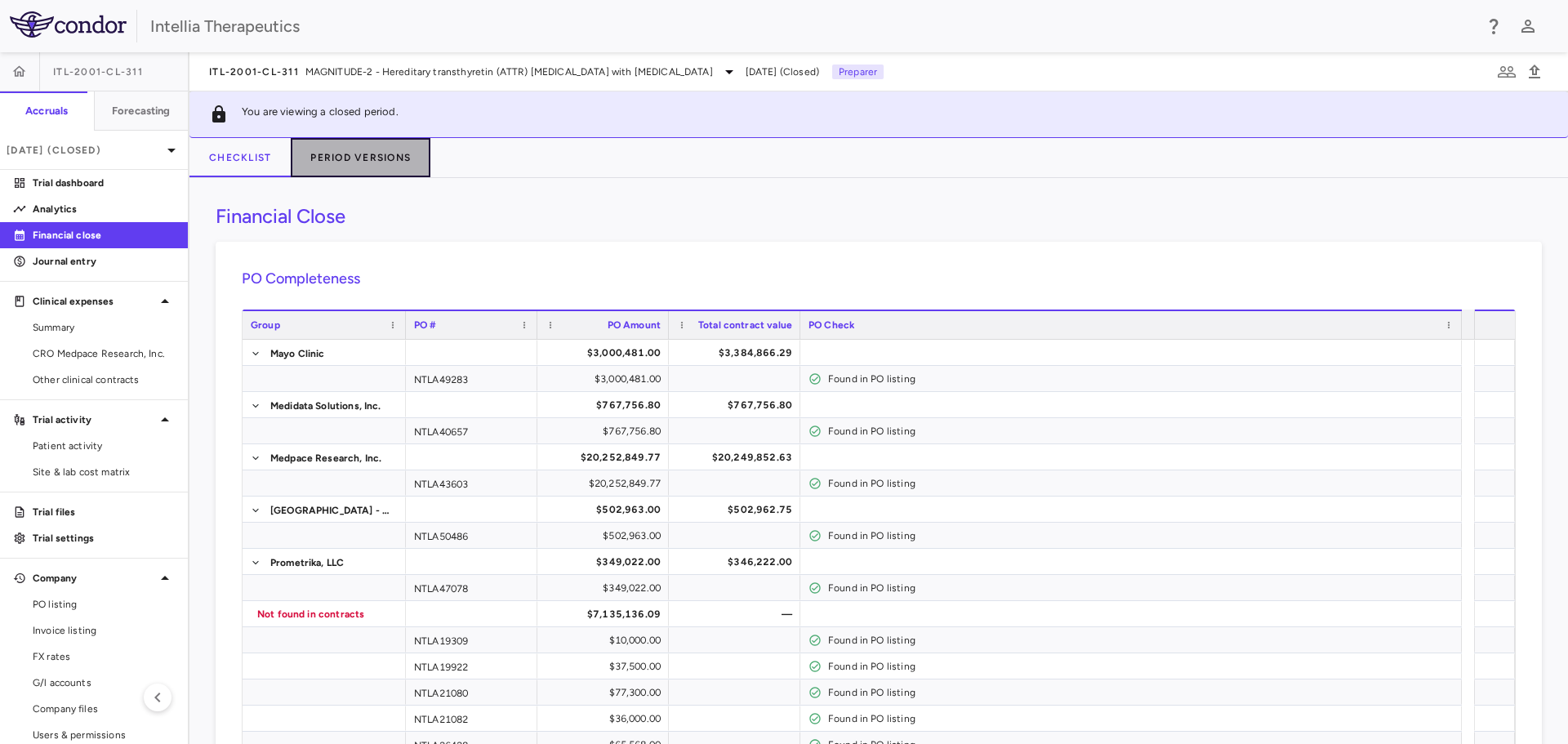
click at [379, 157] on button "Period Versions" at bounding box center [360, 157] width 139 height 39
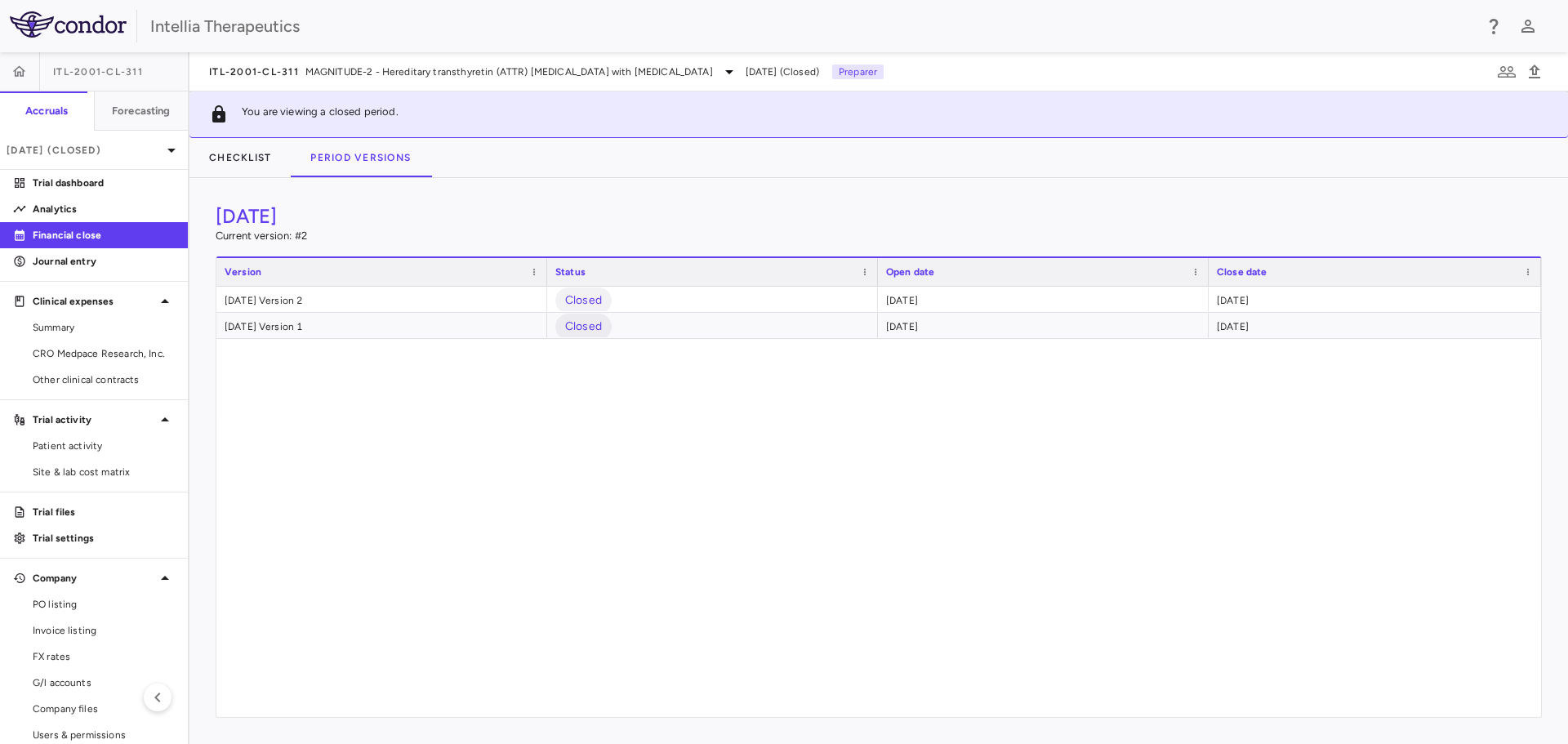
click at [603, 427] on div "August 2025 Version 2 Closed September 24, 2025 October 10, 2025 August 2025 Ve…" at bounding box center [879, 501] width 1325 height 430
click at [126, 352] on span "CRO Medpace Research, Inc." at bounding box center [104, 353] width 142 height 15
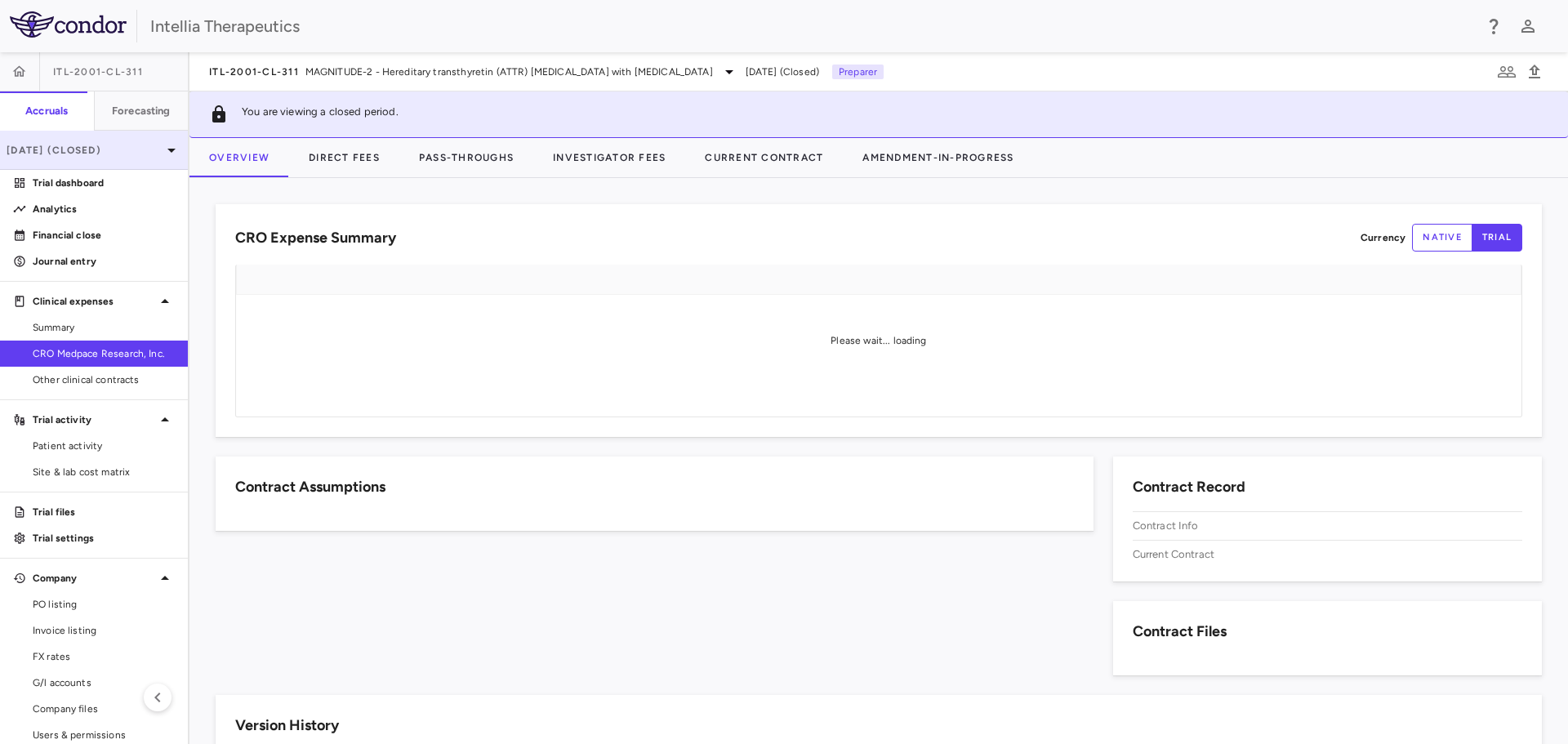
click at [139, 144] on p "Aug 2025 (Closed)" at bounding box center [84, 150] width 155 height 15
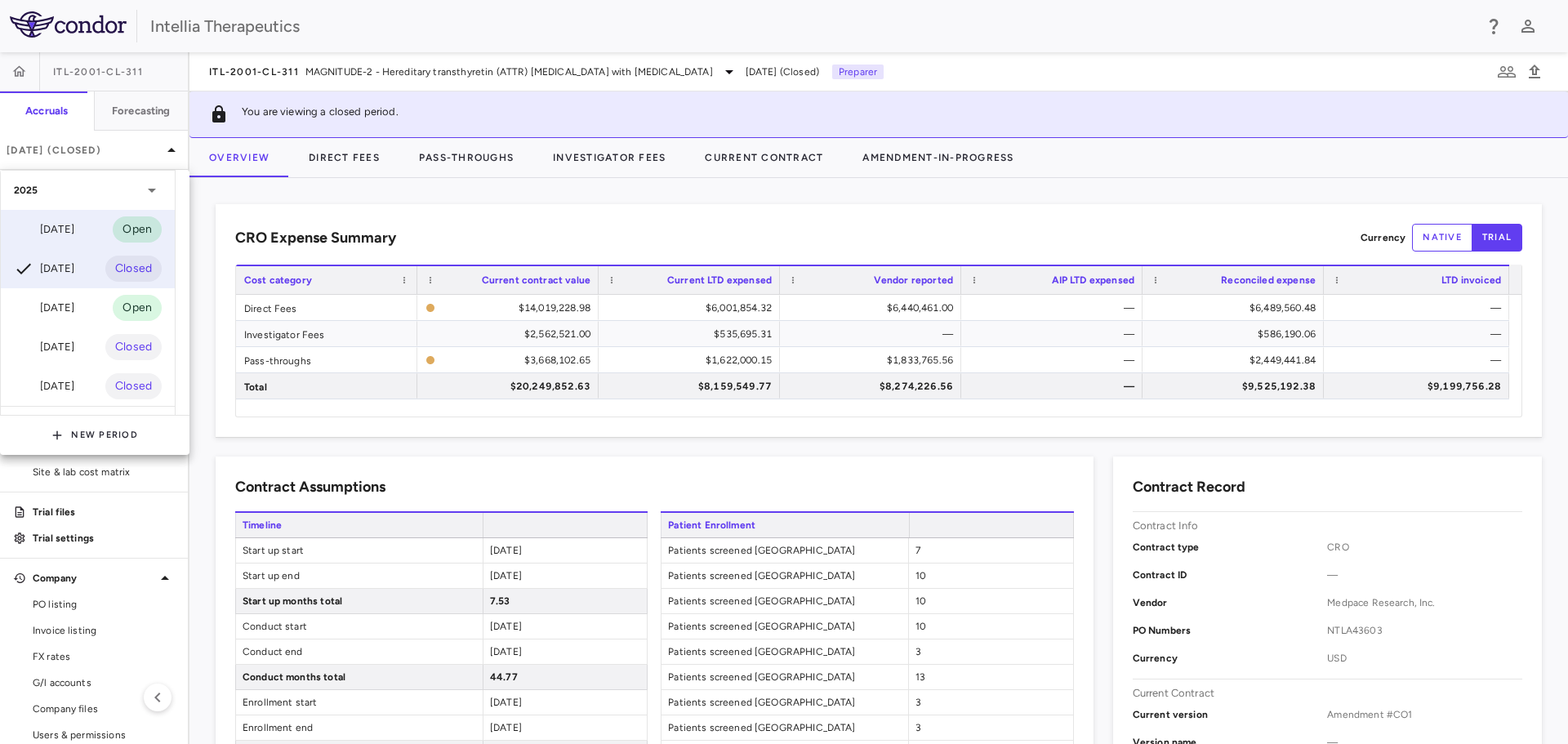
click at [101, 228] on div "Sep 2025 Open" at bounding box center [87, 229] width 174 height 39
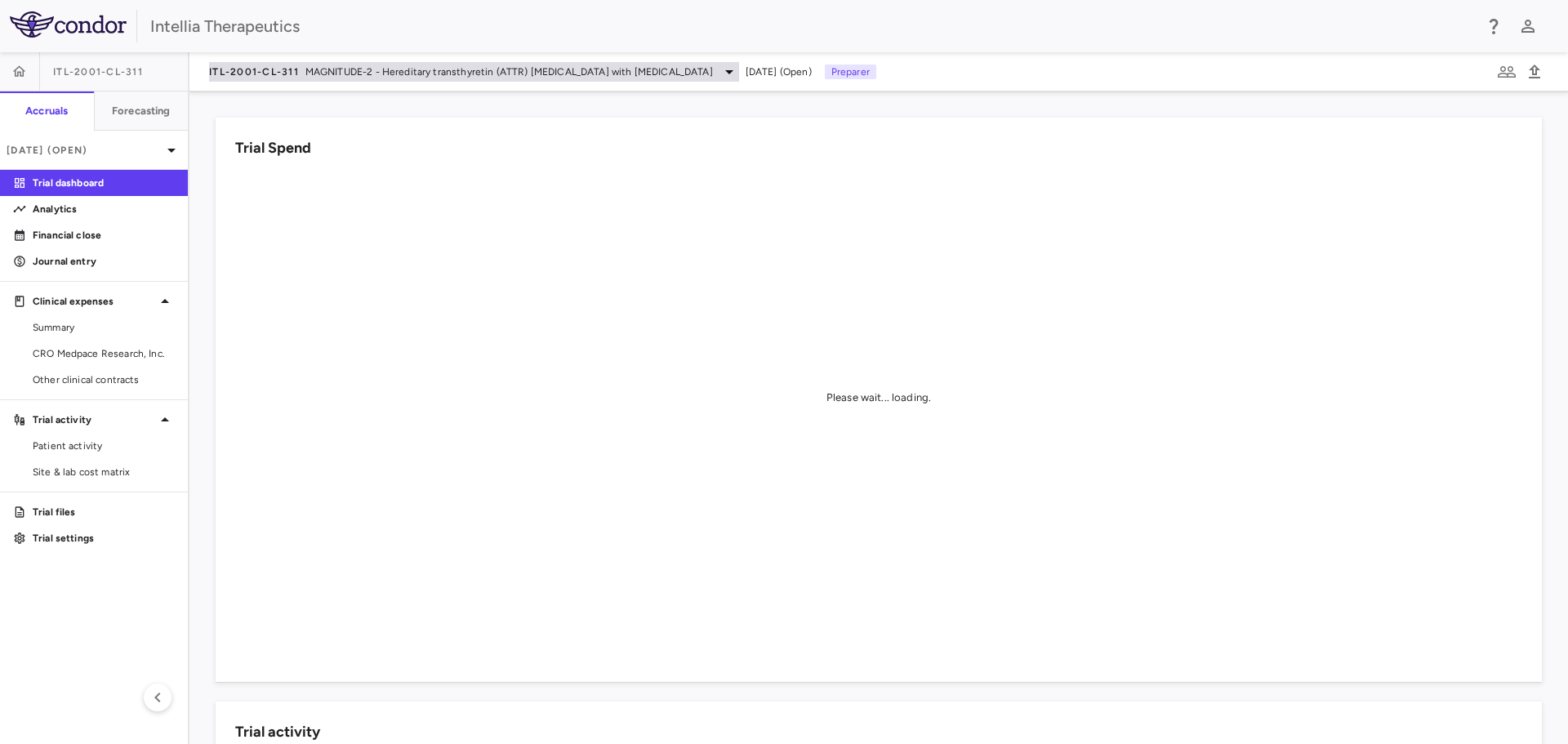
click at [498, 78] on span "MAGNITUDE-2 - Hereditary transthyretin (ATTR) amyloidosis with polyneuropathy" at bounding box center [509, 71] width 408 height 15
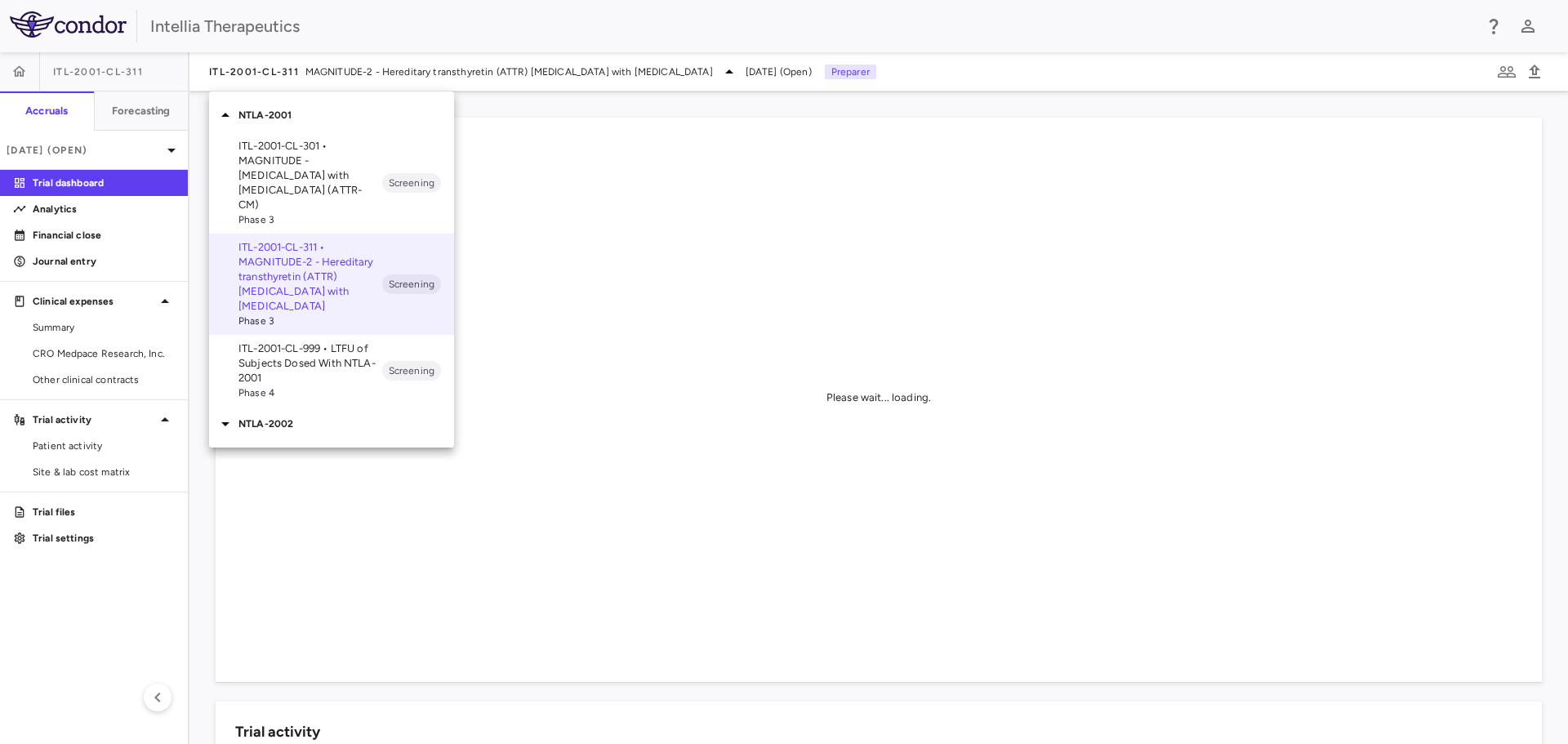
click at [332, 165] on p "ITL-2001-CL-301 • MAGNITUDE - Transthyretin Amyloidosis with Cardiomyopathy (AT…" at bounding box center [310, 175] width 144 height 74
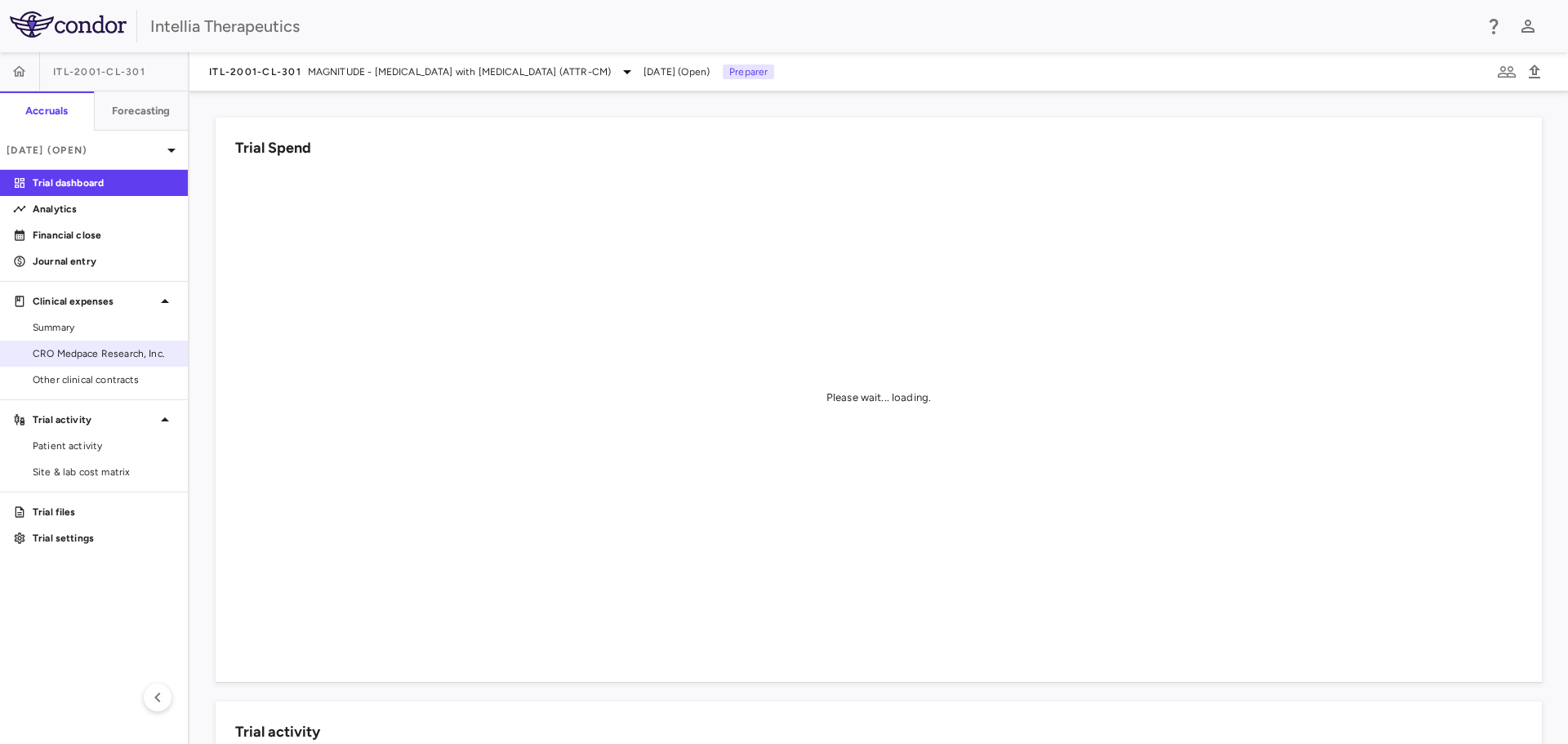
click at [119, 356] on span "CRO Medpace Research, Inc." at bounding box center [104, 353] width 142 height 15
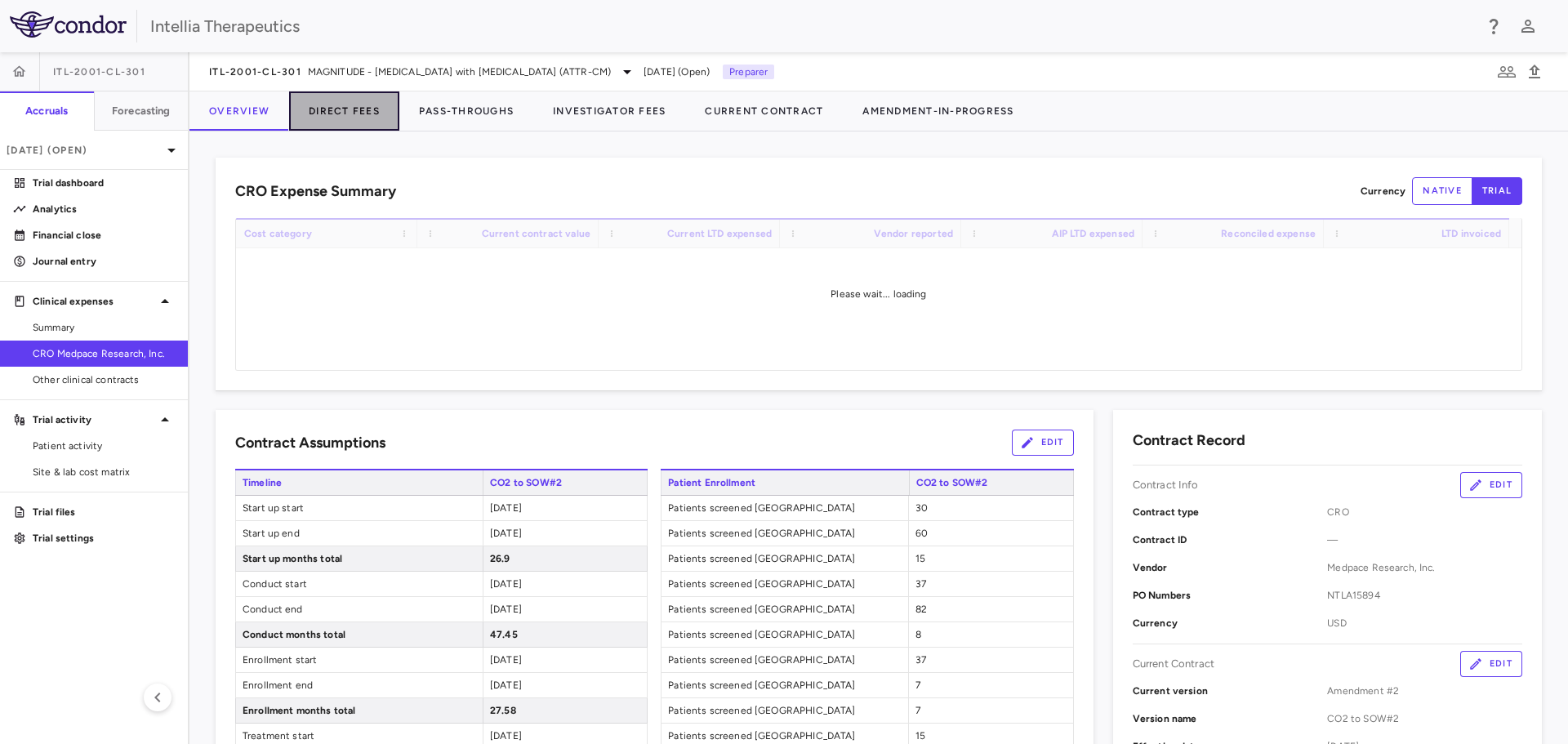
click at [353, 107] on button "Direct Fees" at bounding box center [344, 111] width 110 height 39
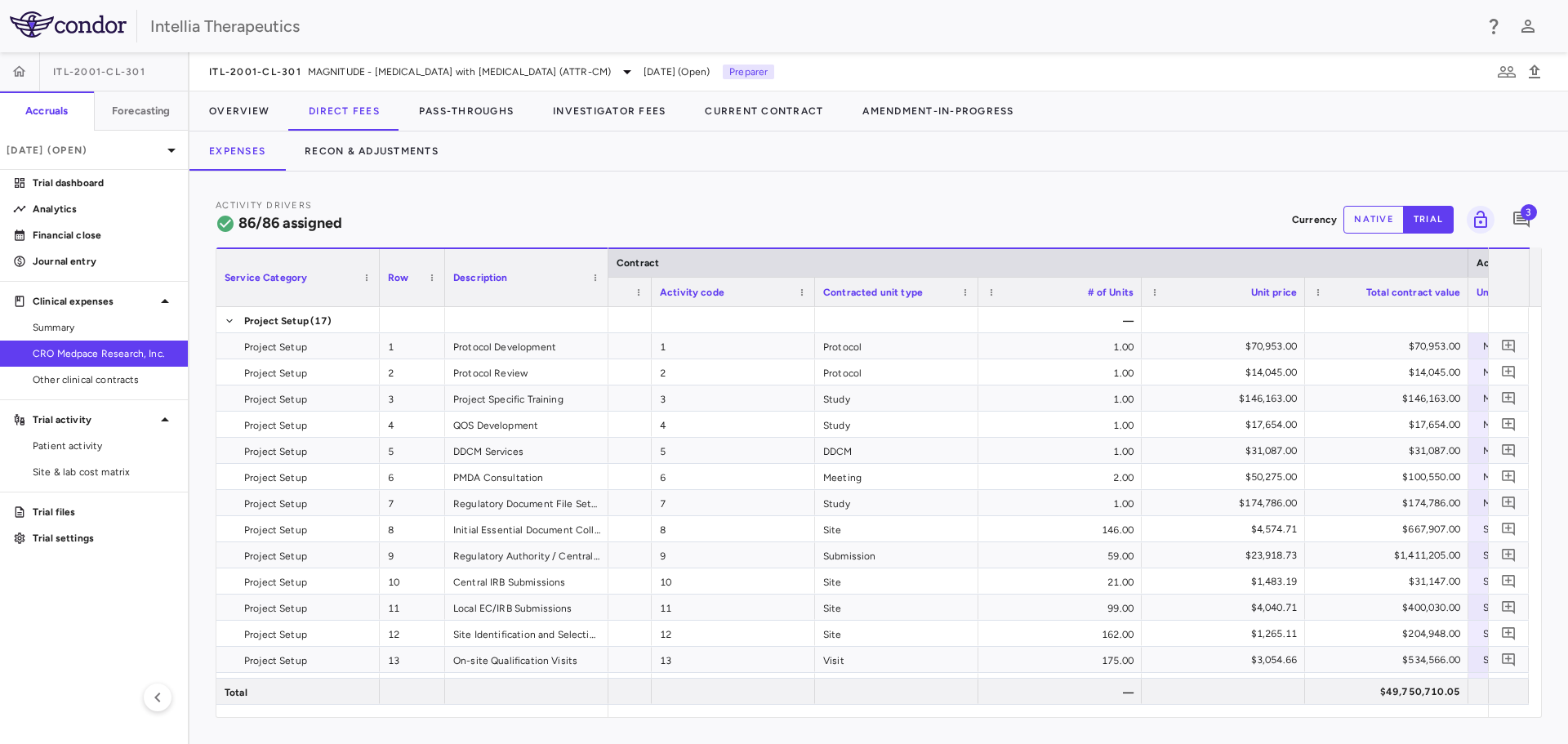
scroll to position [0, 174]
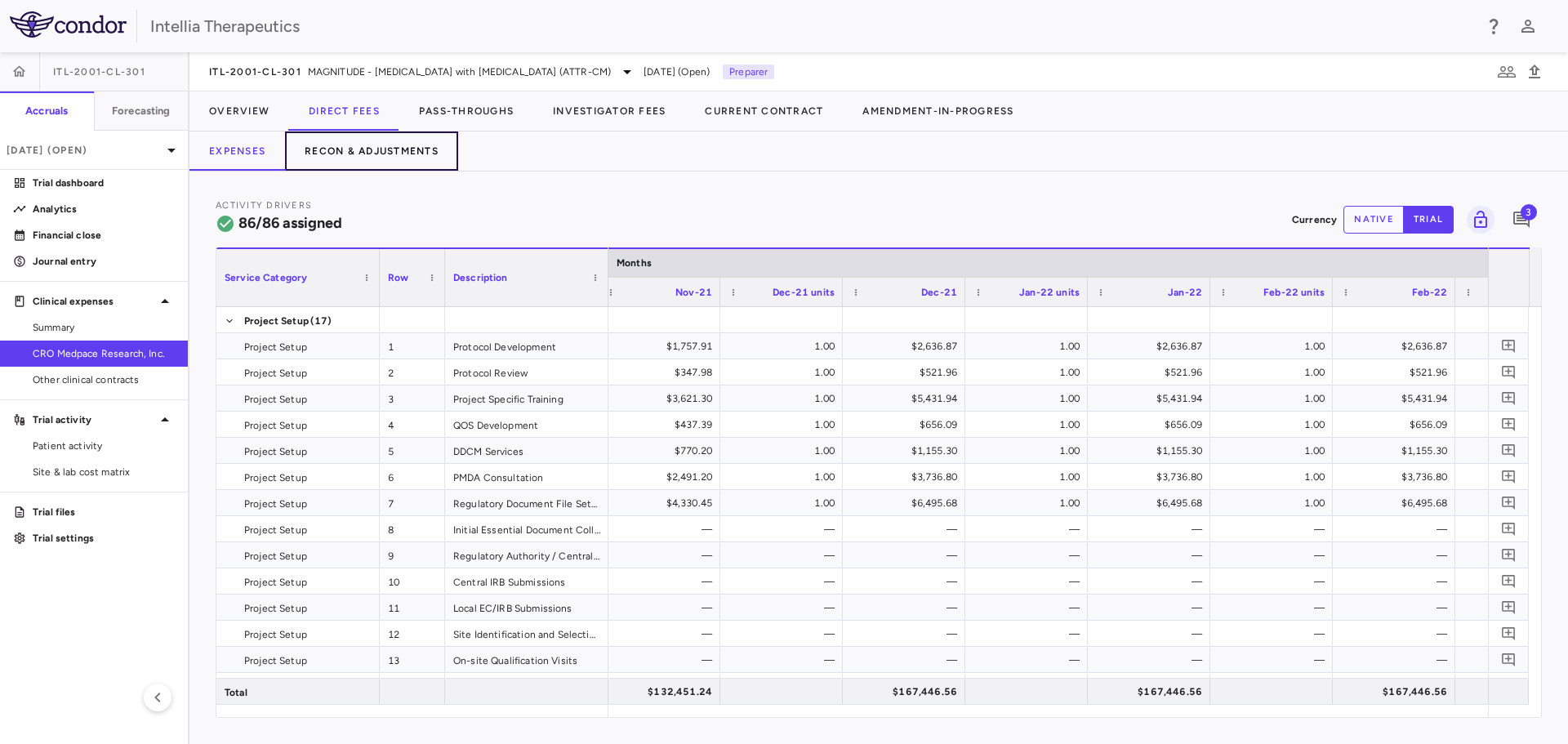
click at [400, 157] on button "Recon & Adjustments" at bounding box center [371, 151] width 173 height 39
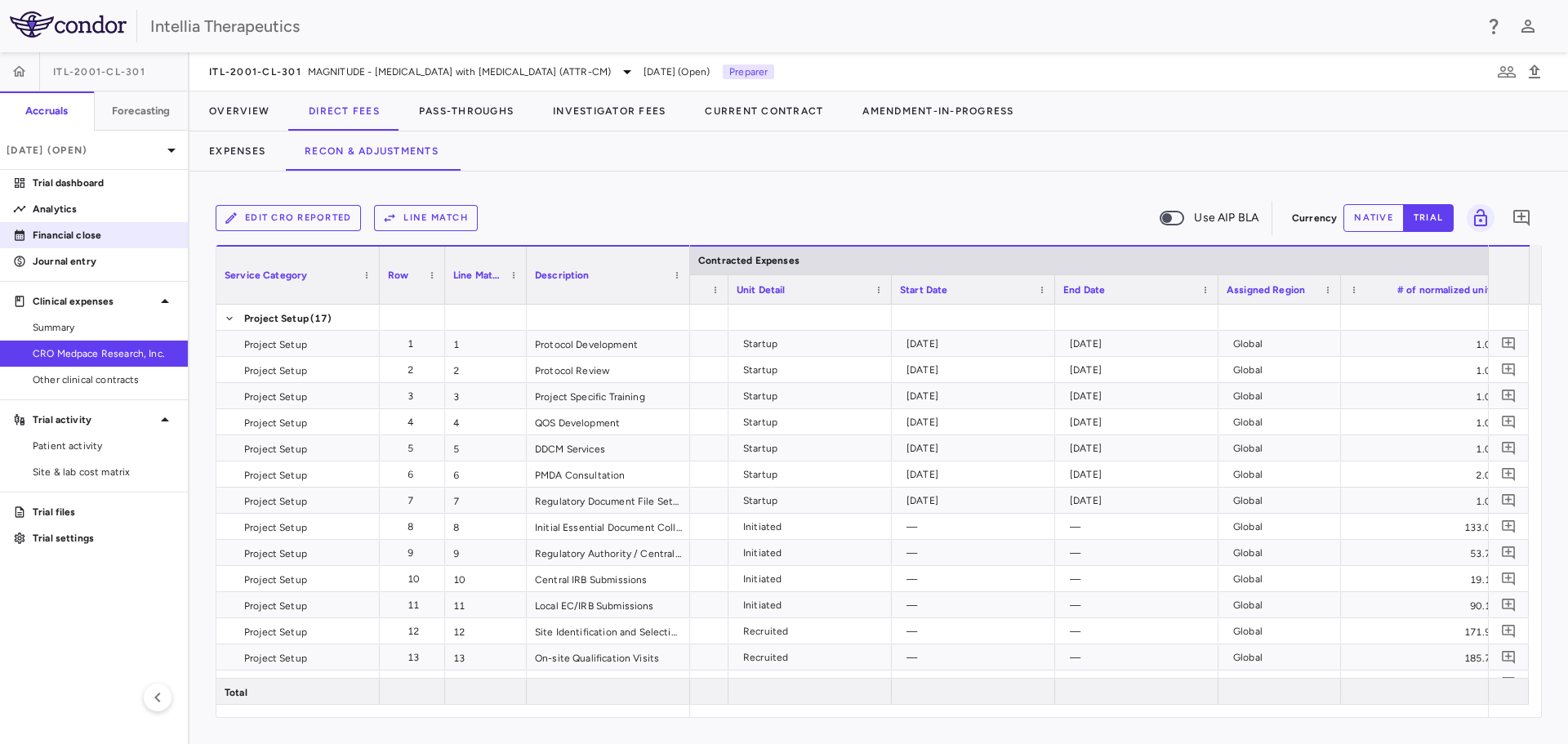
click at [90, 244] on link "Financial close" at bounding box center [94, 235] width 188 height 24
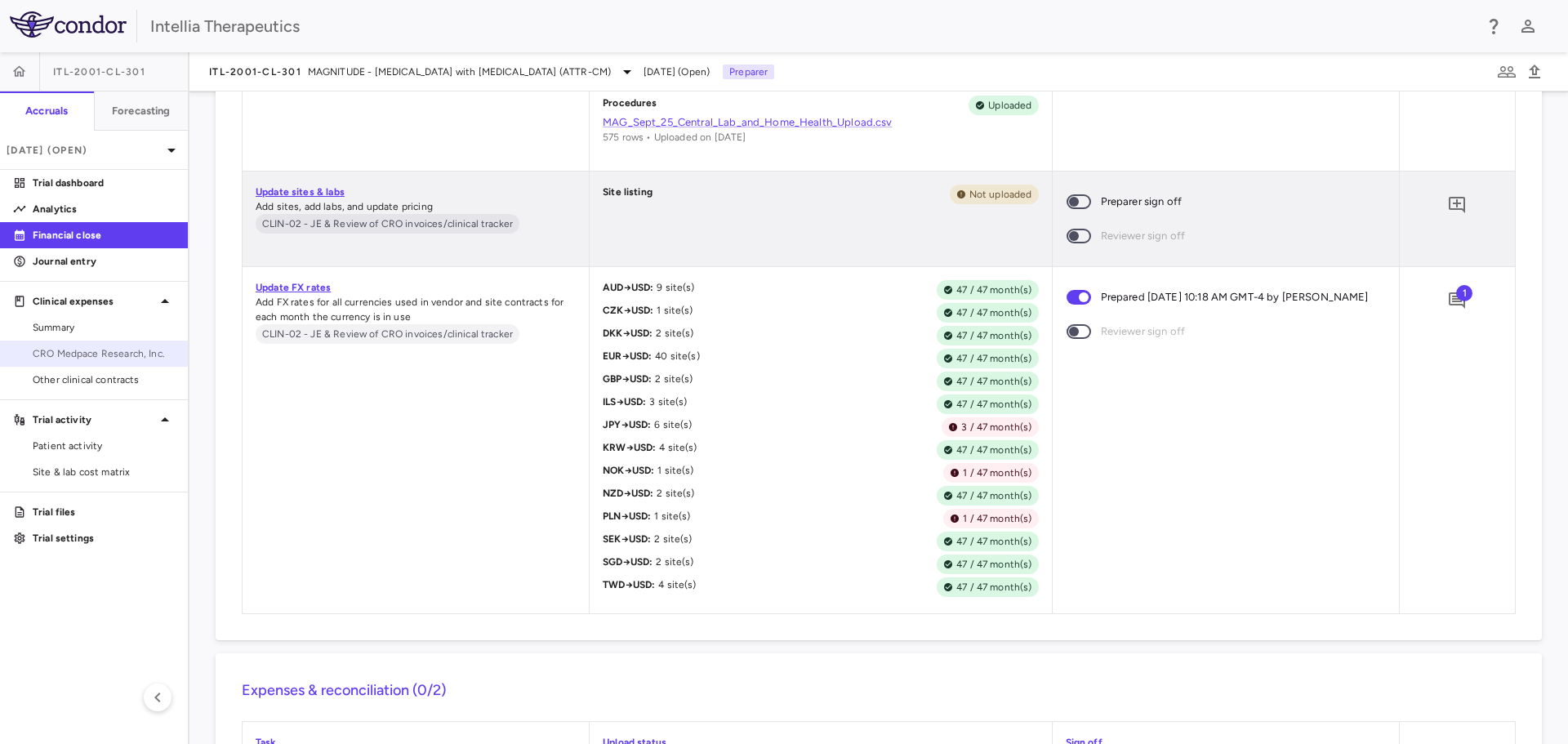
click at [96, 353] on span "CRO Medpace Research, Inc." at bounding box center [104, 353] width 142 height 15
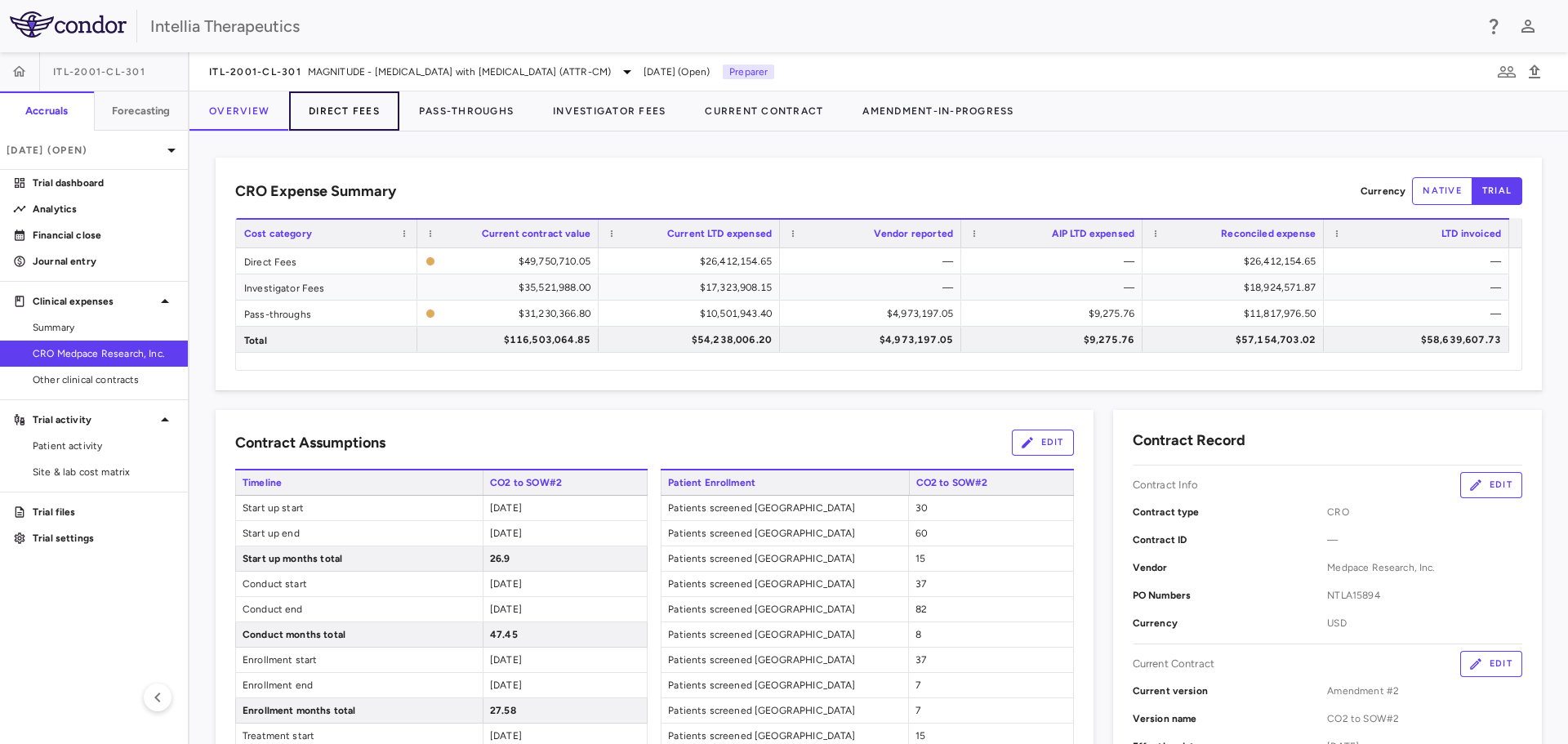
click at [367, 112] on button "Direct Fees" at bounding box center [344, 111] width 110 height 39
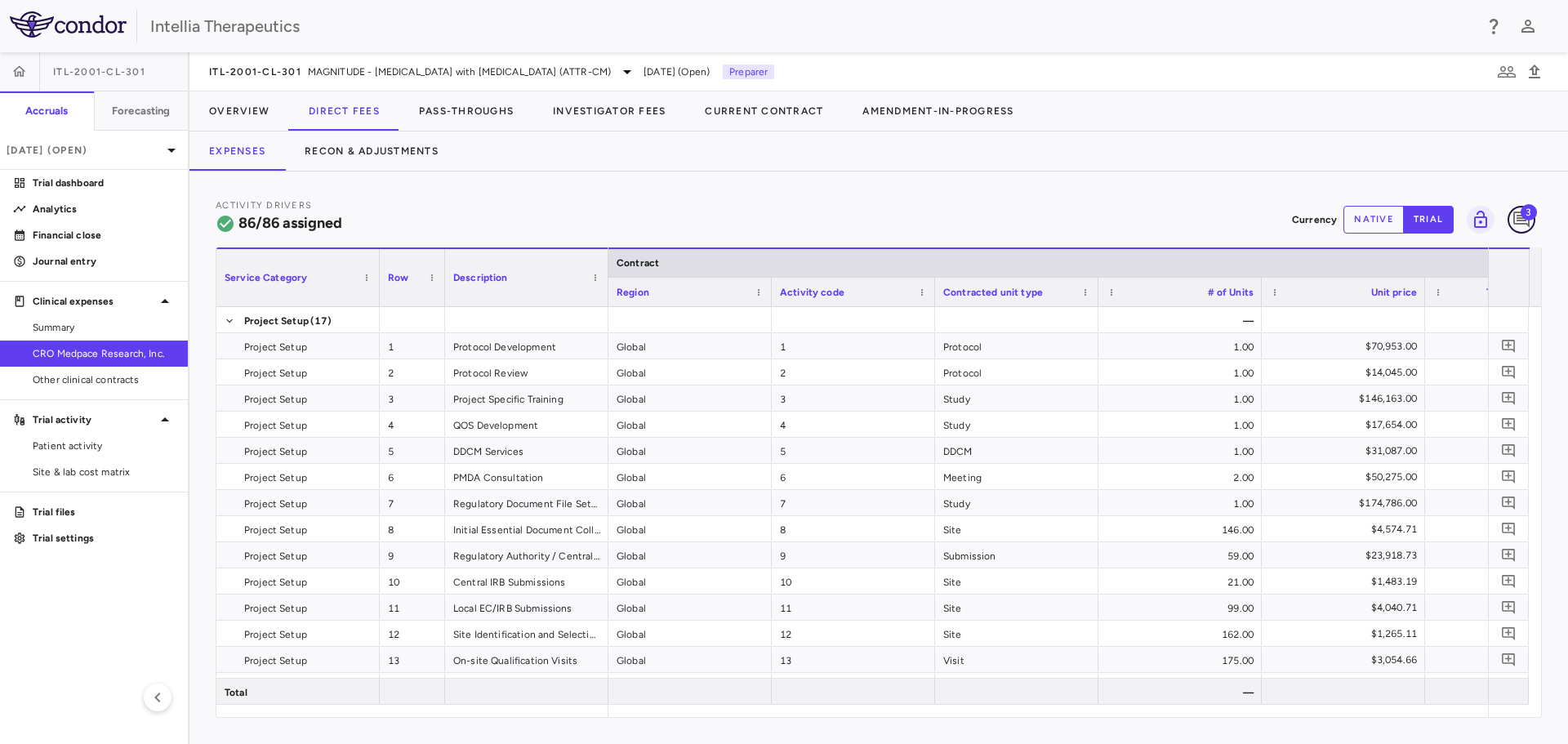
click at [1526, 226] on icon "Add comment" at bounding box center [1521, 219] width 20 height 20
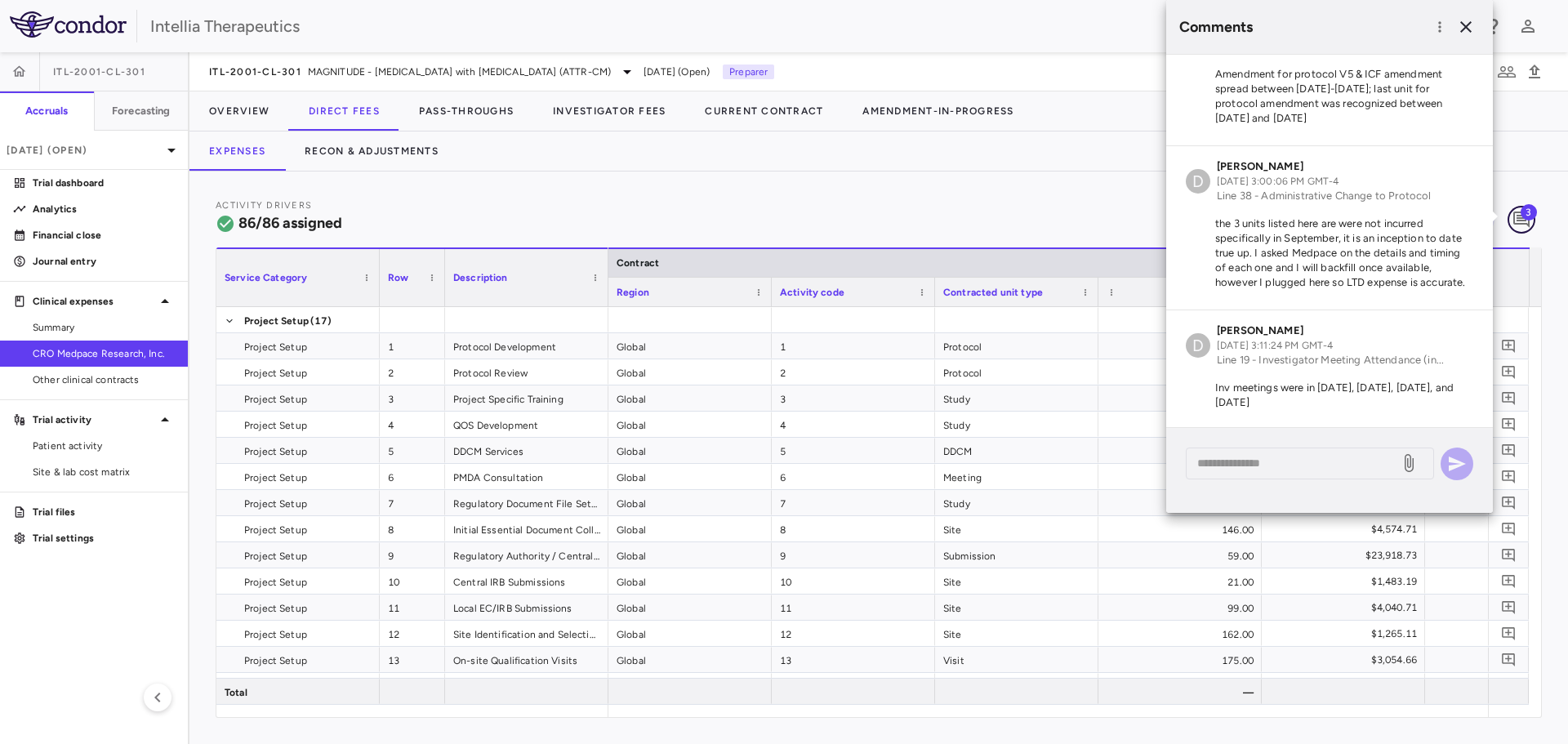
scroll to position [75, 0]
click at [1470, 29] on icon "button" at bounding box center [1465, 27] width 20 height 20
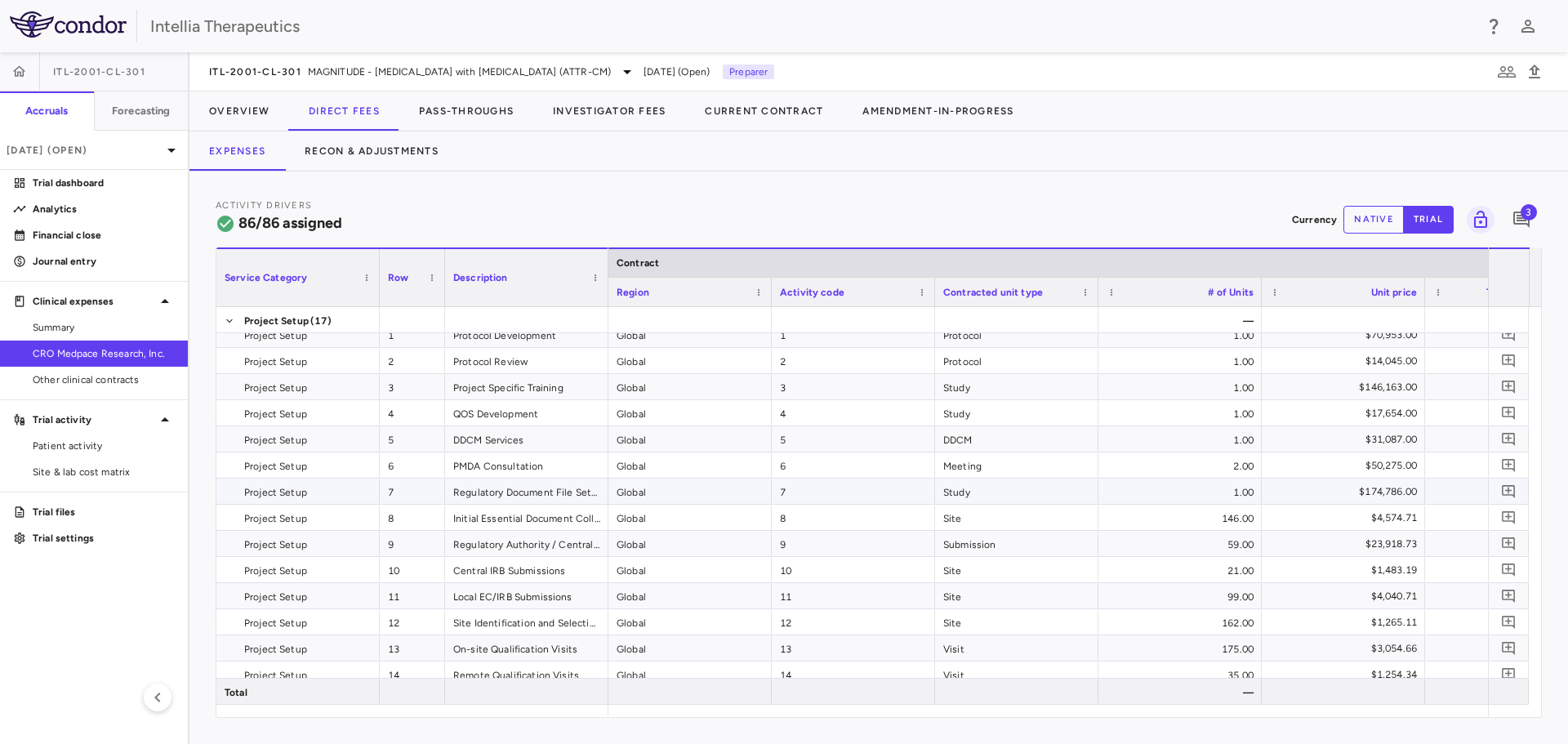
scroll to position [0, 0]
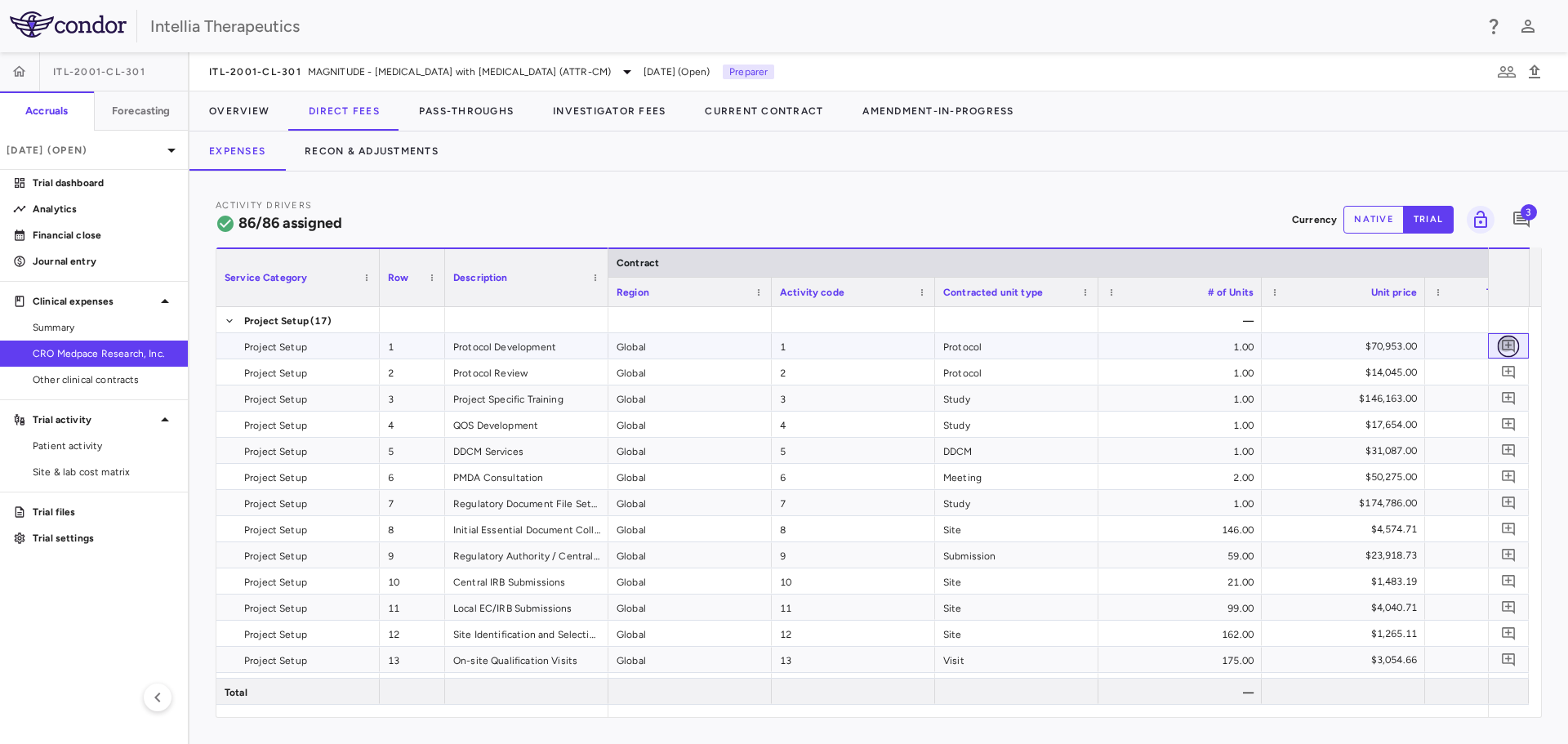
click at [1508, 341] on icon "Add comment" at bounding box center [1508, 346] width 16 height 16
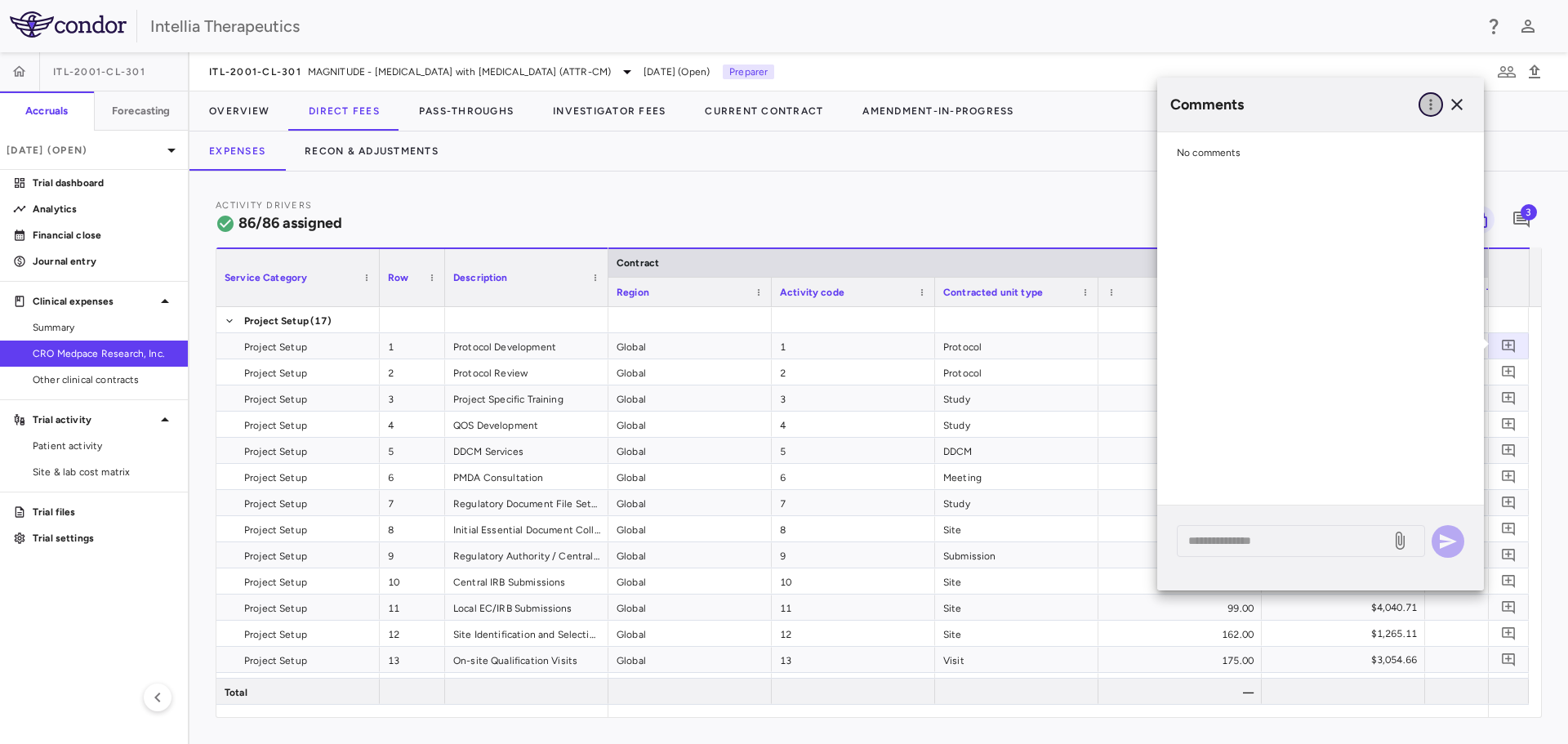
click at [1429, 104] on icon "button" at bounding box center [1430, 104] width 16 height 16
click at [1458, 104] on div at bounding box center [784, 372] width 1568 height 744
click at [1455, 102] on icon "button" at bounding box center [1456, 104] width 20 height 20
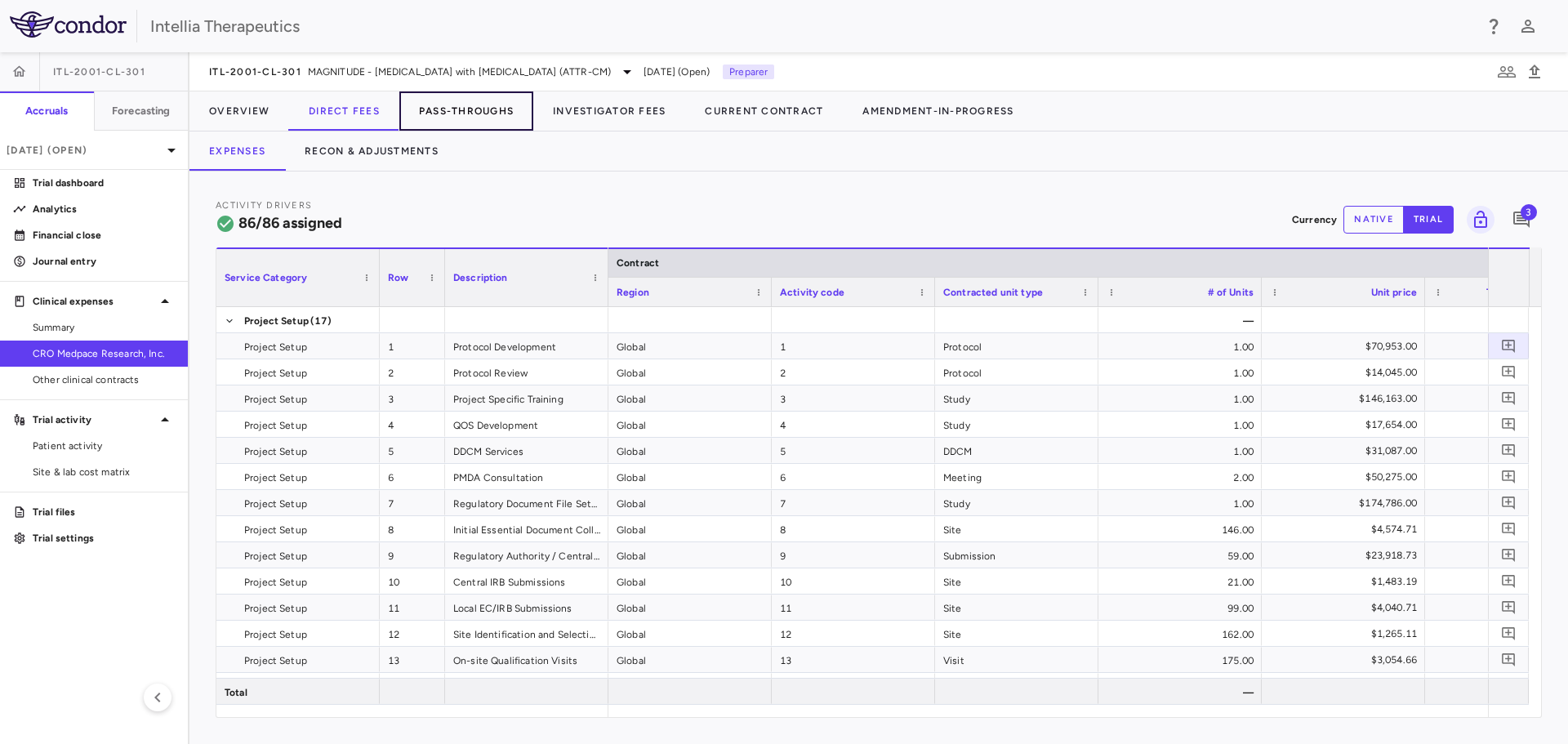
click at [507, 110] on button "Pass-Throughs" at bounding box center [466, 111] width 134 height 39
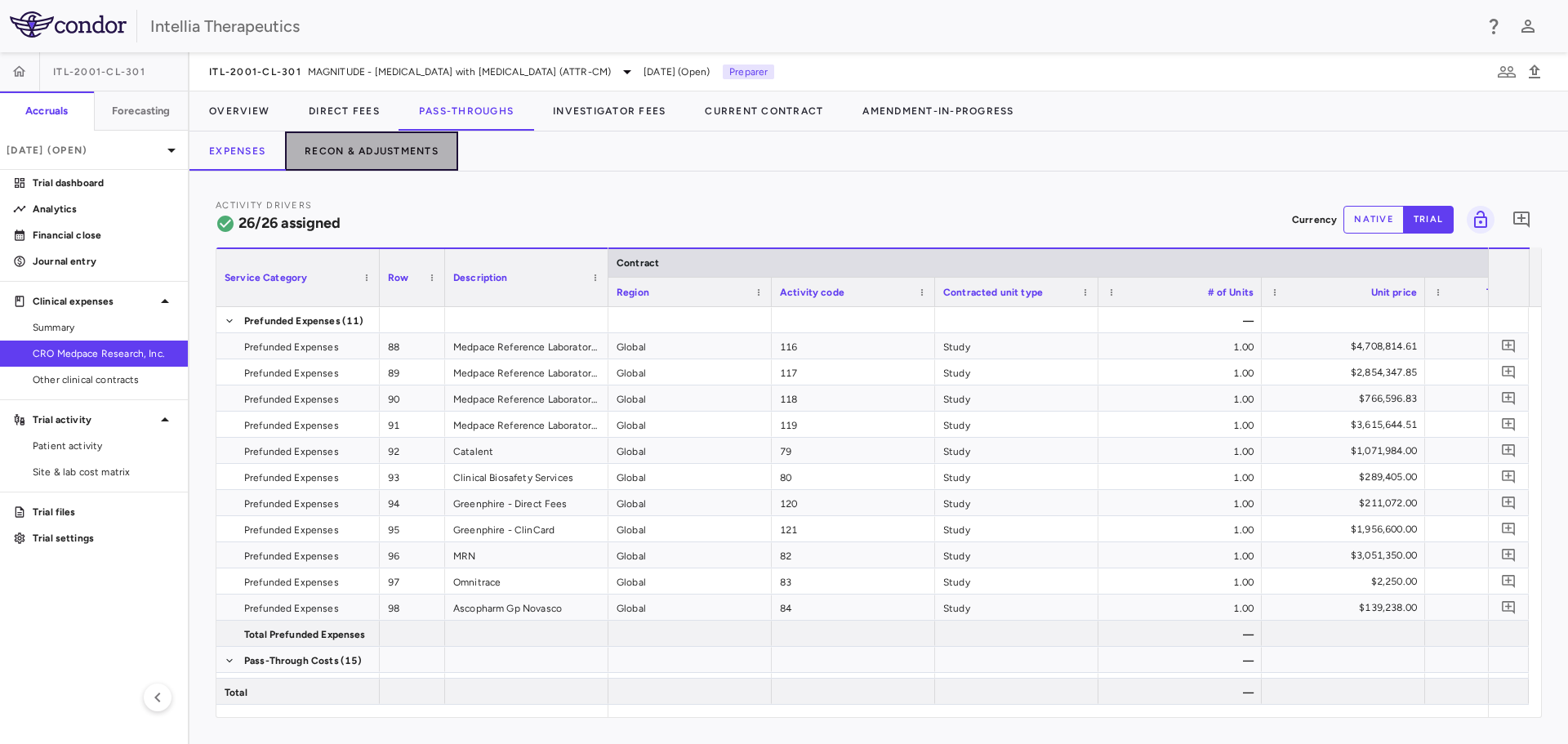
click at [413, 164] on button "Recon & Adjustments" at bounding box center [371, 151] width 173 height 39
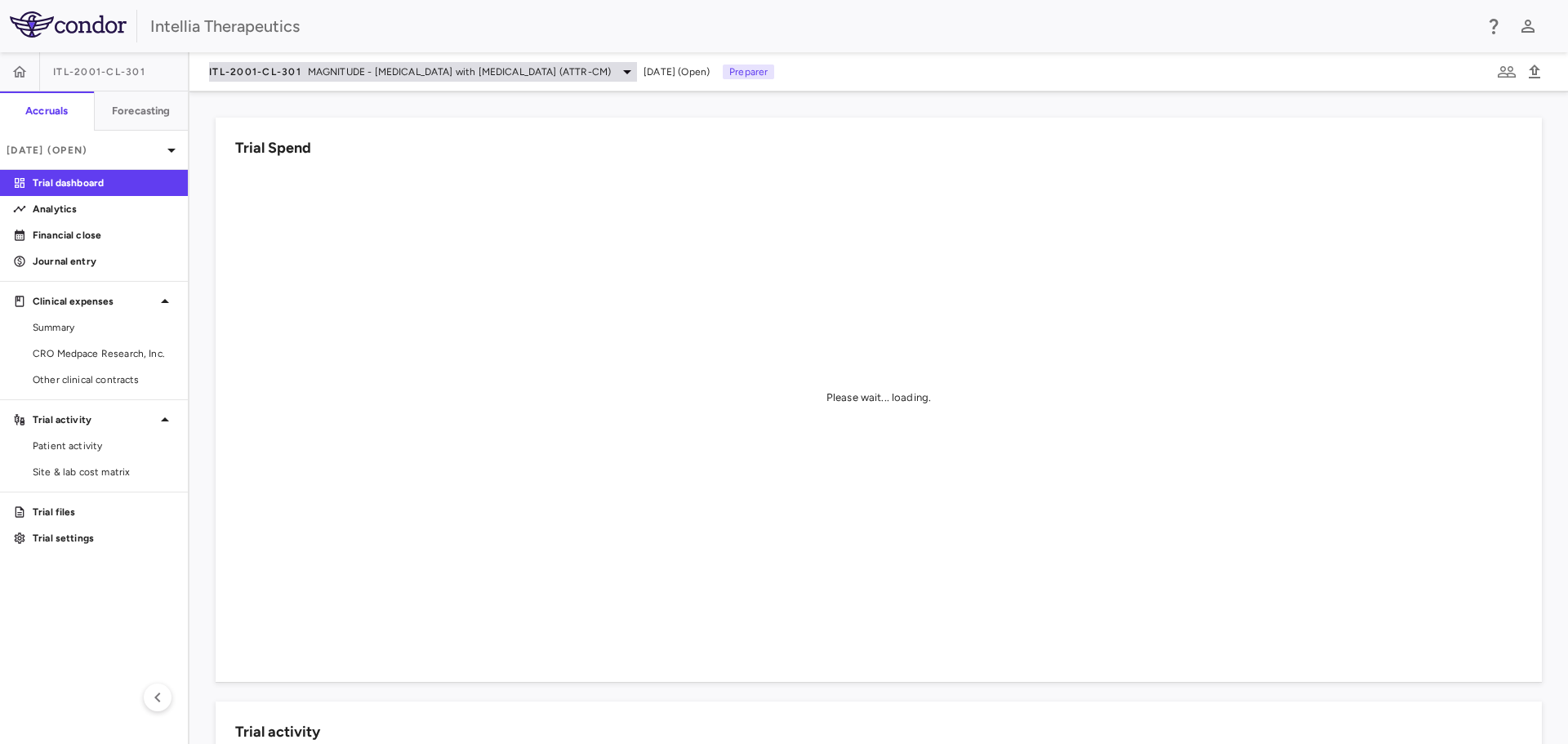
click at [396, 78] on span "MAGNITUDE - [MEDICAL_DATA] with [MEDICAL_DATA] (ATTR-CM)" at bounding box center [460, 71] width 303 height 15
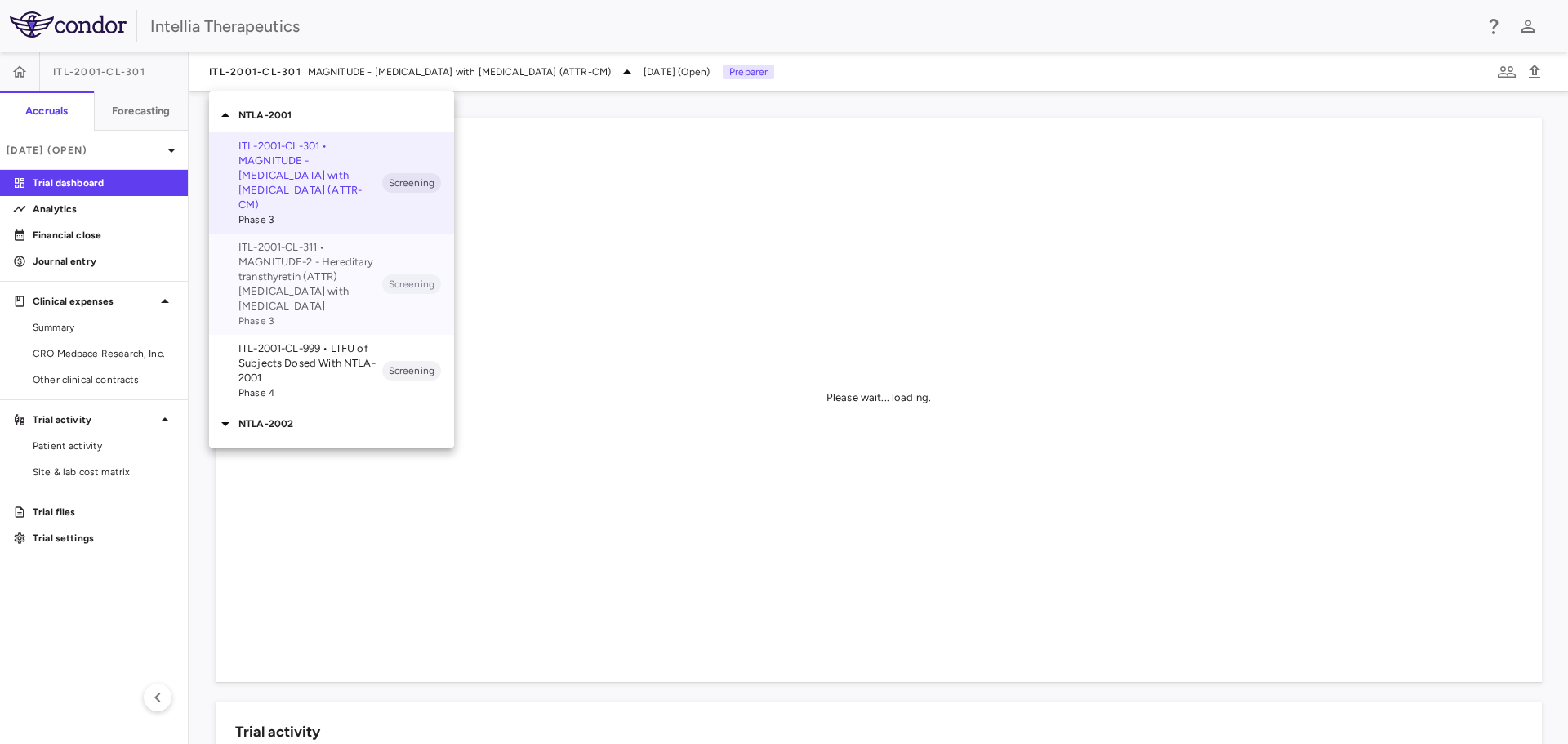
click at [326, 266] on p "ITL-2001-CL-311 • MAGNITUDE-2 - Hereditary transthyretin (ATTR) [MEDICAL_DATA] …" at bounding box center [310, 276] width 144 height 74
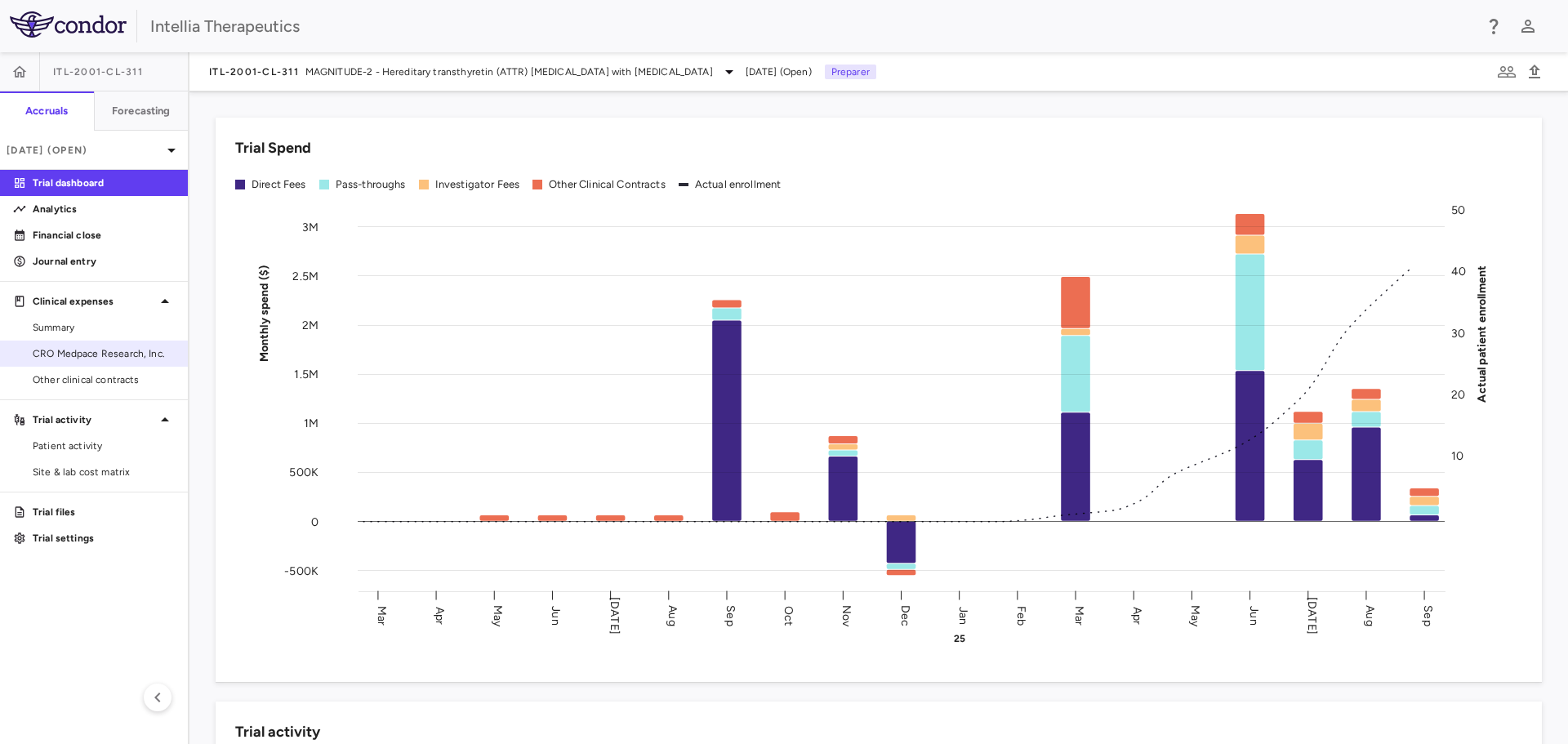
click at [111, 360] on span "CRO Medpace Research, Inc." at bounding box center [104, 353] width 142 height 15
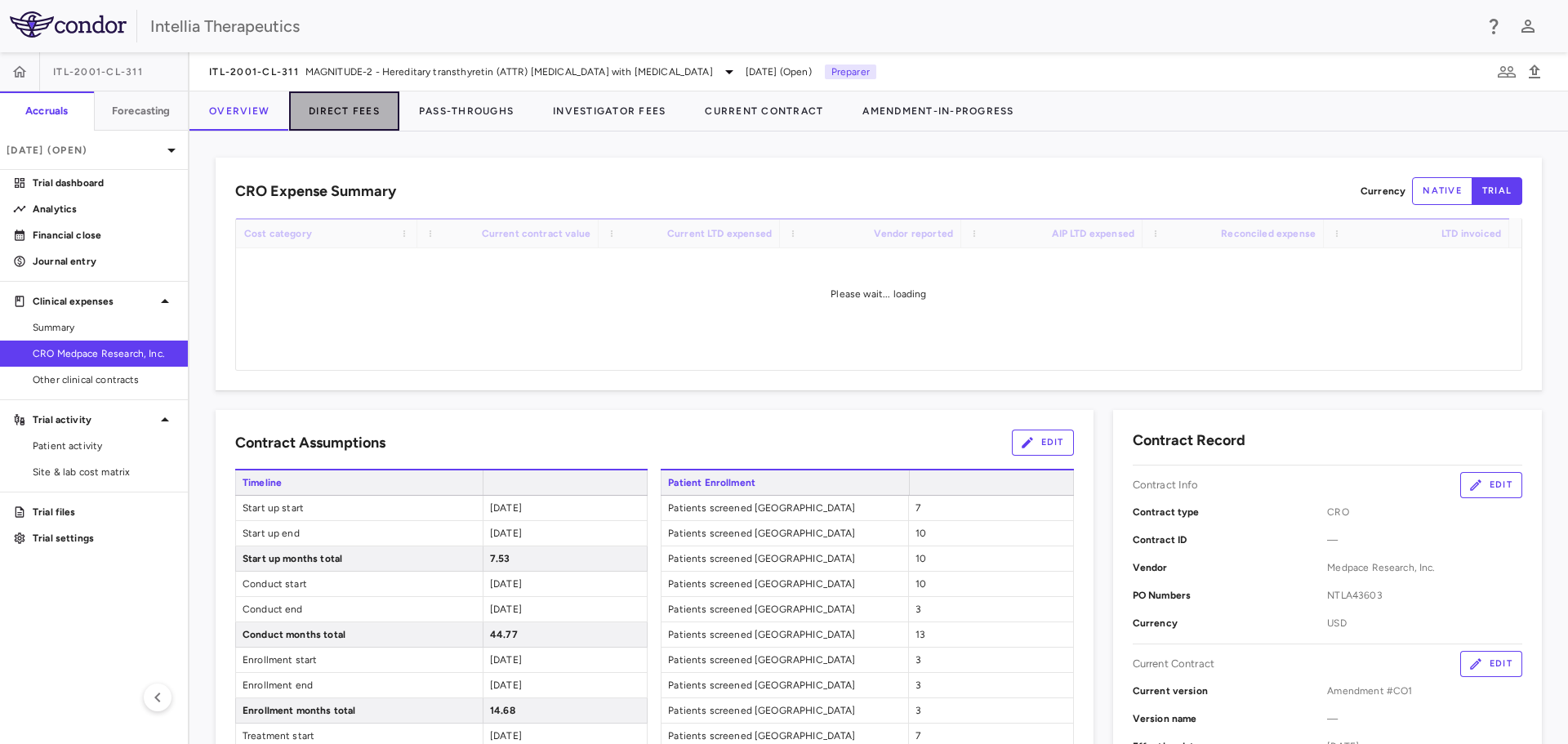
click at [384, 114] on button "Direct Fees" at bounding box center [344, 111] width 110 height 39
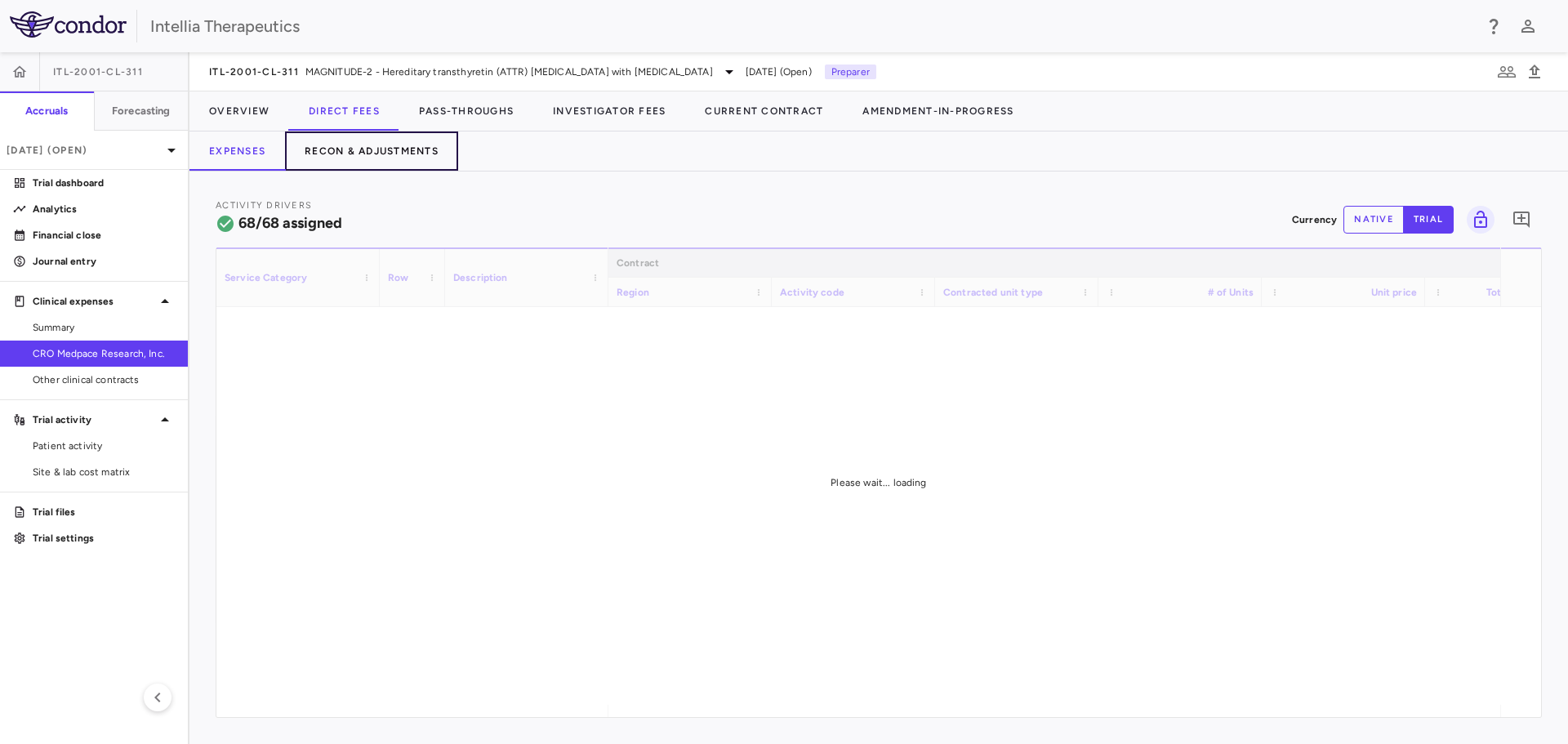
click at [393, 152] on button "Recon & Adjustments" at bounding box center [371, 151] width 173 height 39
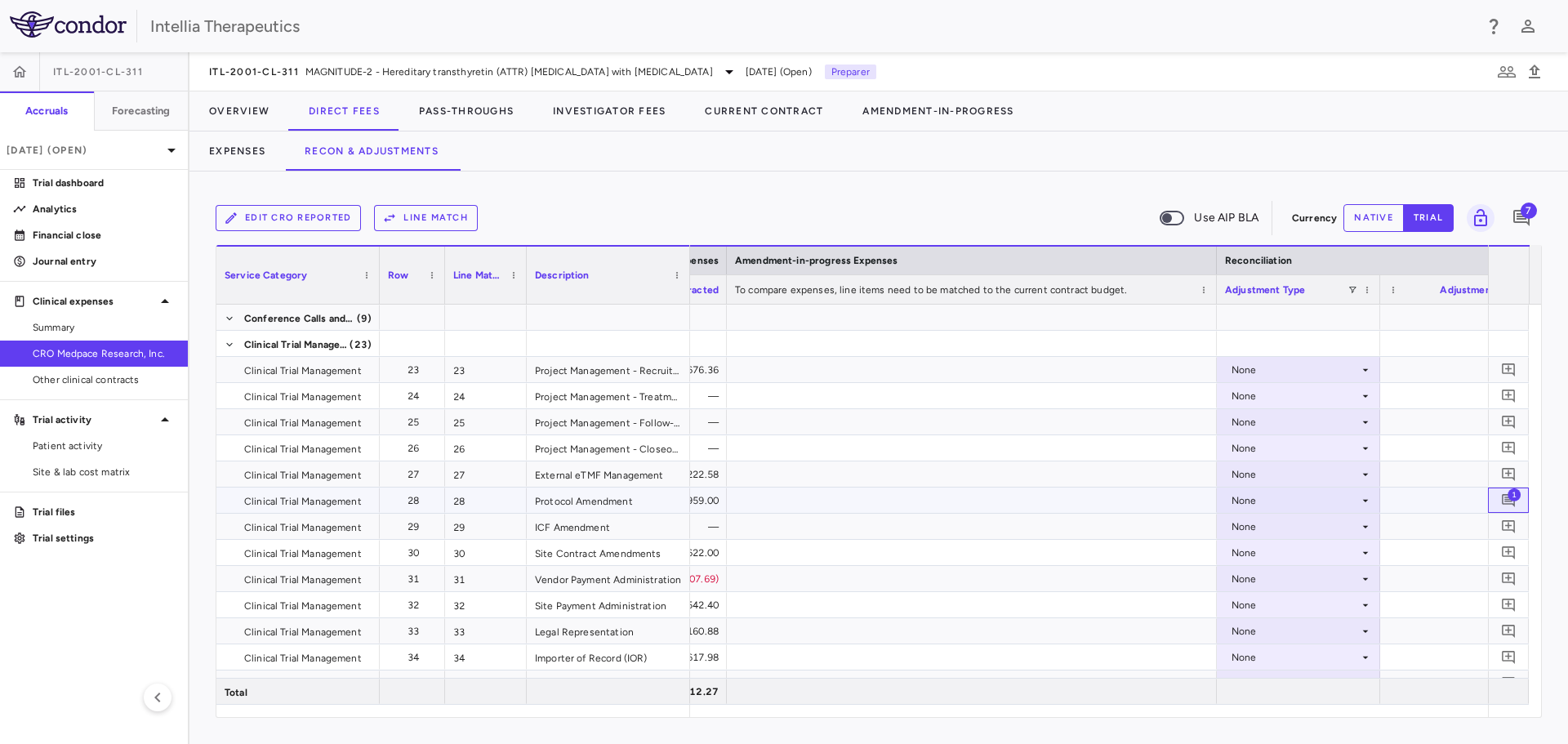
click at [1512, 495] on span "1" at bounding box center [1513, 494] width 13 height 13
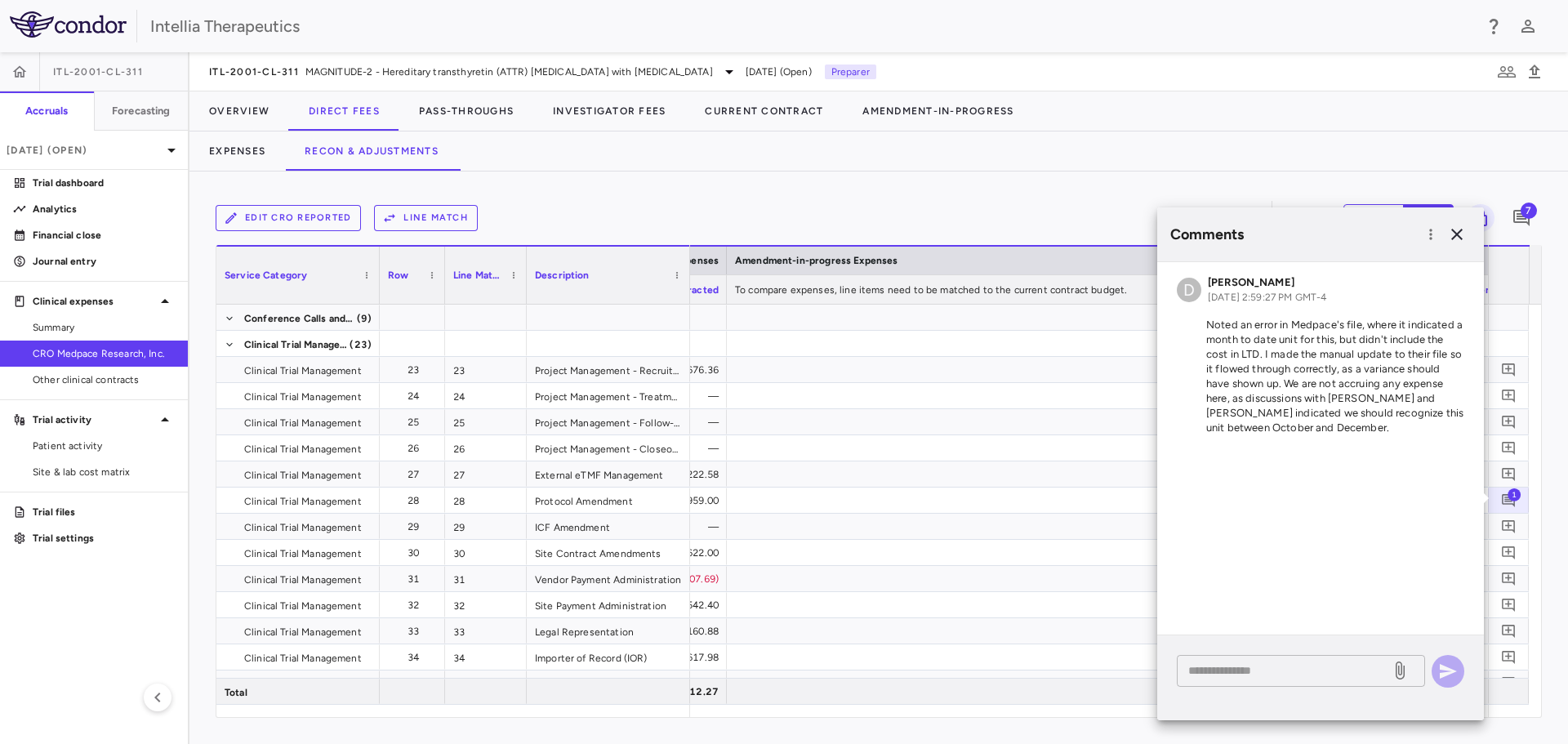
click at [1261, 662] on textarea at bounding box center [1283, 670] width 191 height 18
type textarea "**********"
click at [1406, 663] on icon at bounding box center [1399, 670] width 20 height 20
click at [0, 0] on input "file" at bounding box center [0, 0] width 0 height 0
click at [1456, 669] on button "button" at bounding box center [1448, 671] width 33 height 33
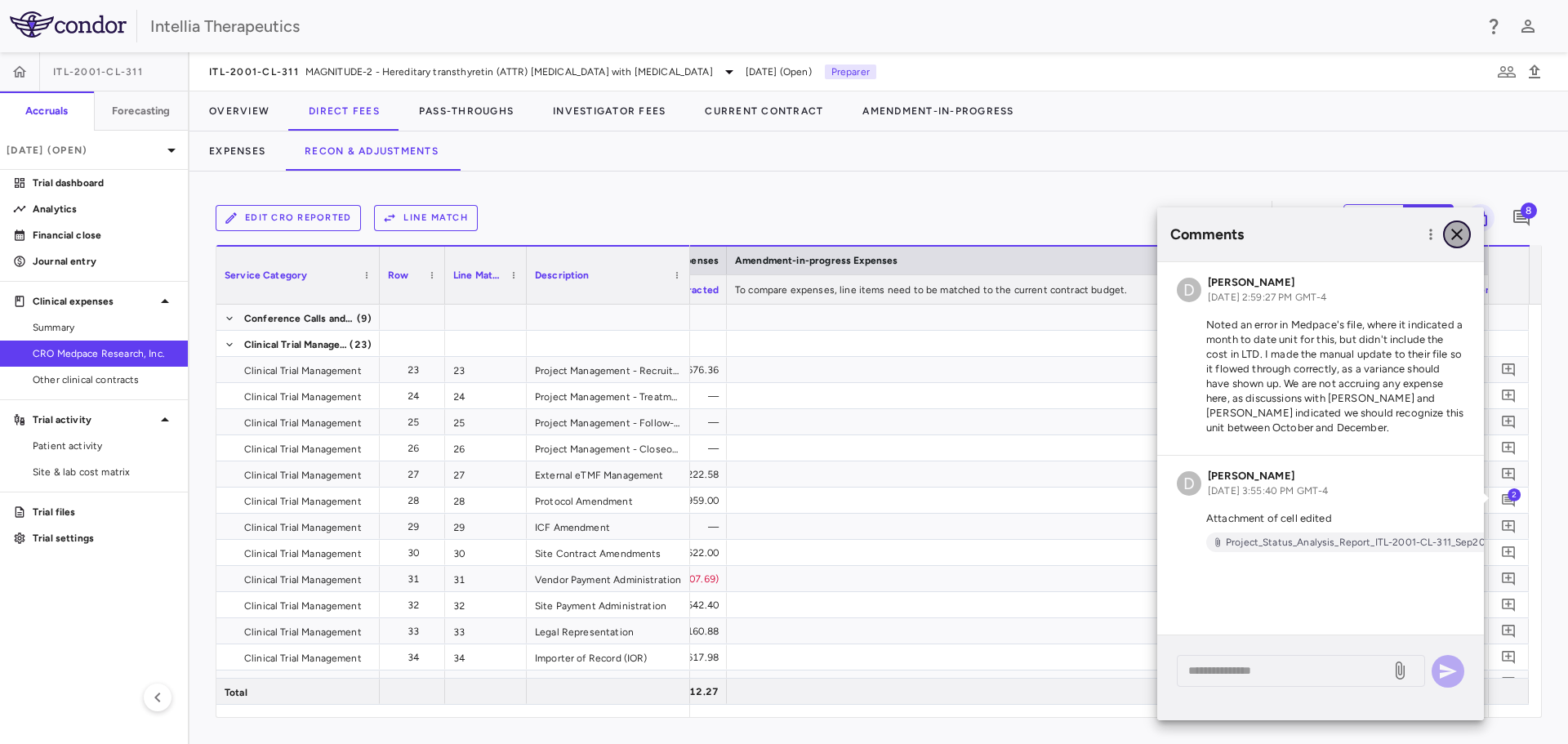
click at [1454, 240] on icon "button" at bounding box center [1456, 234] width 20 height 20
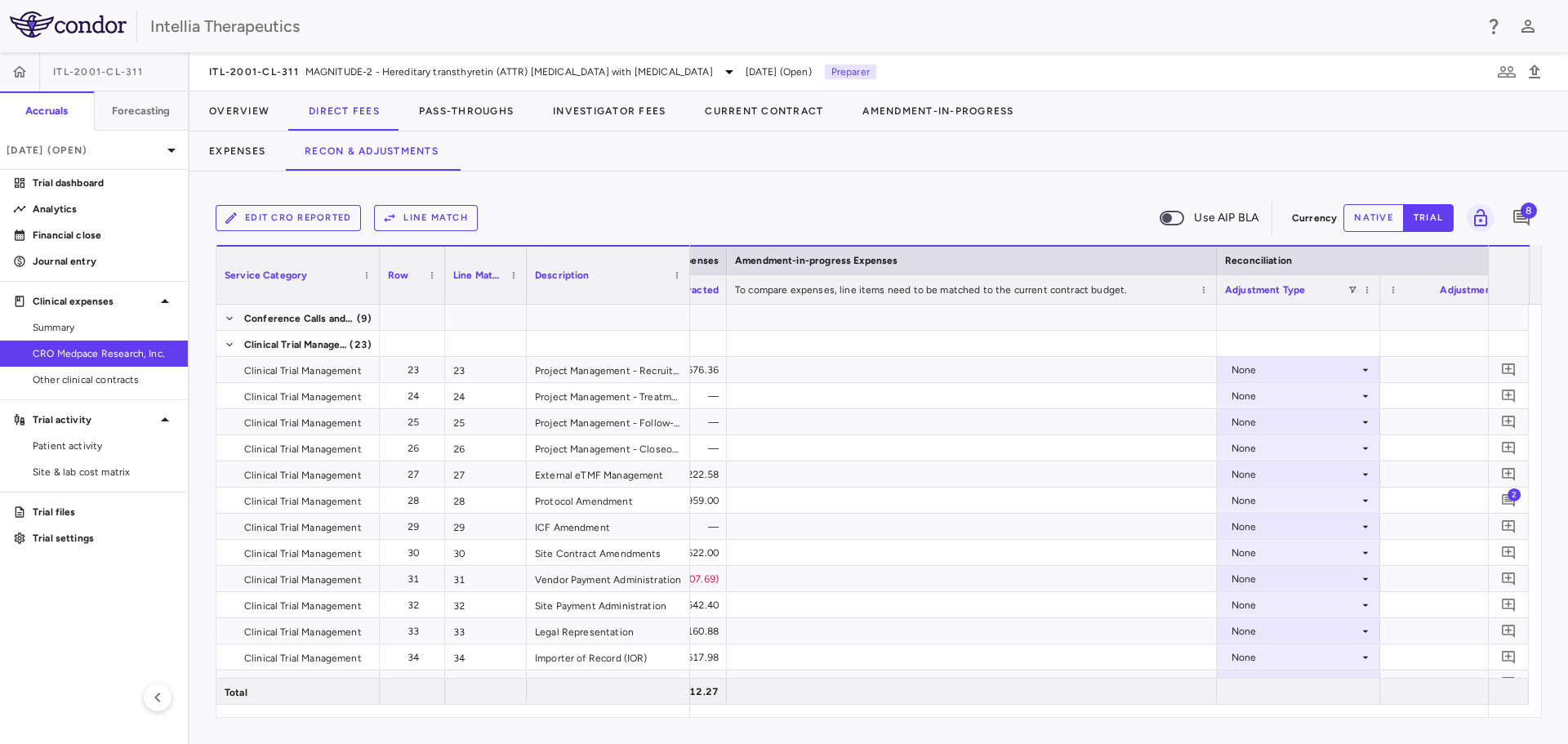
click at [288, 47] on div "Intellia Therapeutics" at bounding box center [784, 26] width 1568 height 52
click at [287, 55] on div "ITL-2001-CL-311 MAGNITUDE-2 - Hereditary transthyretin (ATTR) amyloidosis with …" at bounding box center [879, 71] width 1378 height 39
click at [279, 77] on span "ITL-2001-CL-311" at bounding box center [254, 71] width 90 height 13
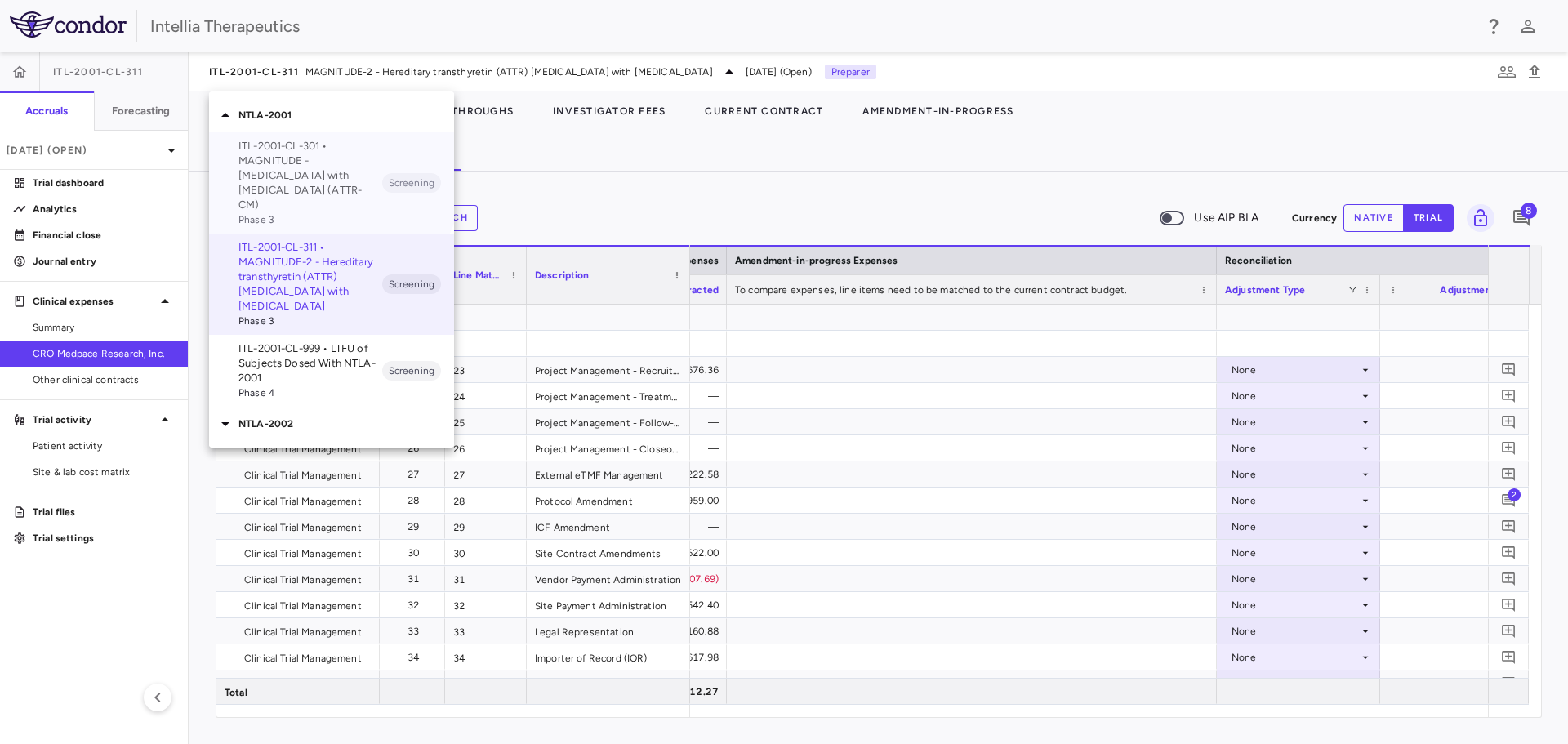
click at [315, 172] on p "ITL-2001-CL-301 • MAGNITUDE - [MEDICAL_DATA] with [MEDICAL_DATA] (ATTR-CM)" at bounding box center [310, 175] width 144 height 74
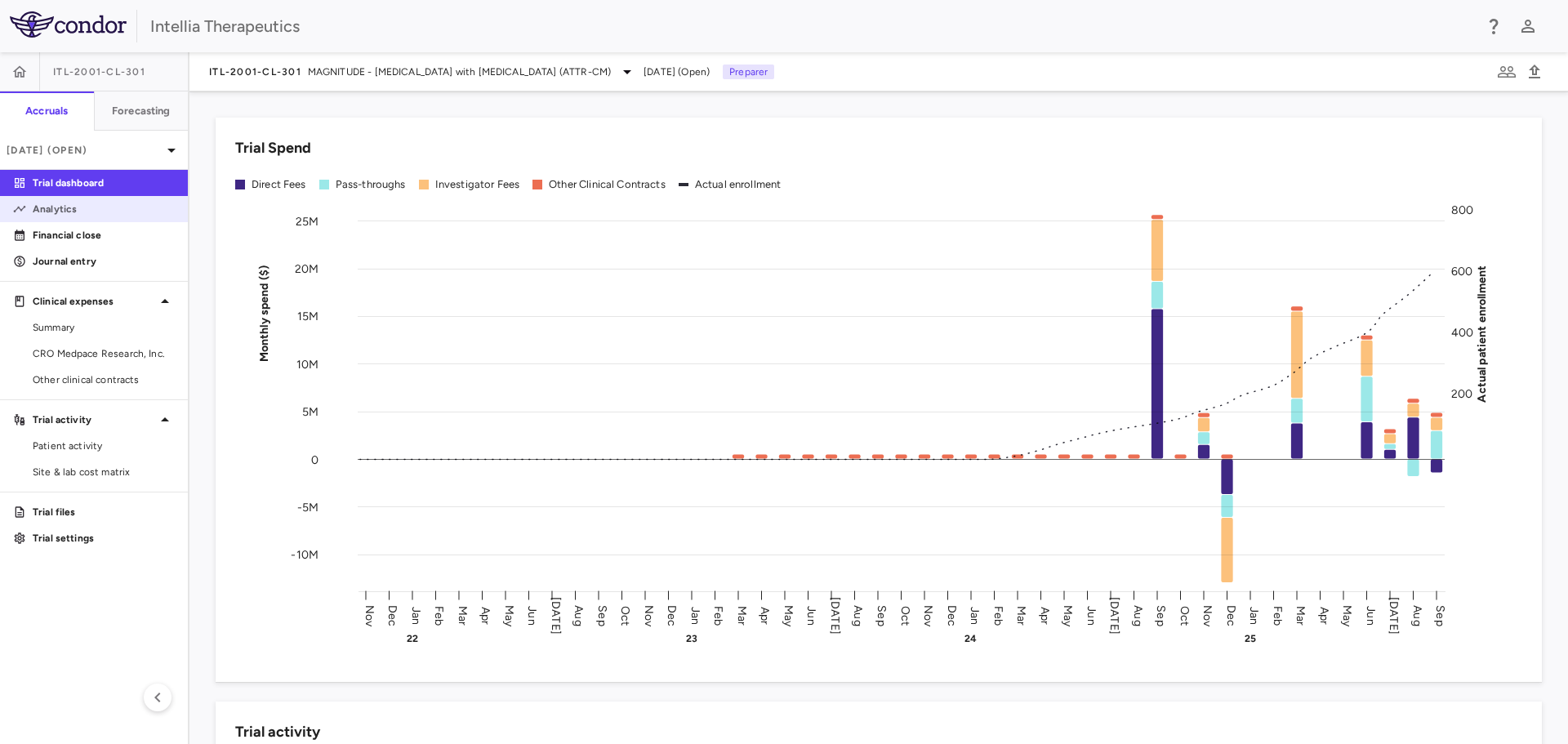
click at [82, 217] on link "Analytics" at bounding box center [94, 209] width 188 height 24
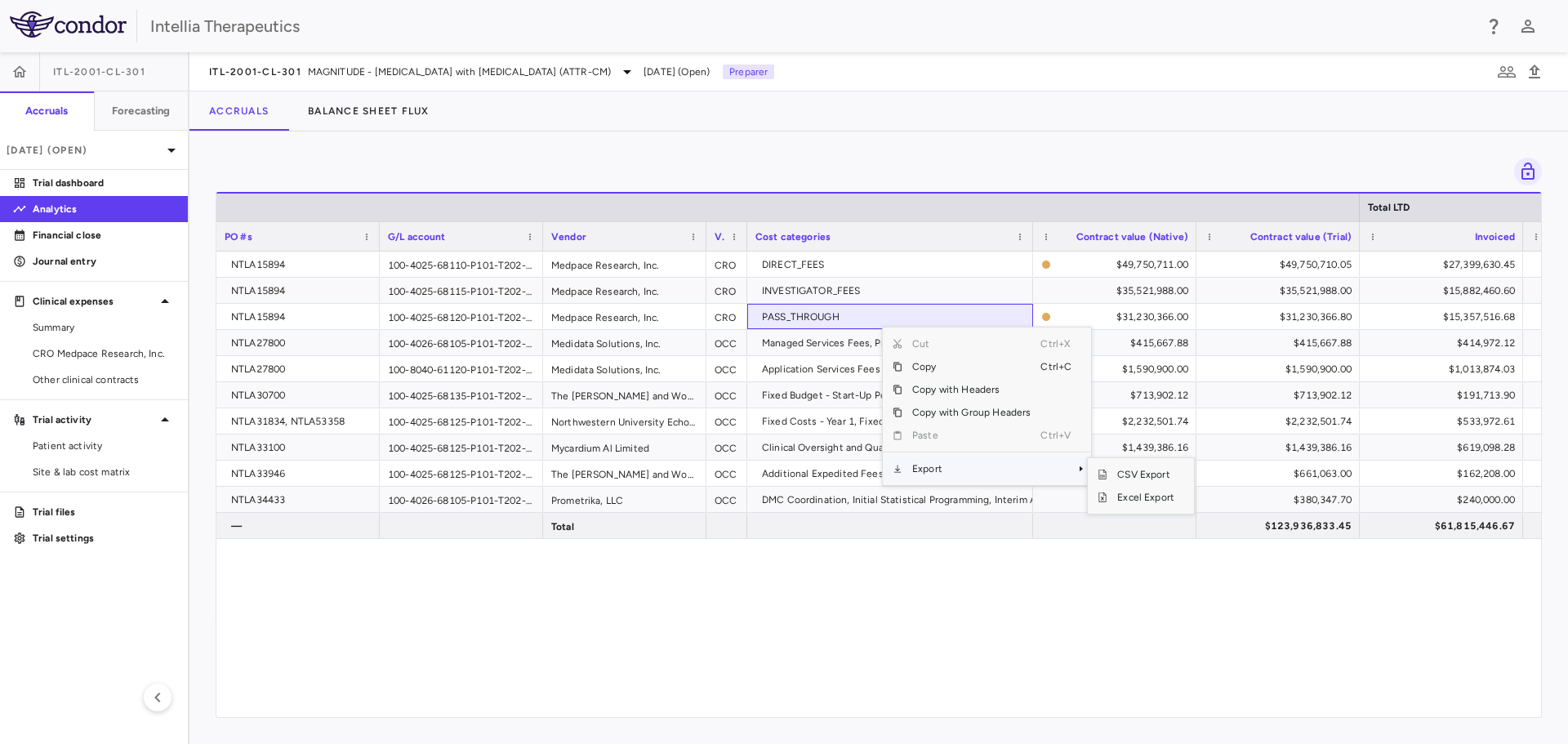
click at [963, 480] on span "Export" at bounding box center [971, 469] width 138 height 23
click at [1113, 495] on span "Excel Export" at bounding box center [1145, 497] width 77 height 23
